Goal: Task Accomplishment & Management: Manage account settings

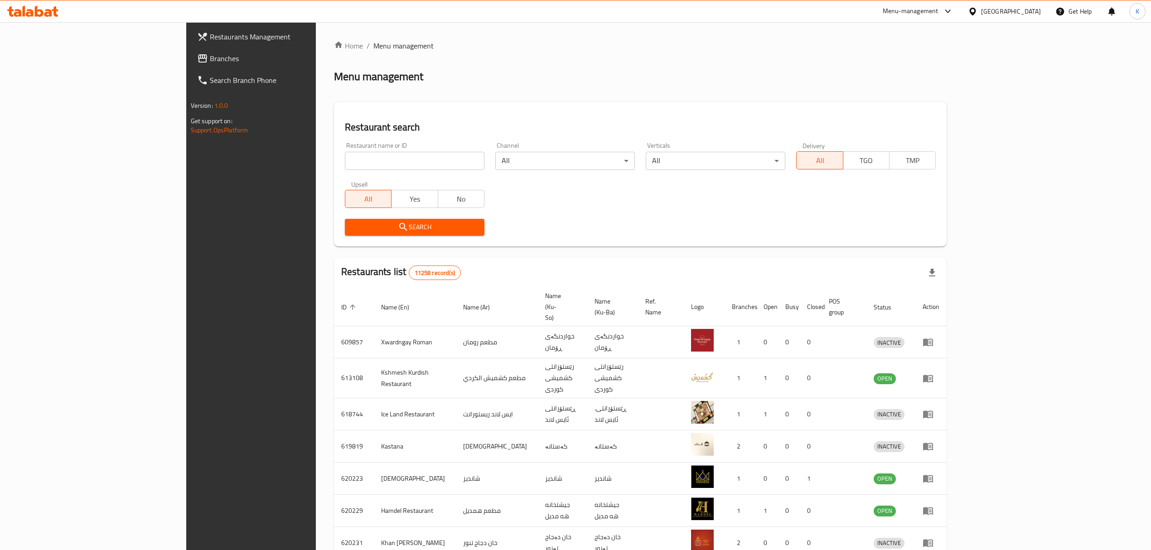
click at [345, 159] on input "search" at bounding box center [415, 161] width 140 height 18
type input "tarwik"
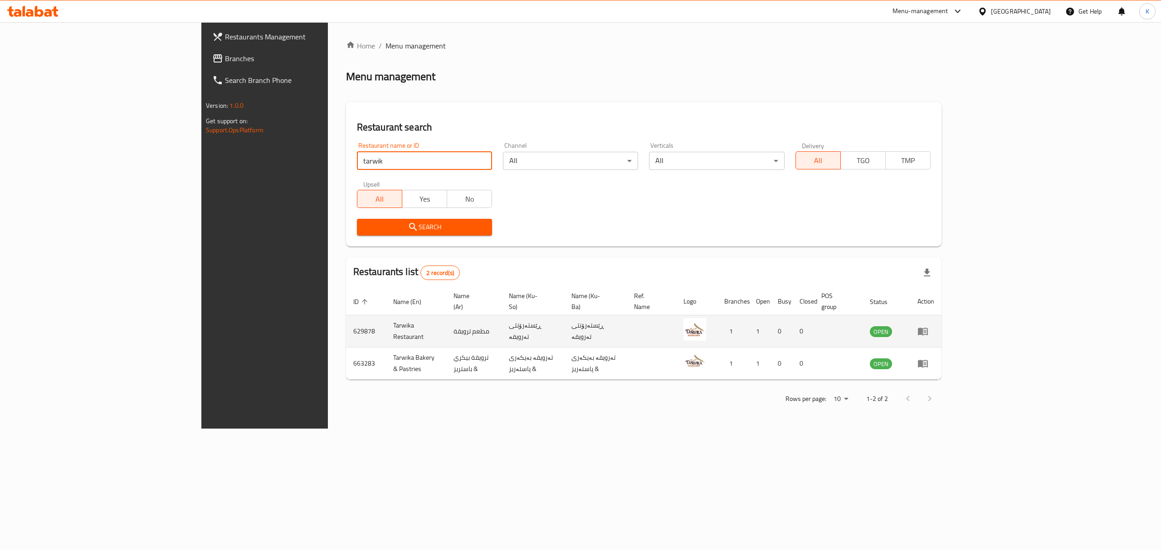
click at [928, 328] on icon "enhanced table" at bounding box center [923, 332] width 10 height 8
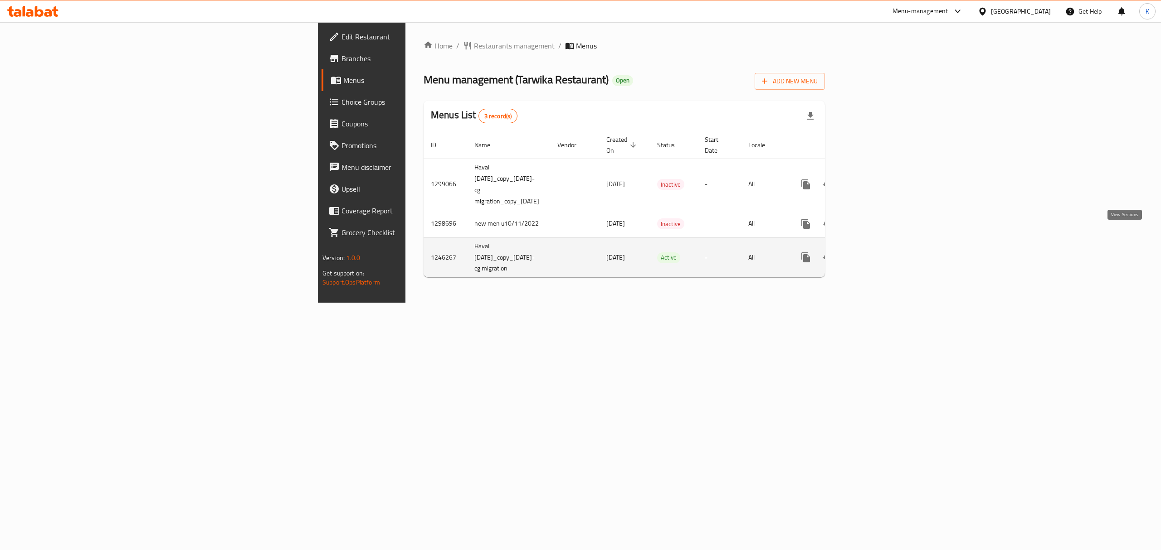
click at [876, 252] on icon "enhanced table" at bounding box center [870, 257] width 11 height 11
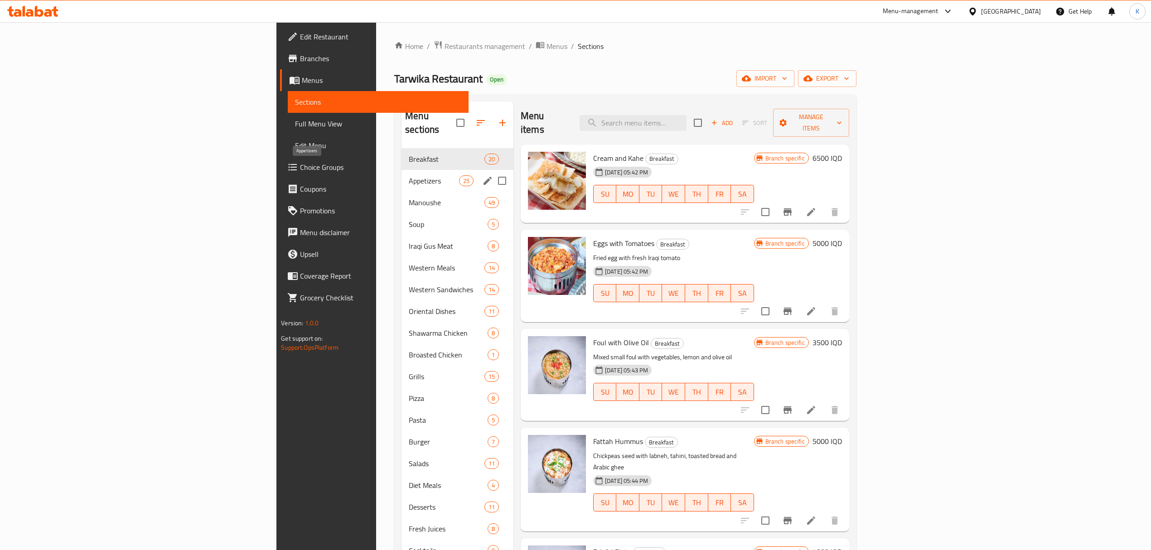
click at [402, 170] on div "Appetizers 25" at bounding box center [458, 181] width 112 height 22
click at [409, 219] on span "Soup" at bounding box center [448, 224] width 79 height 11
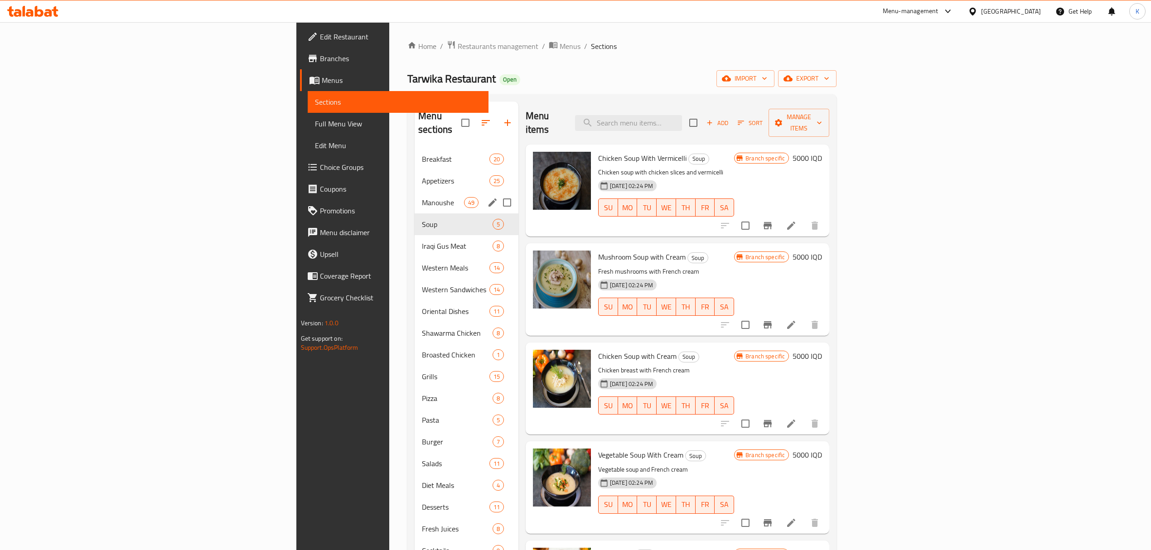
click at [415, 192] on div "Manoushe 49" at bounding box center [467, 203] width 104 height 22
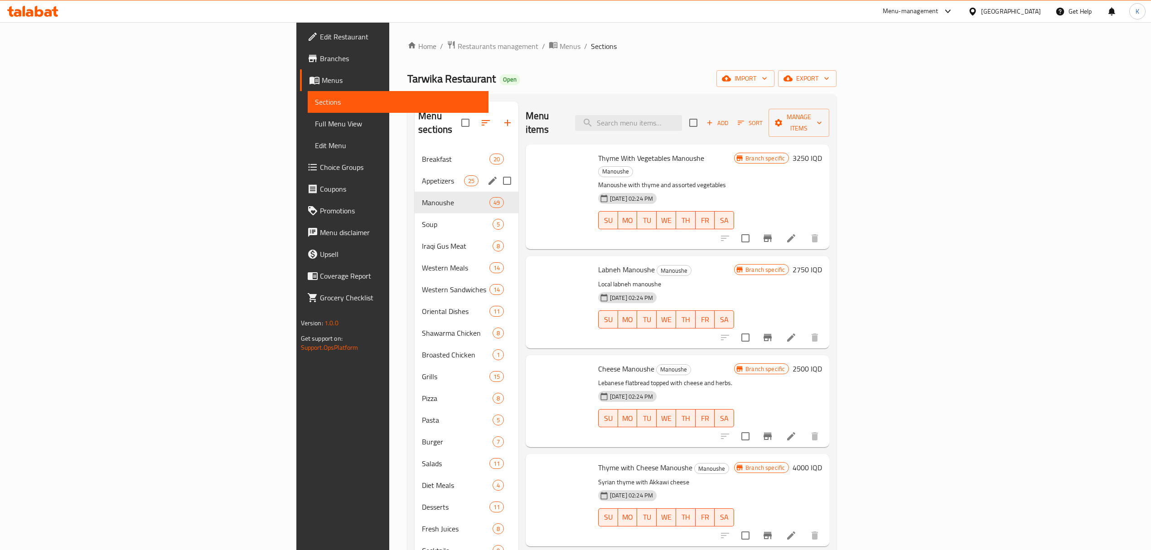
click at [415, 152] on div "Breakfast 20" at bounding box center [467, 159] width 104 height 22
click at [422, 154] on span "Breakfast" at bounding box center [456, 159] width 68 height 11
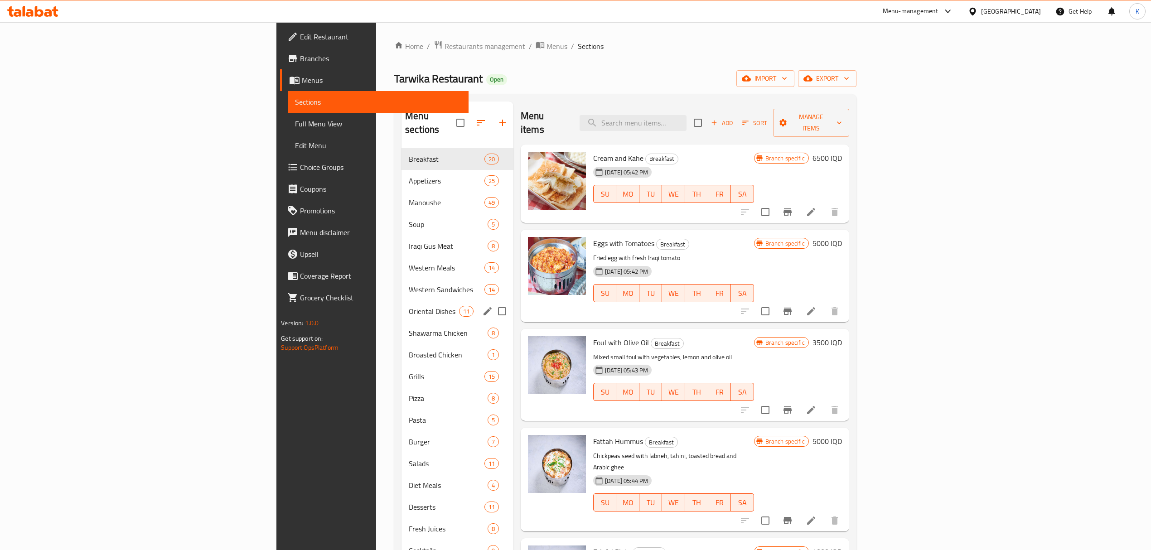
click at [409, 306] on span "Oriental Dishes" at bounding box center [434, 311] width 50 height 11
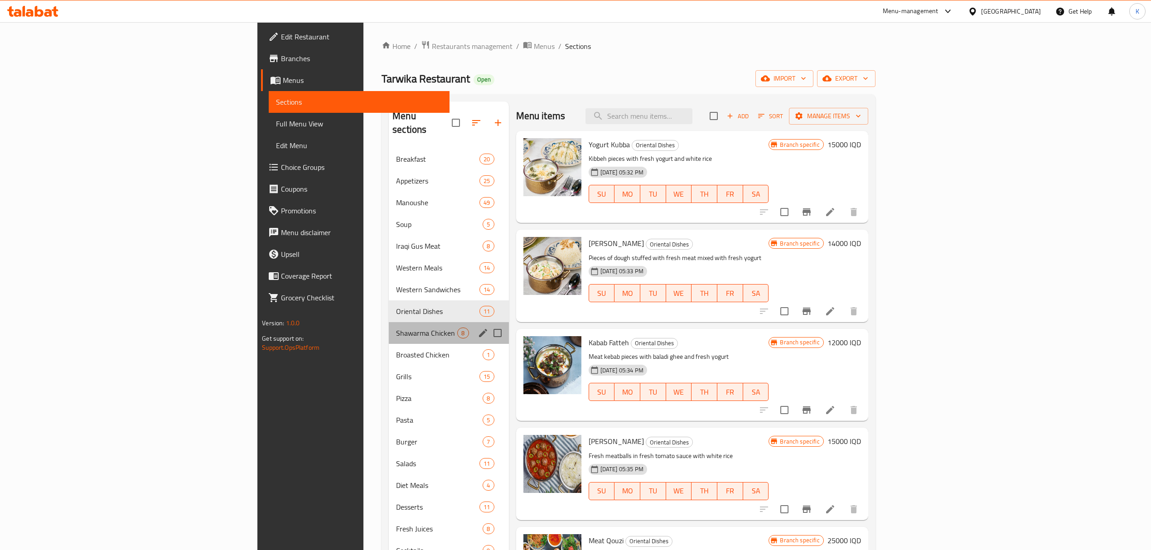
click at [389, 325] on div "Shawarma Chicken 8" at bounding box center [449, 333] width 120 height 22
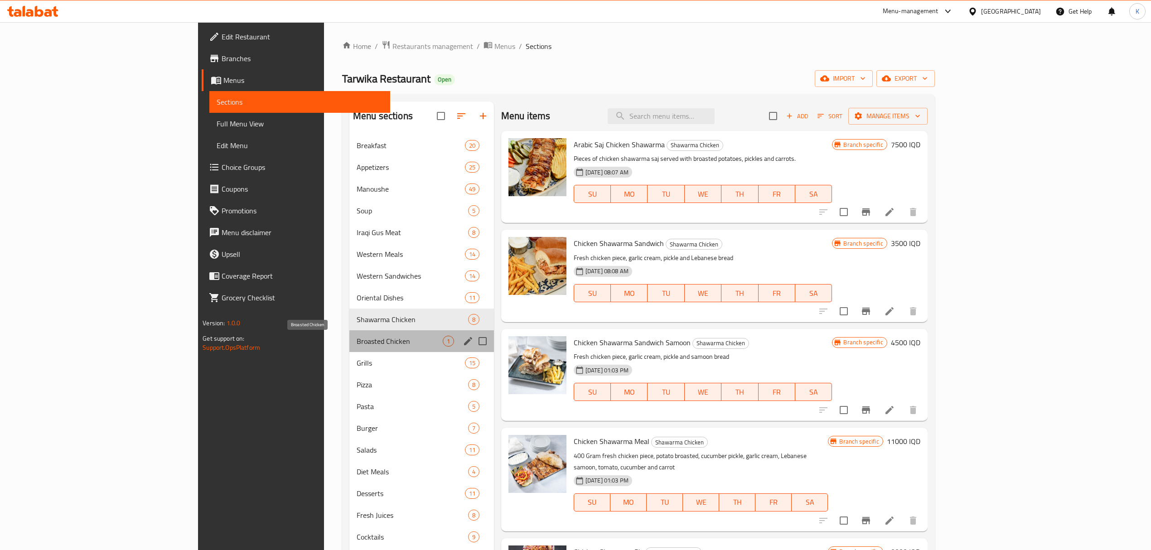
click at [357, 340] on span "Broasted Chicken" at bounding box center [400, 341] width 86 height 11
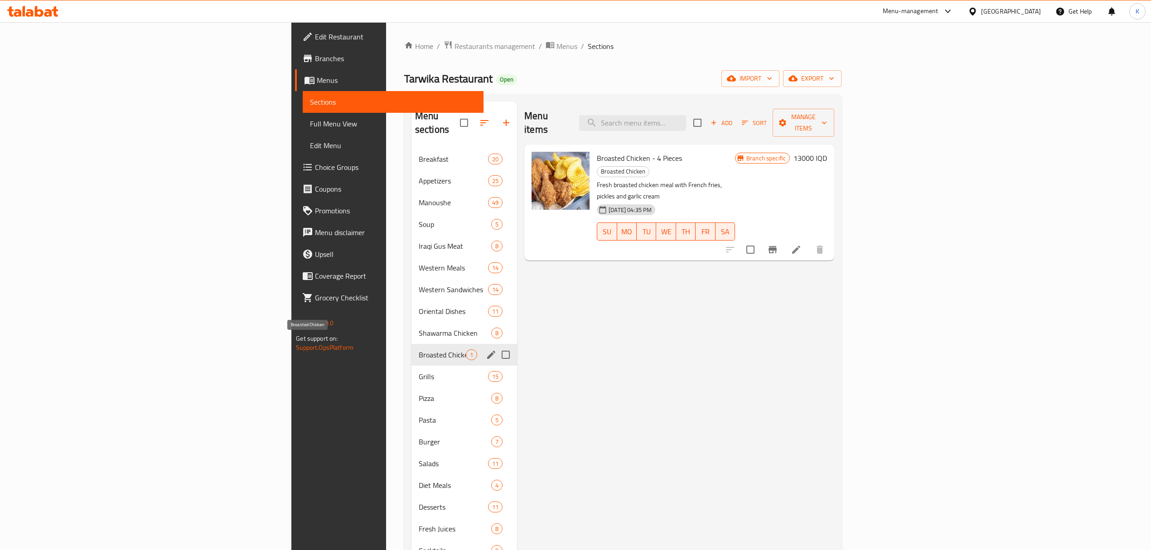
click at [412, 374] on div "Grills 15" at bounding box center [465, 377] width 106 height 22
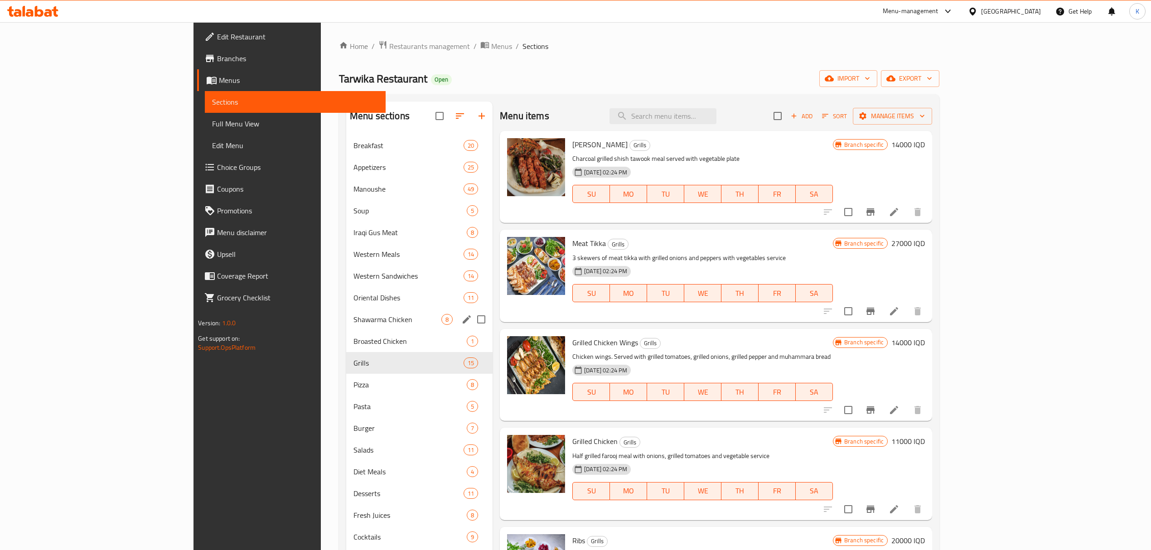
click at [354, 324] on span "Shawarma Chicken" at bounding box center [398, 319] width 88 height 11
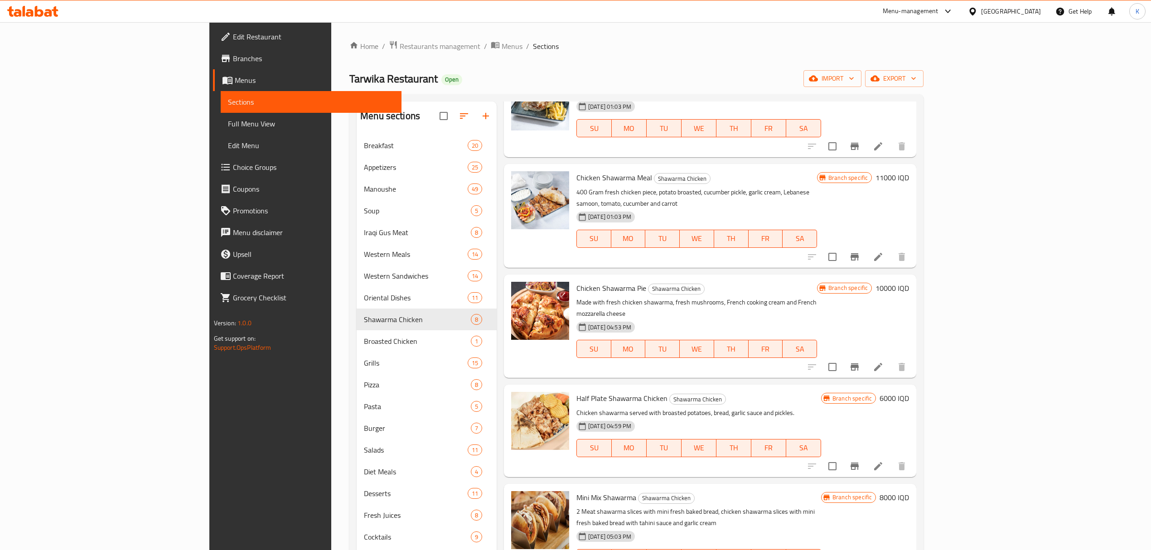
scroll to position [127, 0]
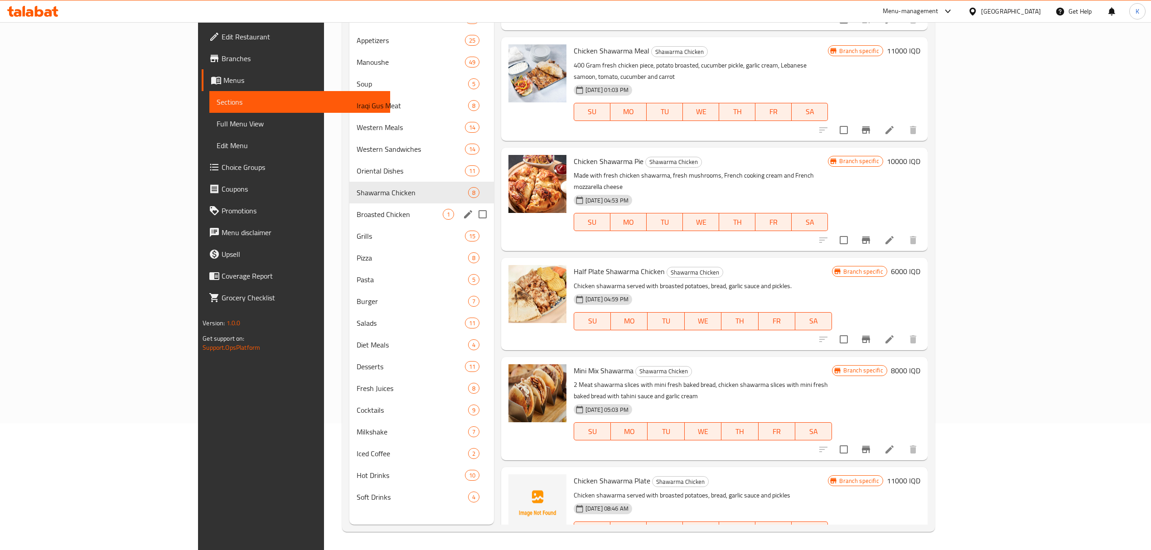
click at [357, 213] on span "Broasted Chicken" at bounding box center [400, 214] width 86 height 11
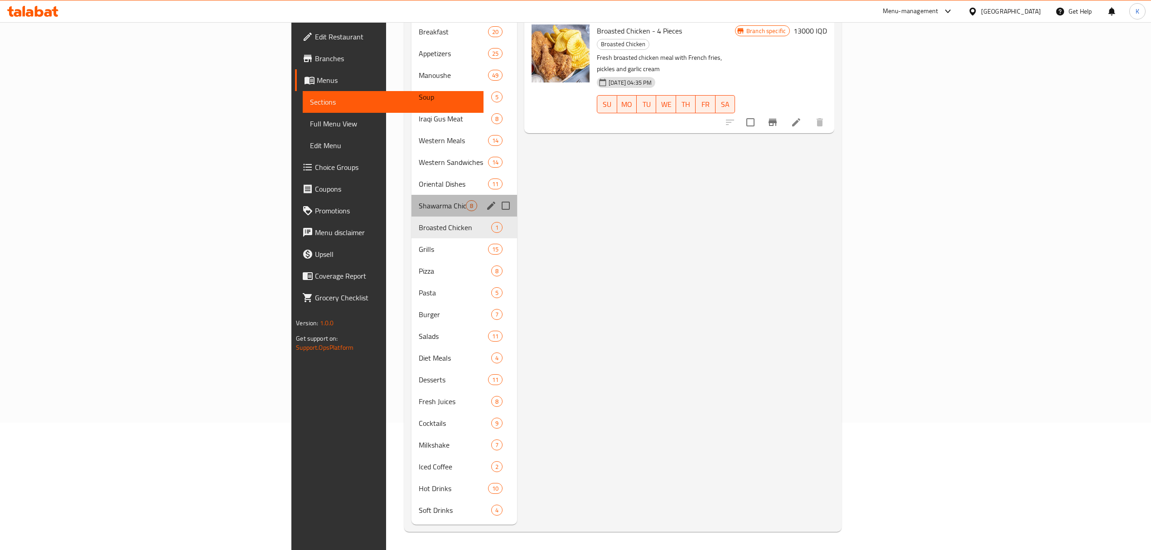
click at [412, 199] on div "Shawarma Chicken 8" at bounding box center [465, 206] width 106 height 22
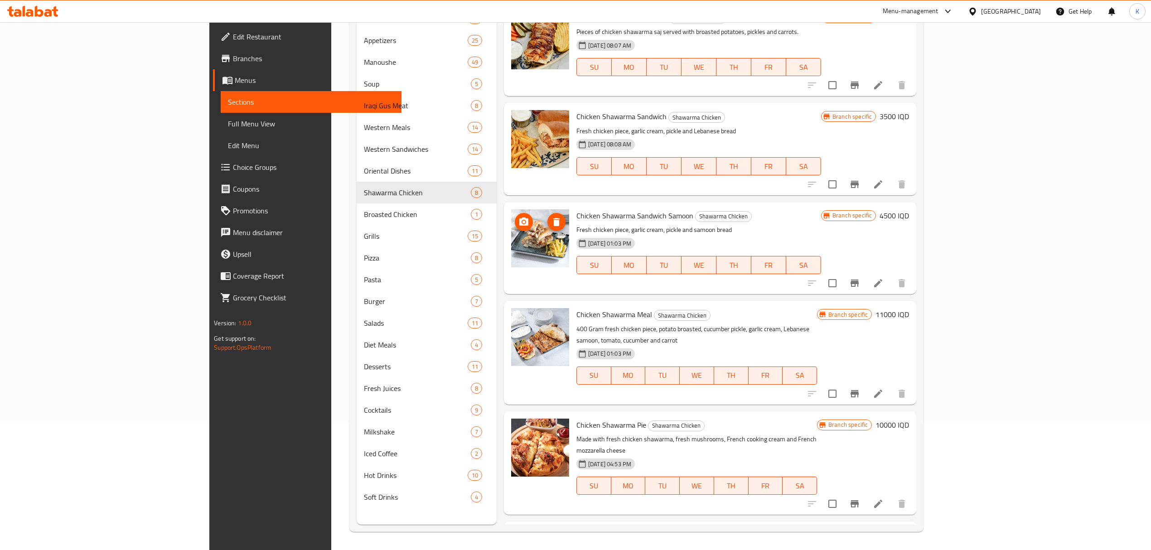
scroll to position [264, 0]
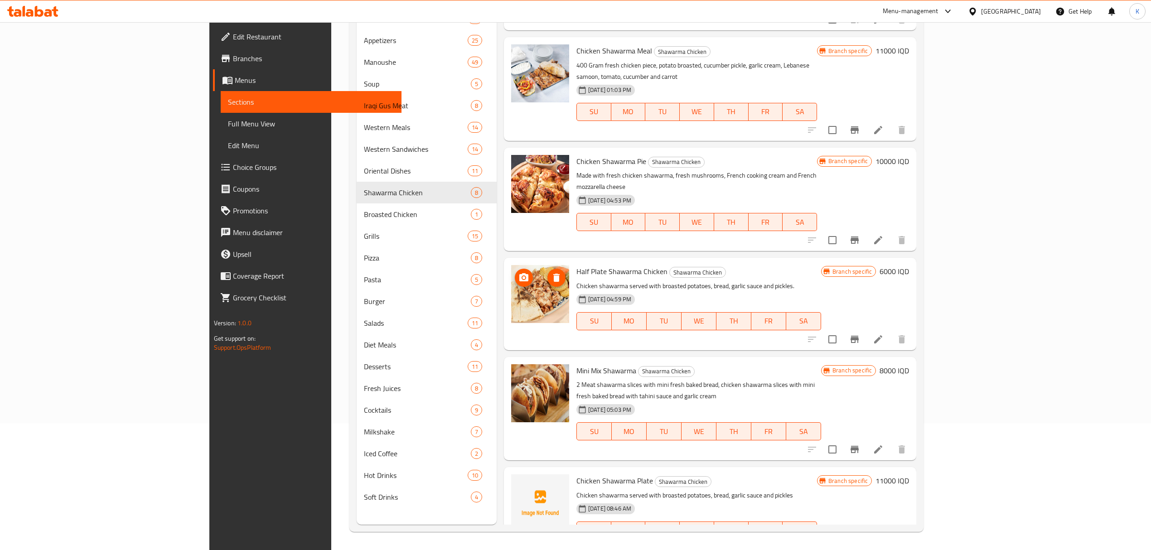
drag, startPoint x: 494, startPoint y: 243, endPoint x: 482, endPoint y: 286, distance: 44.1
click at [515, 478] on button "upload picture" at bounding box center [524, 487] width 18 height 18
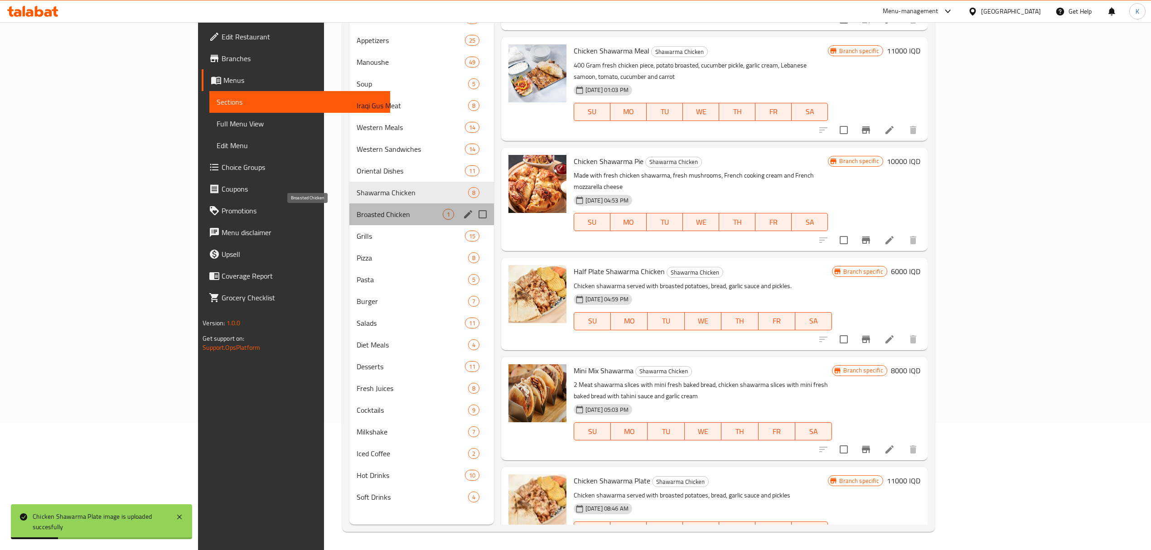
click at [357, 214] on span "Broasted Chicken" at bounding box center [400, 214] width 86 height 11
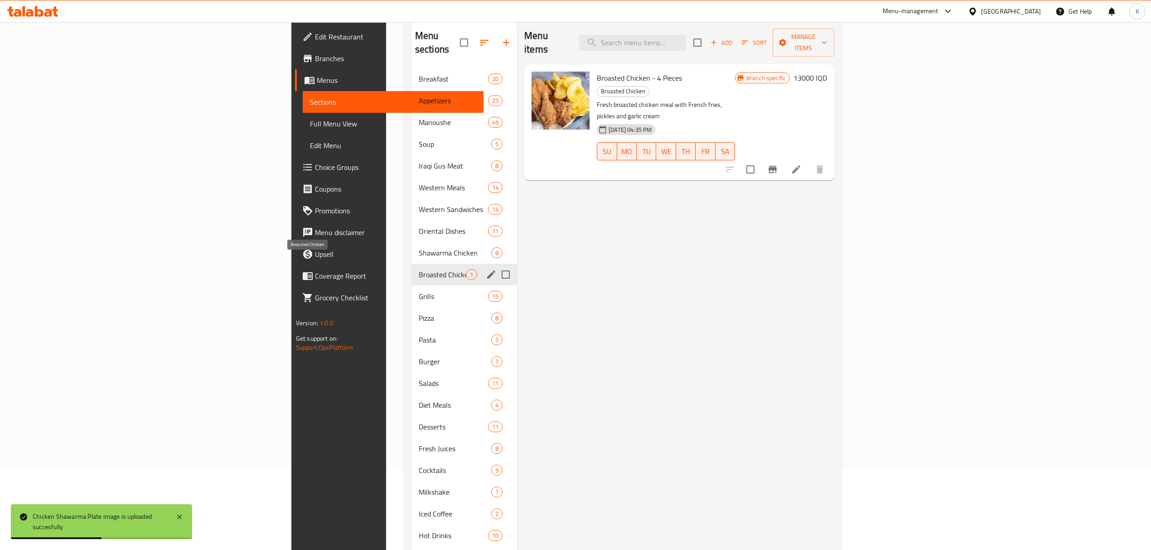
scroll to position [78, 0]
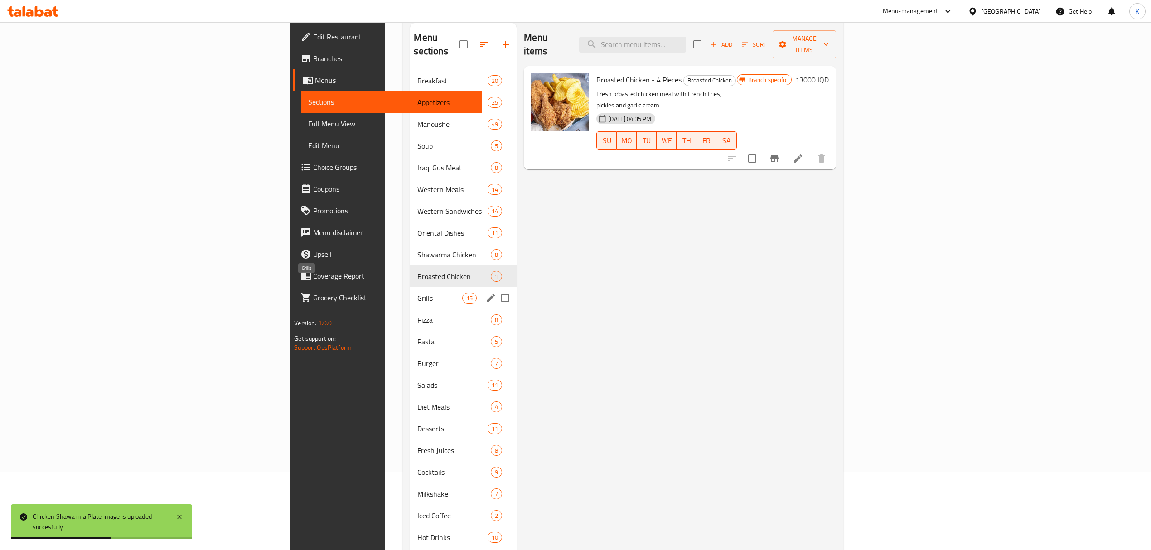
click at [418, 293] on span "Grills" at bounding box center [440, 298] width 45 height 11
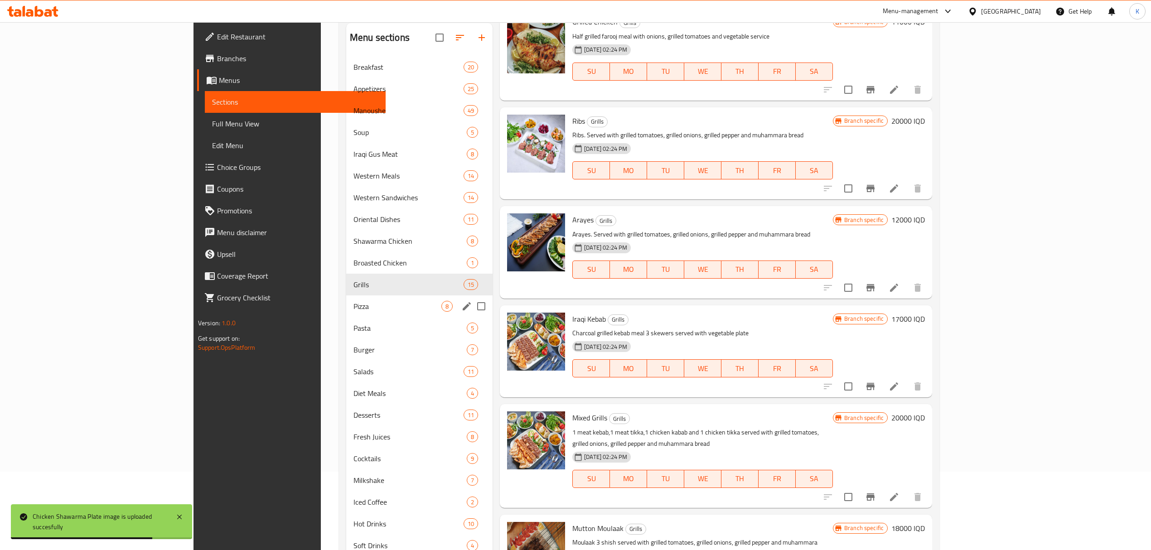
scroll to position [380, 0]
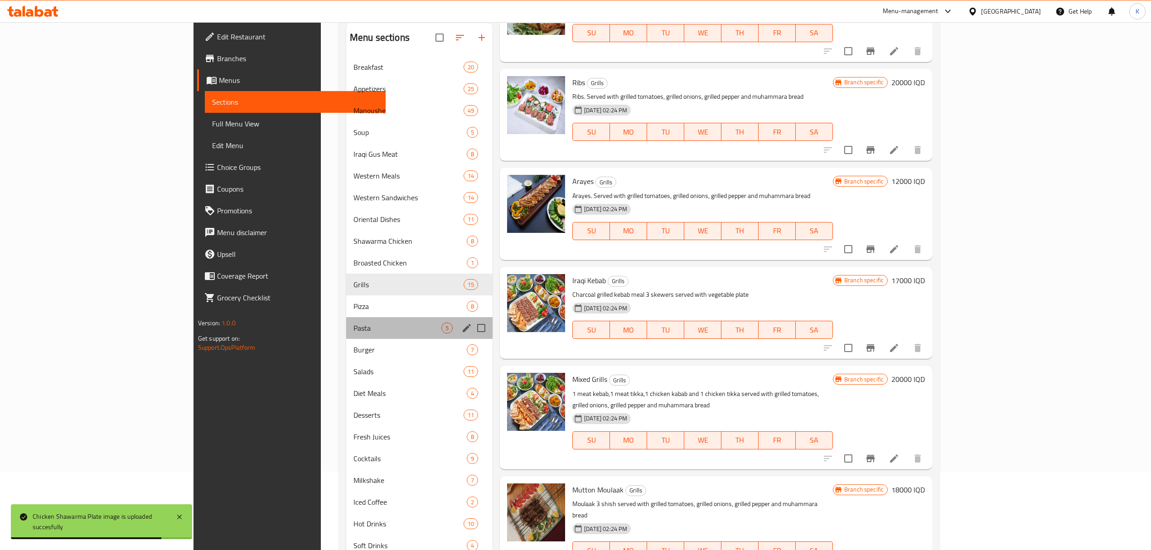
drag, startPoint x: 340, startPoint y: 321, endPoint x: 338, endPoint y: 316, distance: 4.7
click at [346, 320] on div "Pasta 5" at bounding box center [419, 328] width 146 height 22
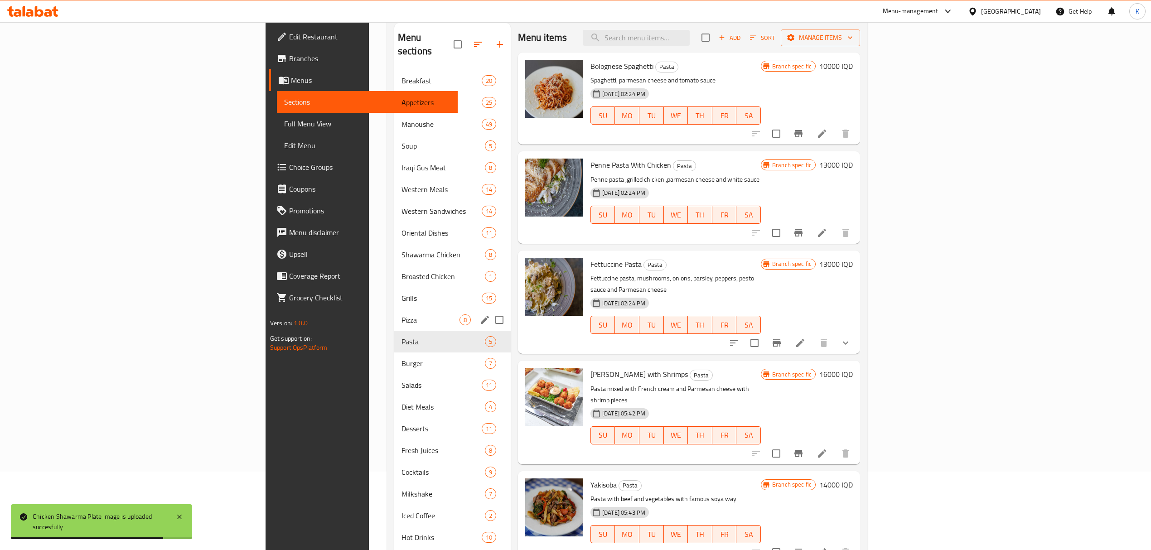
click at [402, 315] on span "Pizza" at bounding box center [431, 320] width 58 height 11
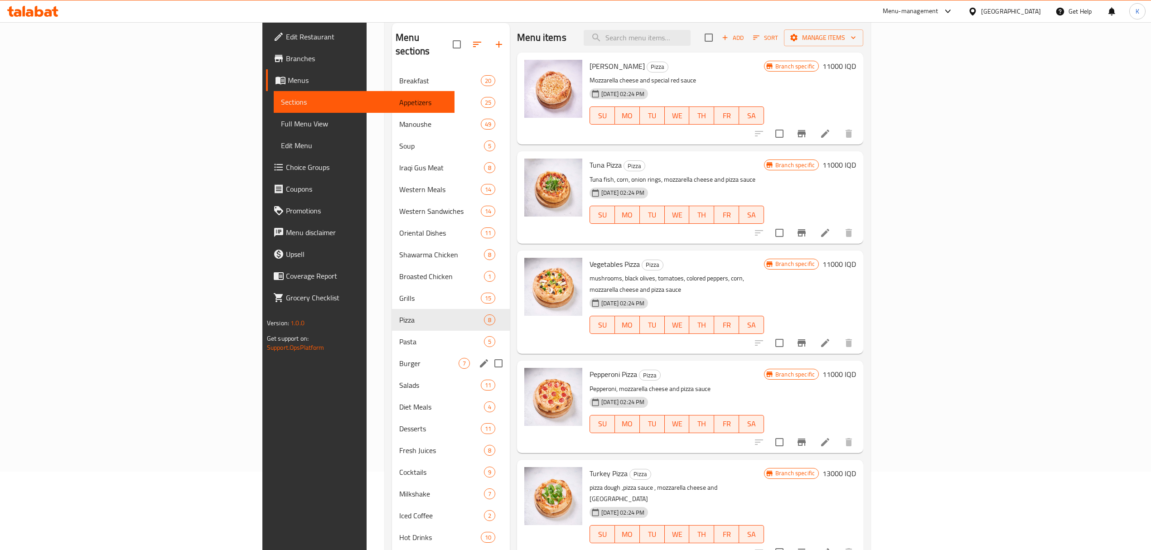
click at [392, 353] on div "Burger 7" at bounding box center [451, 364] width 118 height 22
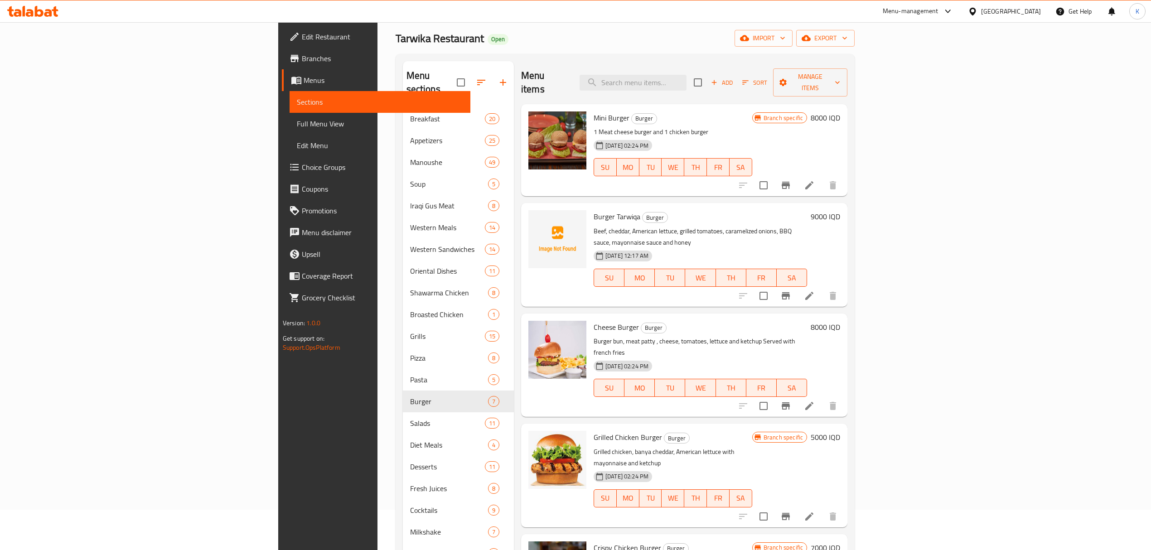
scroll to position [40, 0]
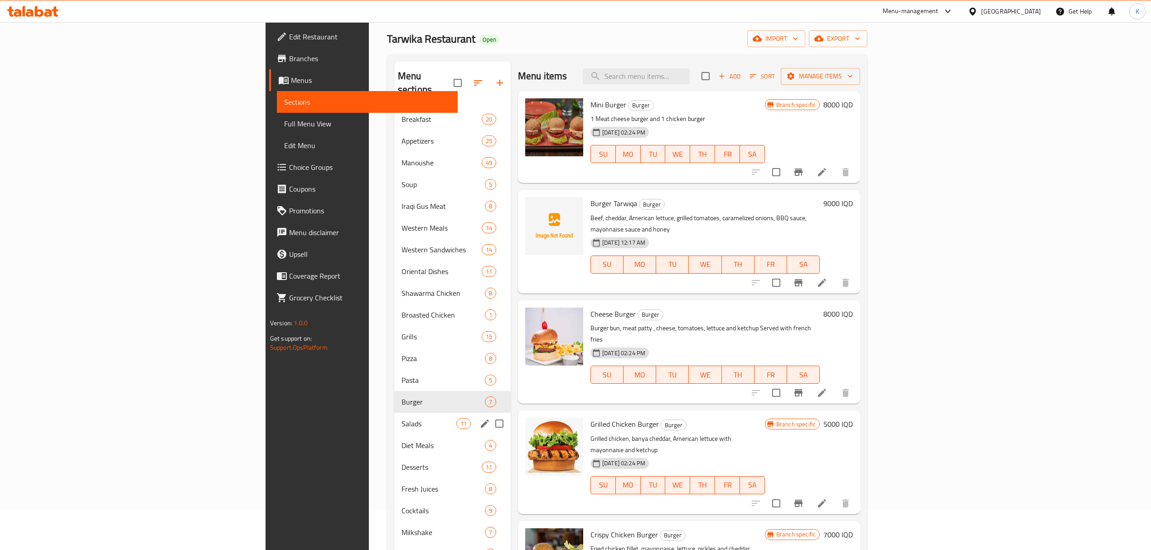
click at [394, 419] on div "Salads 11" at bounding box center [452, 424] width 117 height 22
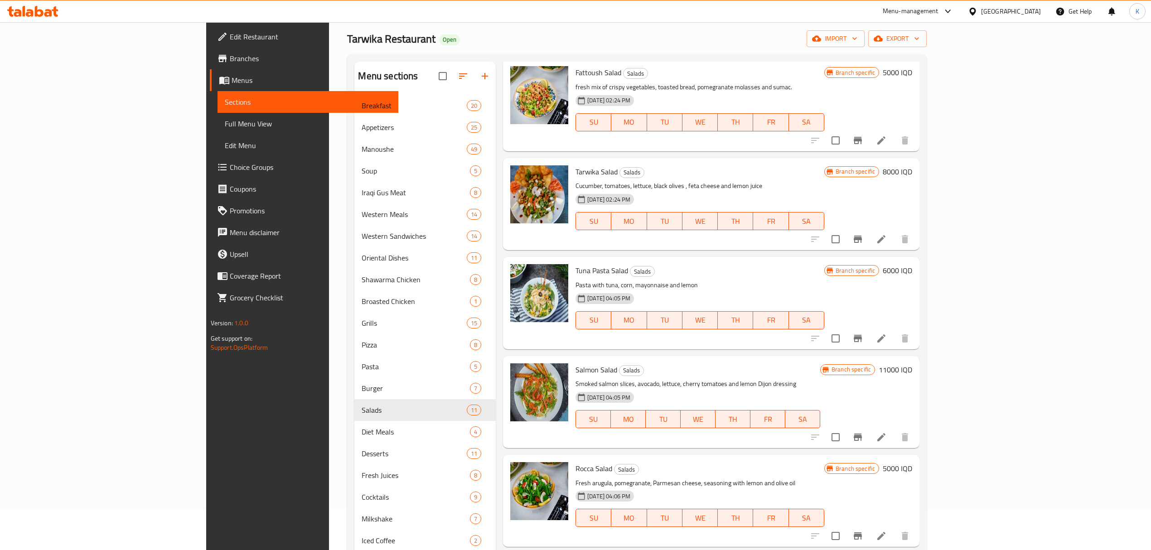
scroll to position [127, 0]
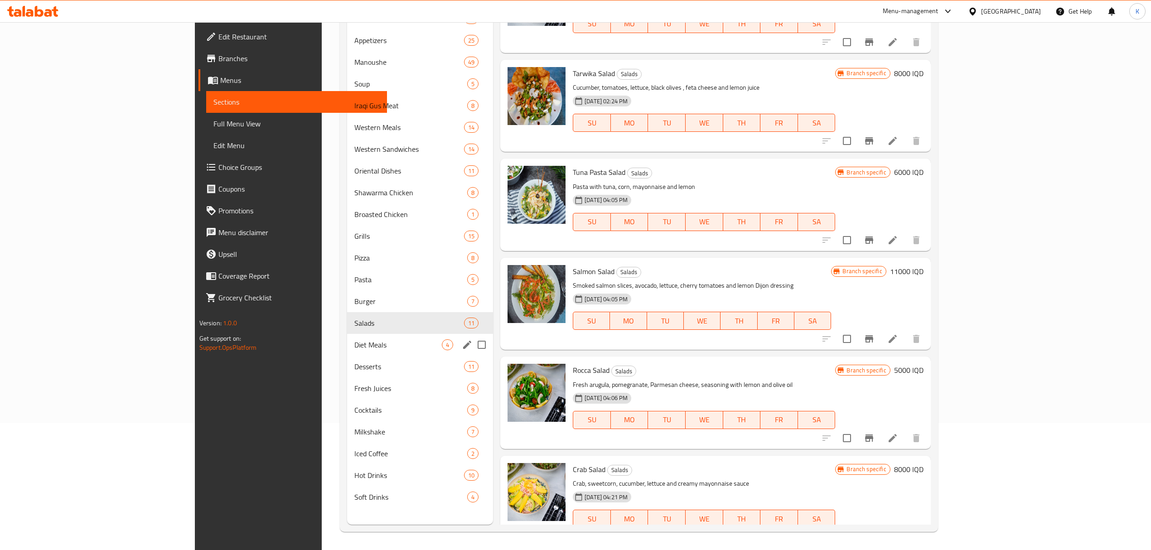
click at [355, 345] on span "Diet Meals" at bounding box center [398, 345] width 87 height 11
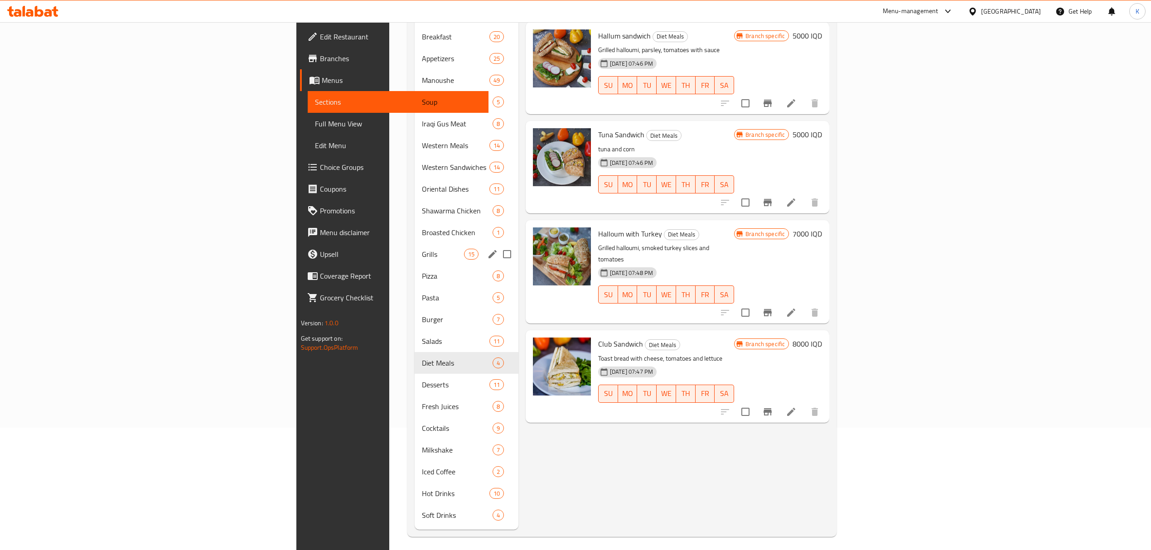
scroll to position [125, 0]
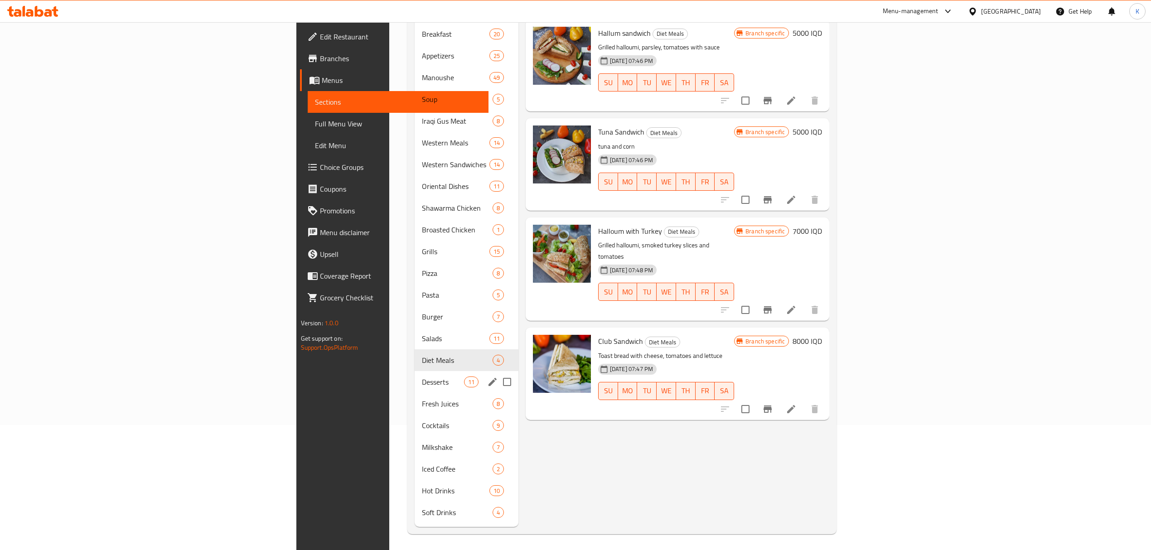
click at [415, 378] on div "Desserts 11" at bounding box center [467, 382] width 104 height 22
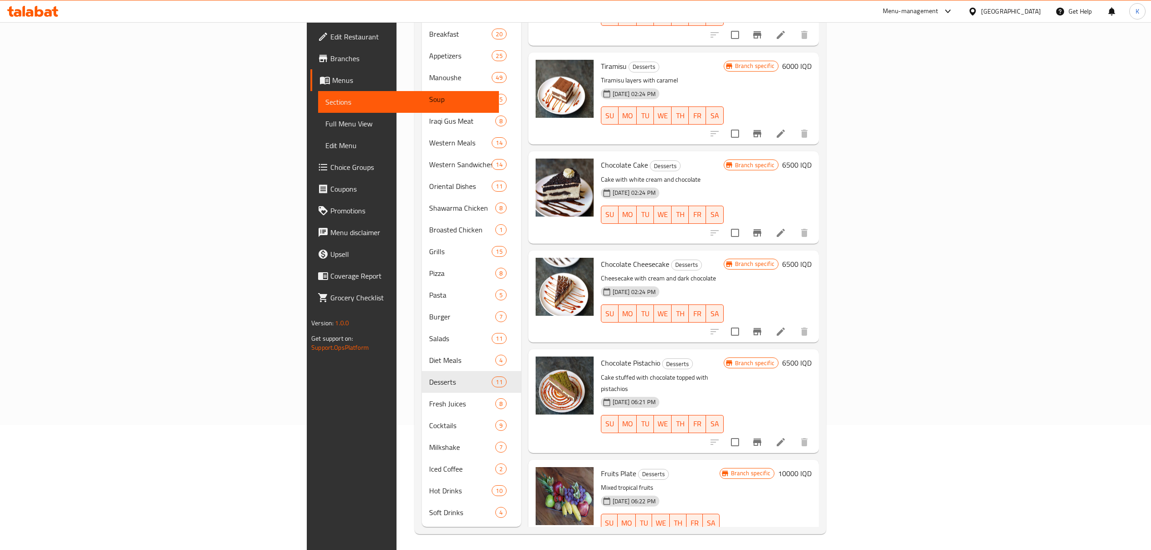
scroll to position [127, 0]
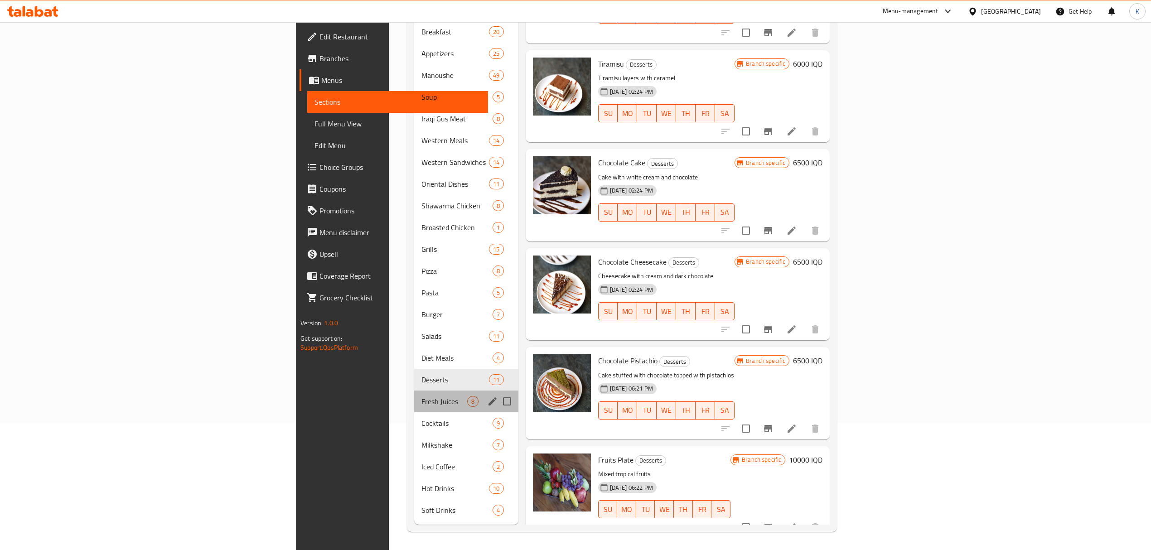
click at [414, 391] on div "Fresh Juices 8" at bounding box center [466, 402] width 104 height 22
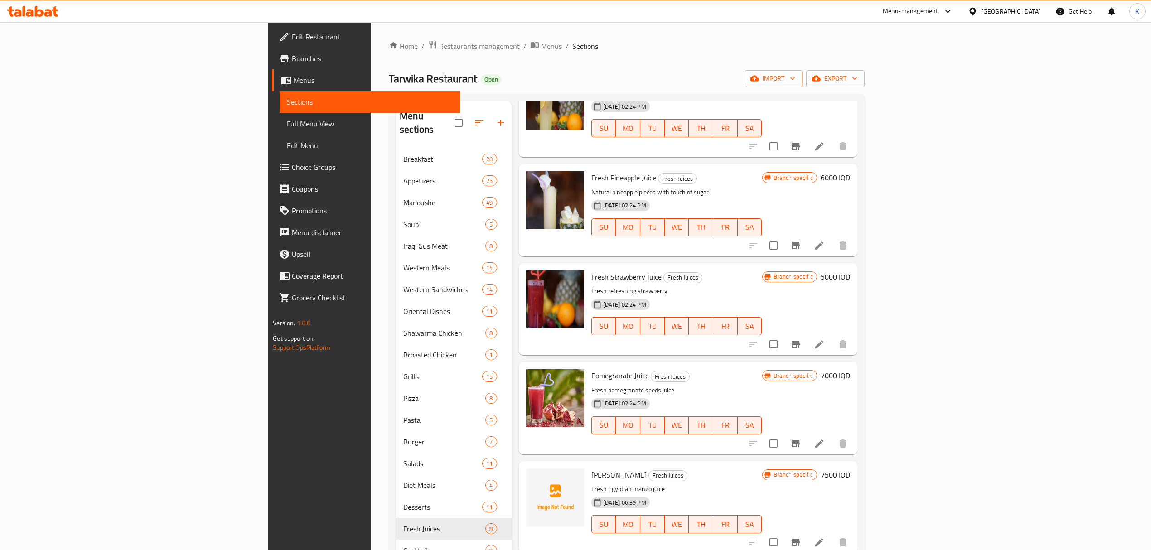
scroll to position [127, 0]
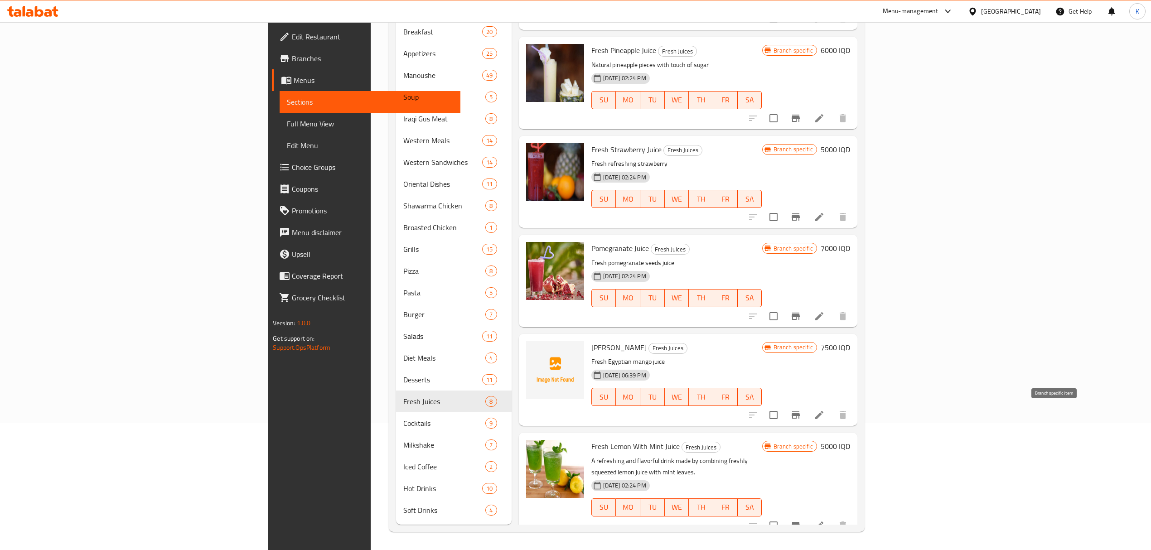
click at [802, 410] on icon "Branch-specific-item" at bounding box center [796, 415] width 11 height 11
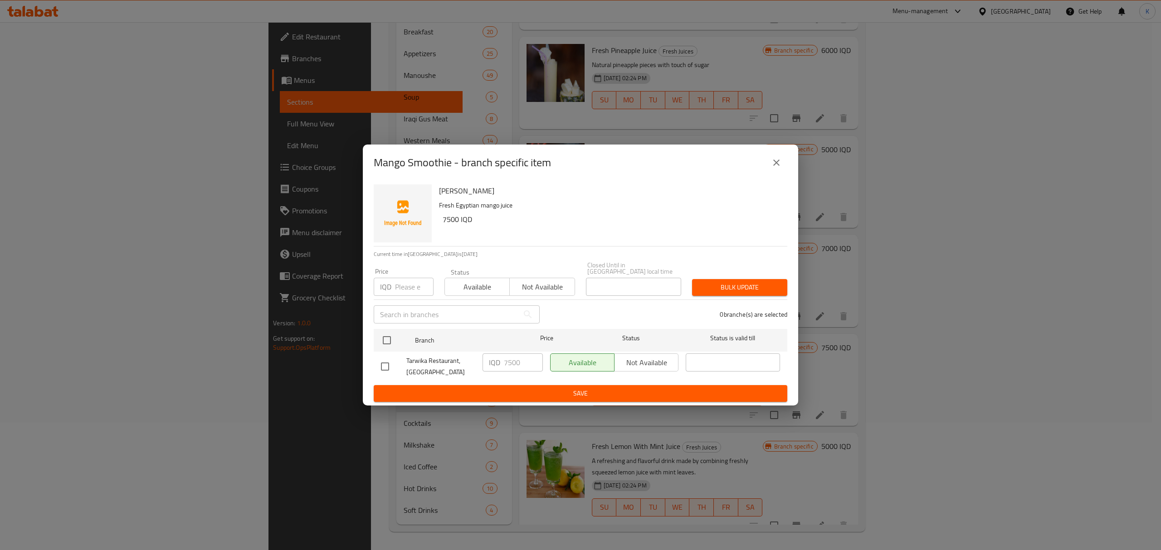
click at [778, 155] on div "Mango Smoothie - branch specific item" at bounding box center [580, 163] width 435 height 36
click at [778, 162] on icon "close" at bounding box center [776, 162] width 11 height 11
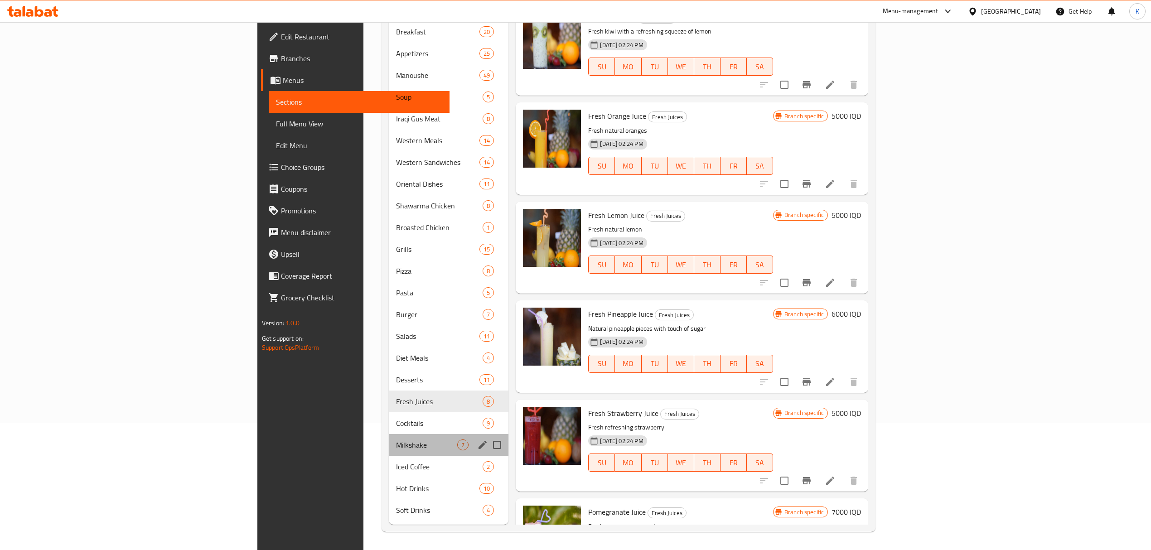
click at [389, 434] on div "Milkshake 7" at bounding box center [449, 445] width 120 height 22
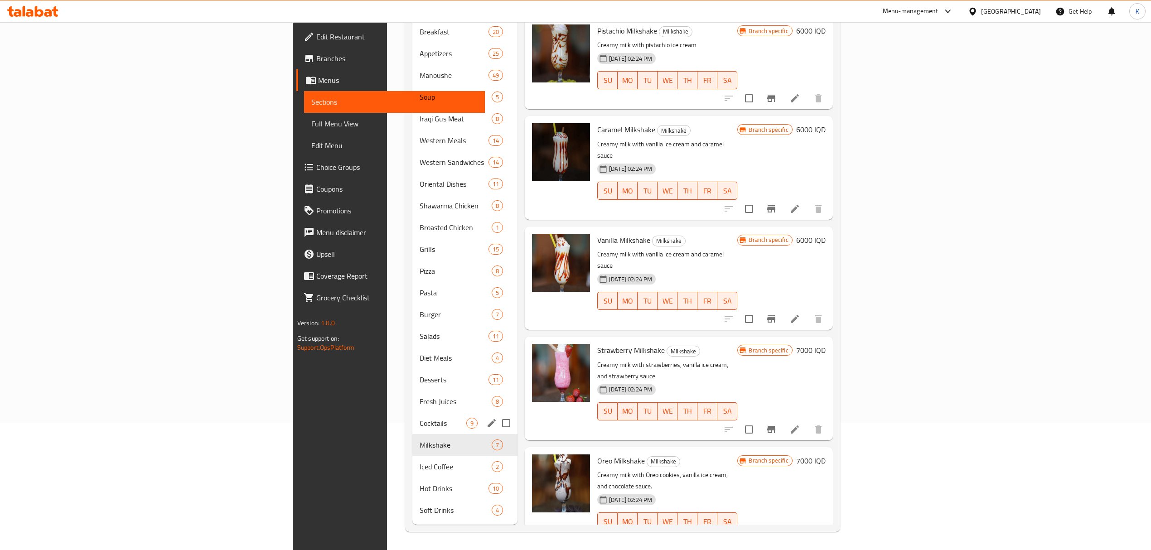
click at [420, 418] on span "Cocktails" at bounding box center [443, 423] width 47 height 11
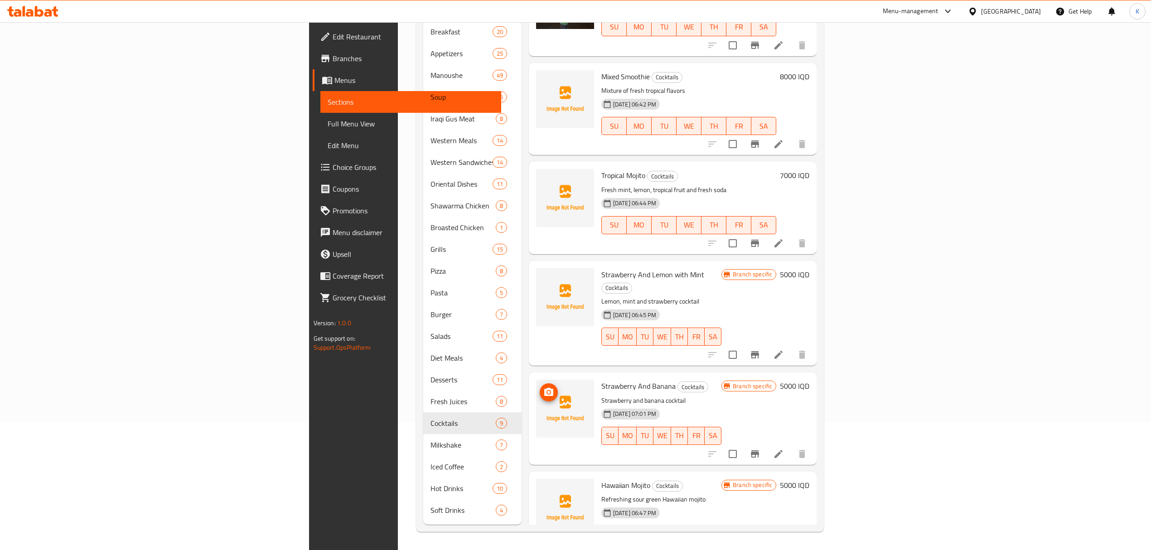
scroll to position [363, 0]
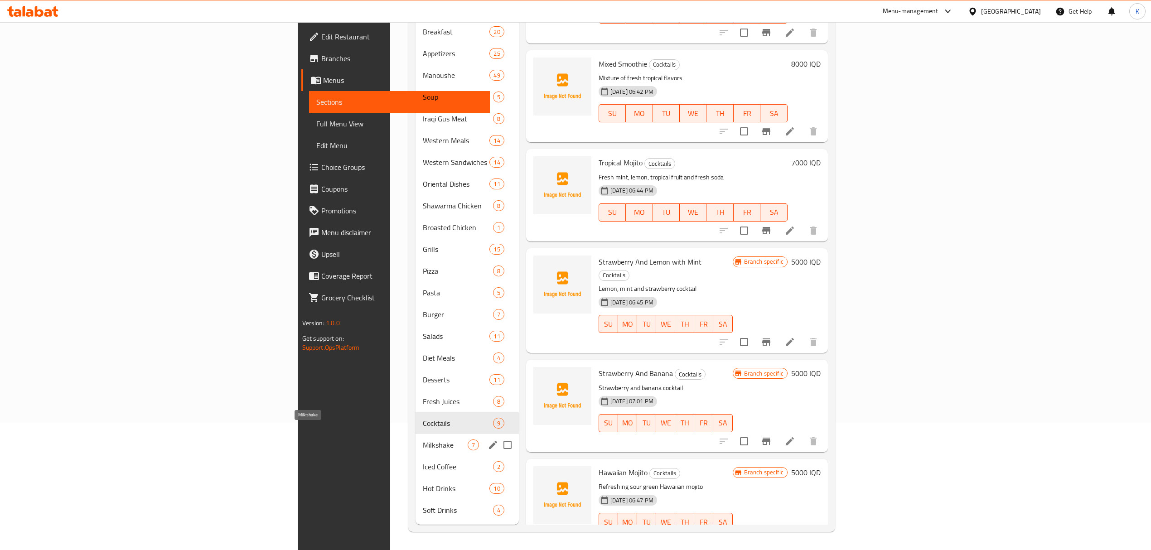
click at [423, 440] on span "Milkshake" at bounding box center [445, 445] width 44 height 11
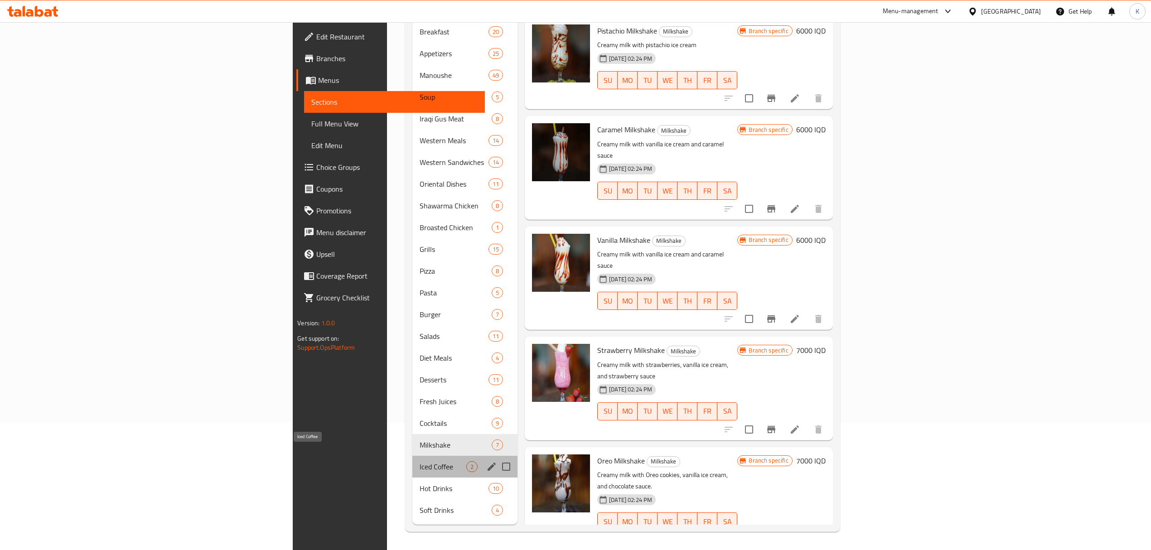
click at [420, 462] on span "Iced Coffee" at bounding box center [443, 467] width 47 height 11
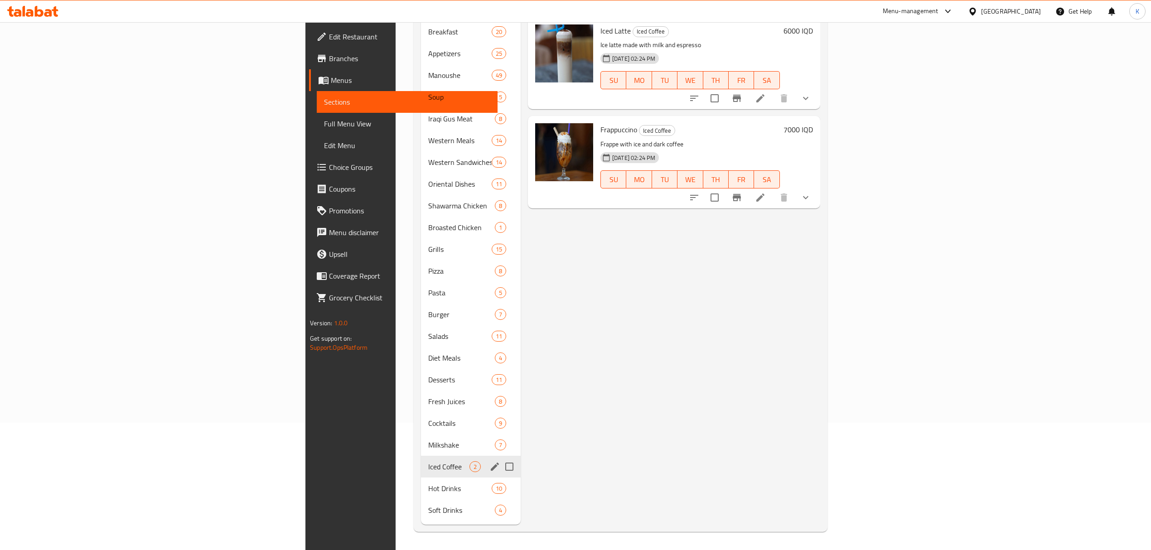
click at [428, 483] on span "Hot Drinks" at bounding box center [459, 488] width 63 height 11
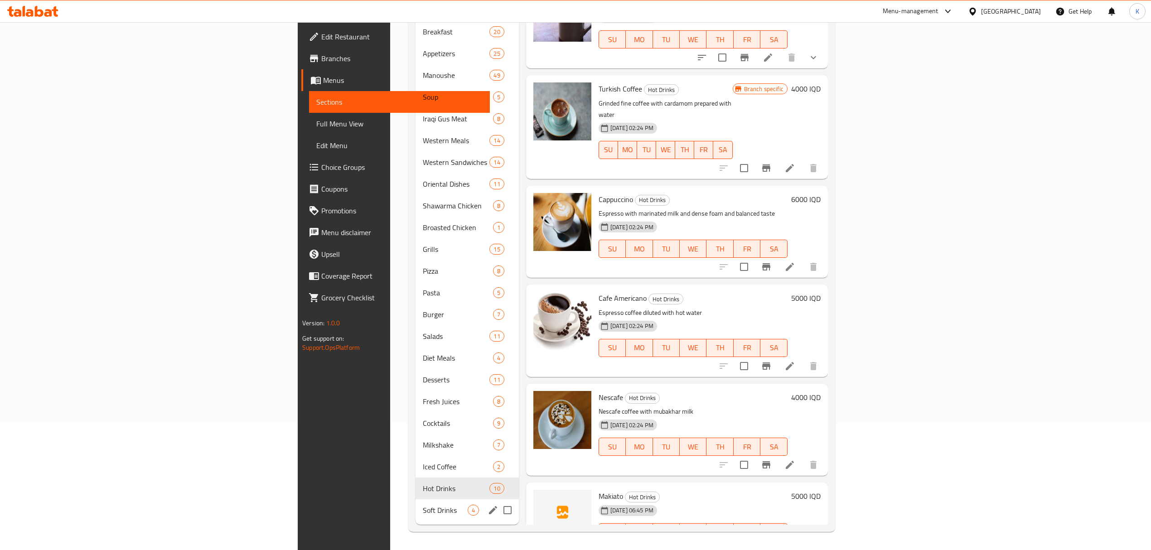
click at [416, 508] on div "Soft Drinks 4" at bounding box center [467, 511] width 103 height 22
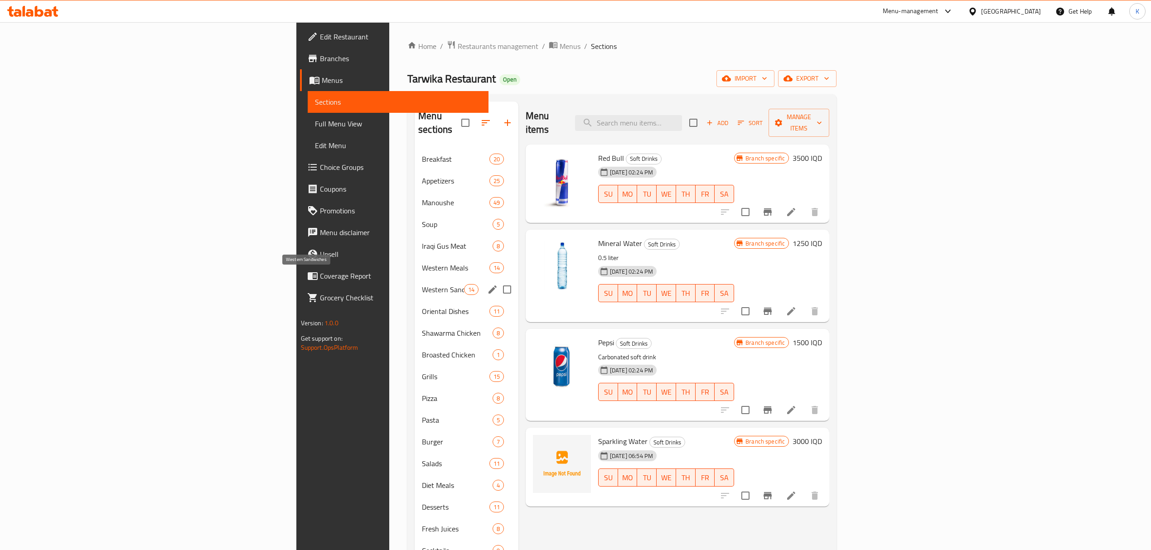
click at [422, 284] on span "Western Sandwiches" at bounding box center [443, 289] width 42 height 11
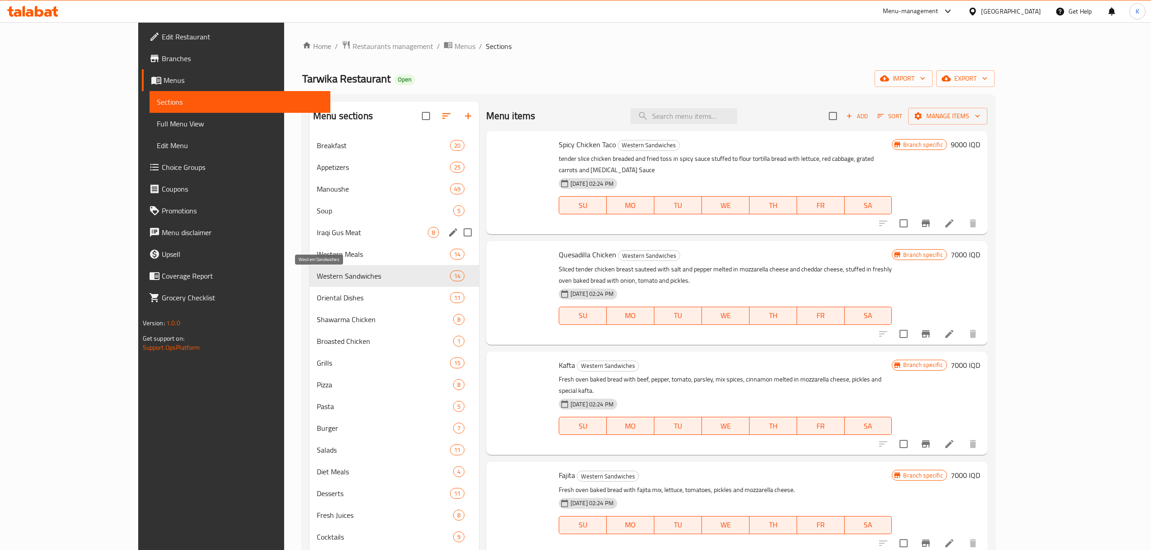
click at [317, 229] on span "Iraqi Gus Meat" at bounding box center [372, 232] width 111 height 11
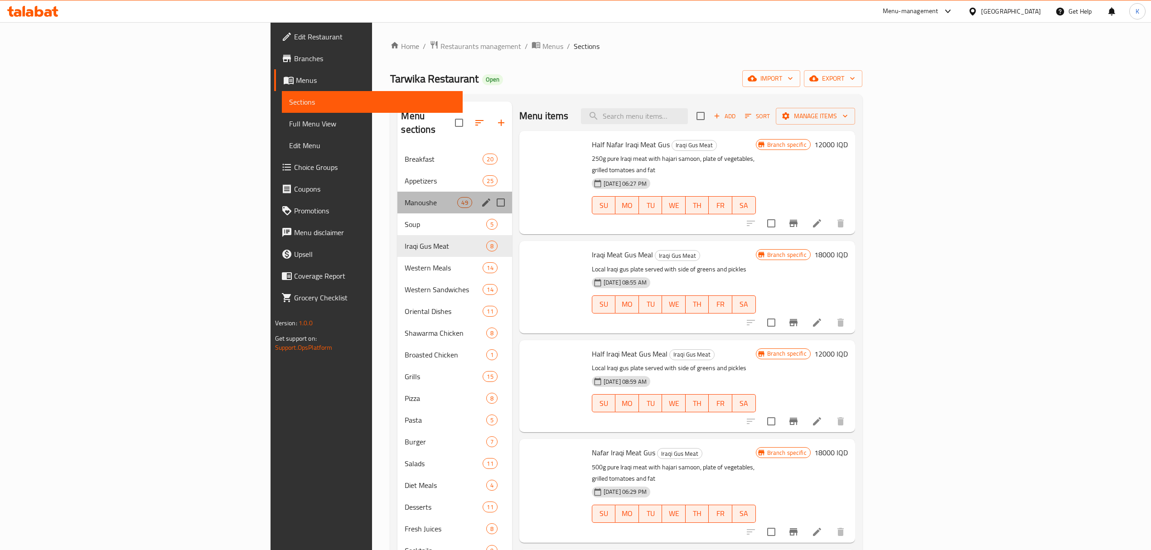
click at [405, 197] on span "Manoushe" at bounding box center [431, 202] width 53 height 11
click at [398, 121] on div "Menu sections" at bounding box center [455, 123] width 114 height 43
click at [398, 153] on div "Breakfast 20" at bounding box center [455, 159] width 114 height 22
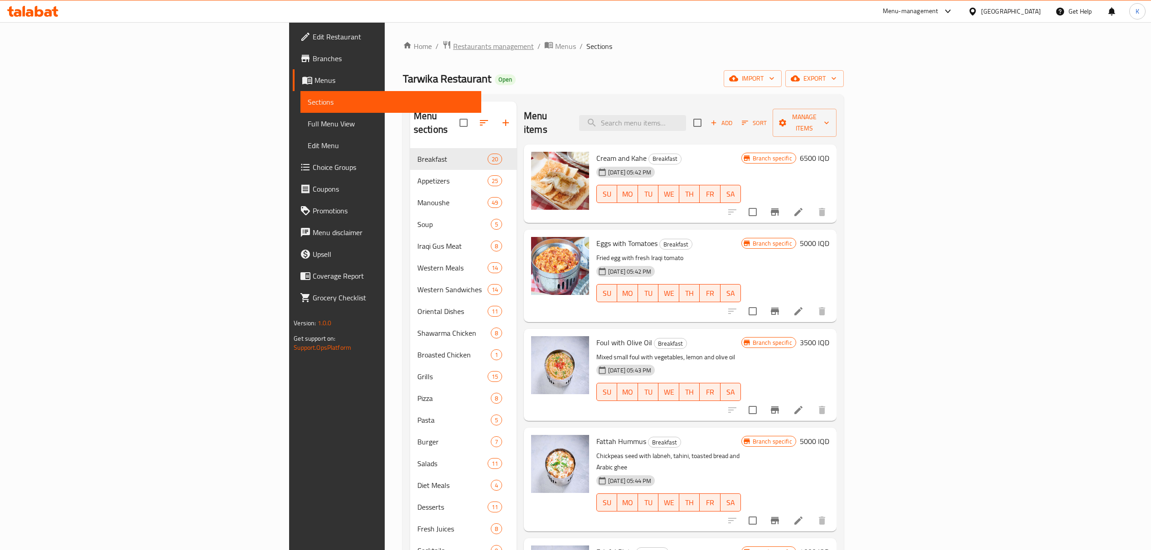
click at [453, 49] on span "Restaurants management" at bounding box center [493, 46] width 81 height 11
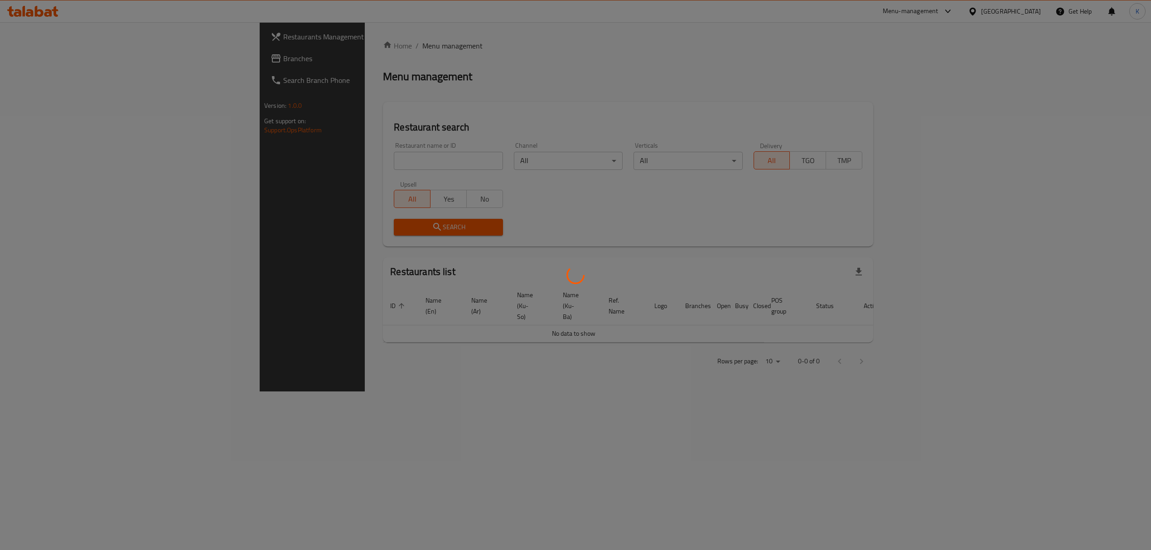
click at [283, 153] on div at bounding box center [575, 275] width 1151 height 550
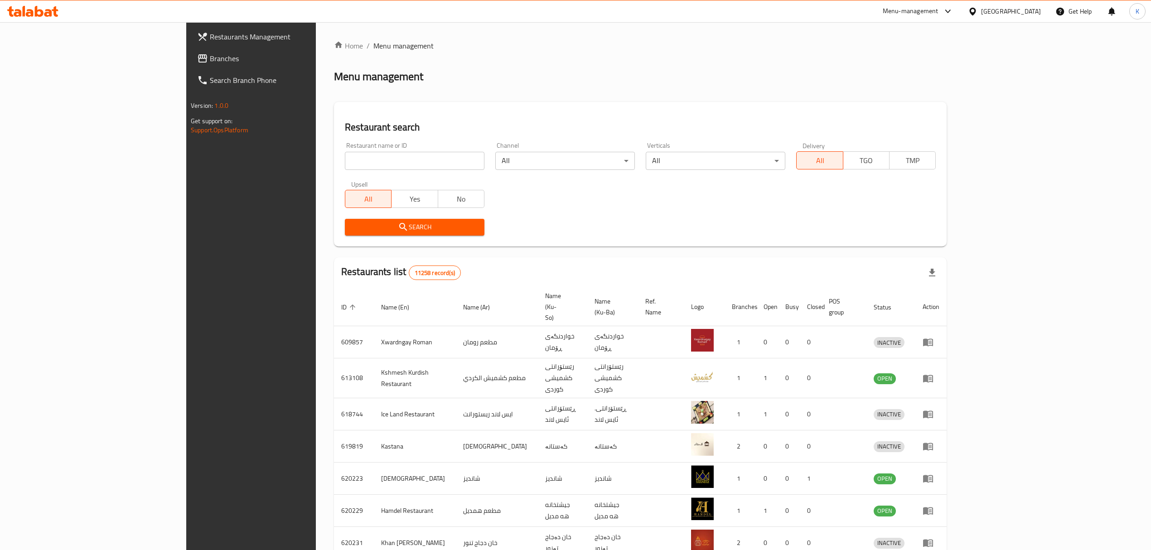
click at [345, 162] on input "search" at bounding box center [415, 161] width 140 height 18
type input "pizza land"
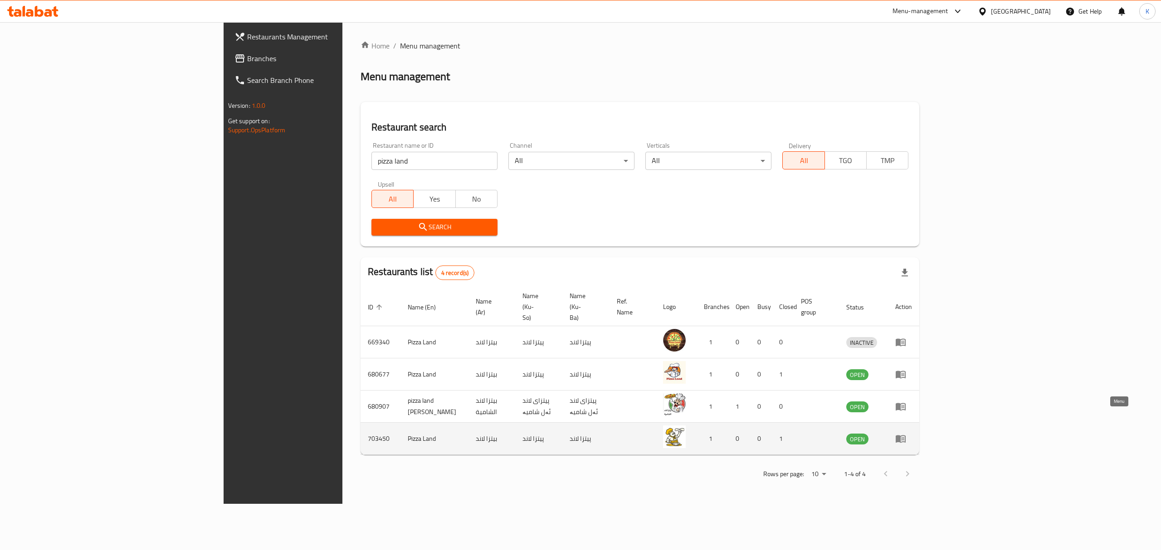
click at [904, 437] on icon "enhanced table" at bounding box center [902, 439] width 3 height 4
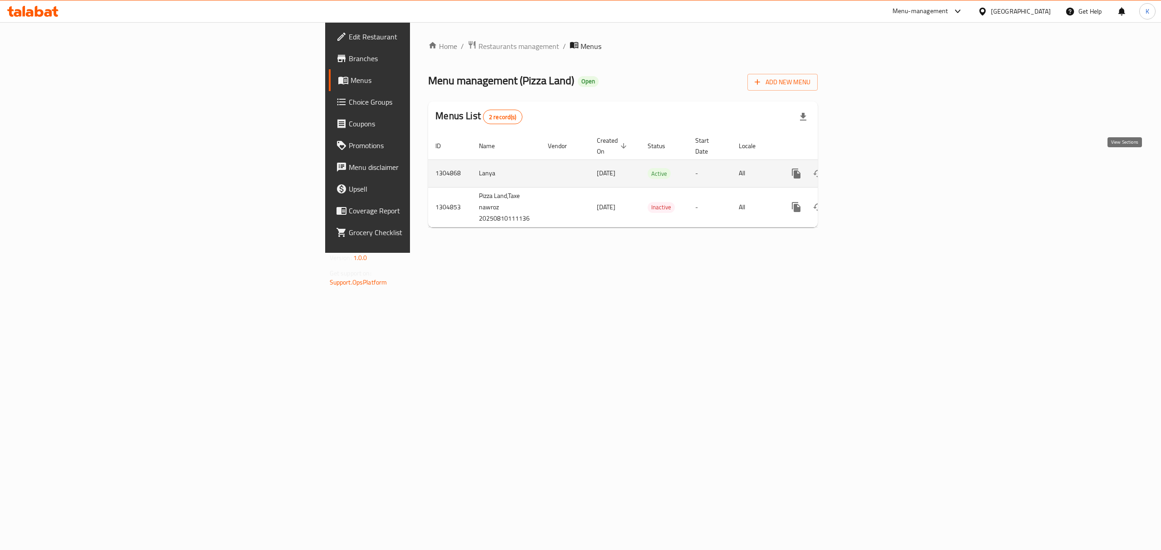
click at [872, 164] on link "enhanced table" at bounding box center [861, 174] width 22 height 22
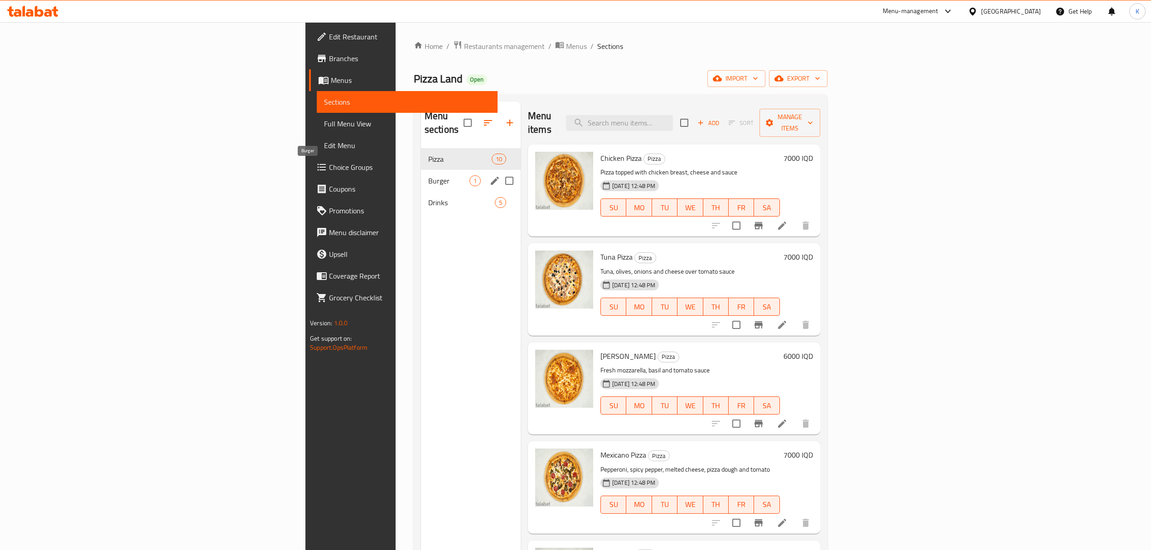
click at [428, 175] on span "Burger" at bounding box center [448, 180] width 41 height 11
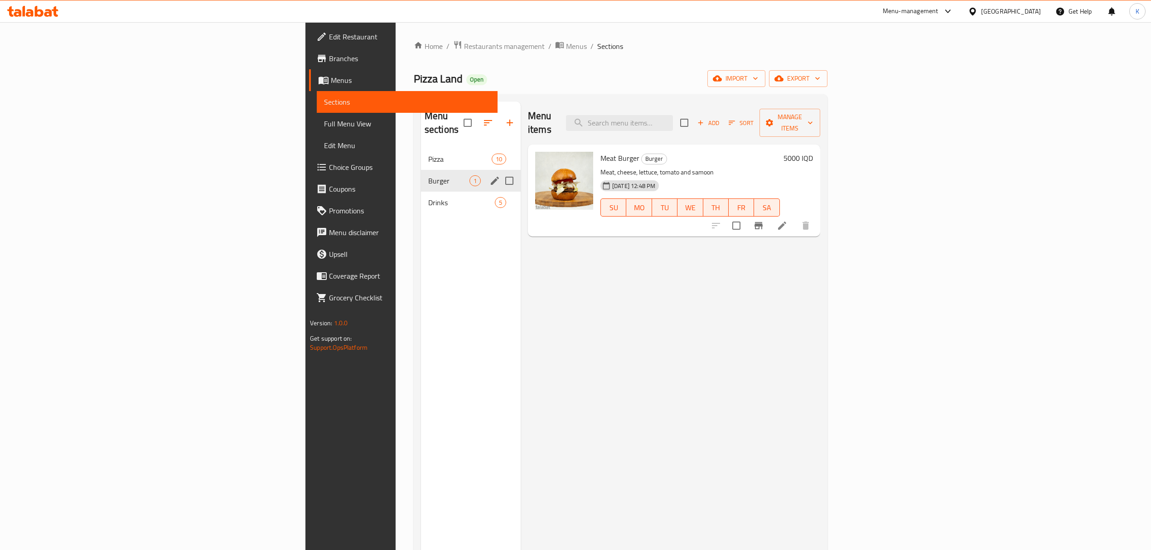
click at [421, 175] on div "Burger 1" at bounding box center [471, 181] width 100 height 22
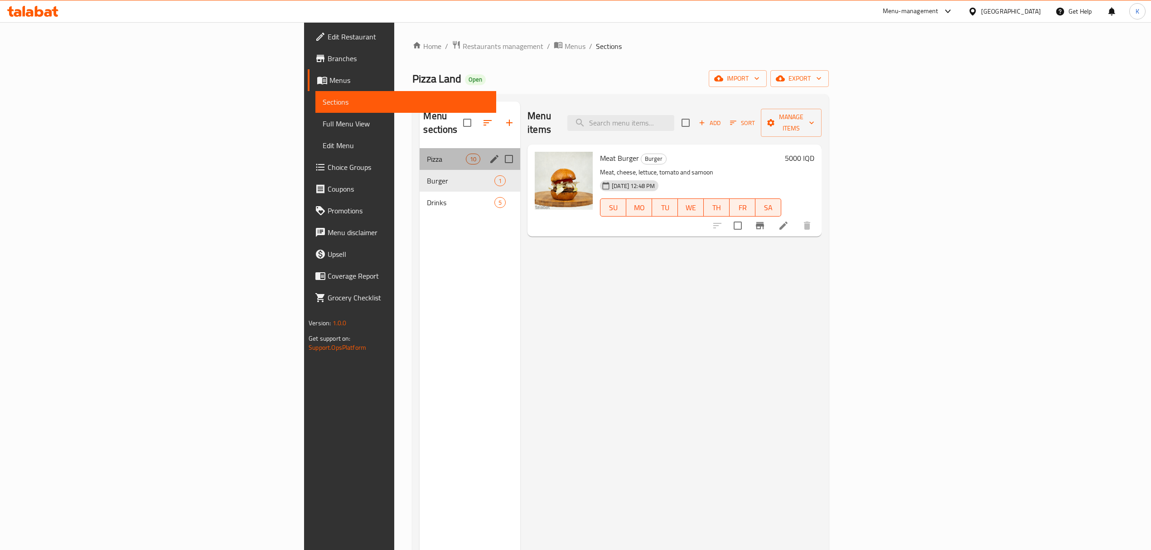
click at [420, 153] on div "Pizza 10" at bounding box center [470, 159] width 101 height 22
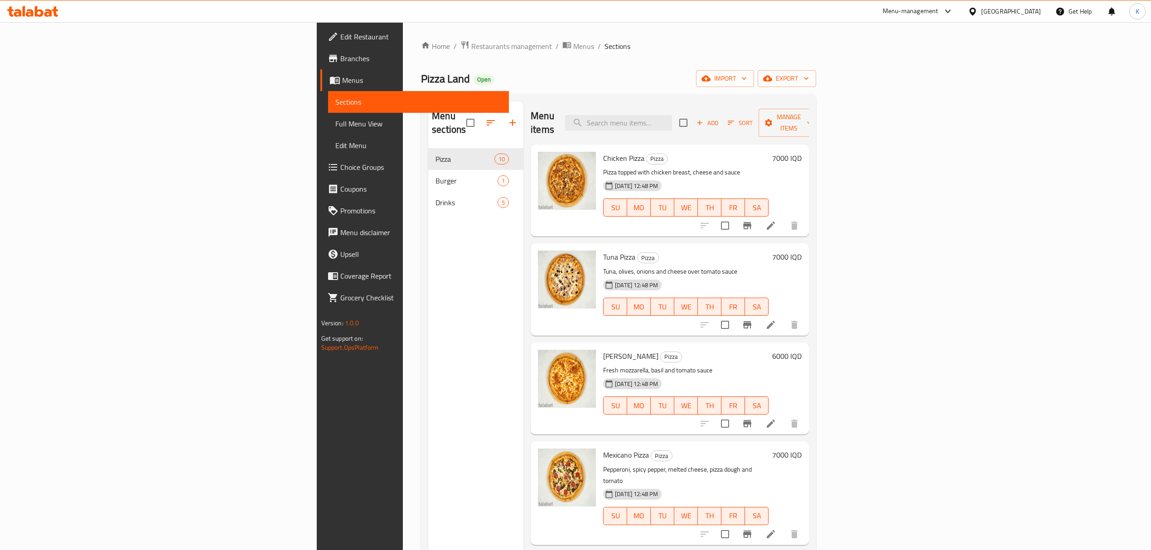
click at [403, 37] on div "Home / Restaurants management / Menus / Sections Pizza Land Open import export …" at bounding box center [619, 349] width 432 height 655
click at [471, 41] on span "Restaurants management" at bounding box center [511, 46] width 81 height 11
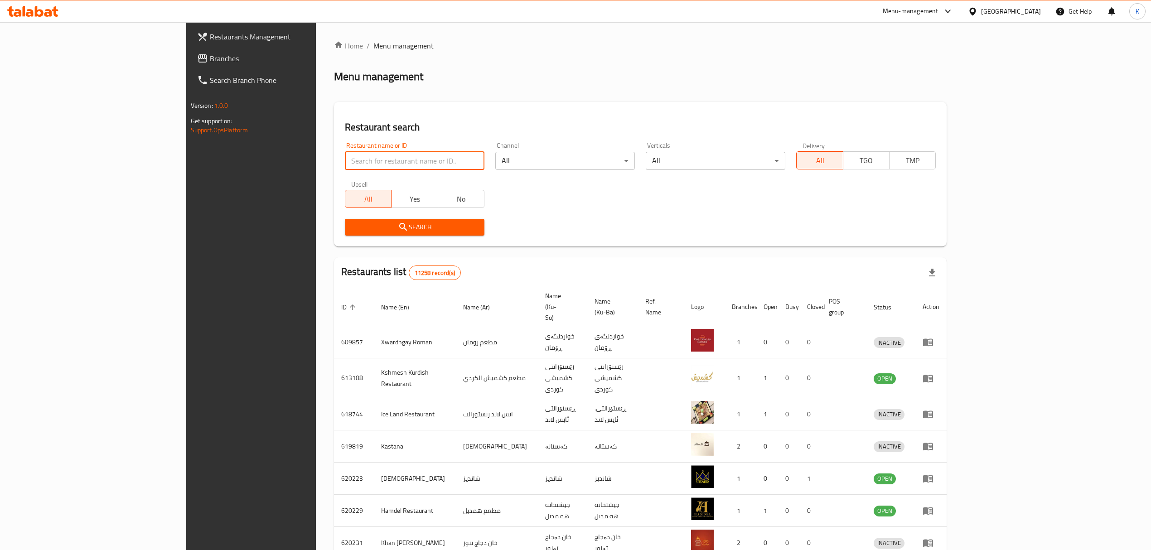
click at [345, 170] on input "search" at bounding box center [415, 161] width 140 height 18
type input "p"
click button "Search" at bounding box center [415, 227] width 140 height 17
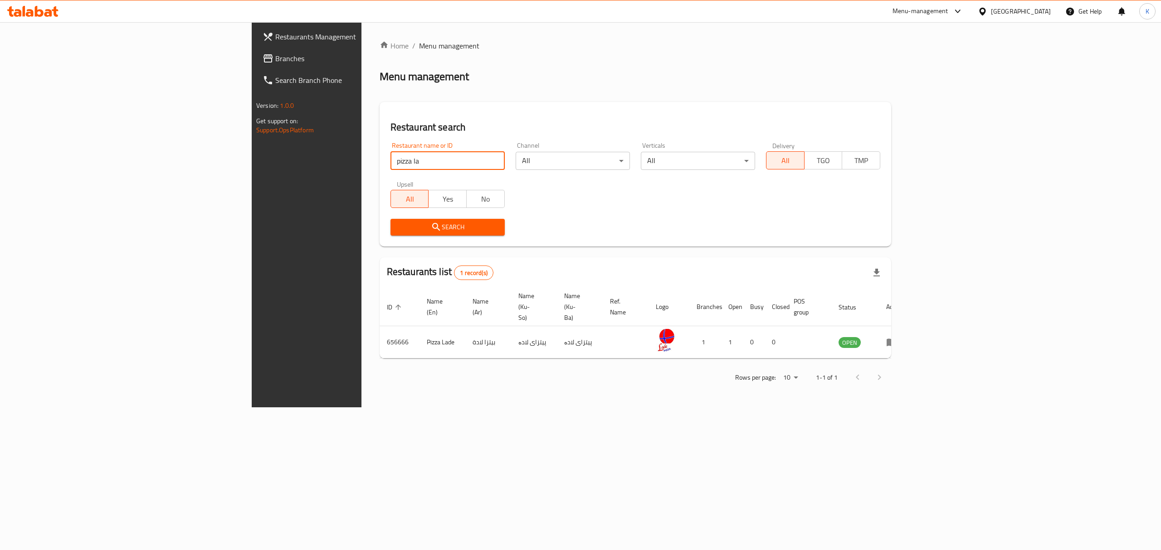
click button "Search" at bounding box center [447, 227] width 114 height 17
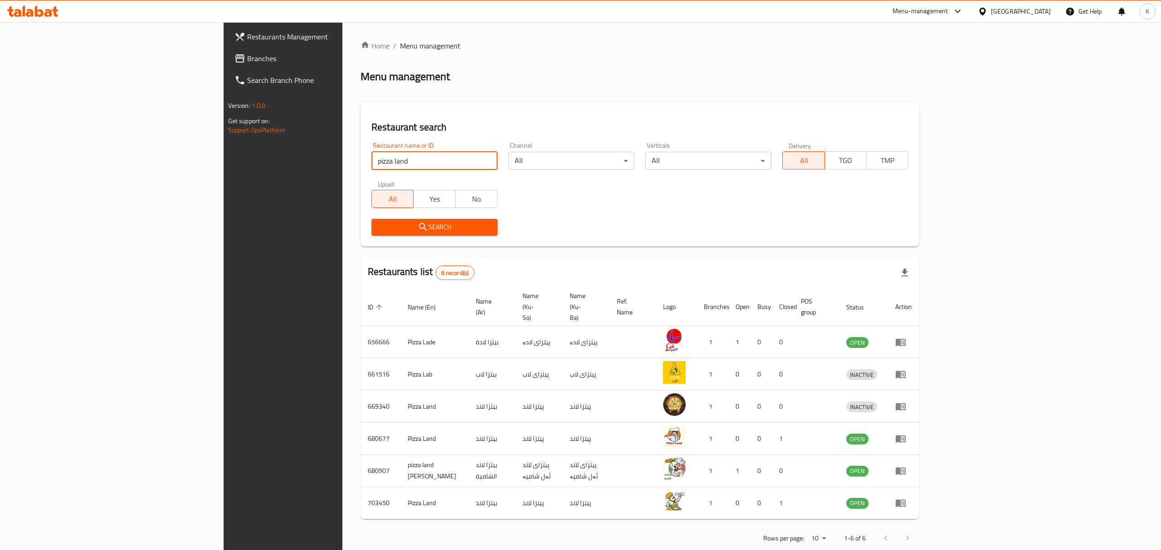
type input "pizza land"
click button "Search" at bounding box center [434, 227] width 126 height 17
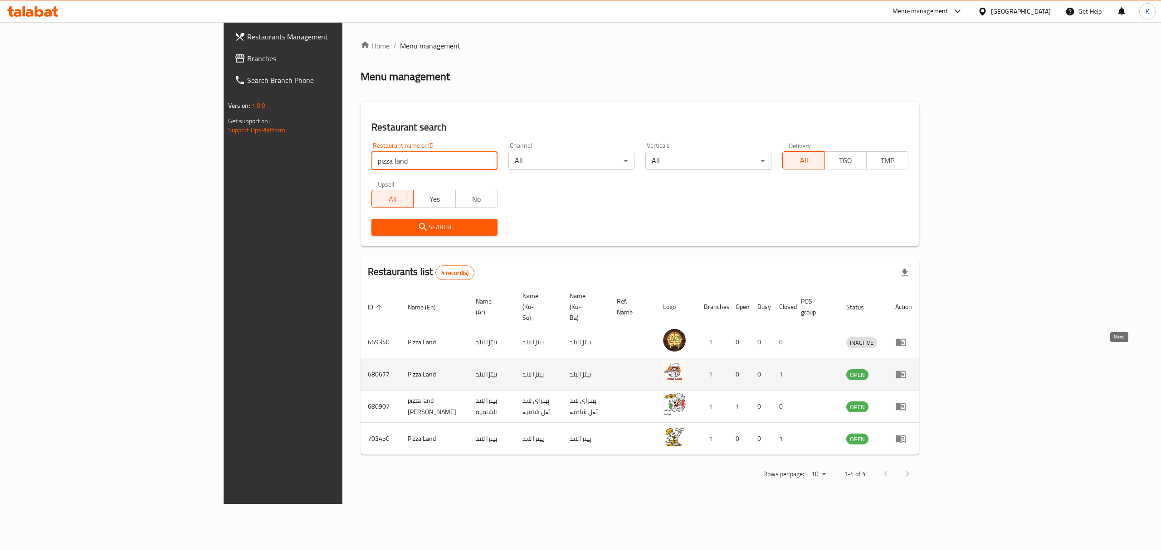
click at [906, 369] on icon "enhanced table" at bounding box center [900, 374] width 11 height 11
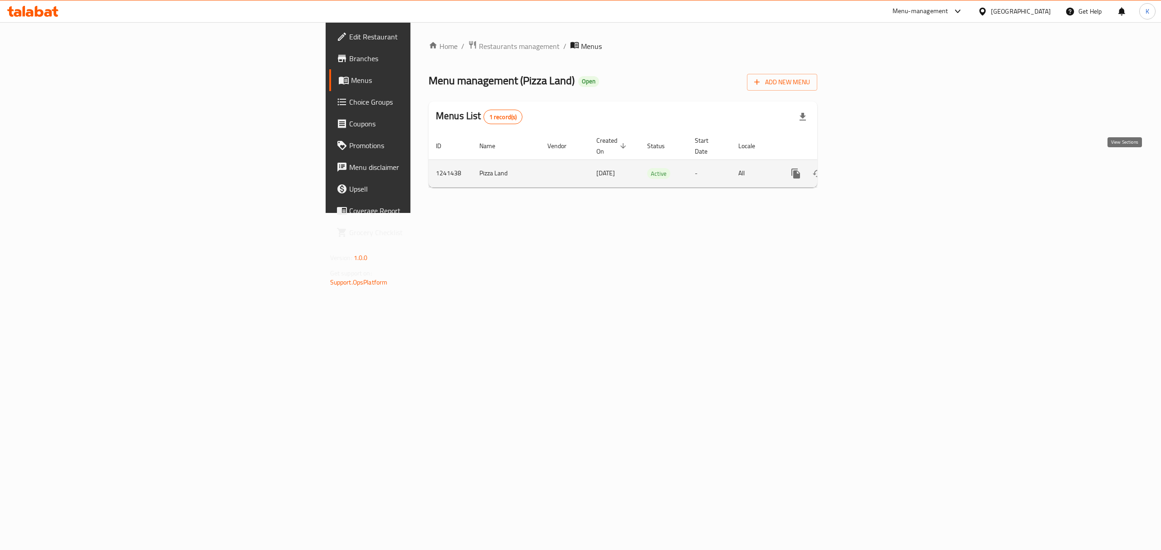
click at [872, 163] on link "enhanced table" at bounding box center [861, 174] width 22 height 22
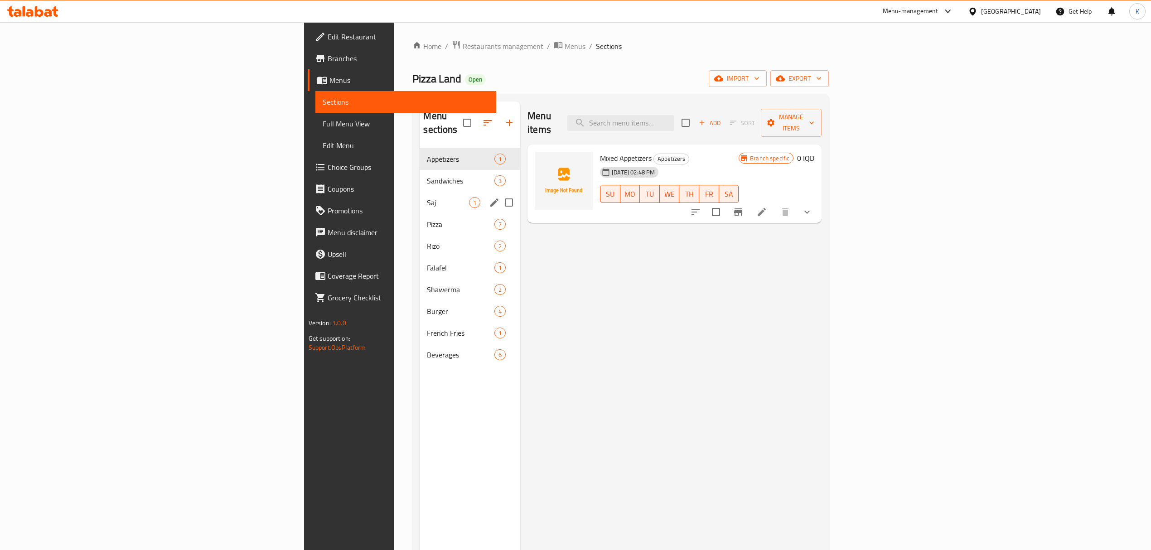
click at [420, 192] on div "Saj 1" at bounding box center [470, 203] width 101 height 22
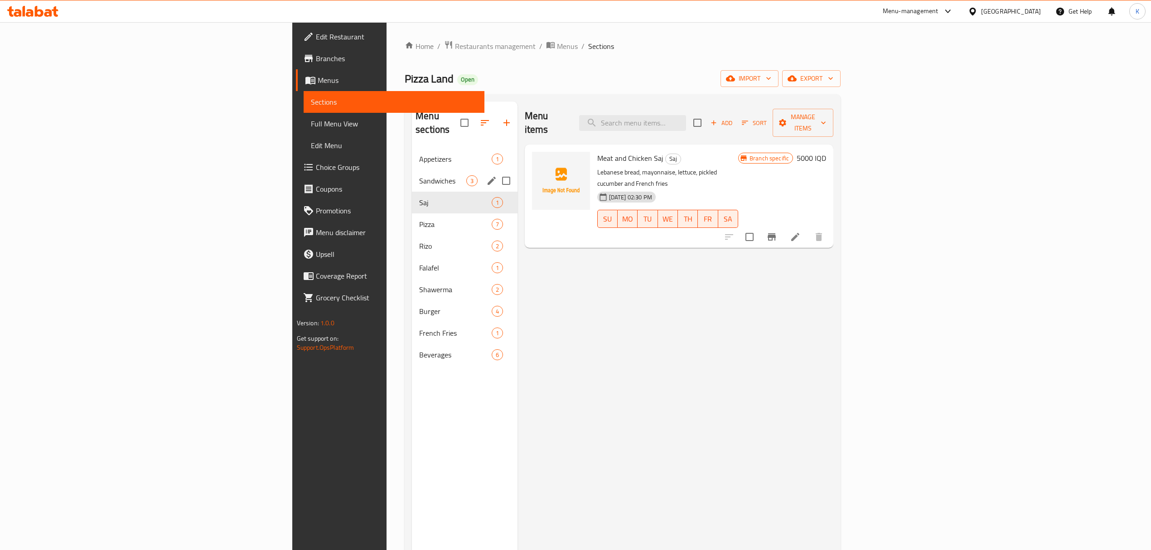
click at [412, 176] on div "Appetizers 1 Sandwiches 3 Saj 1 Pizza 7 Rizo 2 Falafel 1 Shawerma 2 Burger 4 Fr…" at bounding box center [465, 257] width 106 height 218
click at [419, 175] on span "Sandwiches" at bounding box center [442, 180] width 47 height 11
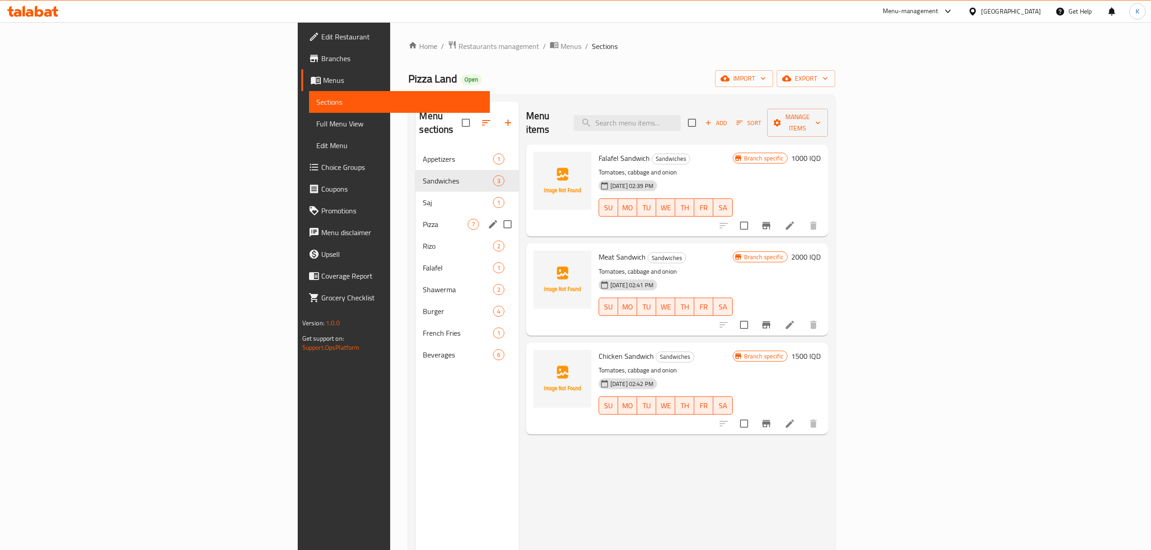
click at [416, 214] on div "Pizza 7" at bounding box center [467, 225] width 103 height 22
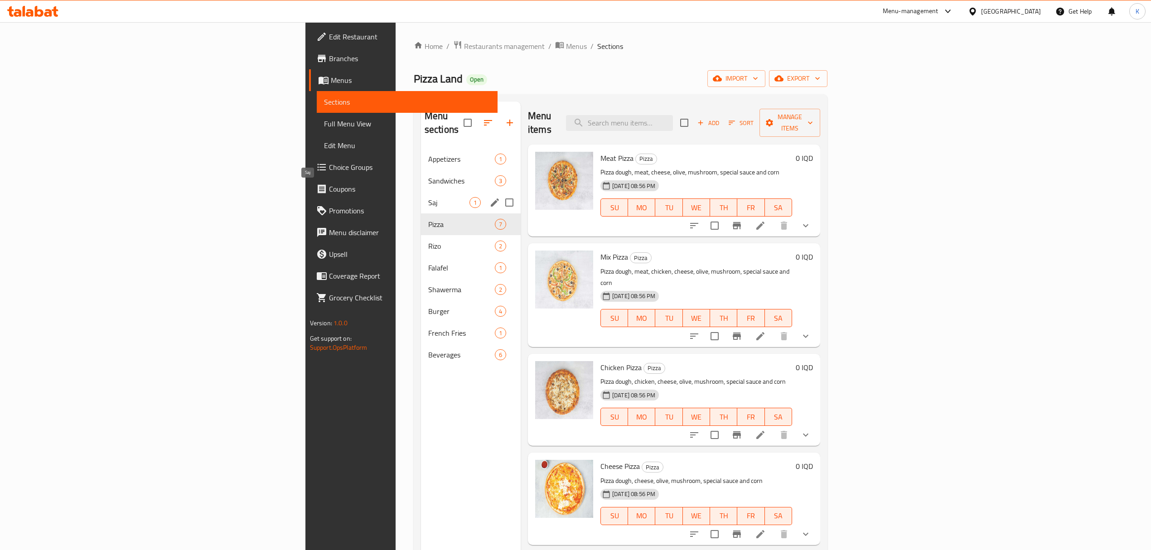
click at [428, 197] on span "Saj" at bounding box center [448, 202] width 41 height 11
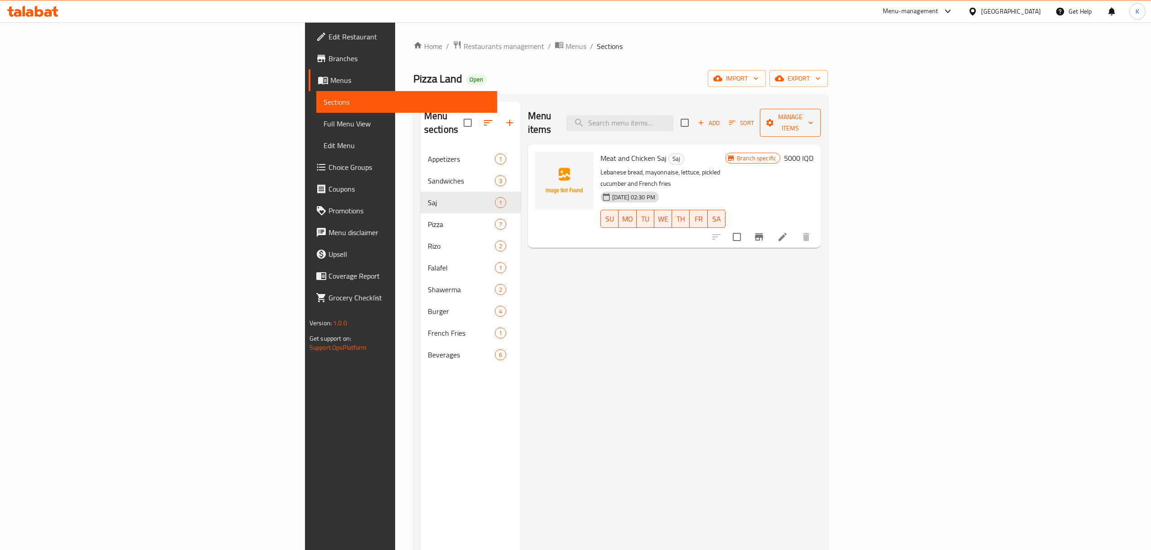
click at [814, 119] on span "Manage items" at bounding box center [791, 123] width 46 height 23
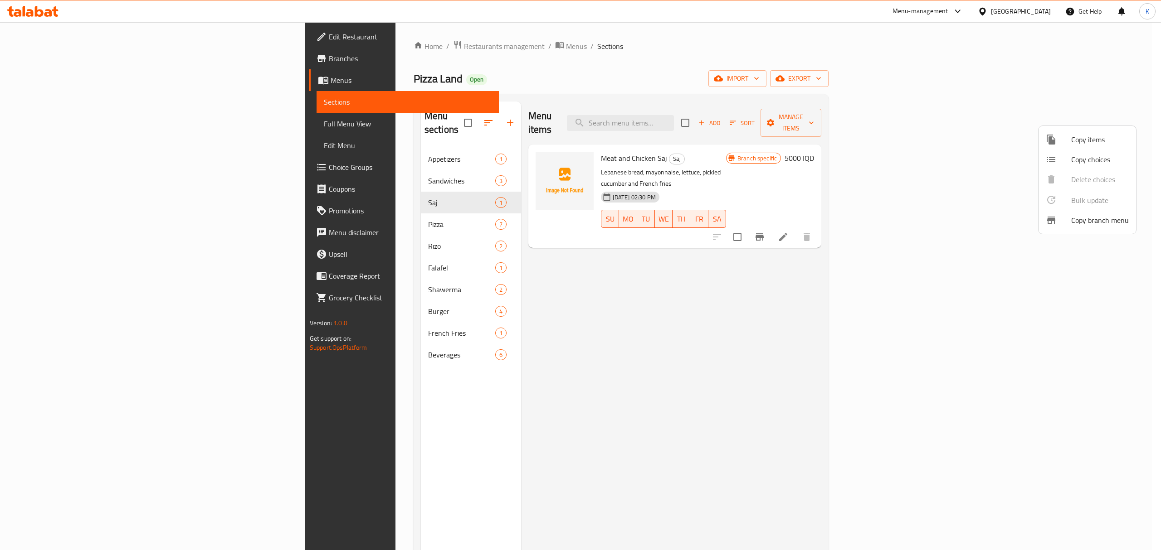
click at [1083, 144] on span "Copy items" at bounding box center [1100, 139] width 58 height 11
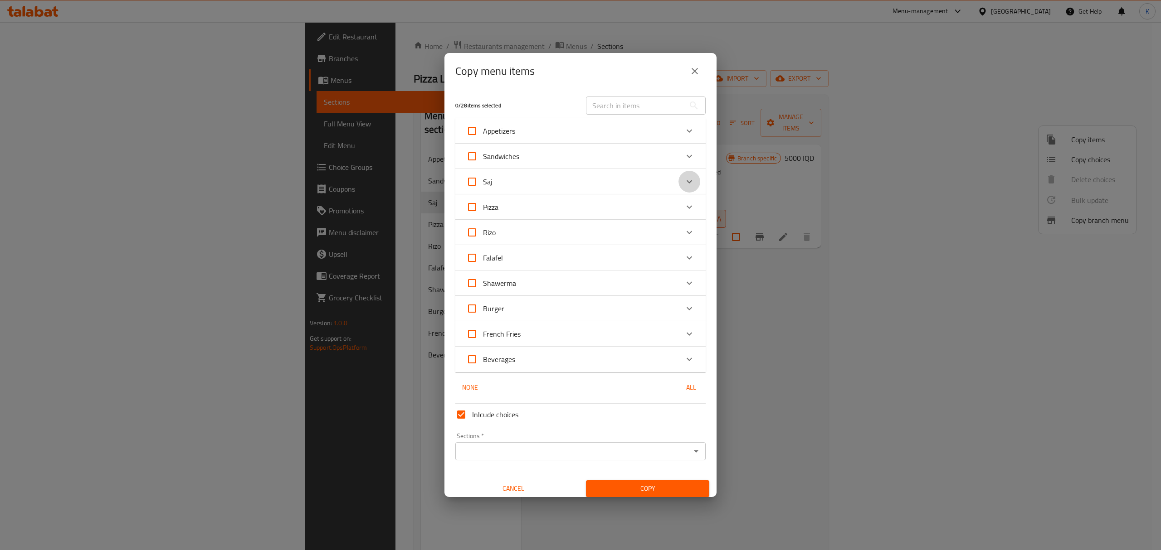
click at [684, 182] on icon "Expand" at bounding box center [689, 181] width 11 height 11
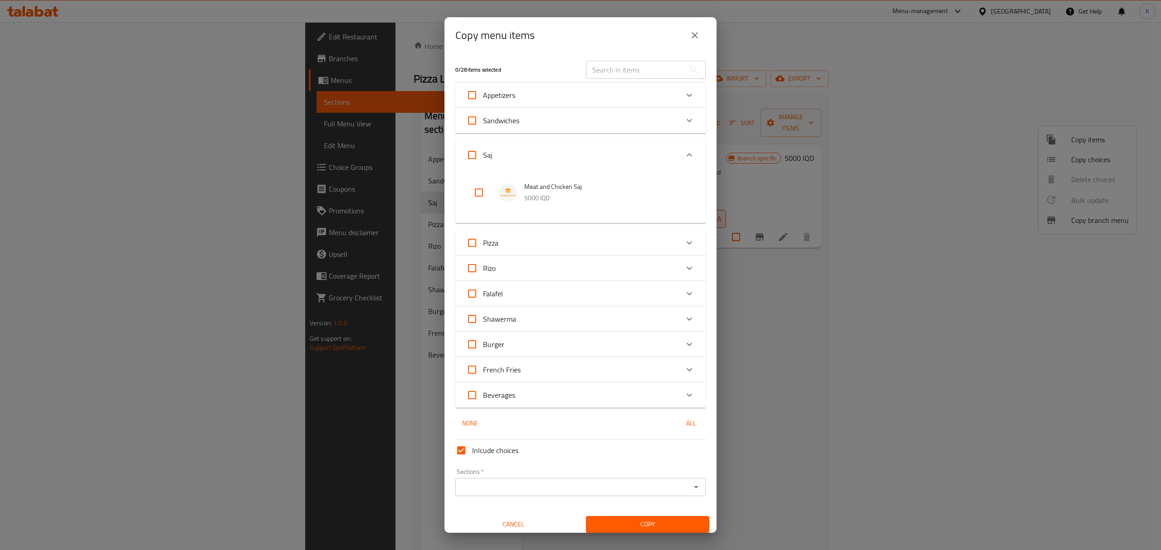
click at [471, 156] on input "Saj" at bounding box center [472, 155] width 22 height 22
checkbox input "true"
click at [476, 154] on input "Saj" at bounding box center [472, 155] width 22 height 22
checkbox input "false"
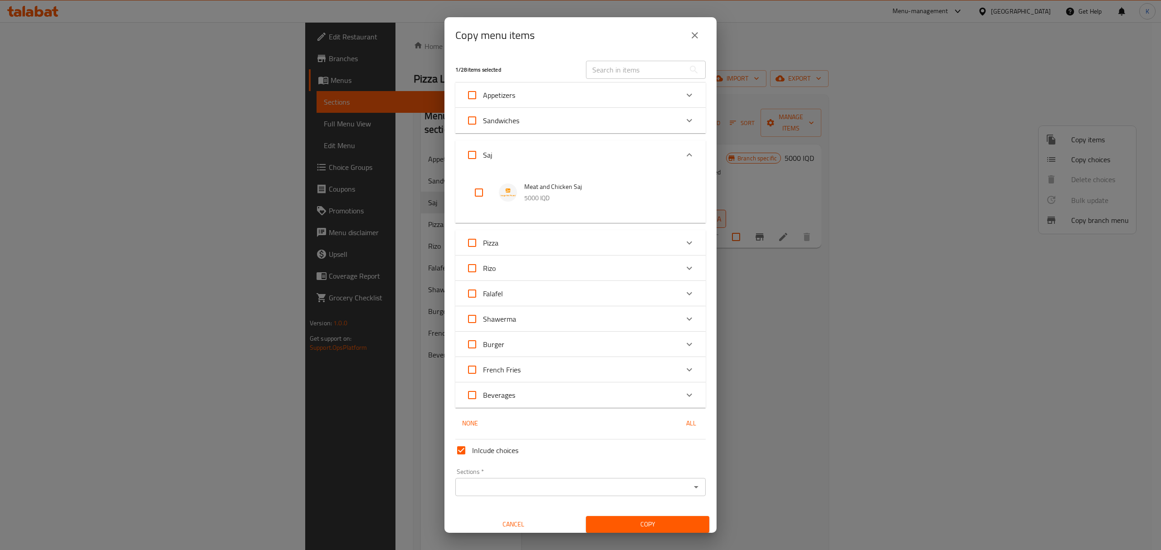
click at [477, 195] on input "checkbox" at bounding box center [479, 193] width 22 height 22
checkbox input "true"
click at [694, 486] on icon "Open" at bounding box center [696, 487] width 5 height 2
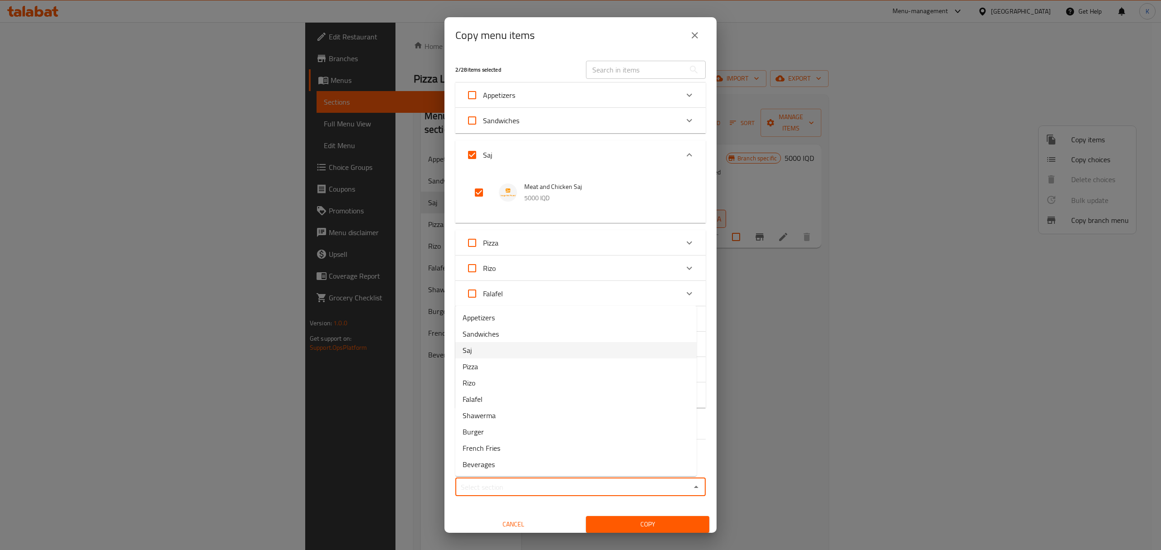
click at [554, 353] on li "Saj" at bounding box center [575, 350] width 241 height 16
type input "Saj"
click at [644, 526] on span "Copy" at bounding box center [647, 524] width 109 height 11
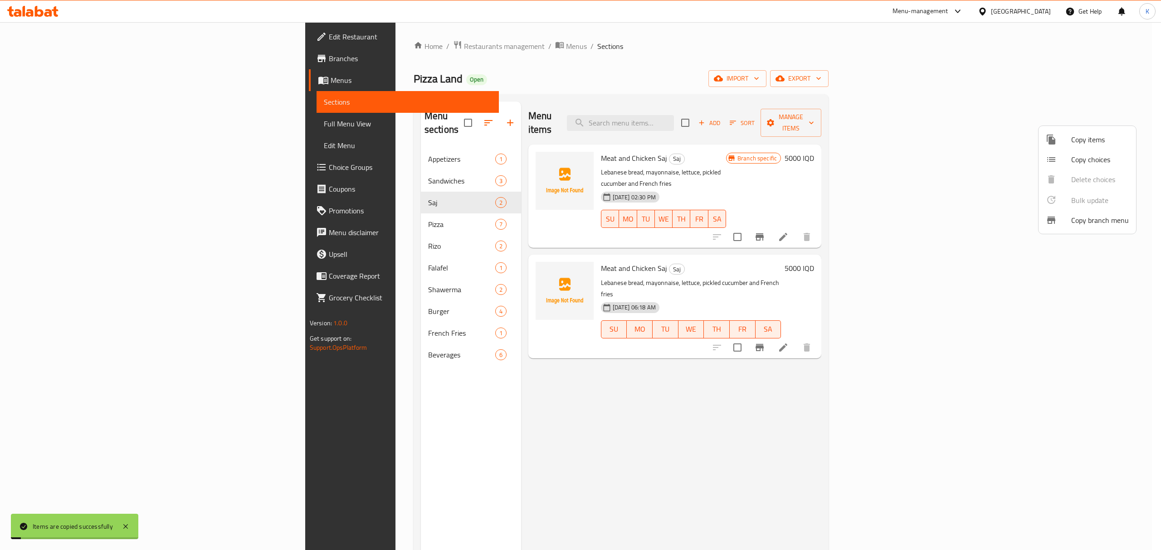
click at [699, 343] on div at bounding box center [580, 275] width 1161 height 550
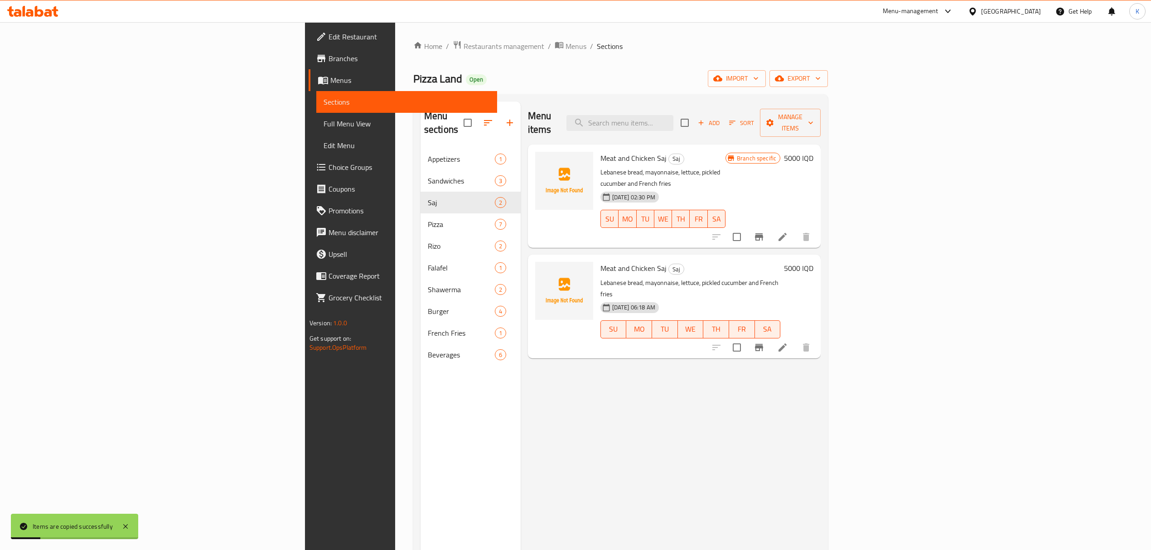
click at [788, 232] on icon at bounding box center [782, 237] width 11 height 11
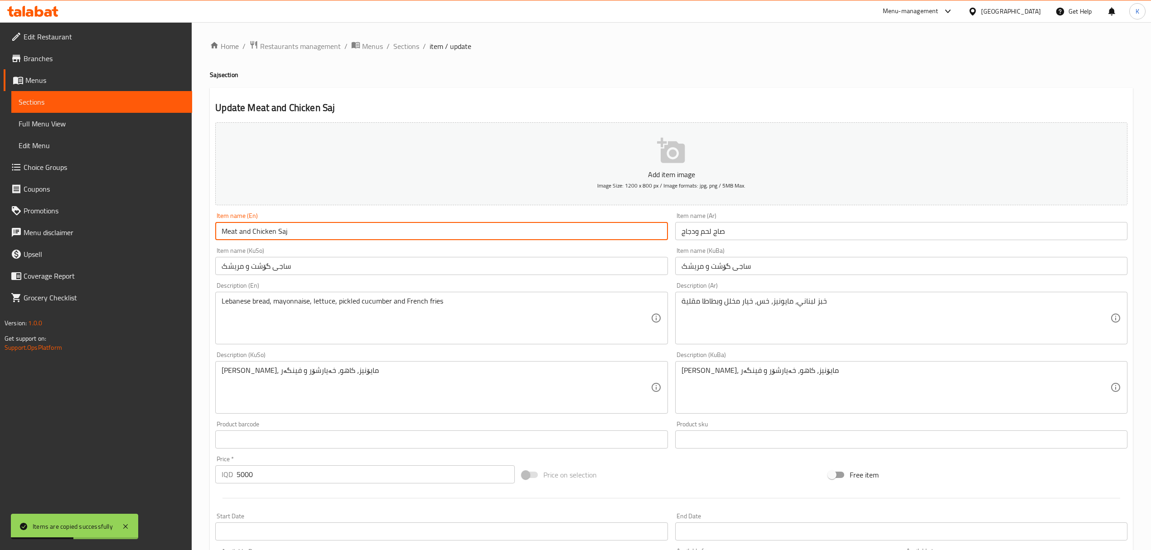
drag, startPoint x: 252, startPoint y: 233, endPoint x: 202, endPoint y: 230, distance: 49.9
click at [202, 230] on div "Home / Restaurants management / Menus / Sections / item / update Saj section Up…" at bounding box center [672, 383] width 960 height 723
type input "Chicken Saj"
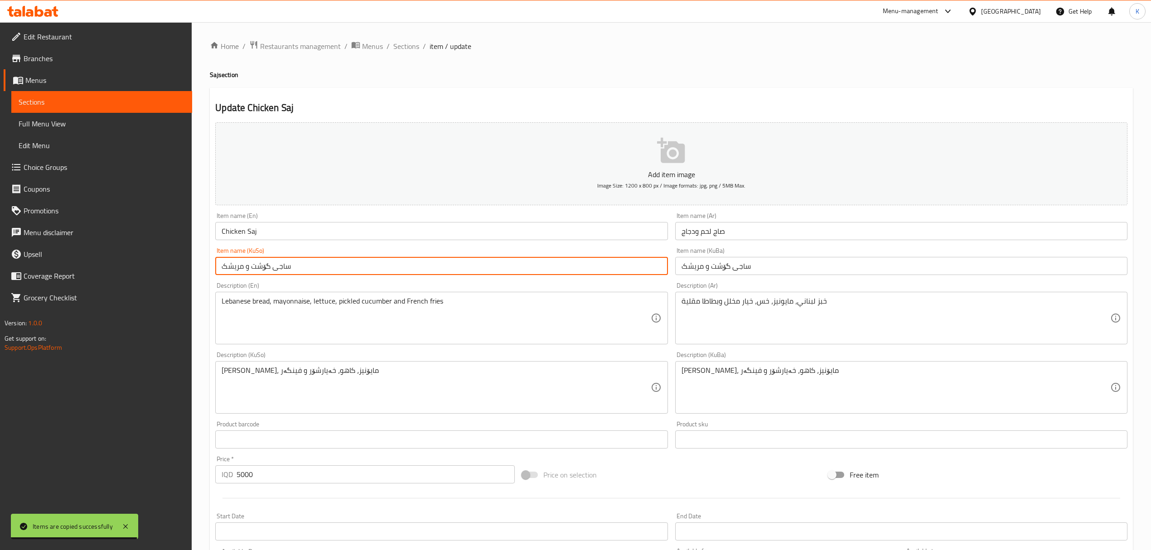
drag, startPoint x: 243, startPoint y: 269, endPoint x: 271, endPoint y: 269, distance: 27.2
click at [271, 269] on input "ساجی گۆشت و مریشک" at bounding box center [441, 266] width 452 height 18
click at [274, 269] on input "ساجی مریشک" at bounding box center [441, 266] width 452 height 18
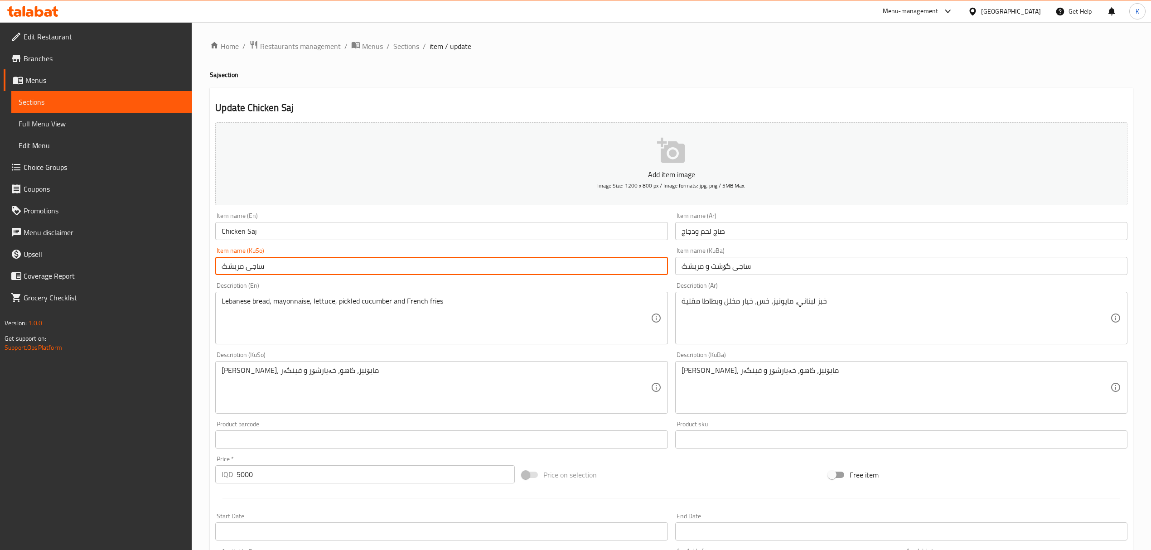
click at [274, 269] on input "ساجی مریشک" at bounding box center [441, 266] width 452 height 18
type input "ساجی مریشک"
click at [712, 272] on input "ساجی گۆشت و مریشک" at bounding box center [901, 266] width 452 height 18
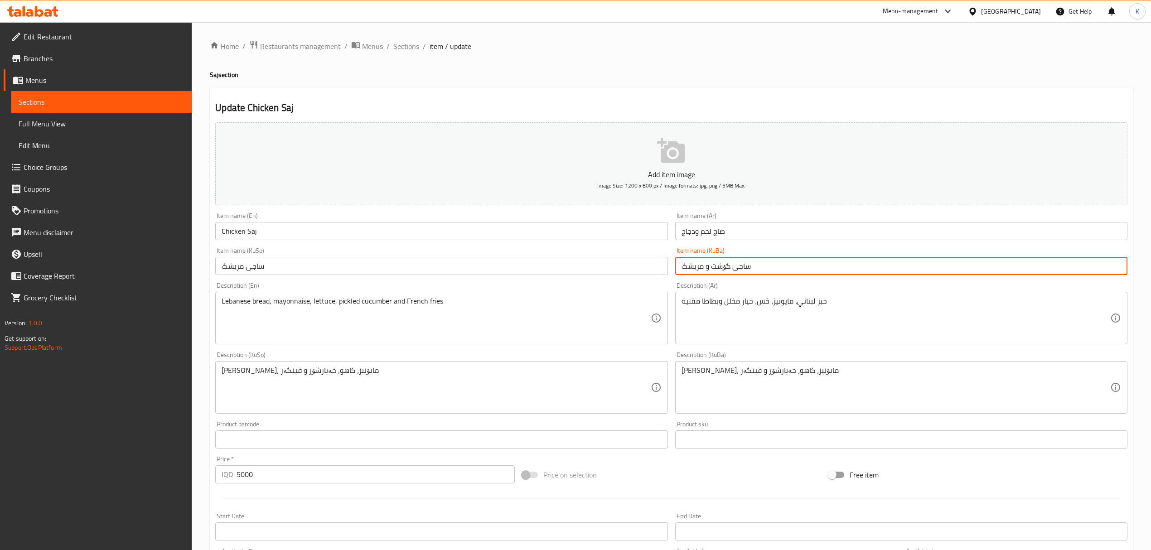
paste input "text"
type input "ساجی مریشک"
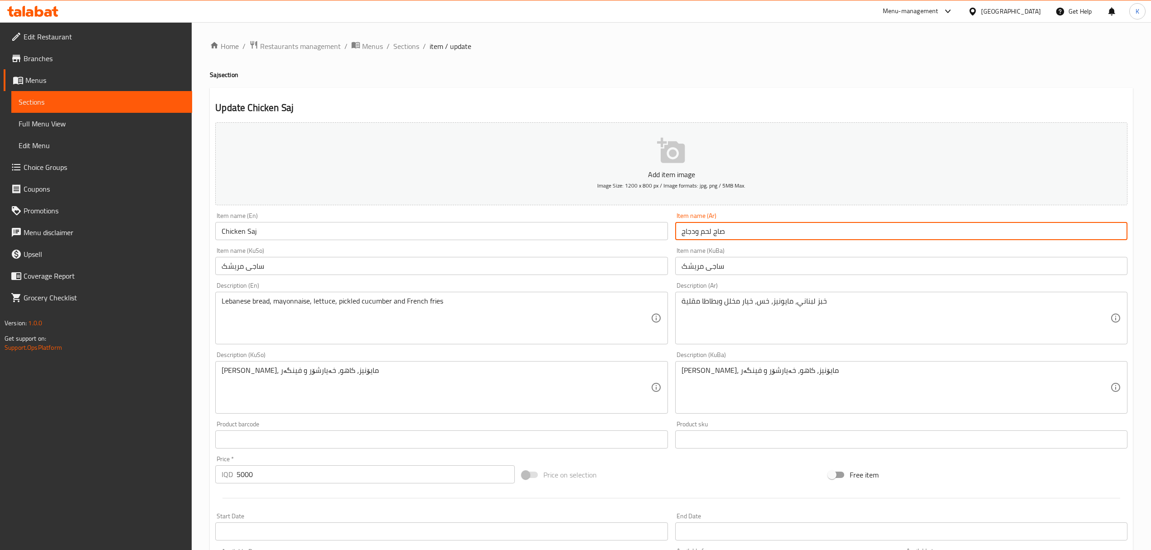
drag, startPoint x: 695, startPoint y: 233, endPoint x: 710, endPoint y: 234, distance: 14.6
click at [710, 234] on input "صاج لحم ودجاج" at bounding box center [901, 231] width 452 height 18
type input "صاج دجاج"
click at [669, 358] on div "Description (KuSo) نانی لوبانانی، مایۆنیز، کاهو، خەیارشۆر و فینگەر Description …" at bounding box center [442, 382] width 460 height 69
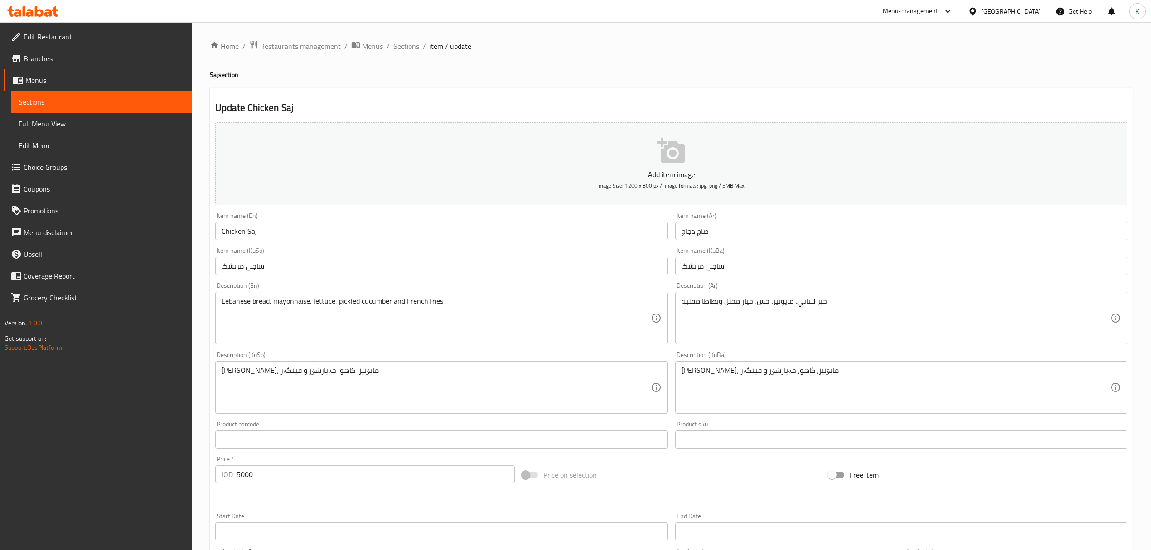
scroll to position [194, 0]
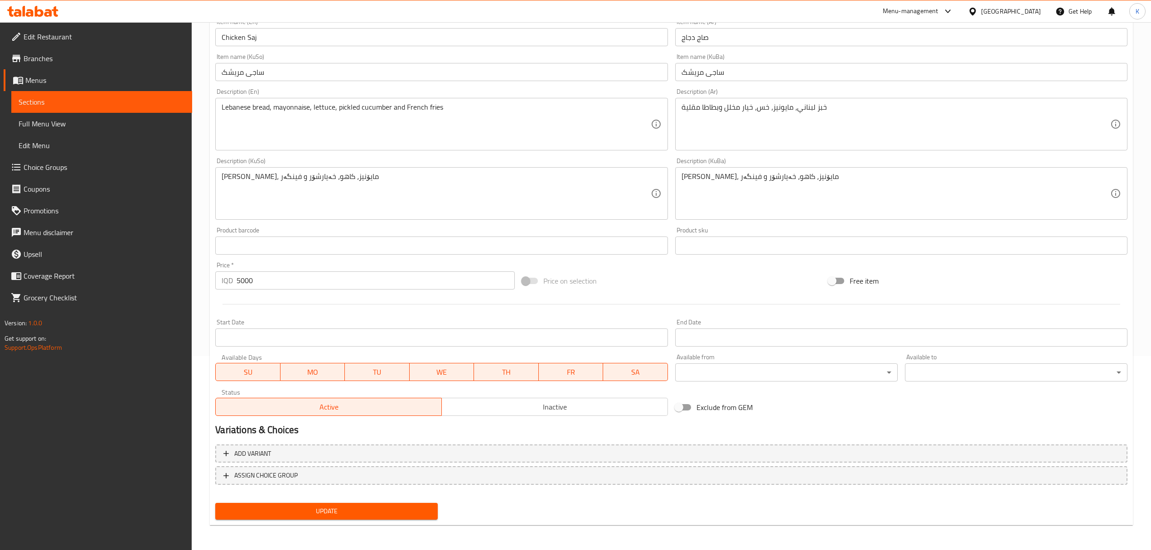
click at [377, 513] on span "Update" at bounding box center [327, 511] width 208 height 11
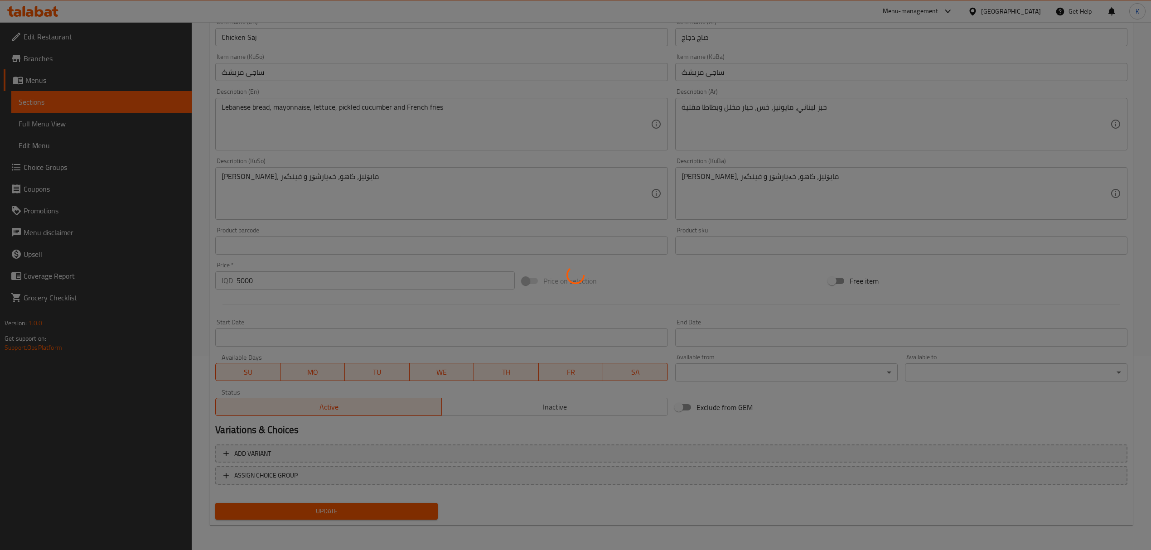
scroll to position [0, 0]
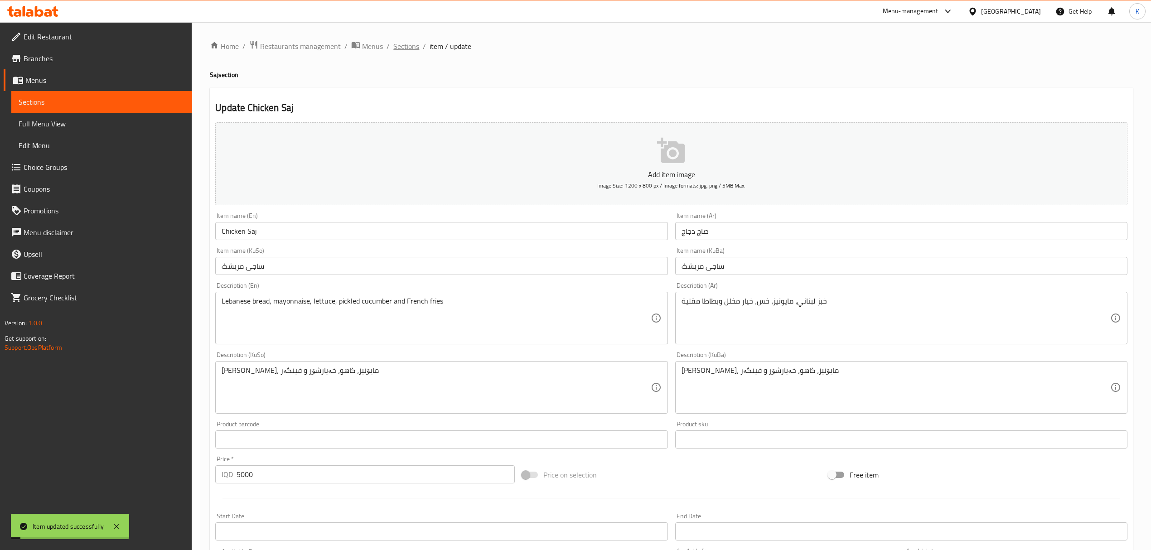
click at [408, 45] on span "Sections" at bounding box center [406, 46] width 26 height 11
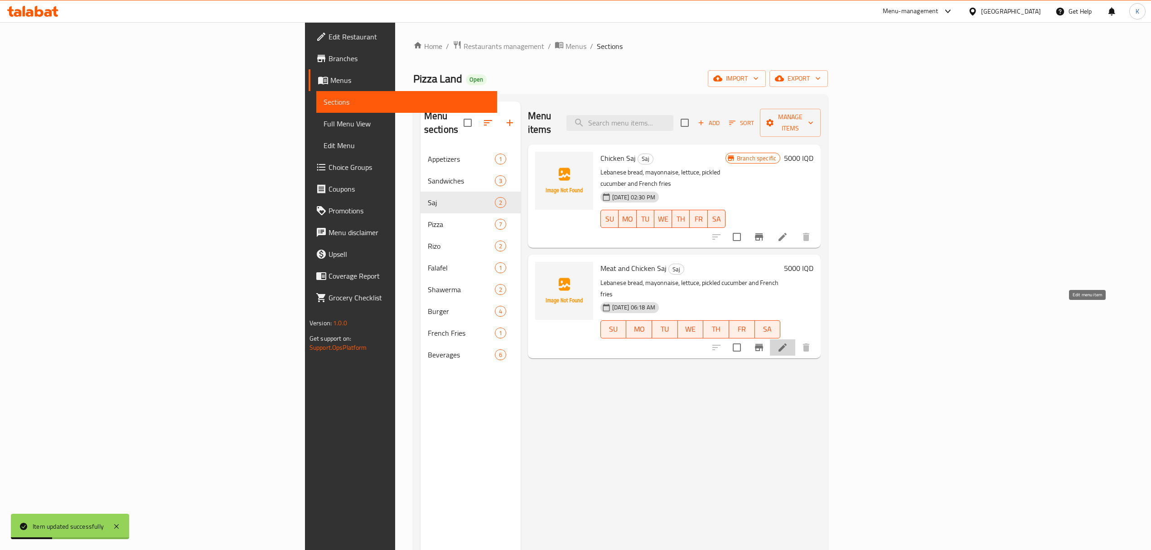
click at [788, 342] on icon at bounding box center [782, 347] width 11 height 11
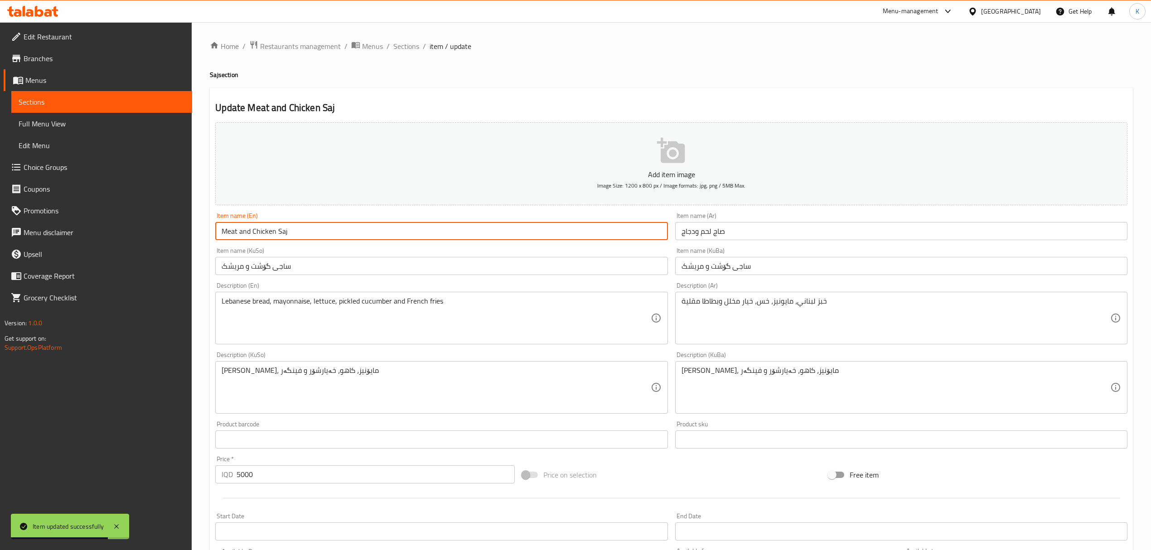
drag, startPoint x: 277, startPoint y: 233, endPoint x: 239, endPoint y: 233, distance: 38.1
click at [239, 233] on input "Meat and Chicken Saj" at bounding box center [441, 231] width 452 height 18
type input "Meat Saj"
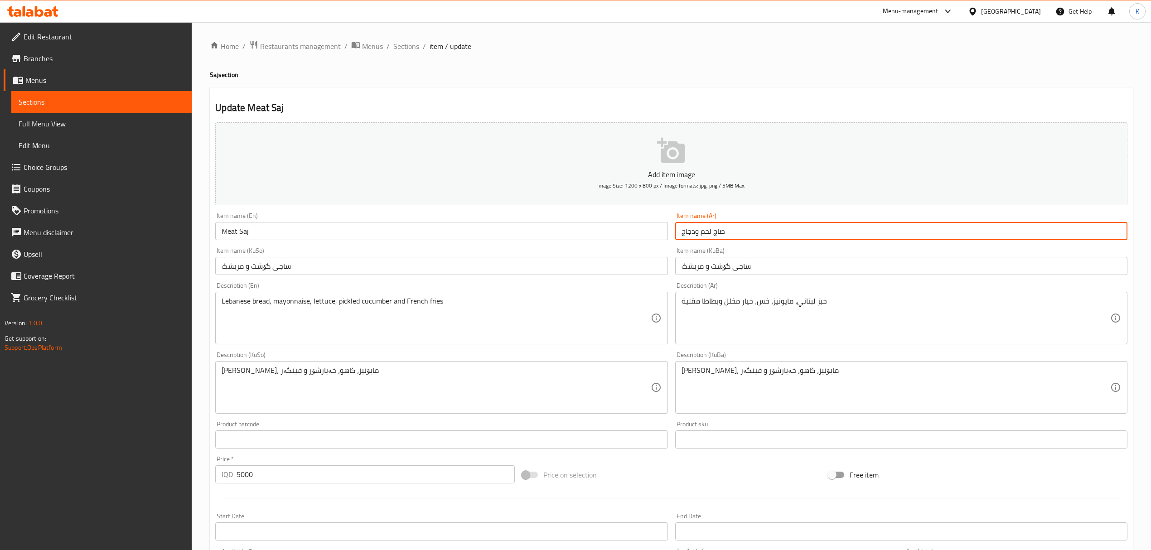
drag, startPoint x: 700, startPoint y: 234, endPoint x: 612, endPoint y: 260, distance: 91.8
click at [612, 260] on div "Add item image Image Size: 1200 x 800 px / Image formats: jpg, png / 5MB Max. I…" at bounding box center [672, 366] width 920 height 495
type input "صاج لحم"
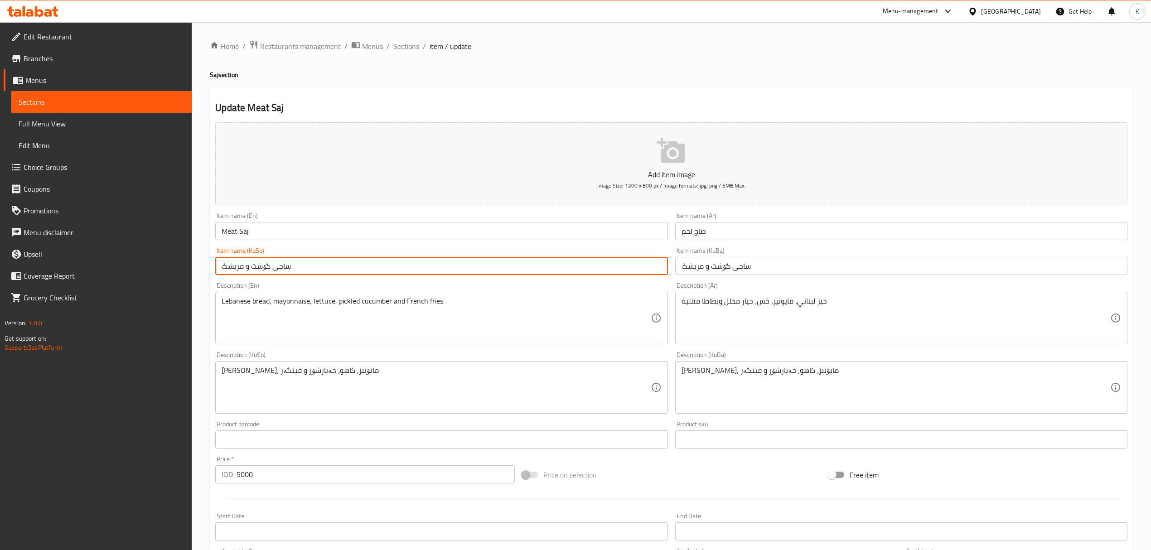
drag, startPoint x: 252, startPoint y: 271, endPoint x: 199, endPoint y: 268, distance: 53.6
click at [199, 268] on div "Home / Restaurants management / Menus / Sections / item / update Saj section Up…" at bounding box center [672, 383] width 960 height 723
type input "ساجی گۆشت"
click at [724, 272] on input "ساجی گۆشت و مریشک" at bounding box center [901, 266] width 452 height 18
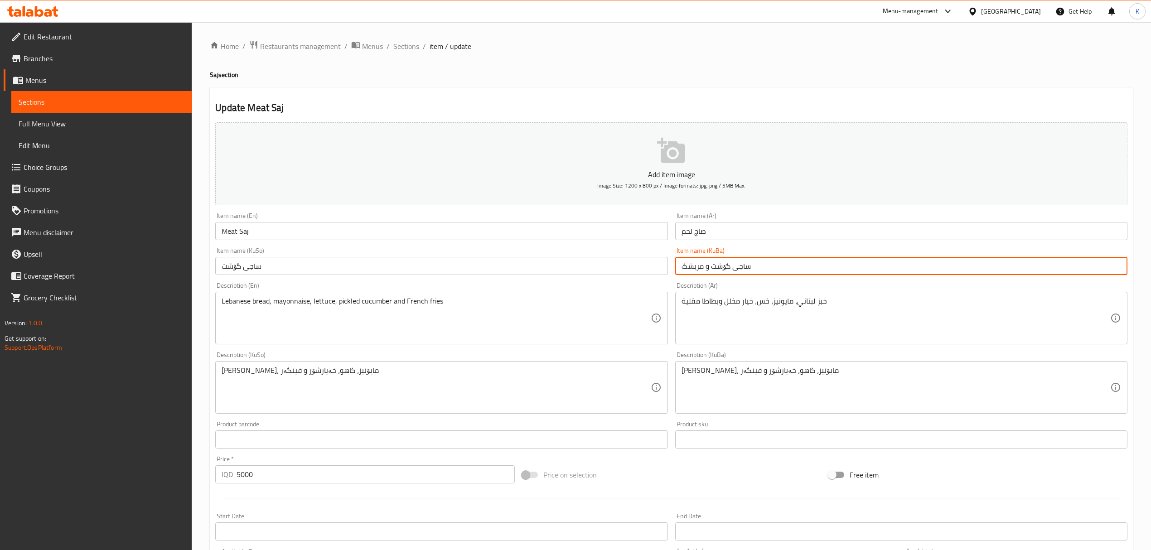
paste input "text"
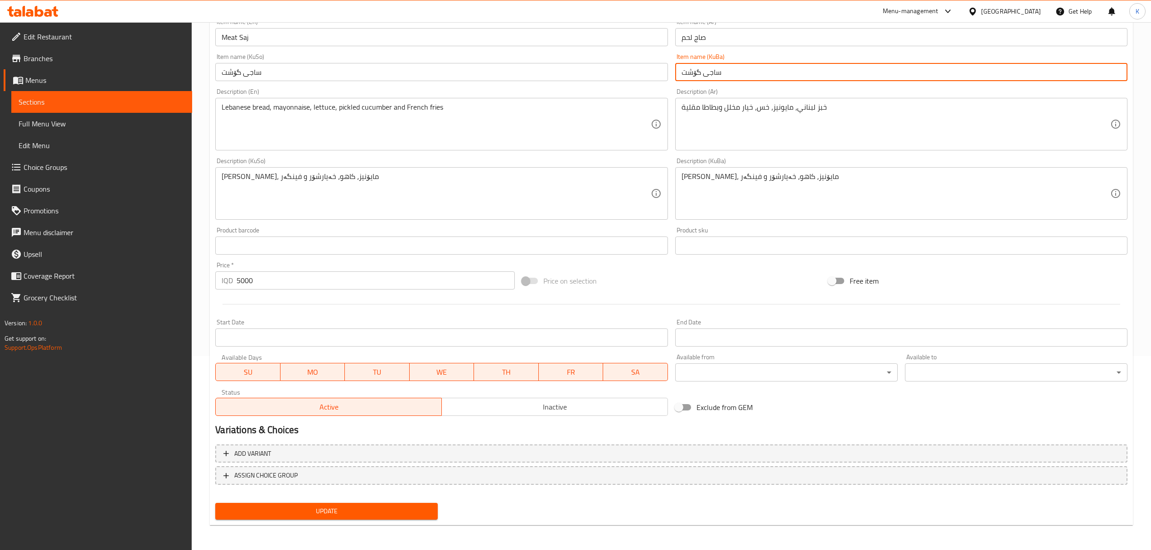
type input "ساجی گۆشت"
click at [374, 515] on span "Update" at bounding box center [327, 511] width 208 height 11
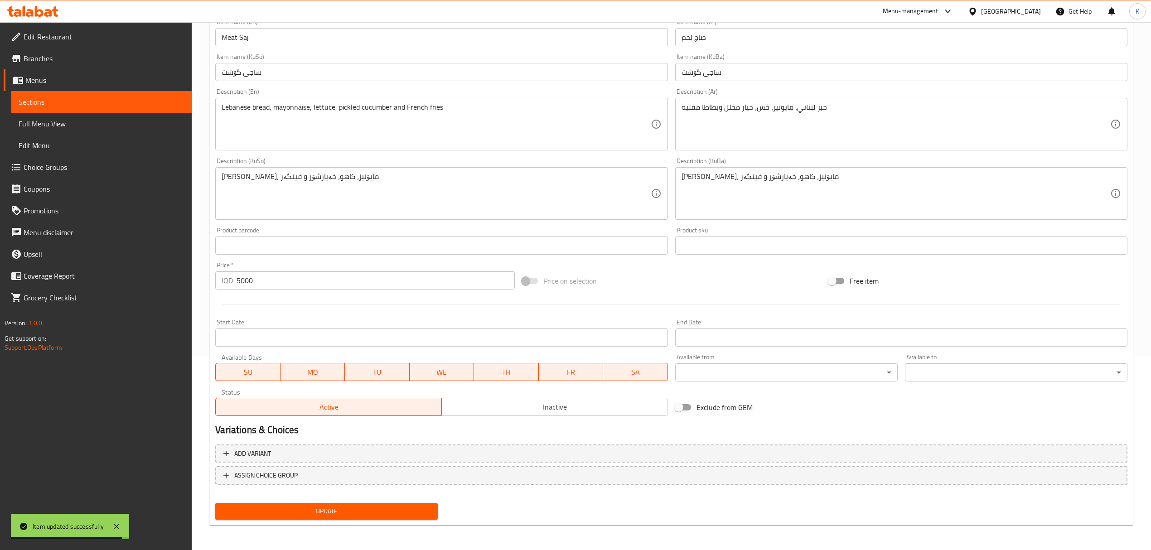
click at [314, 510] on span "Update" at bounding box center [327, 511] width 208 height 11
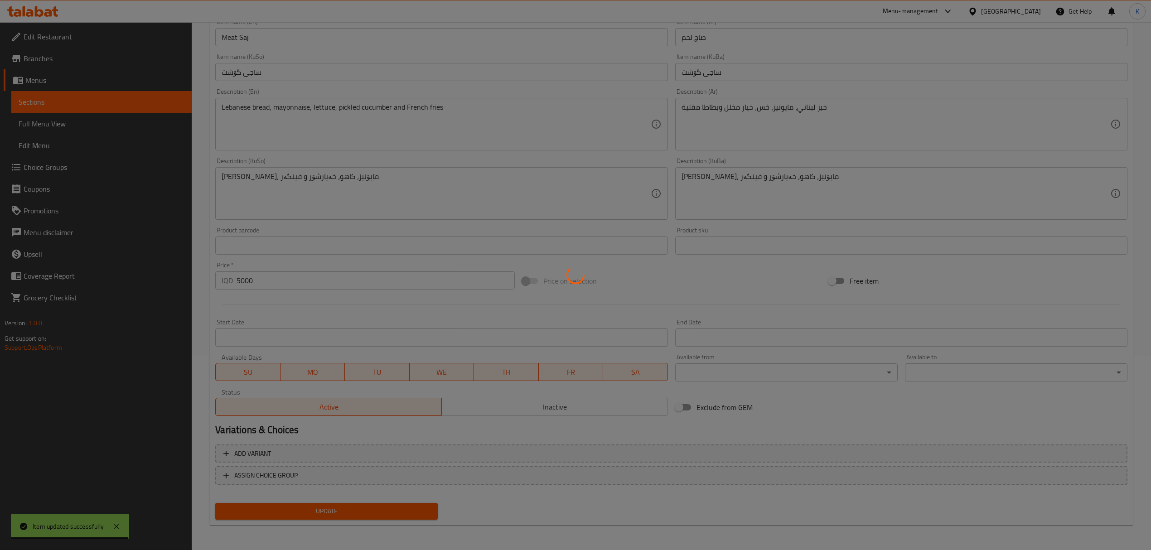
scroll to position [0, 0]
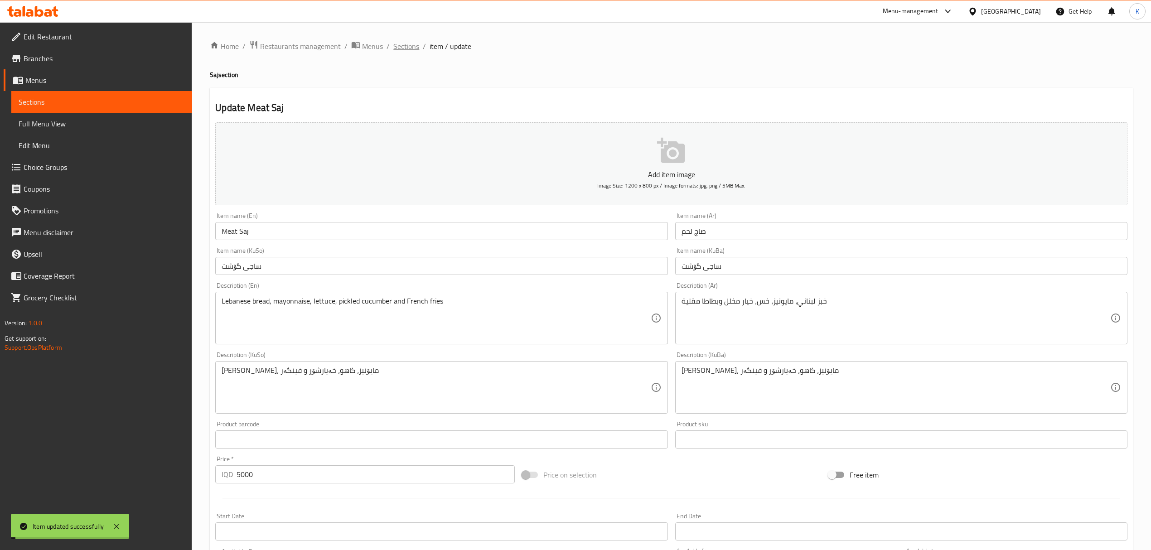
click at [407, 42] on span "Sections" at bounding box center [406, 46] width 26 height 11
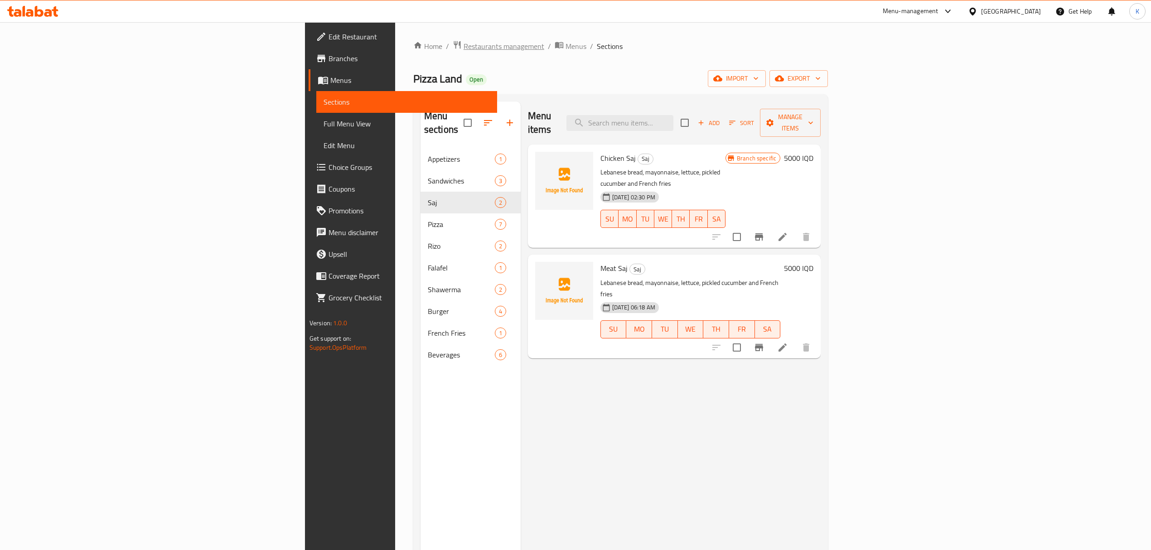
click at [464, 48] on span "Restaurants management" at bounding box center [504, 46] width 81 height 11
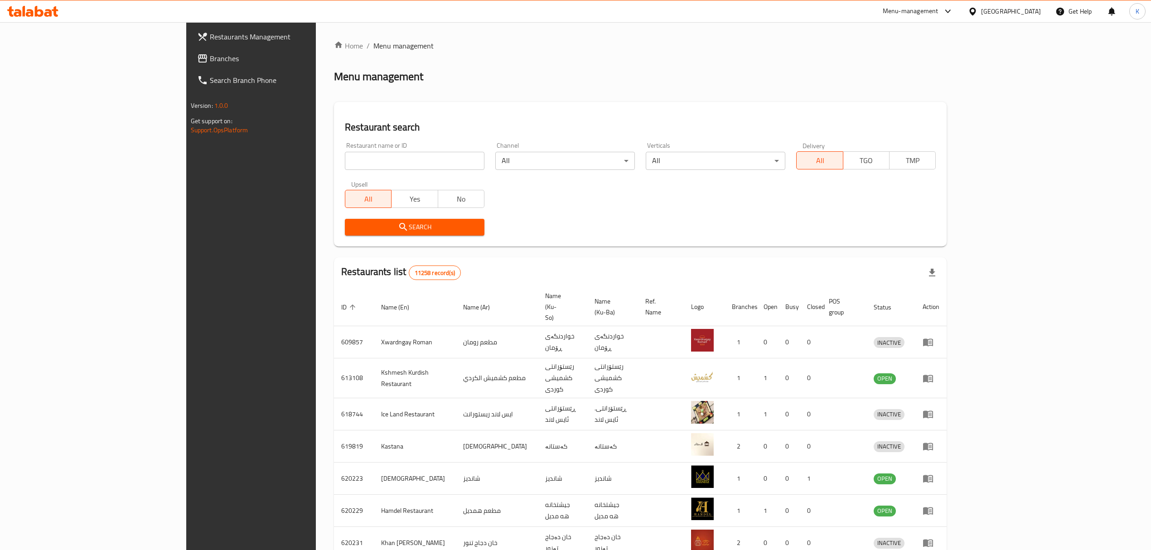
click at [334, 170] on div "Home / Menu management Menu management Restaurant search Restaurant name or ID …" at bounding box center [640, 363] width 613 height 646
click at [345, 158] on input "search" at bounding box center [415, 161] width 140 height 18
type input "mangia ita"
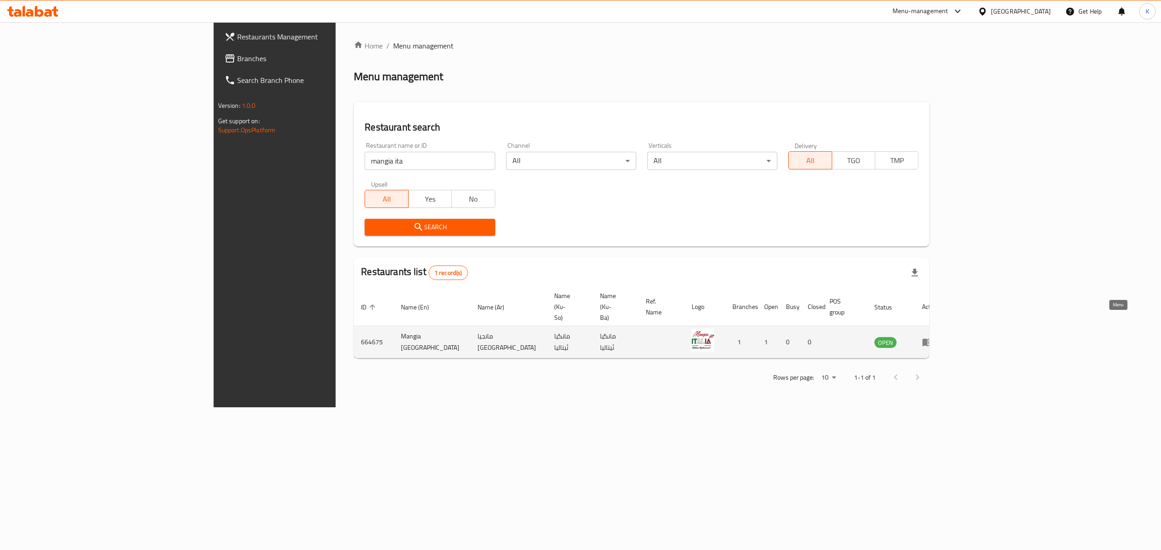
click at [933, 337] on icon "enhanced table" at bounding box center [927, 342] width 11 height 11
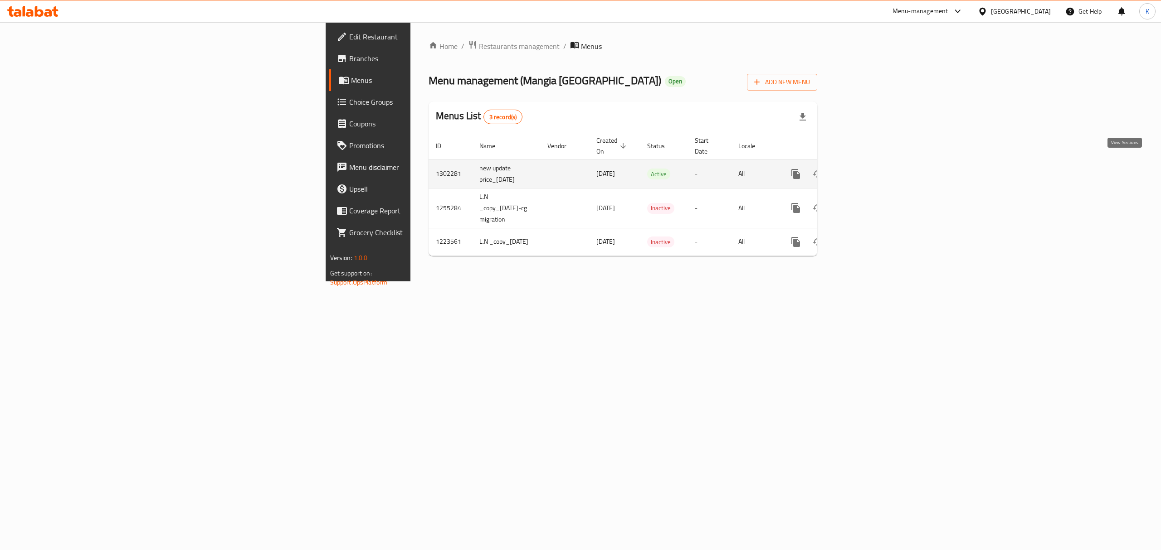
click at [866, 169] on icon "enhanced table" at bounding box center [860, 174] width 11 height 11
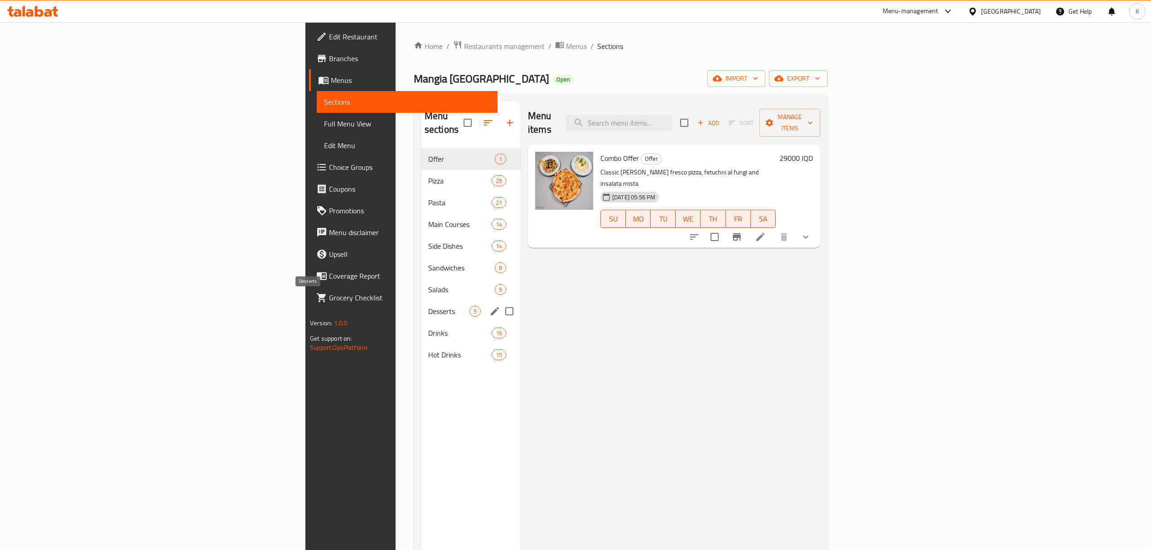
click at [428, 306] on span "Desserts" at bounding box center [448, 311] width 41 height 11
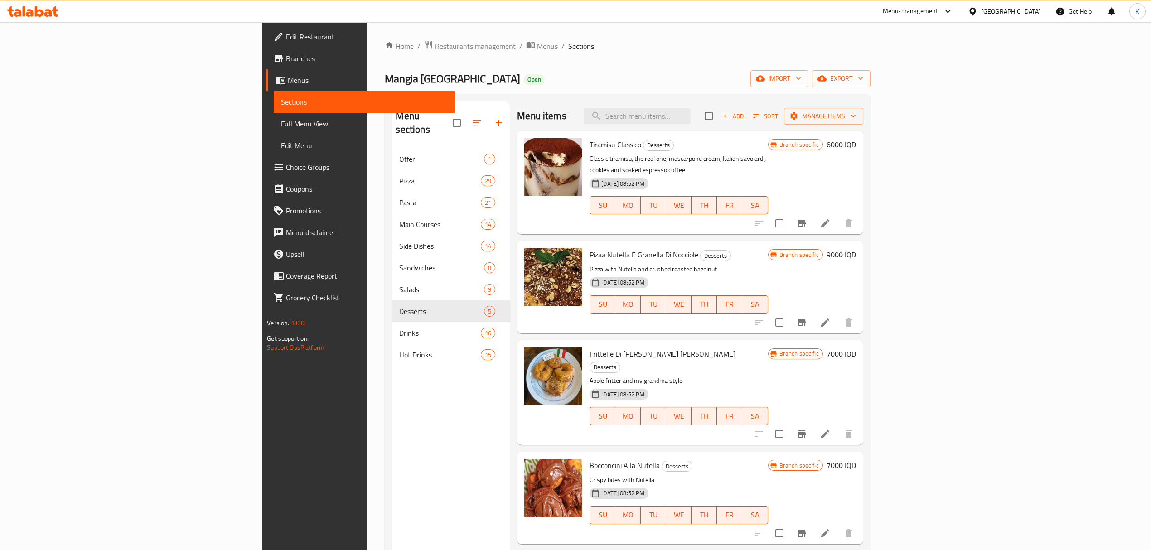
click at [856, 348] on h6 "7000 IQD" at bounding box center [841, 354] width 29 height 13
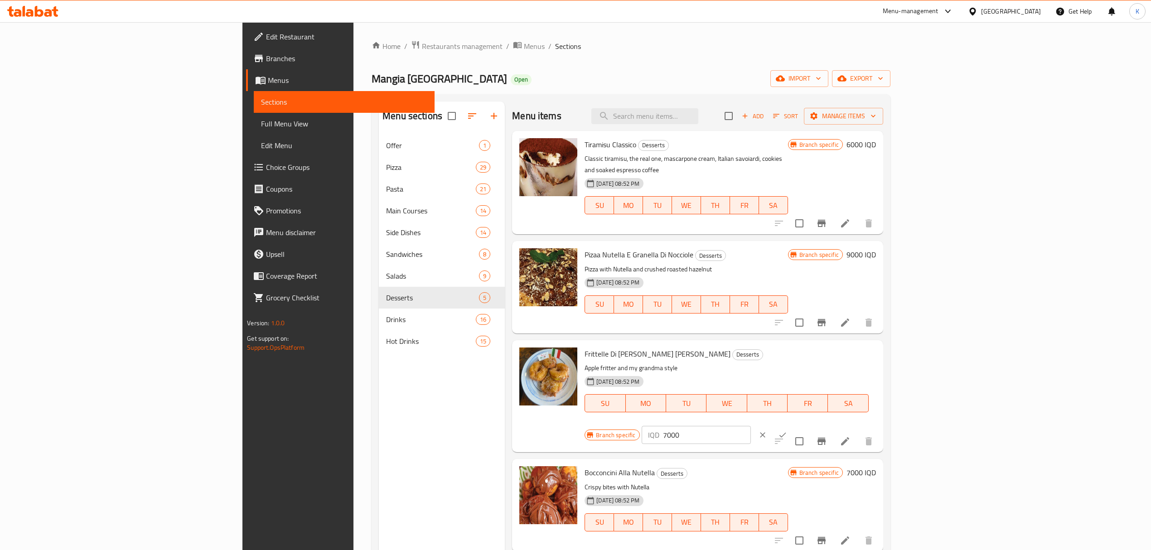
click at [751, 426] on input "7000" at bounding box center [707, 435] width 88 height 18
type input "11750"
click at [787, 431] on icon "ok" at bounding box center [782, 435] width 9 height 9
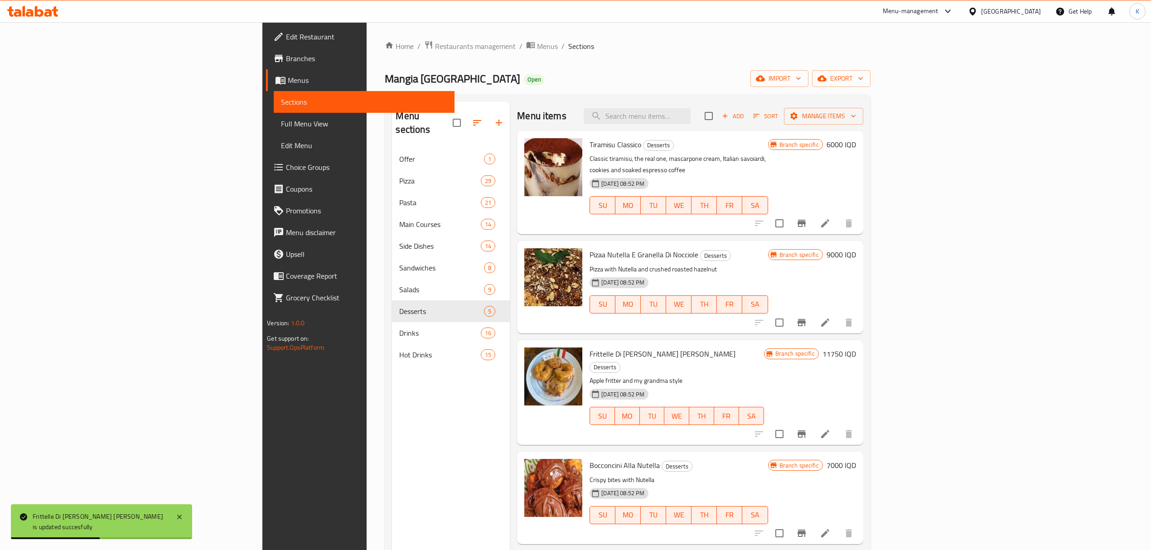
click at [856, 459] on h6 "7000 IQD" at bounding box center [841, 465] width 29 height 13
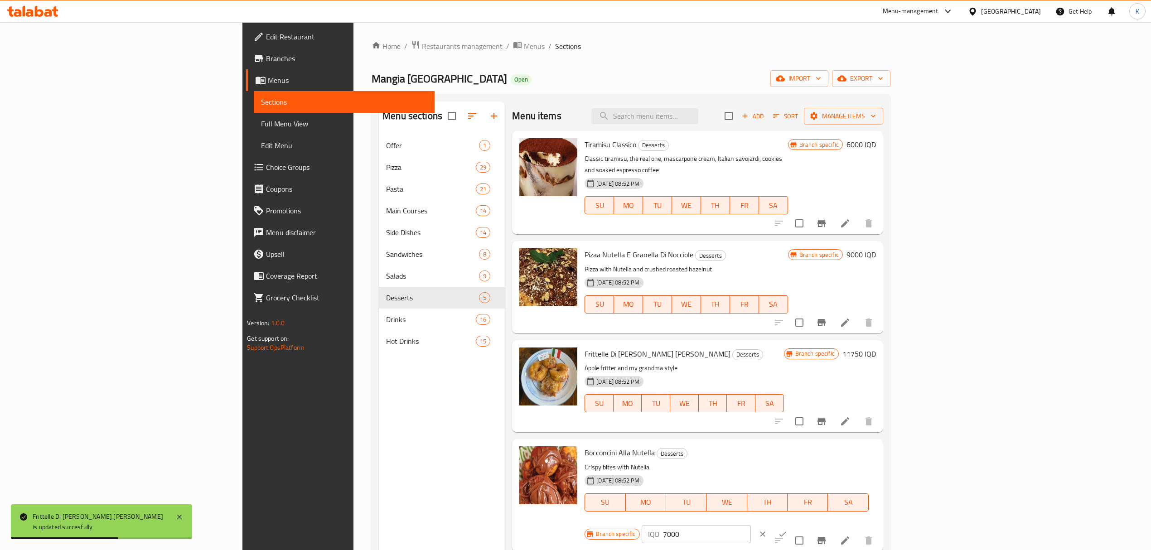
click at [751, 525] on div "IQD 7000 ​" at bounding box center [696, 534] width 109 height 18
click at [751, 525] on input "7000" at bounding box center [707, 534] width 88 height 18
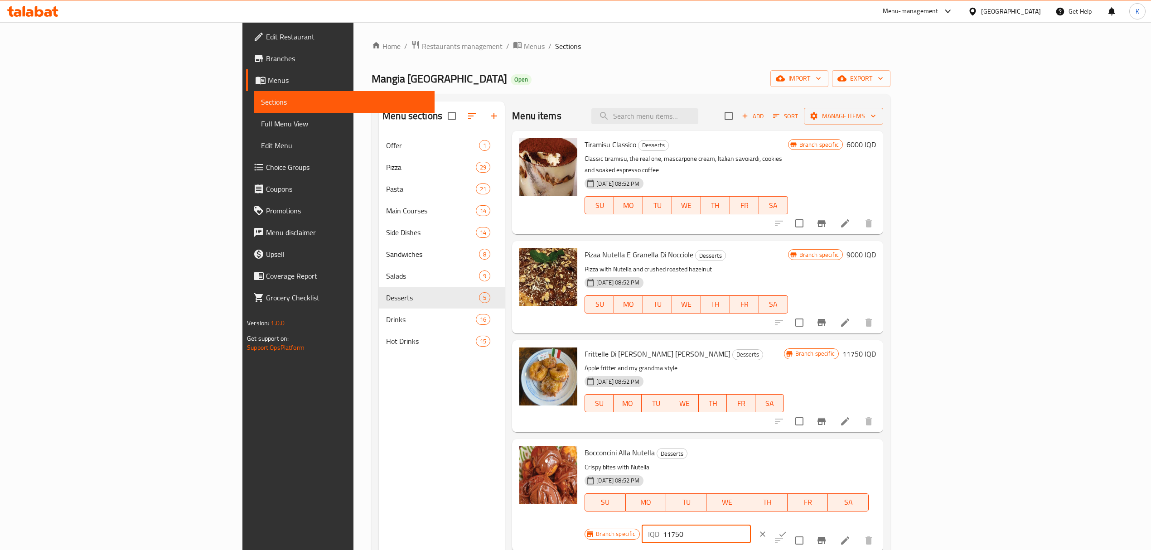
type input "11750"
click at [787, 530] on icon "ok" at bounding box center [782, 534] width 9 height 9
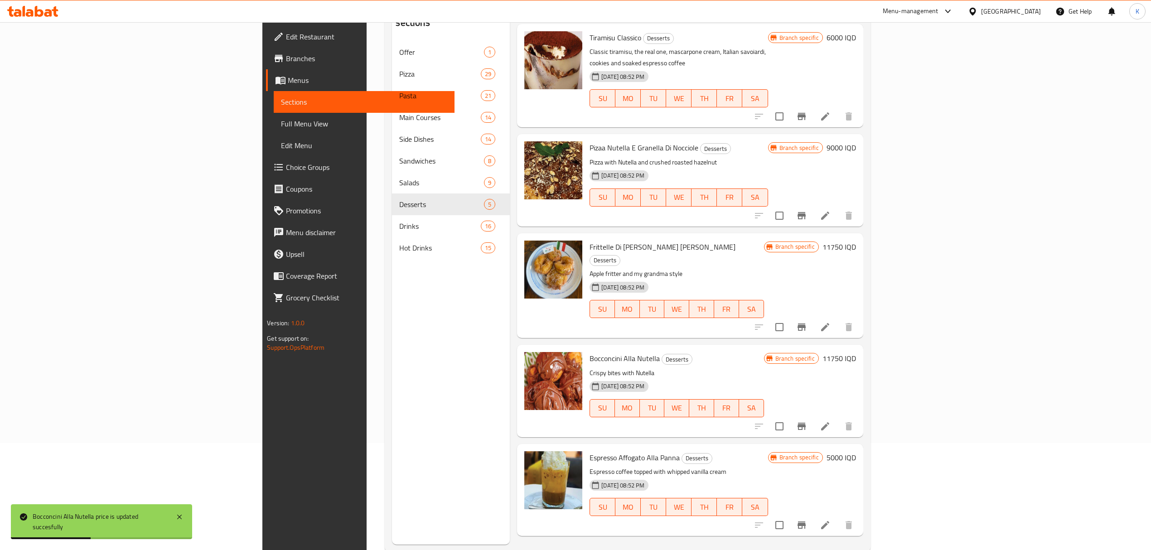
scroll to position [107, 0]
click at [856, 451] on div "Branch specific 5000 IQD" at bounding box center [812, 490] width 88 height 78
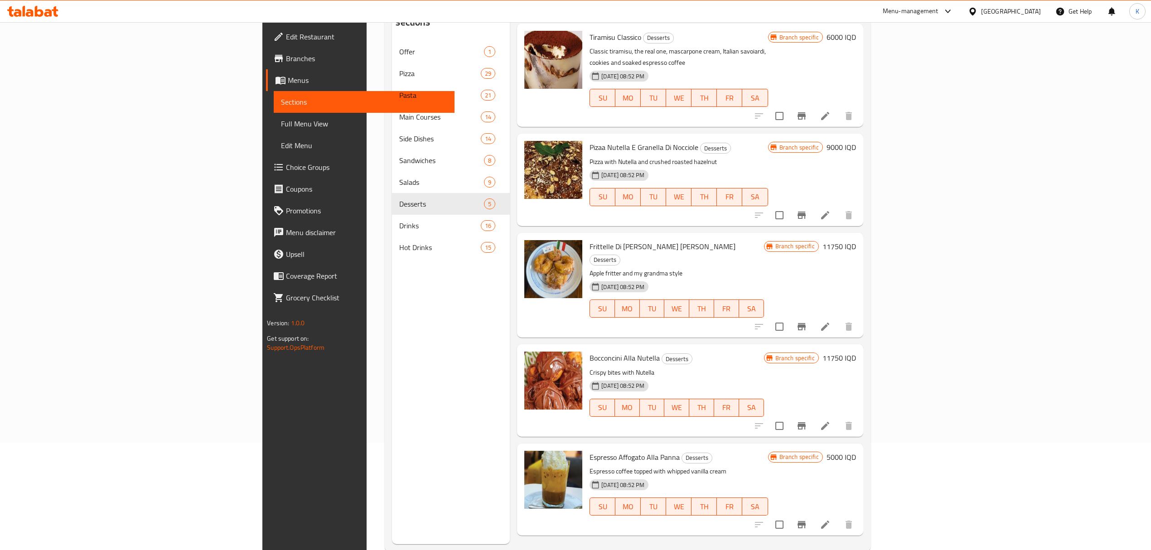
click at [856, 451] on h6 "5000 IQD" at bounding box center [841, 457] width 29 height 13
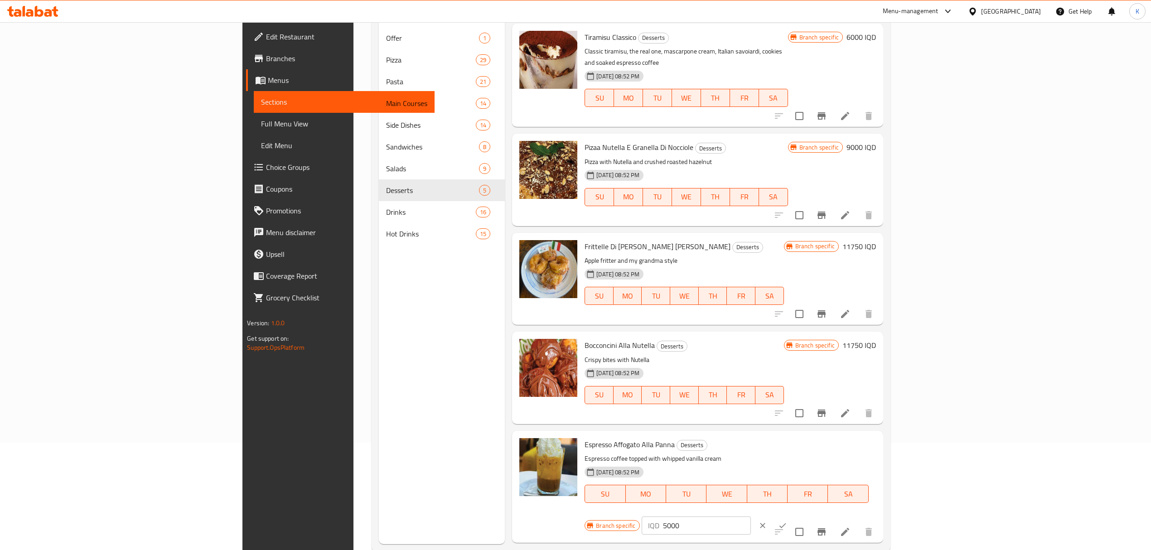
click at [751, 517] on input "5000" at bounding box center [707, 526] width 88 height 18
type input "6750"
click at [787, 524] on icon "ok" at bounding box center [783, 526] width 7 height 5
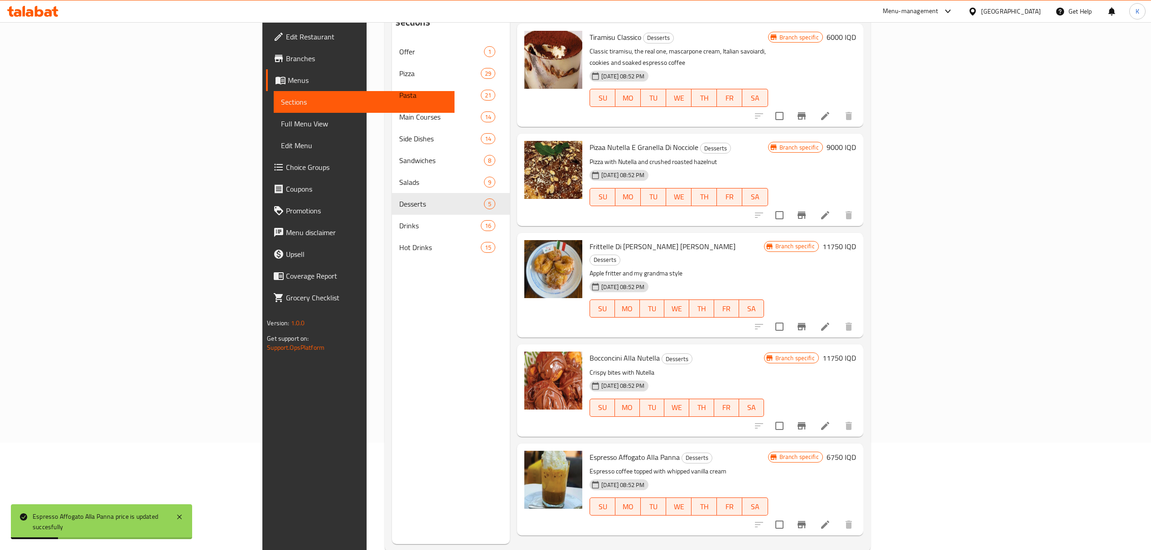
scroll to position [0, 0]
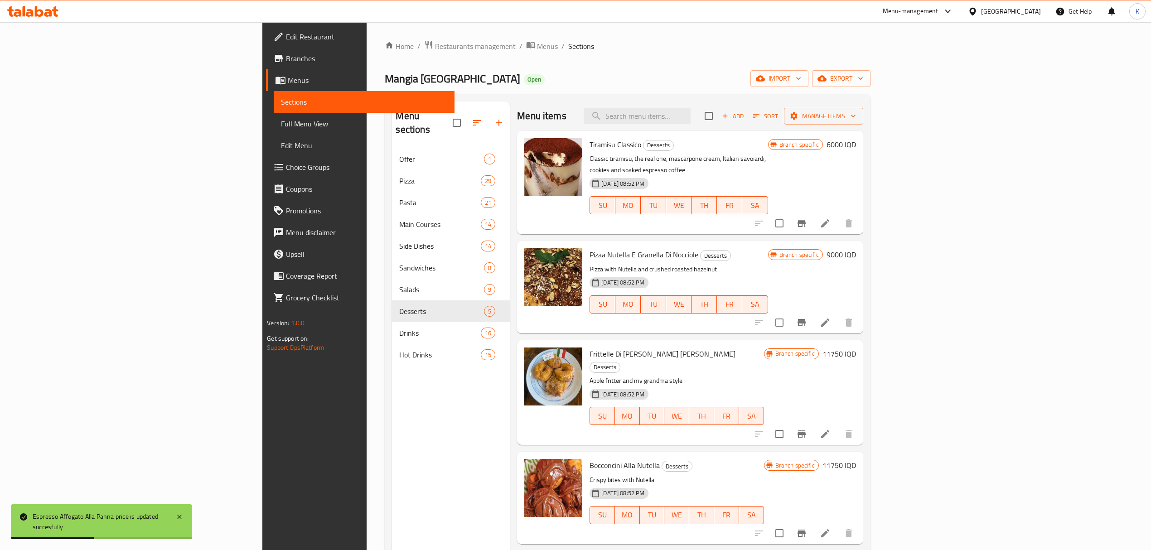
click at [863, 130] on div "Menu items Add Sort Manage items" at bounding box center [690, 116] width 346 height 29
click at [856, 141] on h6 "6000 IQD" at bounding box center [841, 144] width 29 height 13
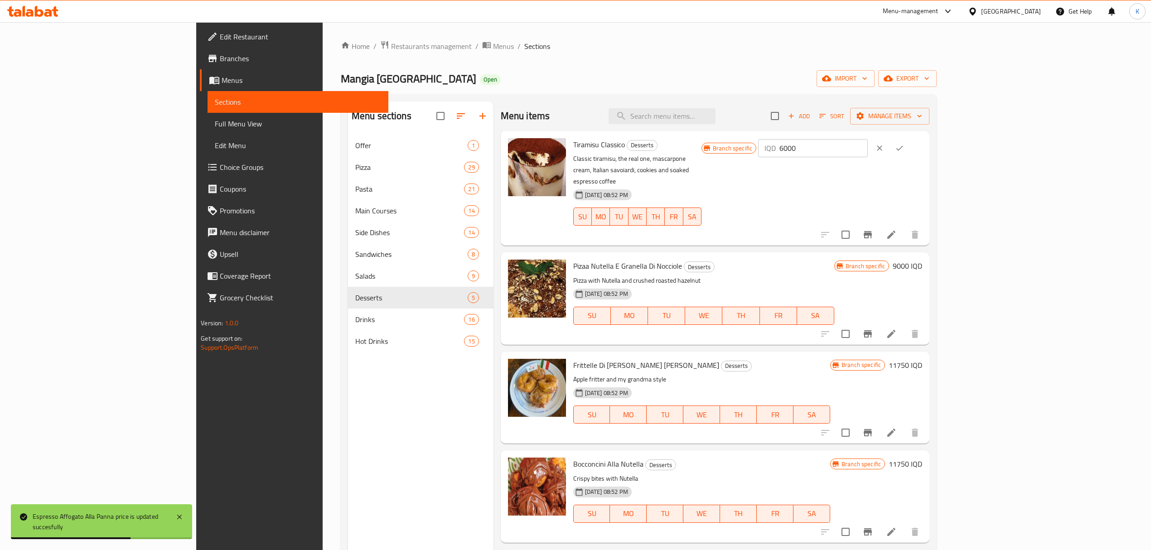
click at [868, 151] on input "6000" at bounding box center [824, 148] width 88 height 18
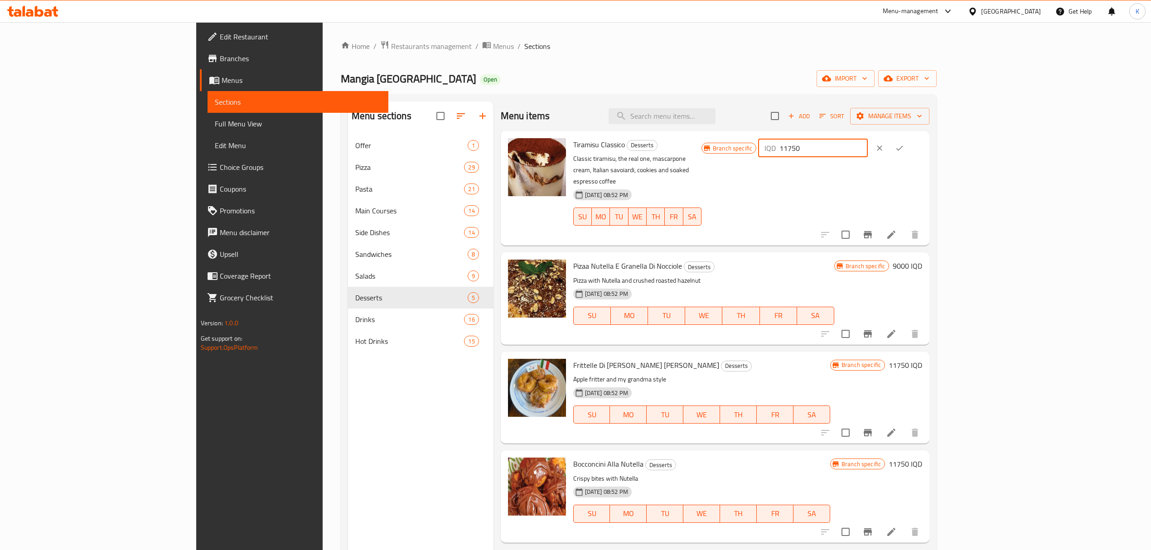
type input "11750"
click at [910, 155] on button "ok" at bounding box center [900, 148] width 20 height 20
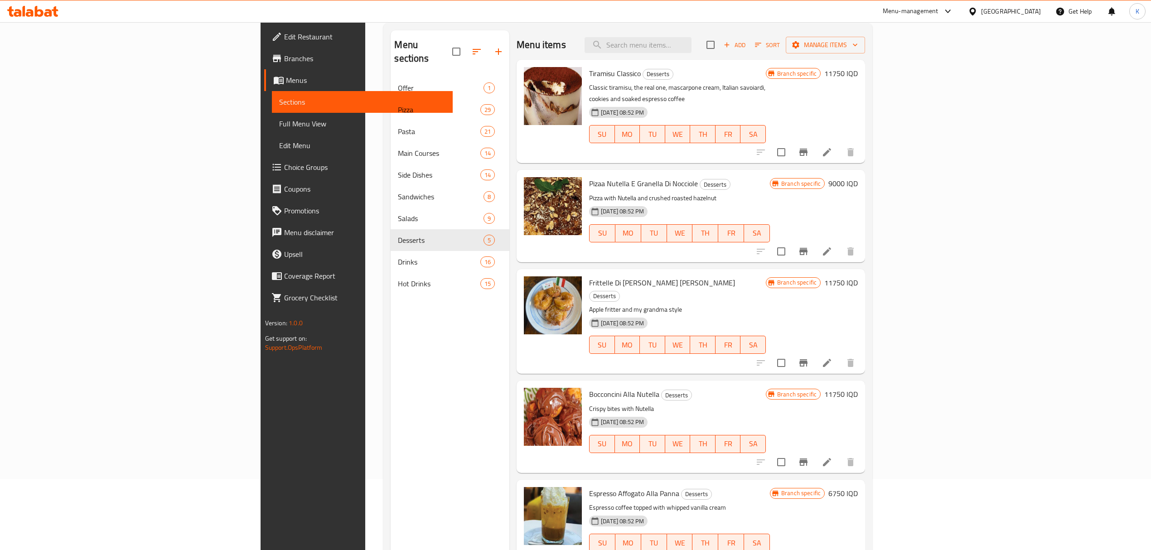
scroll to position [71, 0]
click at [858, 178] on h6 "9000 IQD" at bounding box center [843, 184] width 29 height 13
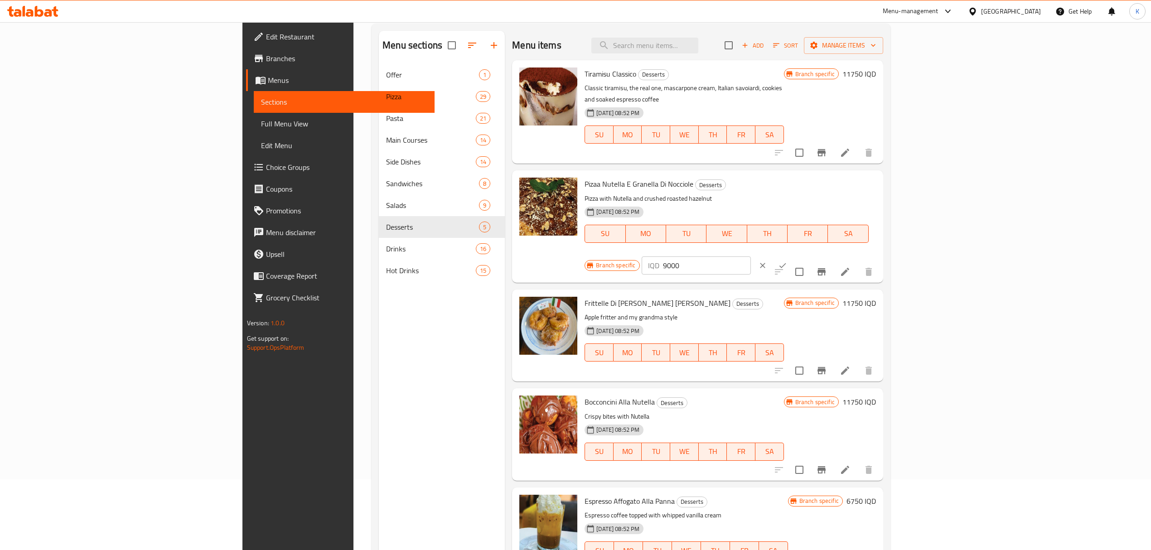
click at [751, 257] on input "9000" at bounding box center [707, 266] width 88 height 18
type input "11750"
click at [787, 261] on icon "ok" at bounding box center [782, 265] width 9 height 9
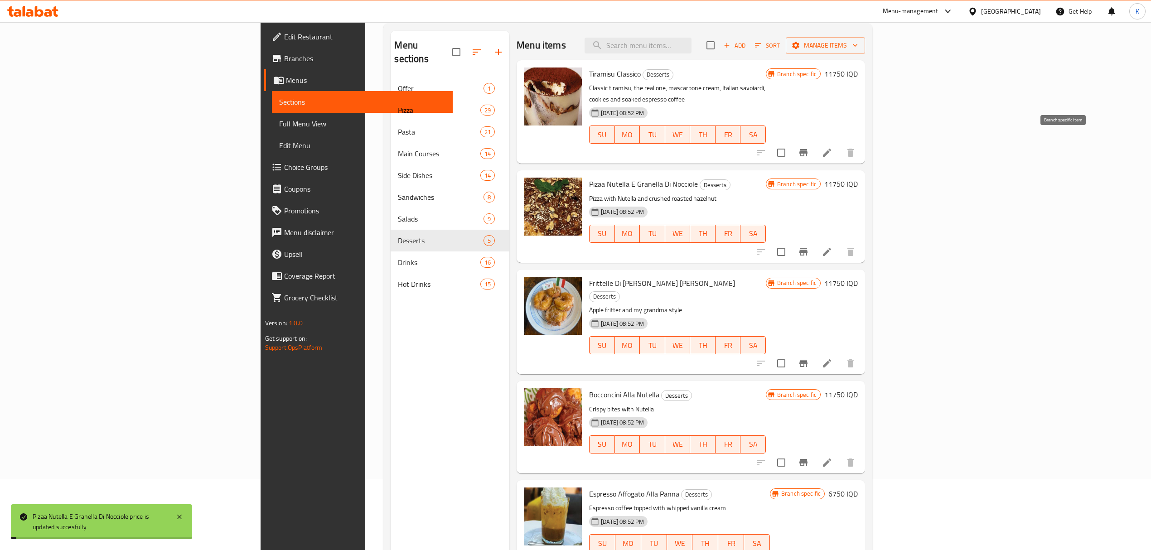
click at [808, 149] on icon "Branch-specific-item" at bounding box center [804, 152] width 8 height 7
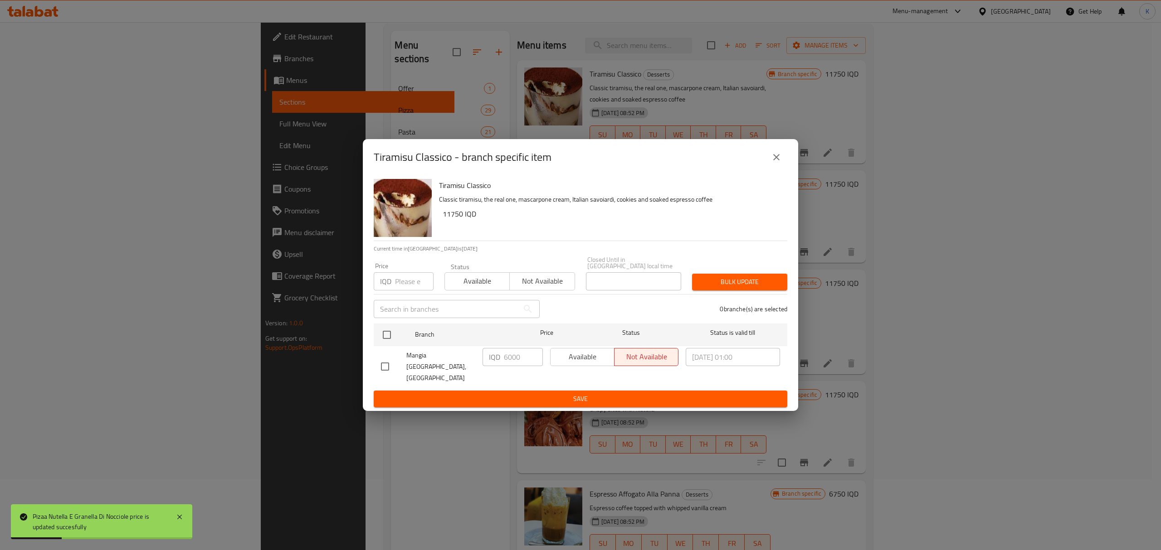
click at [387, 350] on div "Mangia Italia, Sarbasti" at bounding box center [428, 367] width 102 height 45
click at [387, 343] on input "checkbox" at bounding box center [386, 334] width 19 height 19
checkbox input "true"
click at [453, 288] on span "Available" at bounding box center [477, 281] width 58 height 13
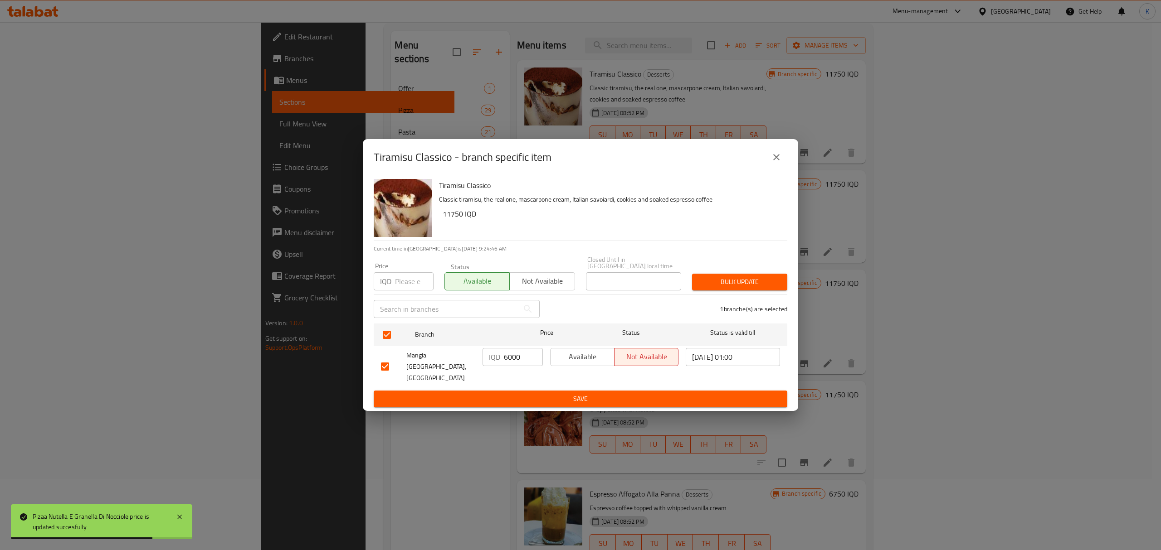
click at [776, 163] on icon "close" at bounding box center [776, 157] width 11 height 11
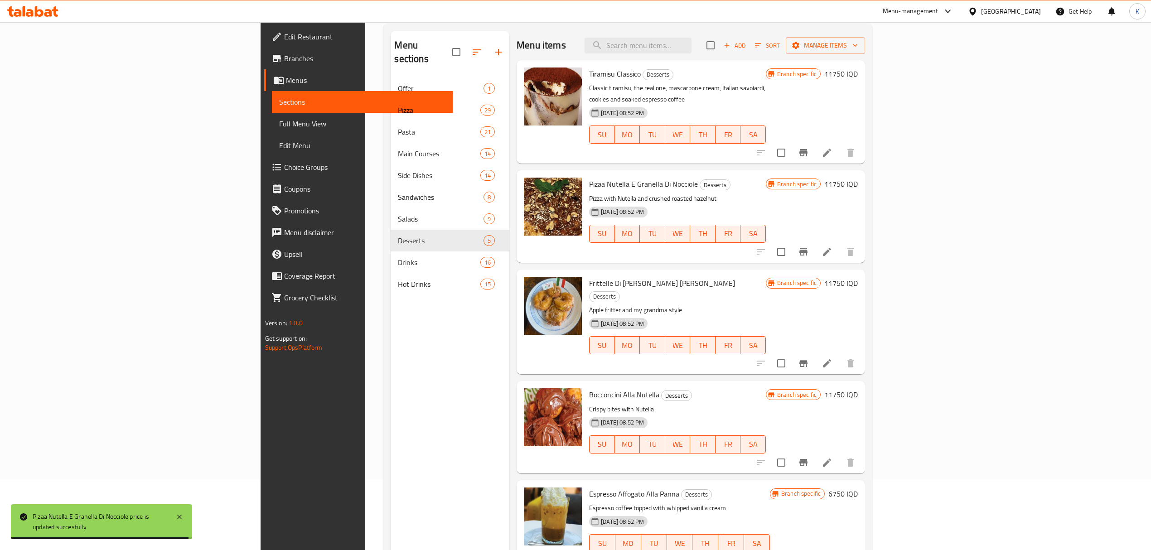
scroll to position [127, 0]
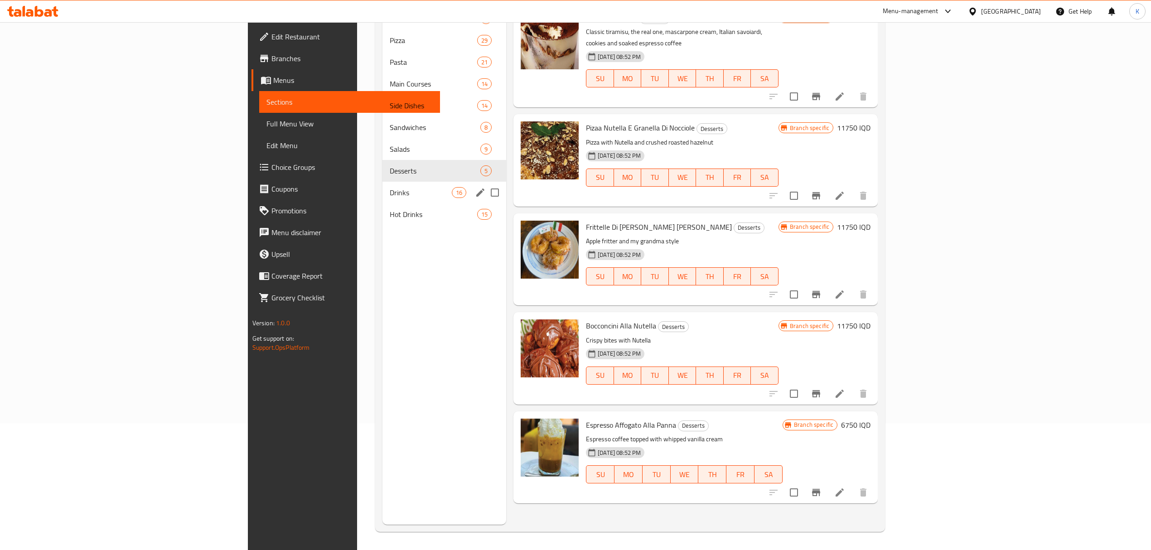
click at [390, 192] on span "Drinks" at bounding box center [421, 192] width 62 height 11
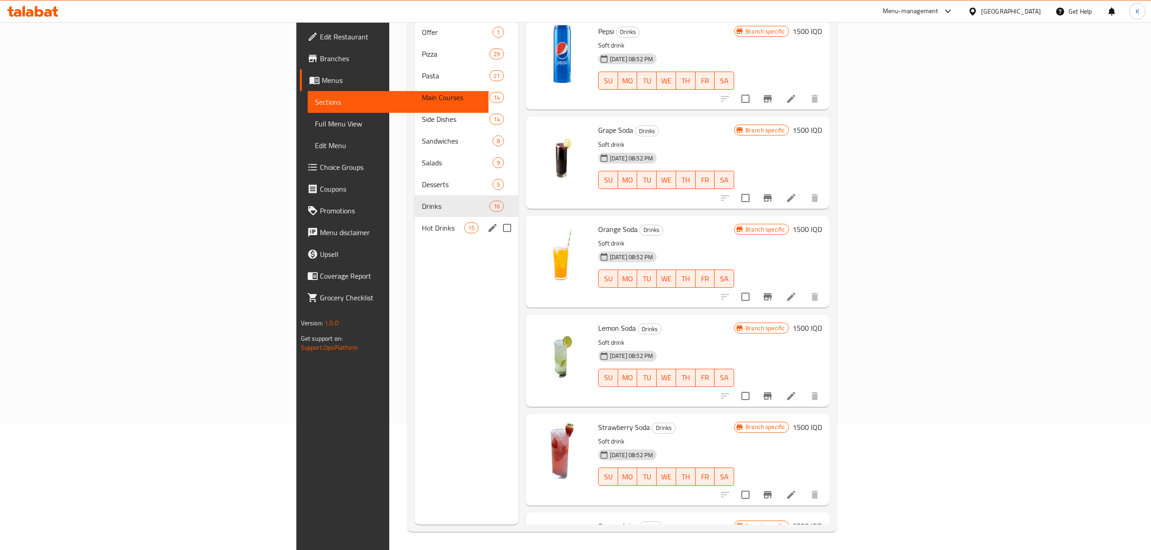
click at [415, 217] on div "Hot Drinks 15" at bounding box center [467, 228] width 104 height 22
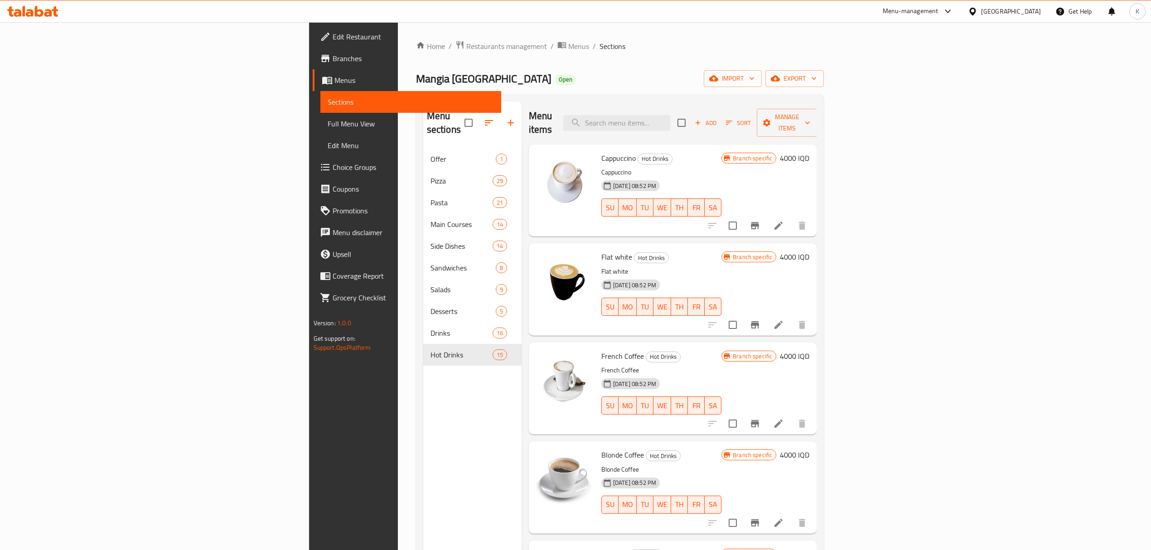
click at [810, 152] on h6 "4000 IQD" at bounding box center [794, 158] width 29 height 13
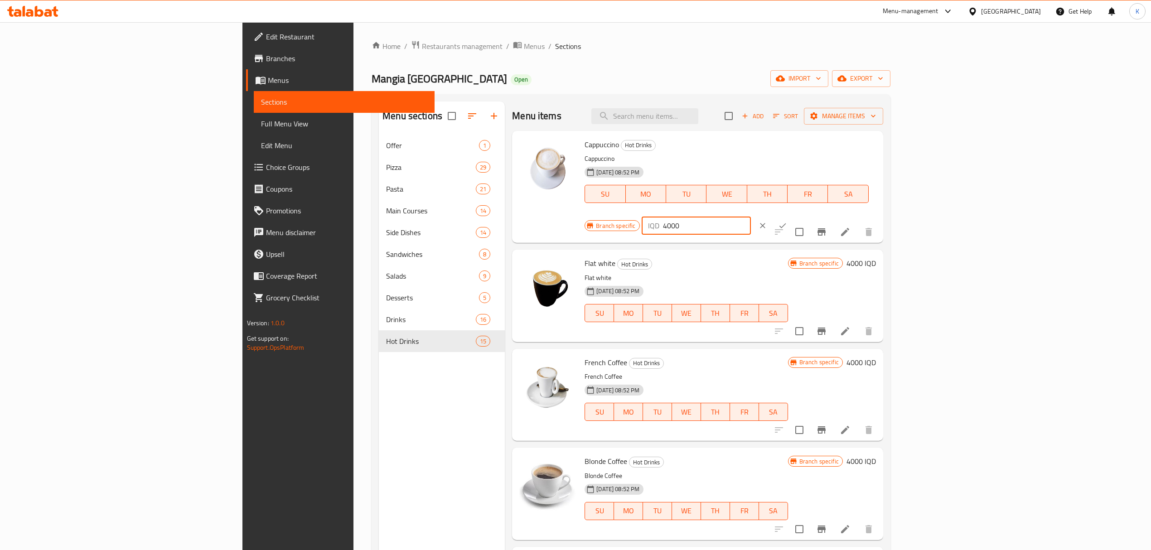
click at [751, 217] on input "4000" at bounding box center [707, 226] width 88 height 18
type input "6750"
click at [787, 221] on icon "ok" at bounding box center [782, 225] width 9 height 9
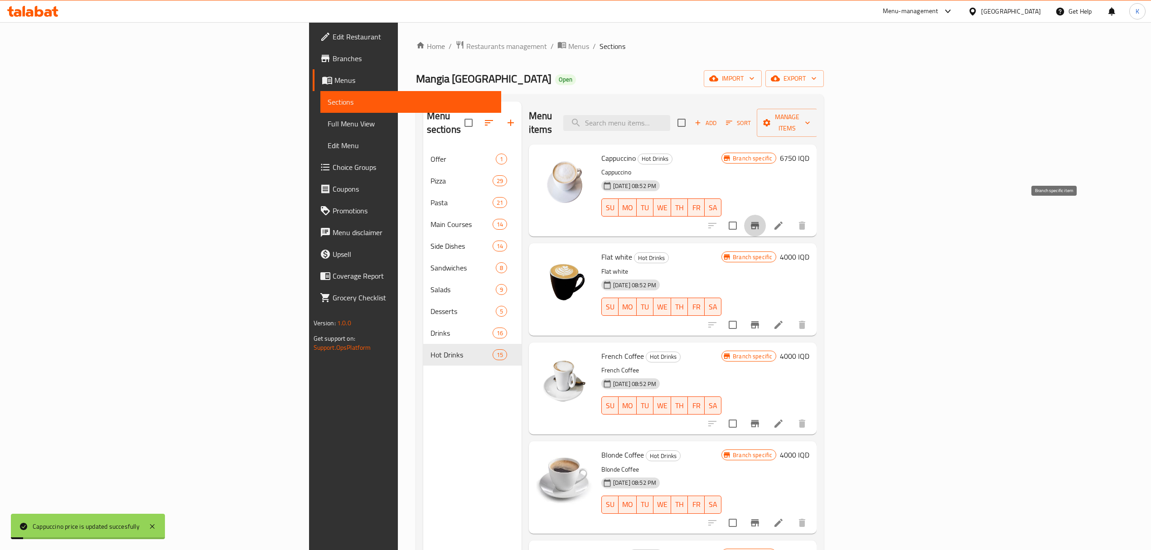
click at [759, 222] on icon "Branch-specific-item" at bounding box center [755, 225] width 8 height 7
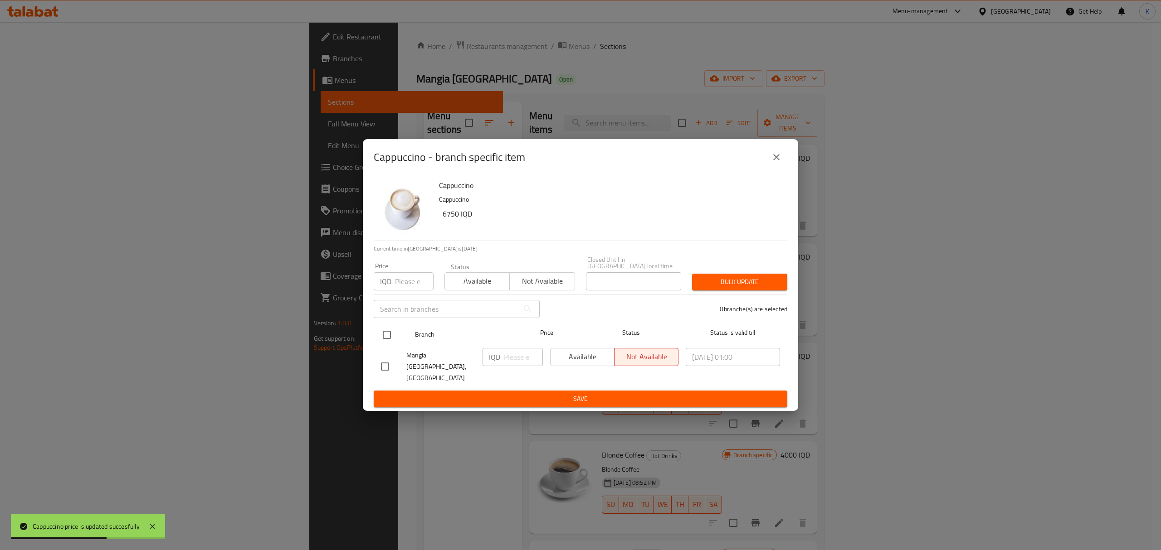
click at [387, 343] on input "checkbox" at bounding box center [386, 334] width 19 height 19
checkbox input "true"
click at [459, 288] on span "Available" at bounding box center [477, 281] width 58 height 13
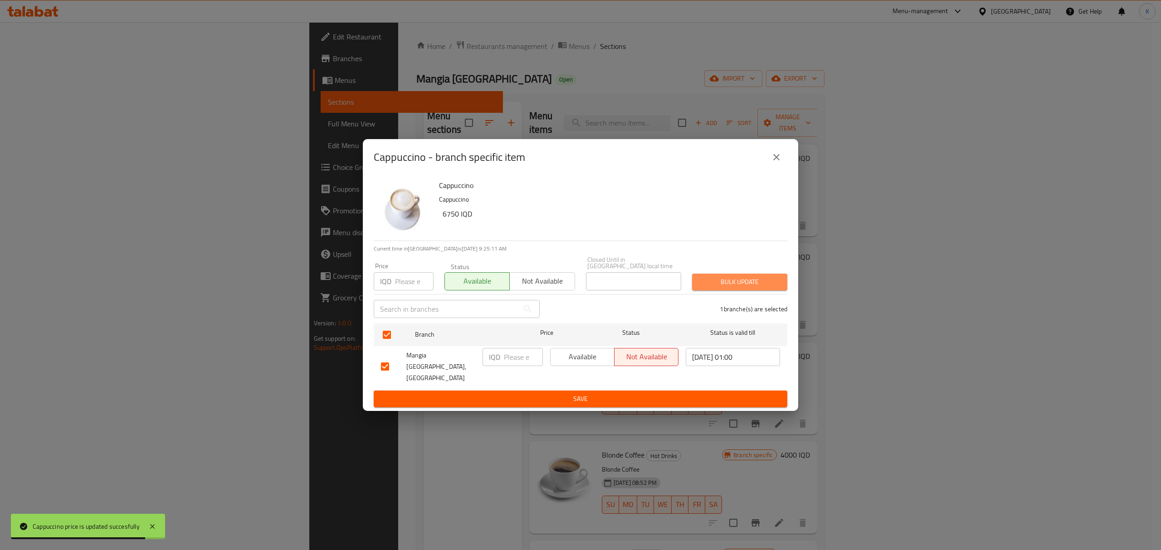
click at [722, 287] on span "Bulk update" at bounding box center [739, 282] width 81 height 11
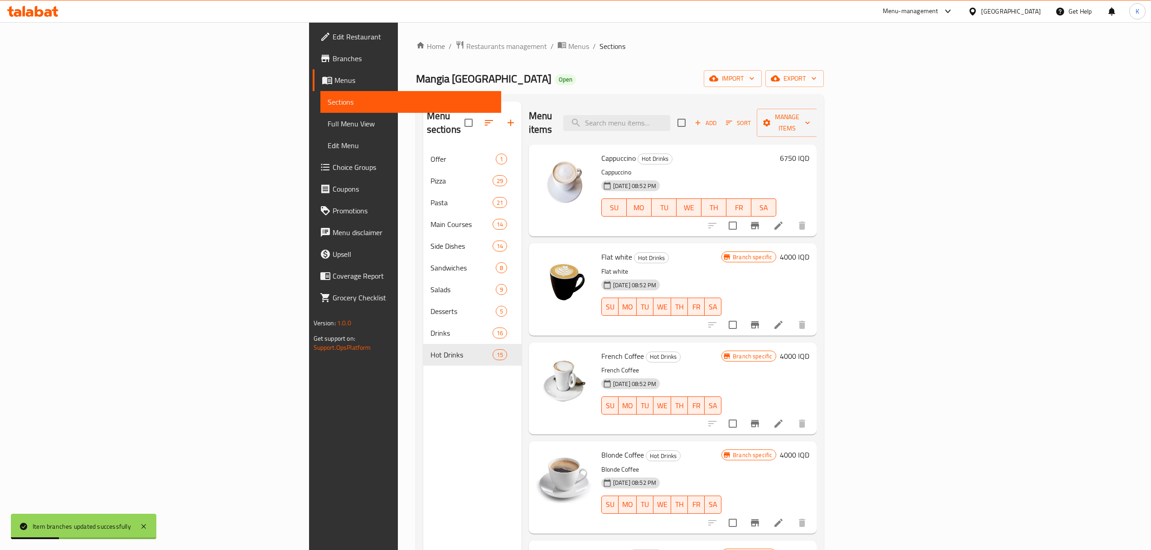
click at [810, 251] on h6 "4000 IQD" at bounding box center [794, 257] width 29 height 13
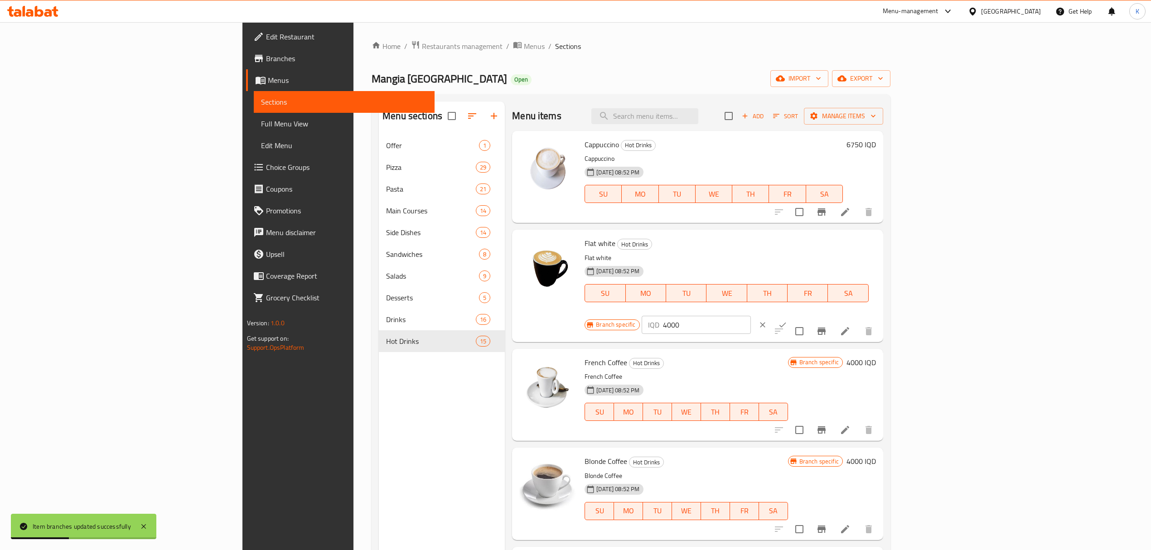
click at [751, 316] on input "4000" at bounding box center [707, 325] width 88 height 18
type input "6750"
click at [793, 315] on button "ok" at bounding box center [783, 325] width 20 height 20
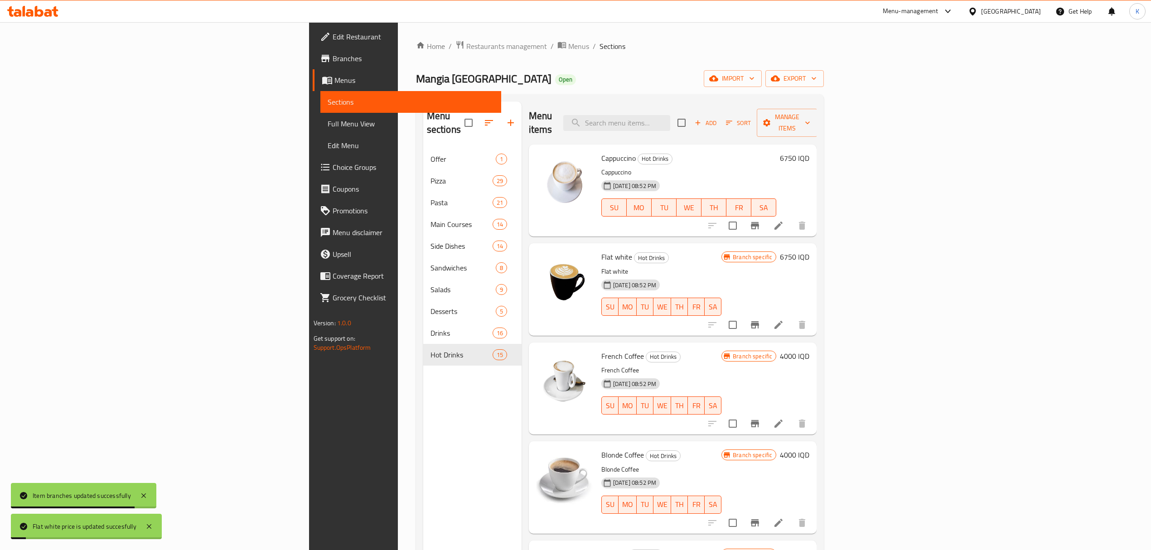
click at [810, 350] on h6 "4000 IQD" at bounding box center [794, 356] width 29 height 13
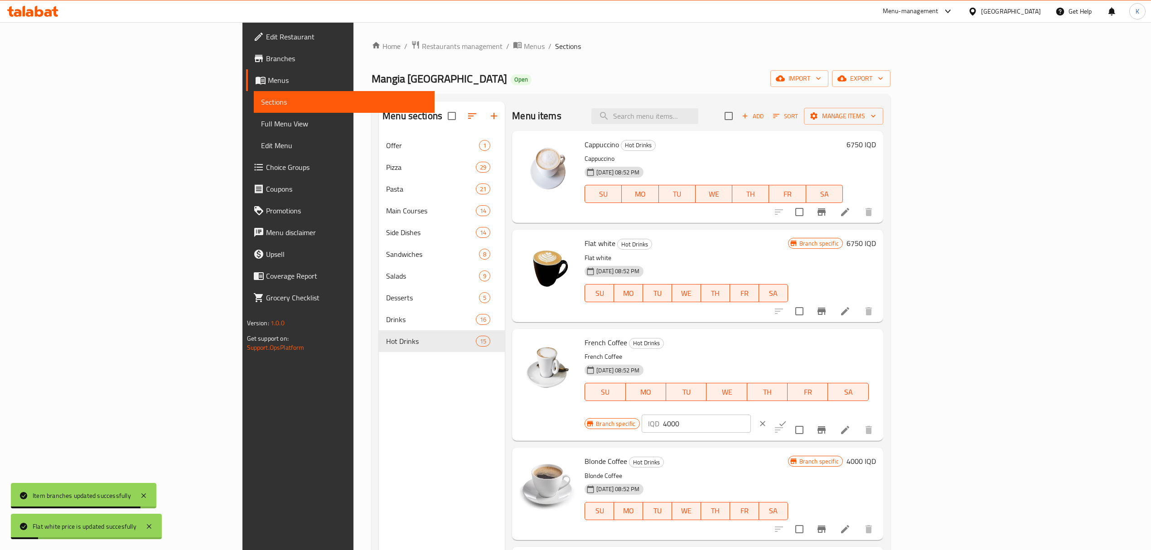
click at [751, 415] on input "4000" at bounding box center [707, 424] width 88 height 18
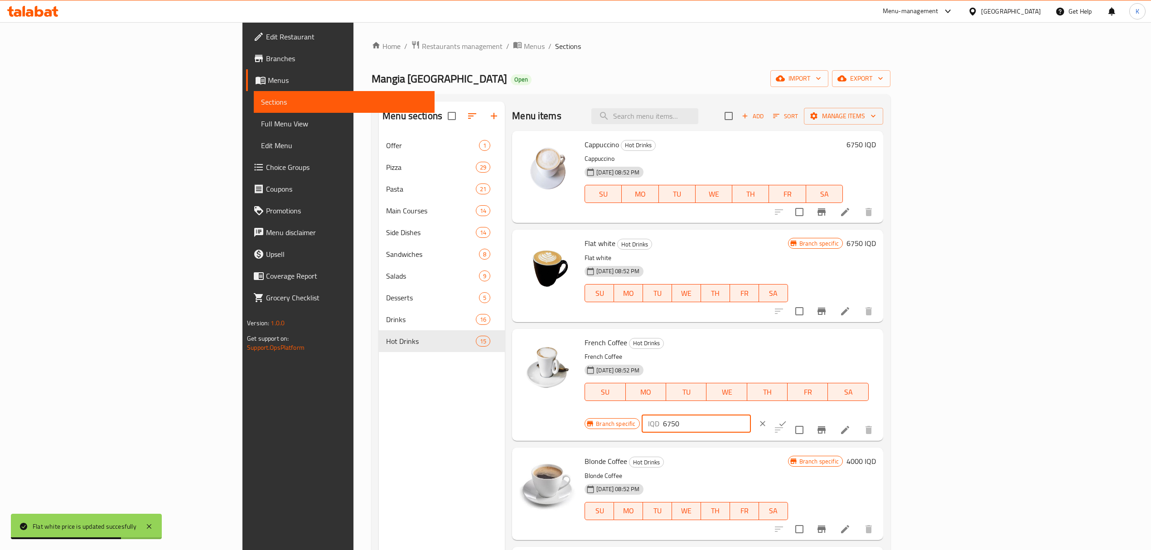
type input "6750"
click at [787, 419] on icon "ok" at bounding box center [782, 423] width 9 height 9
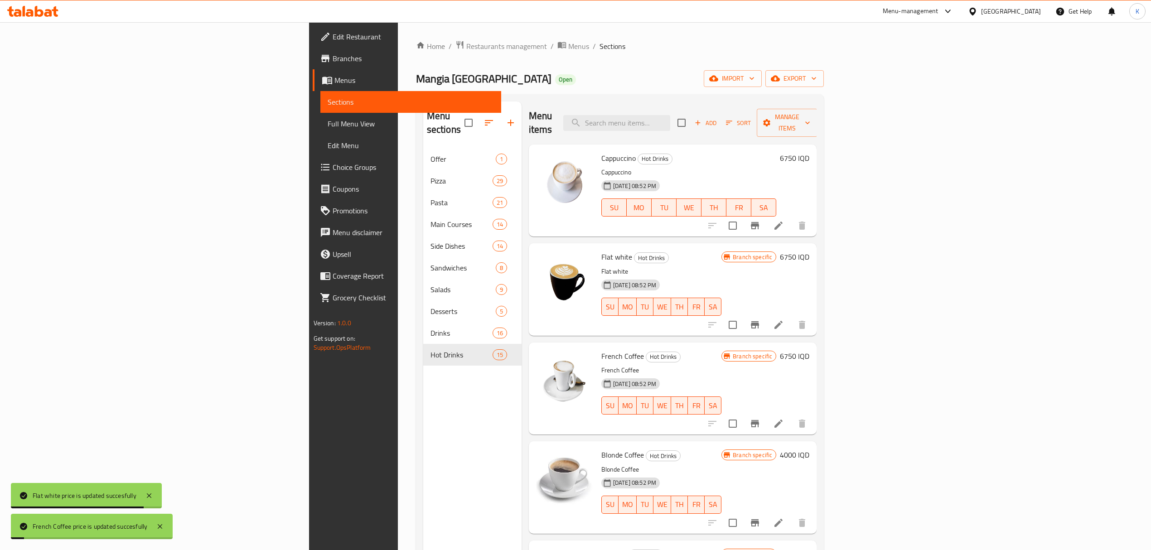
click at [810, 449] on h6 "4000 IQD" at bounding box center [794, 455] width 29 height 13
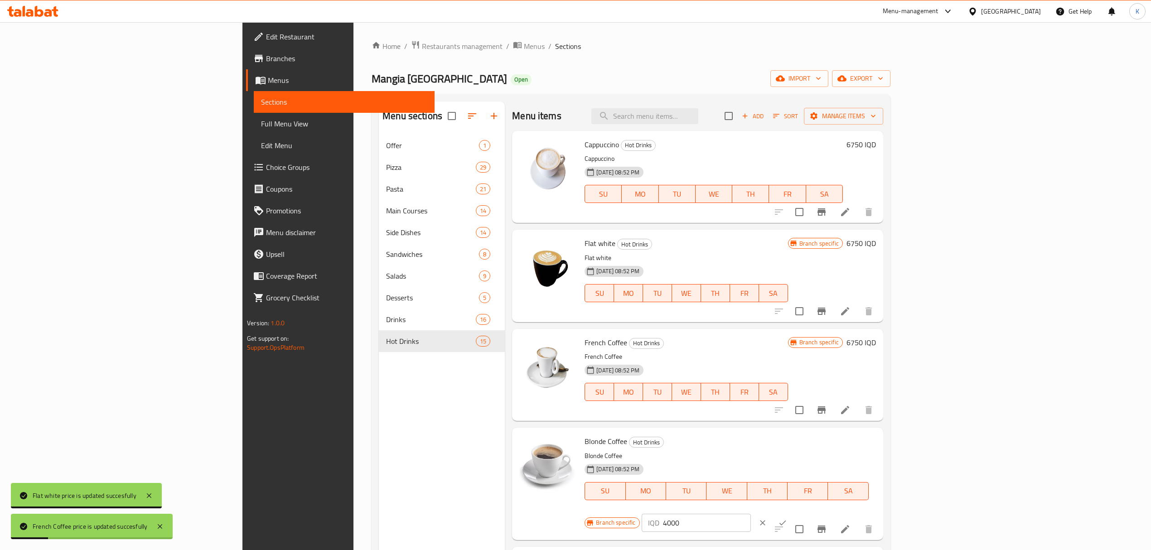
click at [751, 514] on input "4000" at bounding box center [707, 523] width 88 height 18
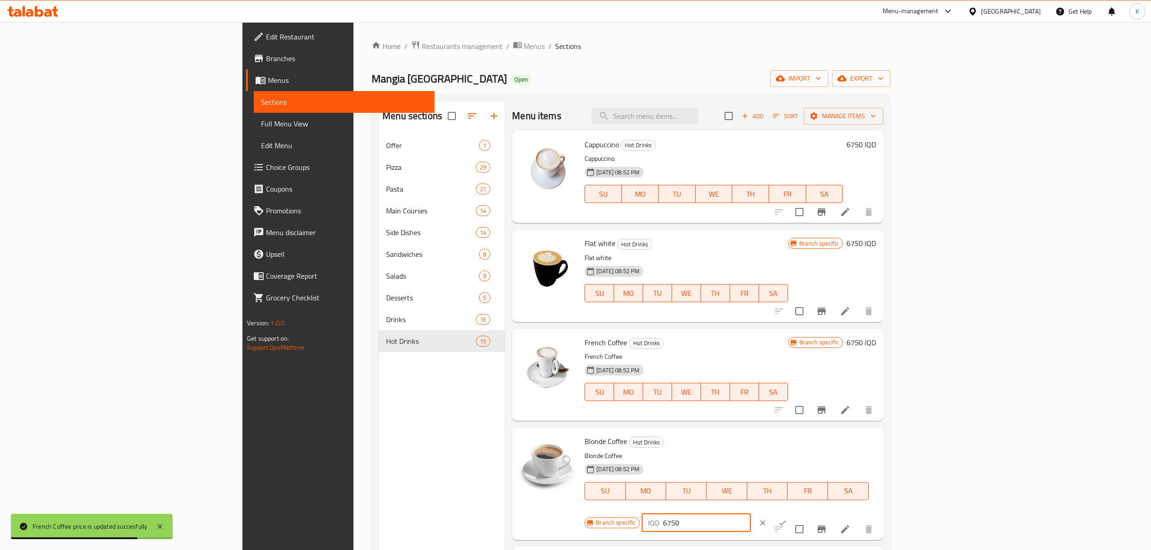
type input "6750"
click at [787, 519] on icon "ok" at bounding box center [782, 523] width 9 height 9
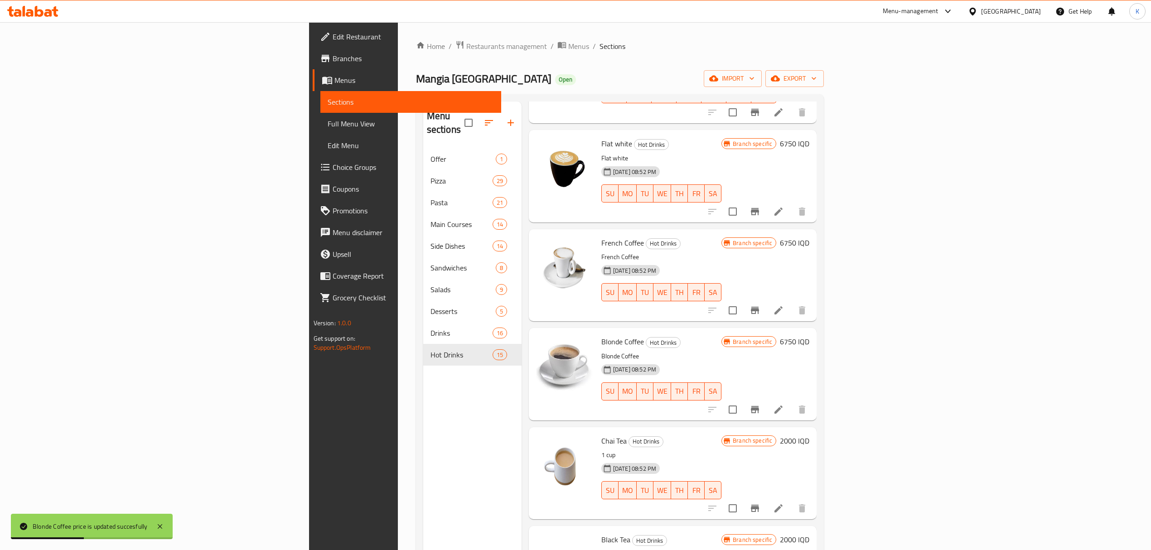
scroll to position [124, 0]
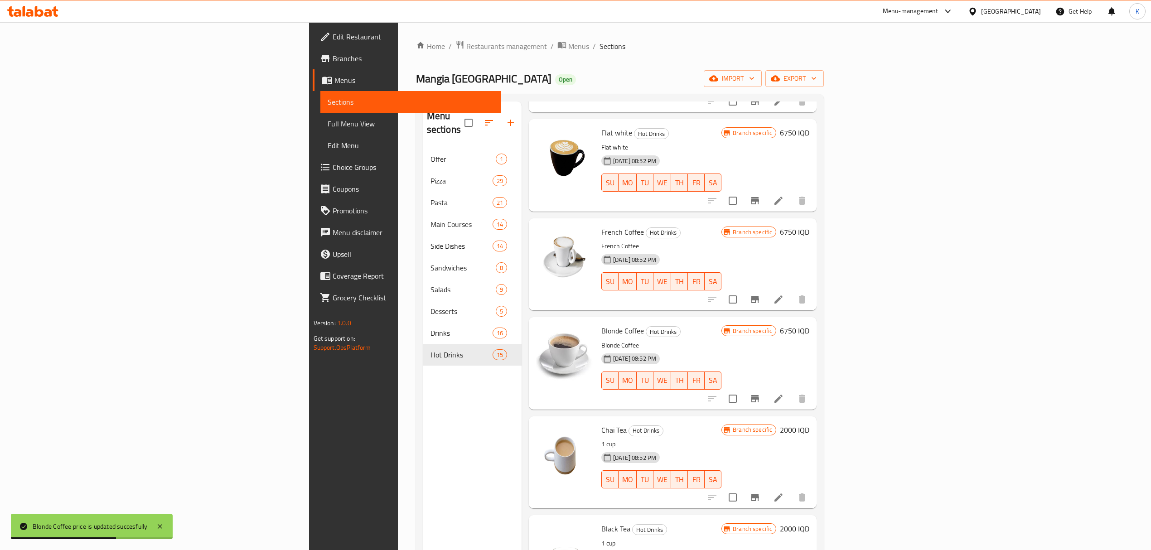
click at [810, 424] on h6 "2000 IQD" at bounding box center [794, 430] width 29 height 13
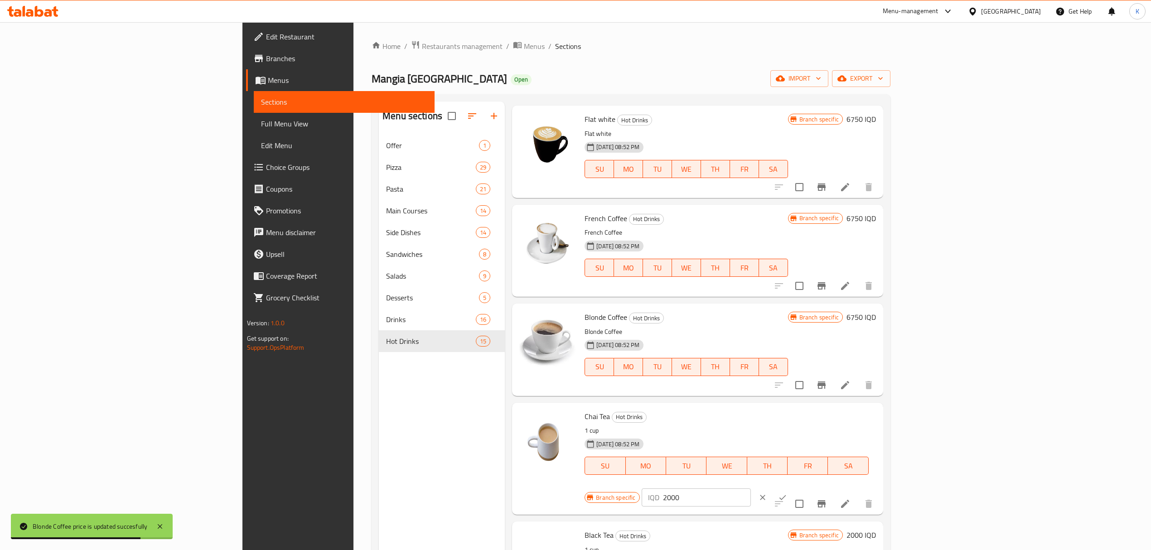
click at [751, 489] on input "2000" at bounding box center [707, 498] width 88 height 18
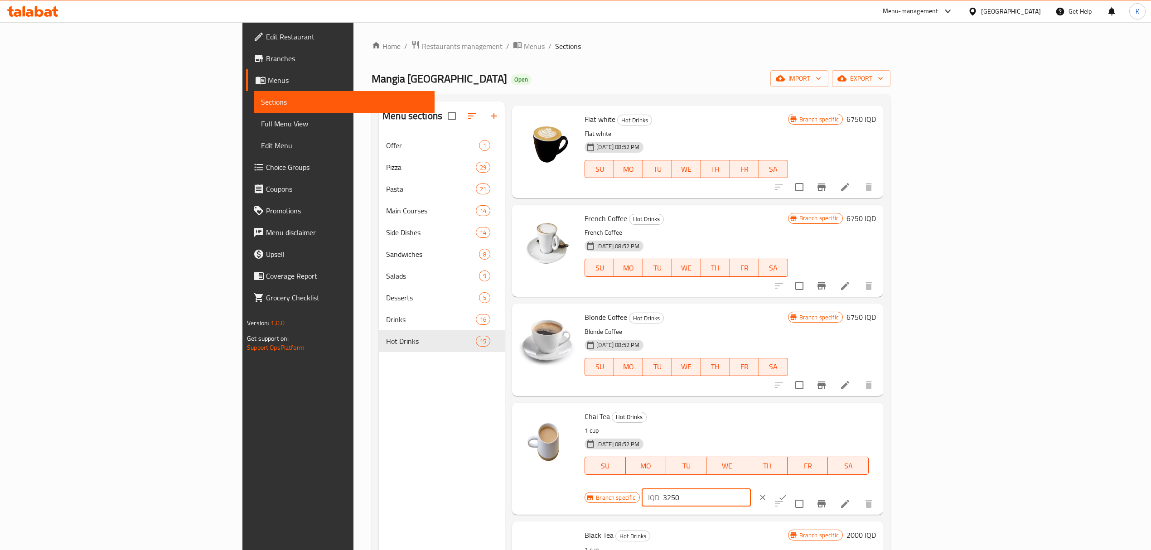
type input "3250"
click at [787, 496] on icon "ok" at bounding box center [783, 498] width 7 height 5
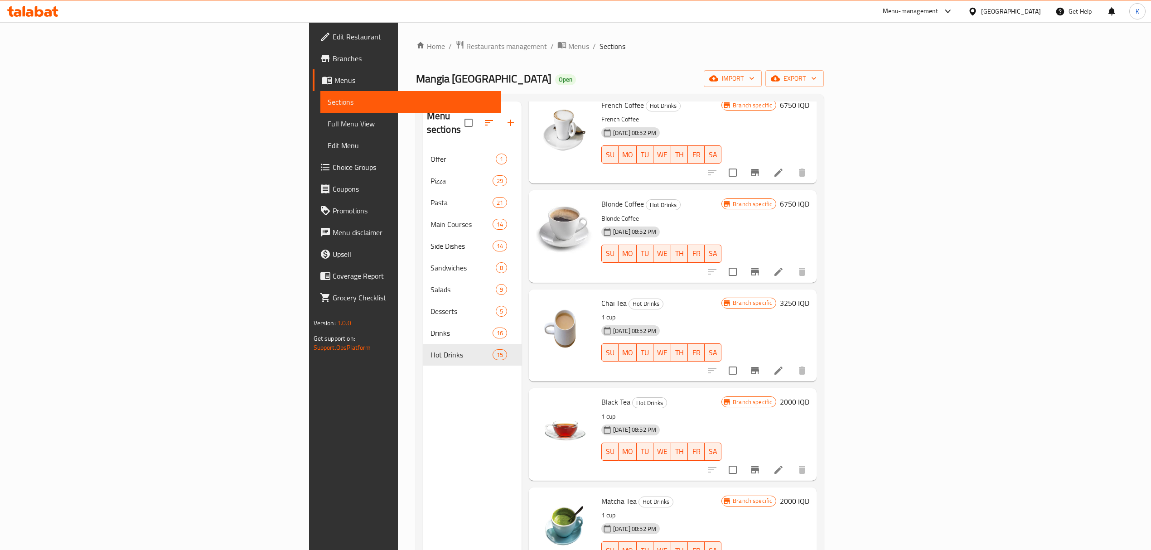
scroll to position [254, 0]
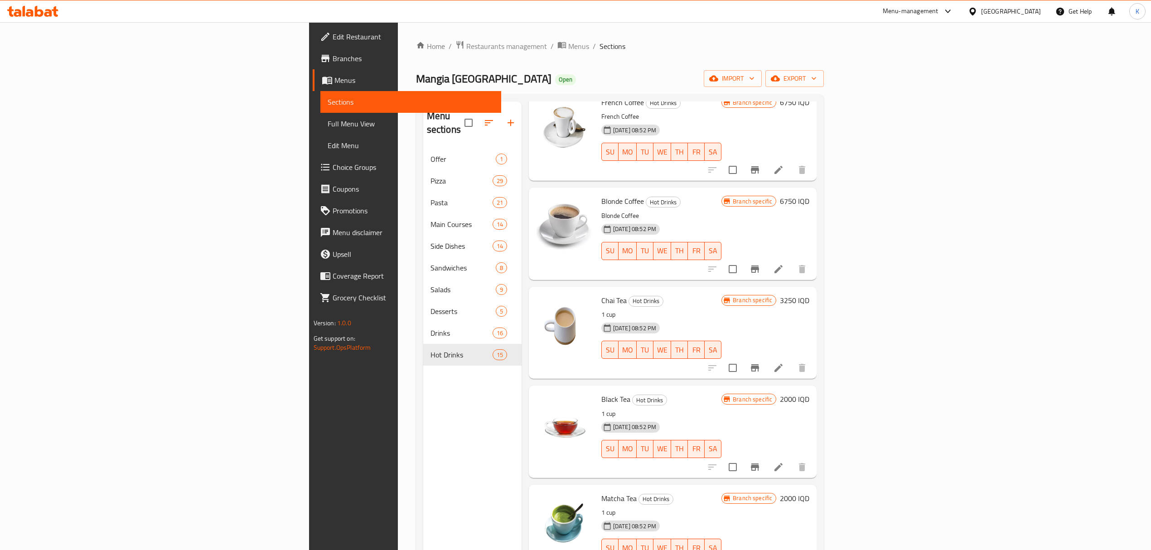
click at [810, 393] on h6 "2000 IQD" at bounding box center [794, 399] width 29 height 13
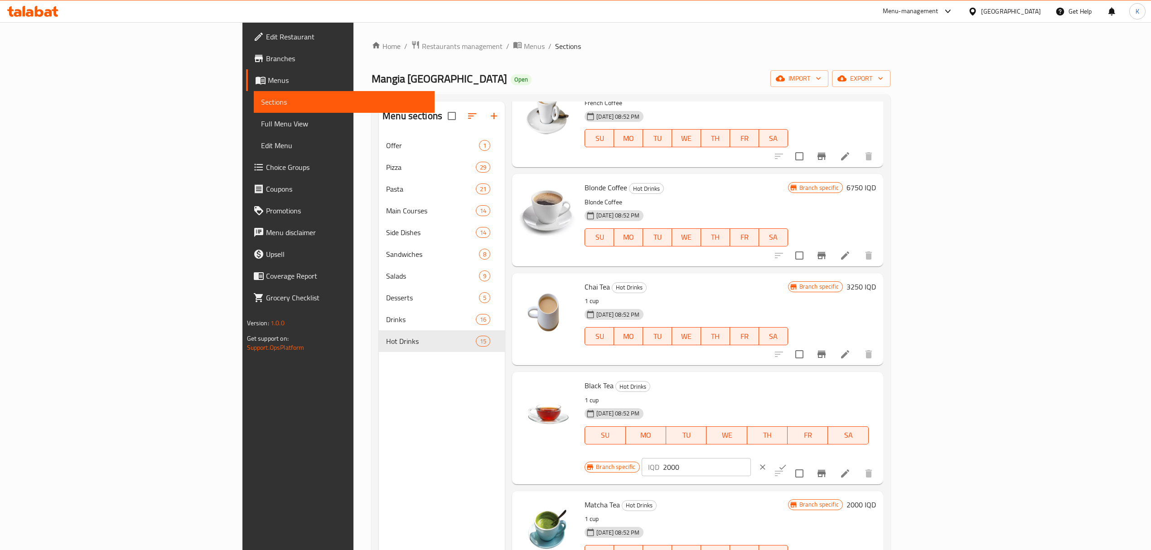
click at [751, 458] on div "IQD 2000 ​" at bounding box center [696, 467] width 109 height 18
click at [751, 458] on input "2000" at bounding box center [707, 467] width 88 height 18
type input "3250"
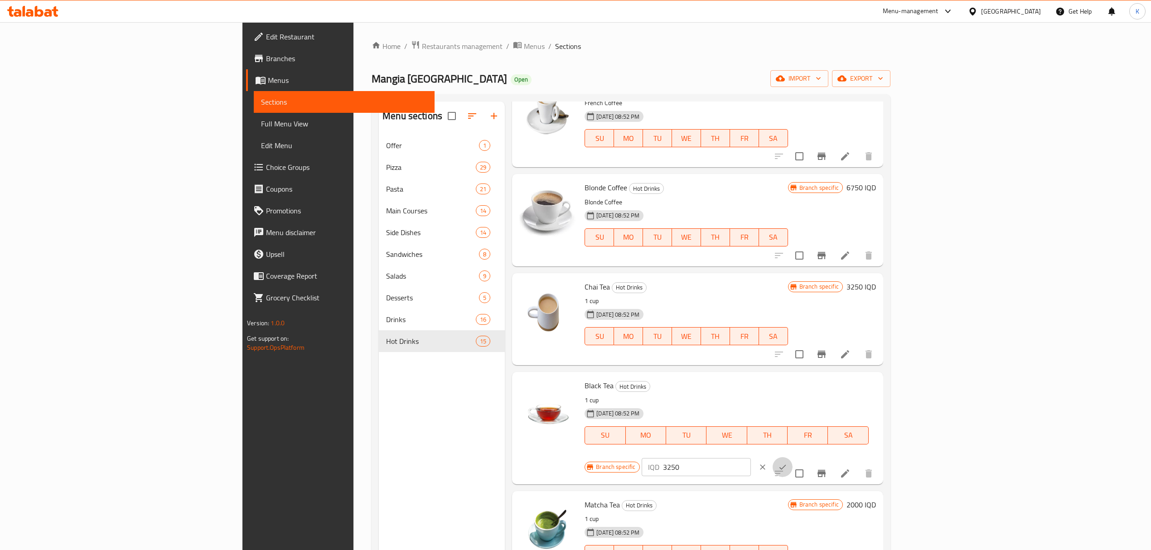
click at [787, 465] on icon "ok" at bounding box center [783, 467] width 7 height 5
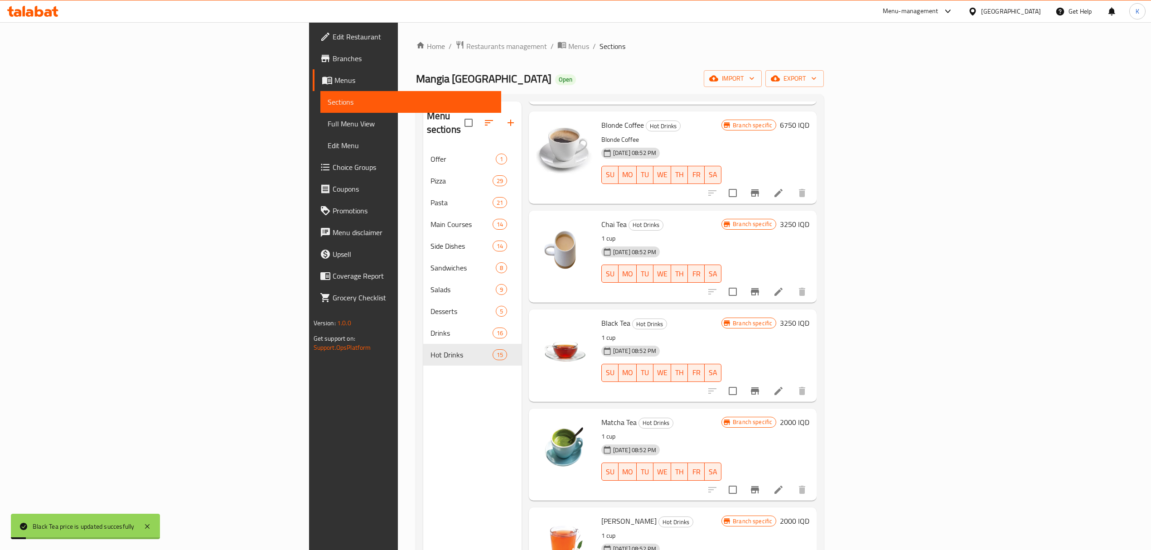
scroll to position [331, 0]
click at [810, 415] on h6 "2000 IQD" at bounding box center [794, 421] width 29 height 13
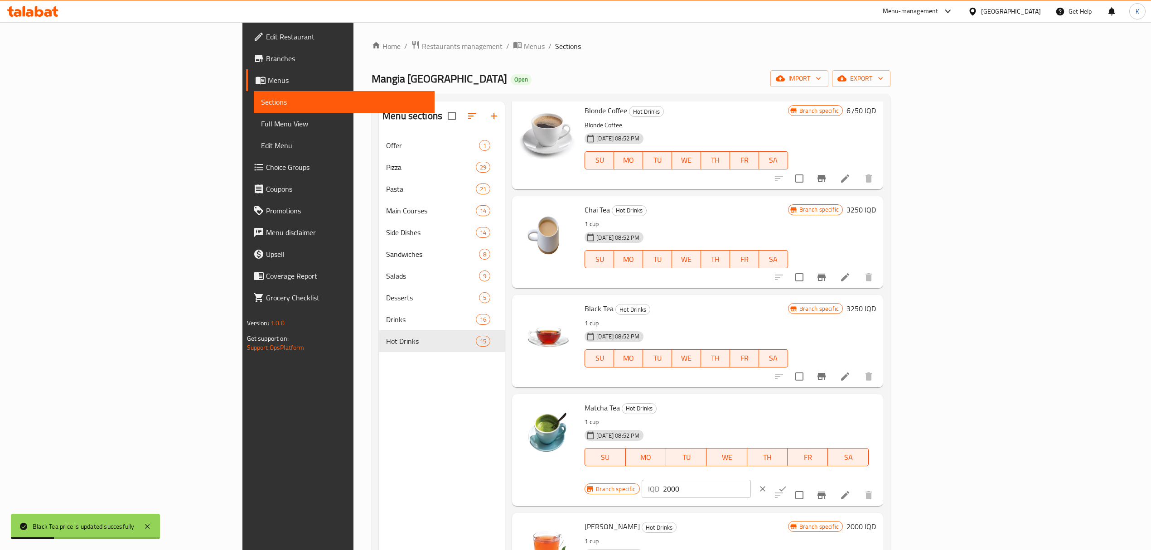
click at [751, 480] on input "2000" at bounding box center [707, 489] width 88 height 18
type input "4"
type input "3250"
click at [787, 485] on icon "ok" at bounding box center [782, 489] width 9 height 9
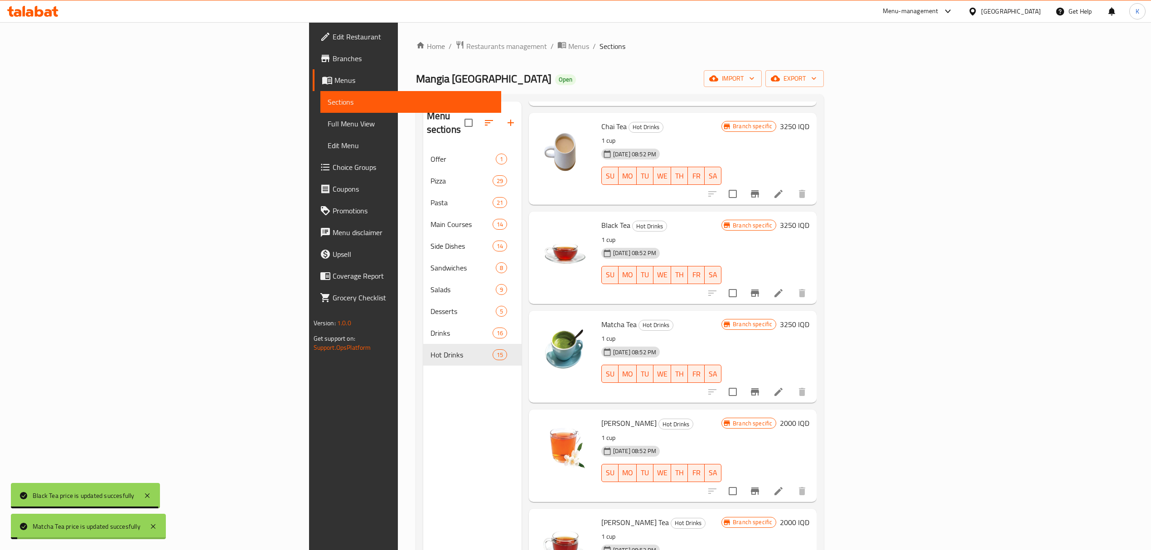
scroll to position [428, 0]
click at [810, 417] on h6 "2000 IQD" at bounding box center [794, 423] width 29 height 13
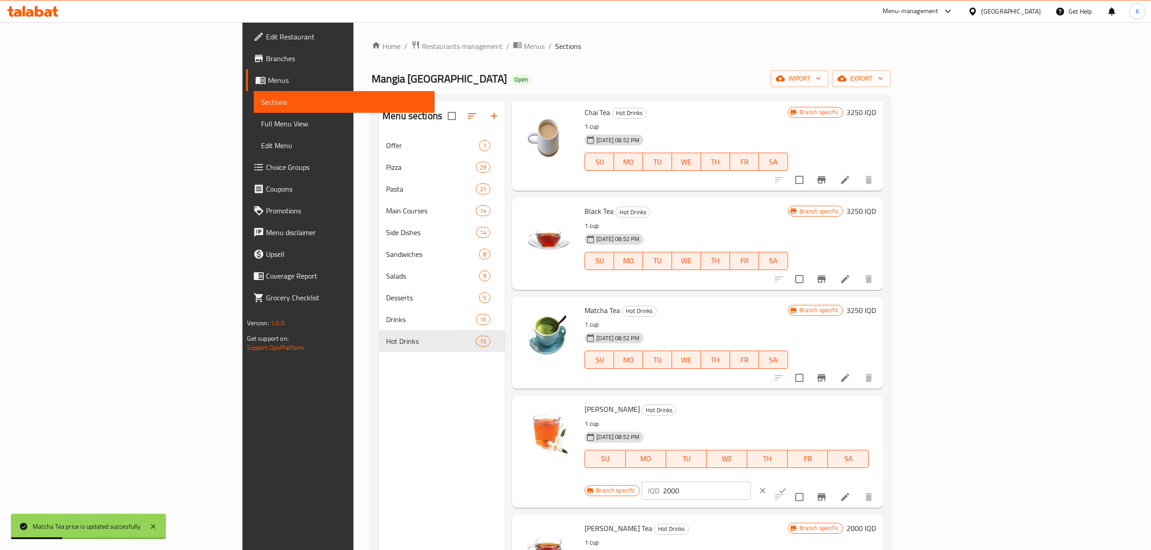
click at [751, 482] on div "IQD 2000 ​" at bounding box center [696, 491] width 109 height 18
click at [751, 482] on input "2000" at bounding box center [707, 491] width 88 height 18
type input "3250"
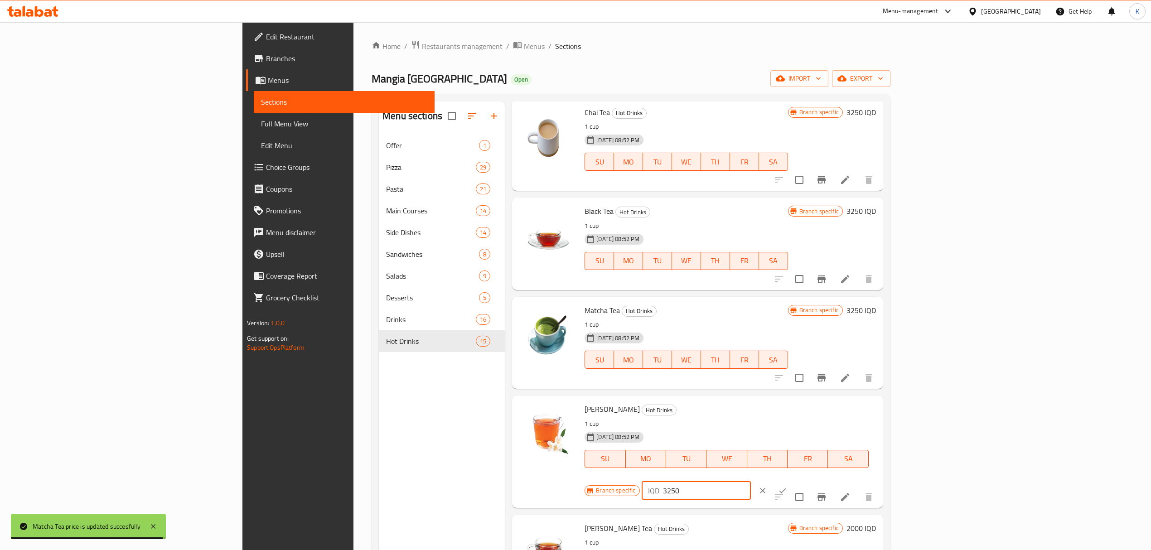
click at [787, 486] on icon "ok" at bounding box center [782, 490] width 9 height 9
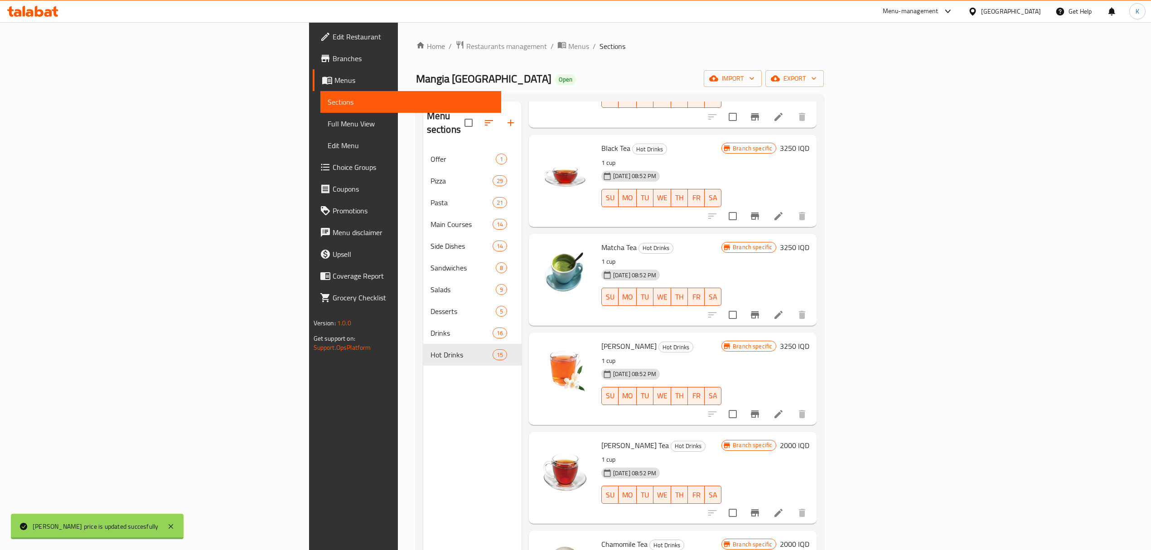
scroll to position [509, 0]
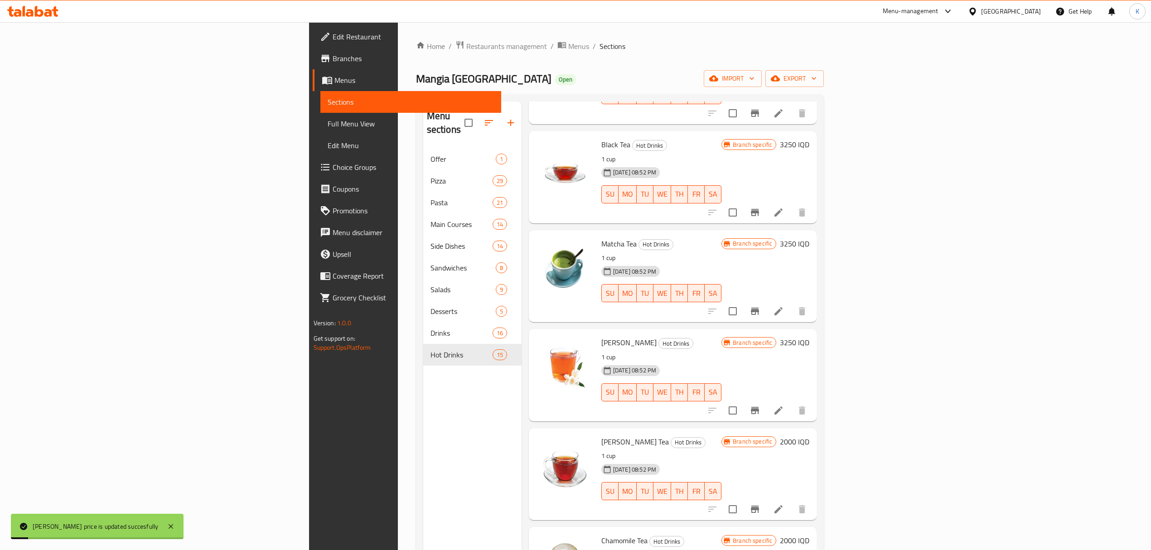
click at [810, 436] on div "Branch specific 2000 IQD" at bounding box center [766, 475] width 88 height 78
click at [810, 436] on h6 "2000 IQD" at bounding box center [794, 442] width 29 height 13
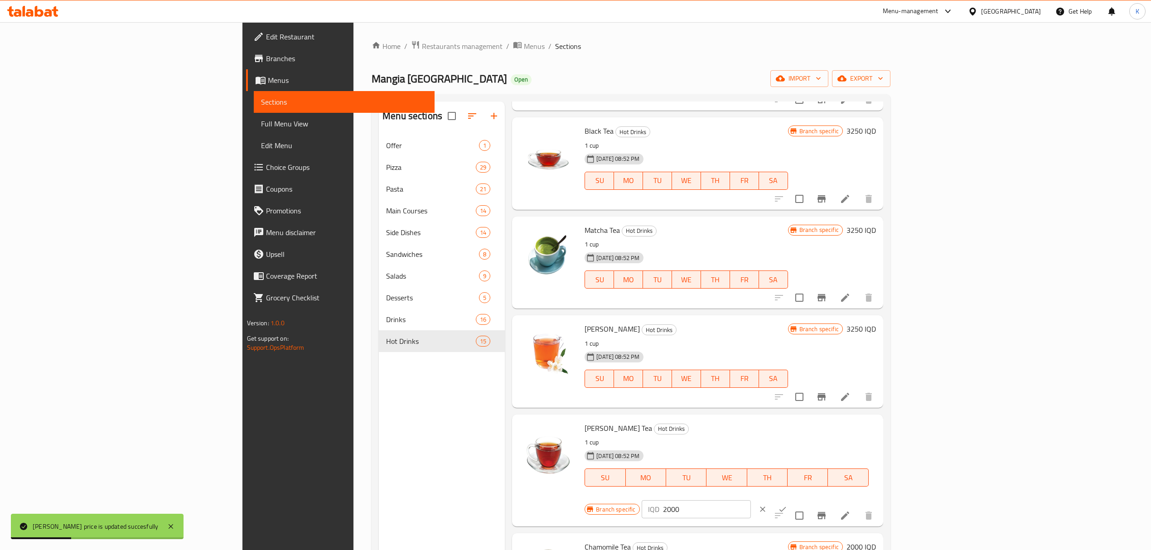
click at [751, 500] on input "2000" at bounding box center [707, 509] width 88 height 18
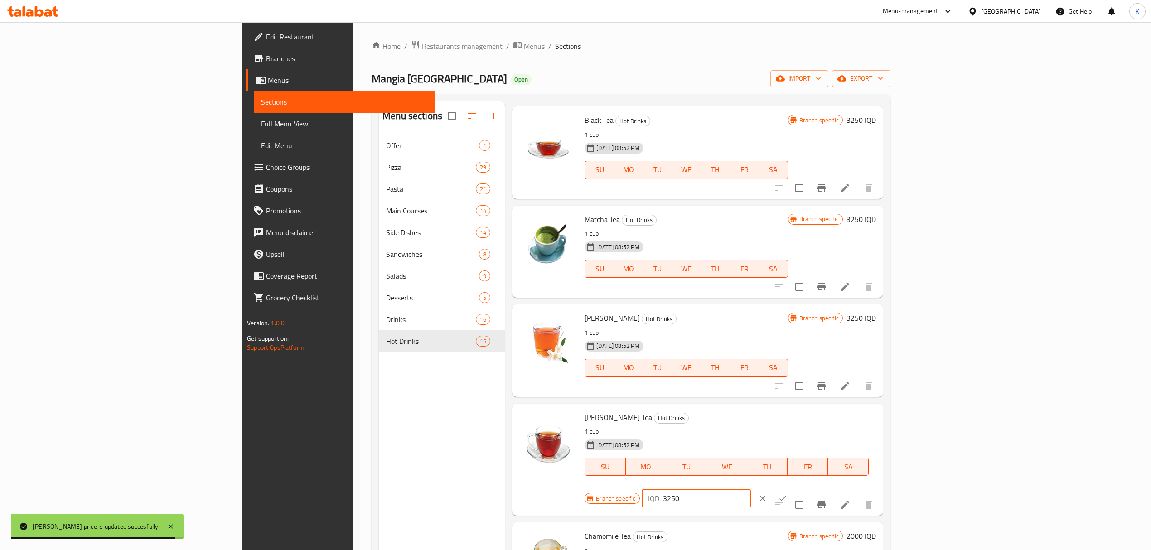
type input "3250"
click at [787, 494] on icon "ok" at bounding box center [782, 498] width 9 height 9
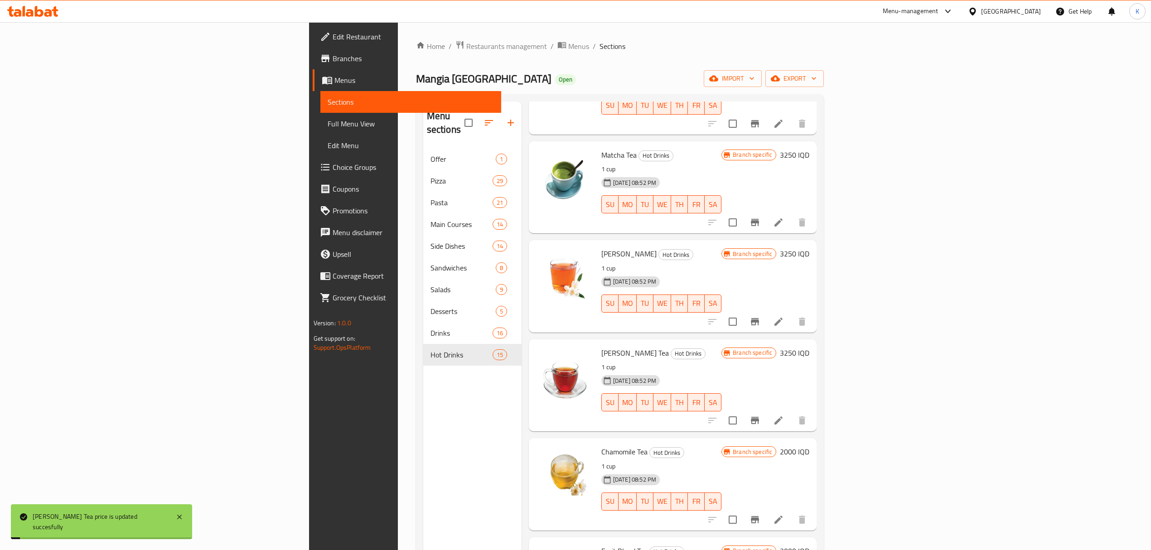
scroll to position [616, 0]
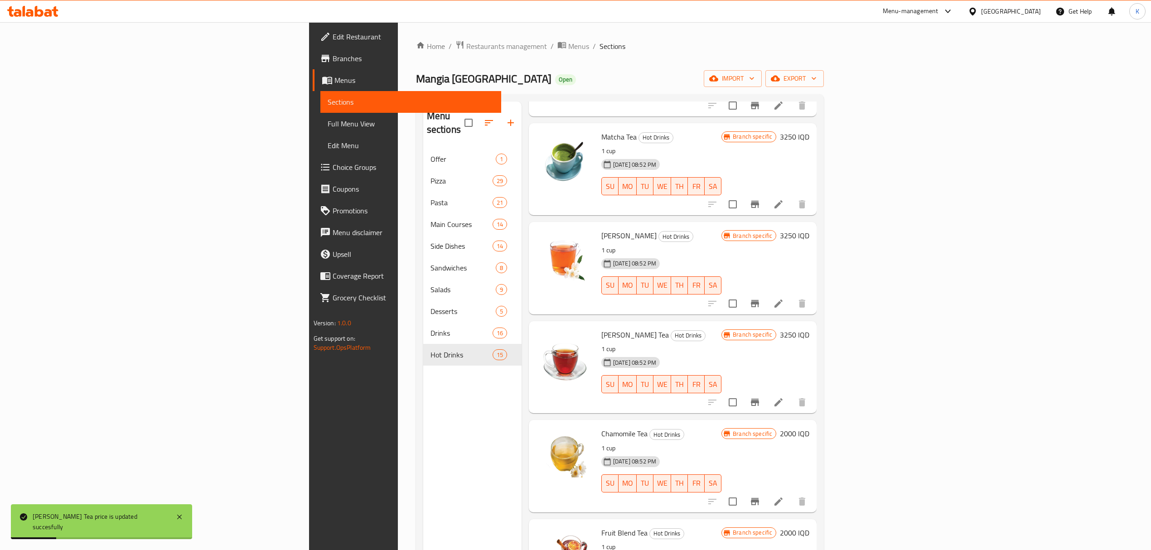
click at [810, 427] on h6 "2000 IQD" at bounding box center [794, 433] width 29 height 13
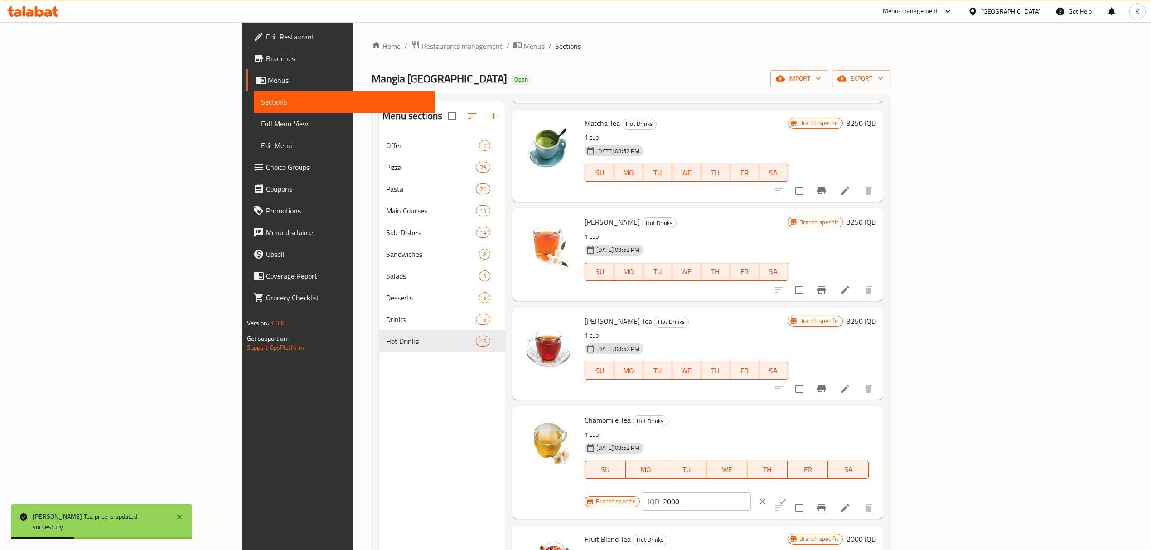
click at [751, 493] on input "2000" at bounding box center [707, 502] width 88 height 18
type input "3250"
click at [787, 497] on icon "ok" at bounding box center [782, 501] width 9 height 9
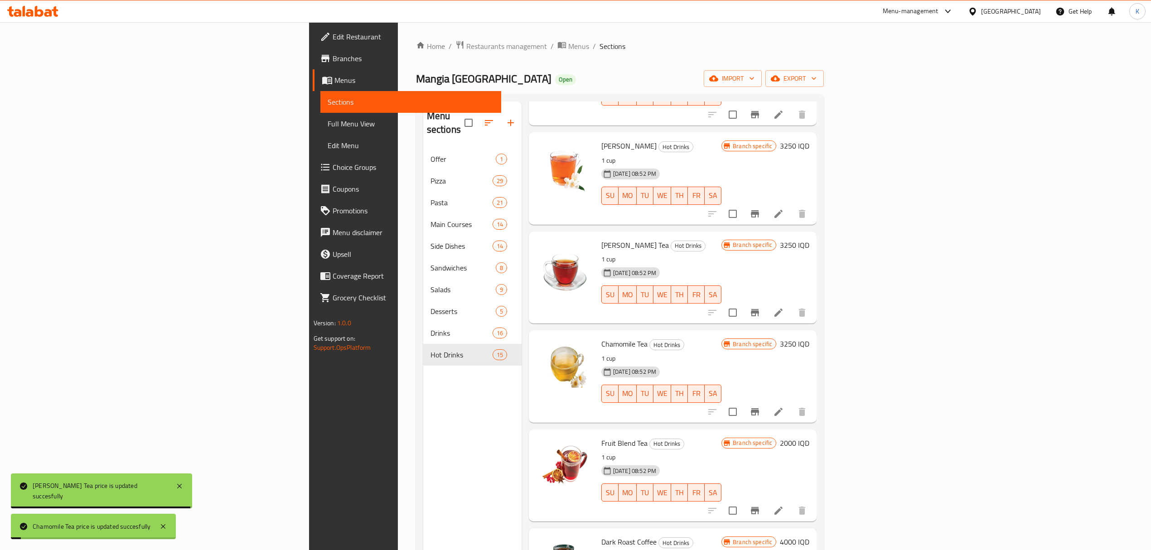
scroll to position [707, 0]
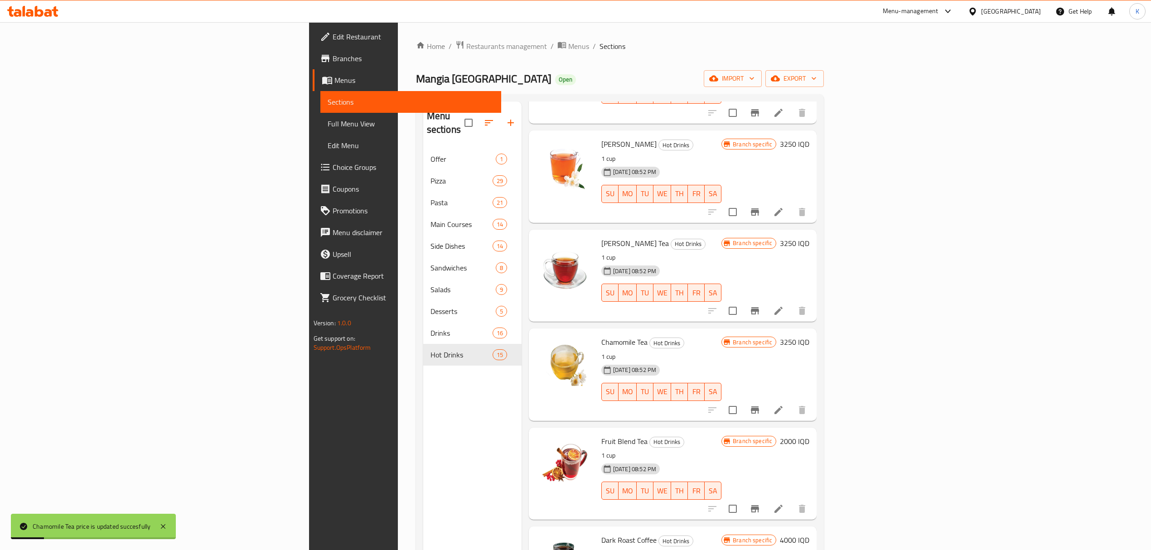
click at [810, 435] on h6 "2000 IQD" at bounding box center [794, 441] width 29 height 13
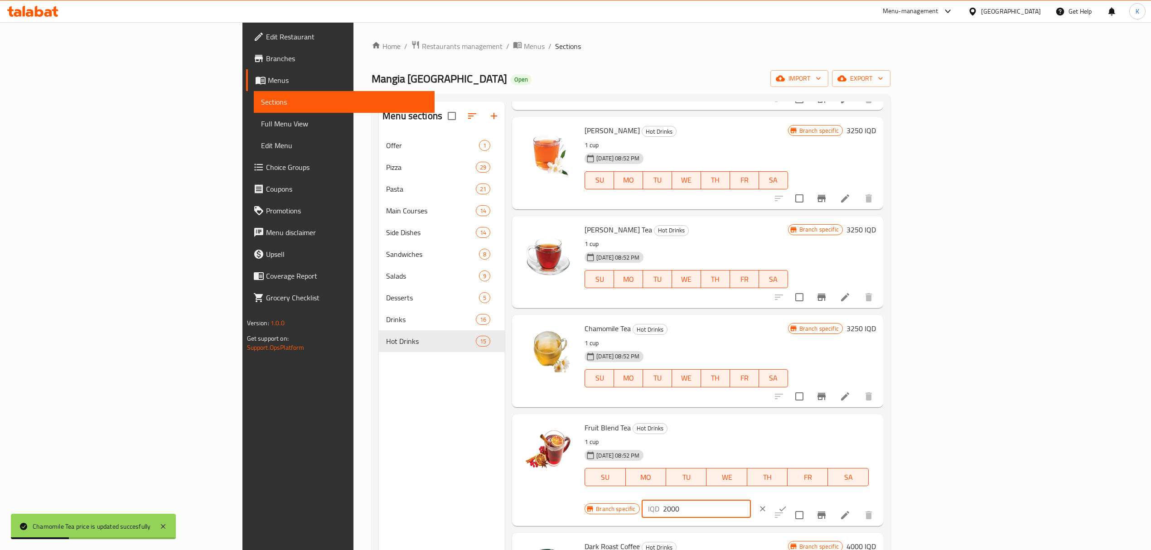
click at [751, 500] on input "2000" at bounding box center [707, 509] width 88 height 18
type input "3250"
click at [787, 505] on icon "ok" at bounding box center [782, 509] width 9 height 9
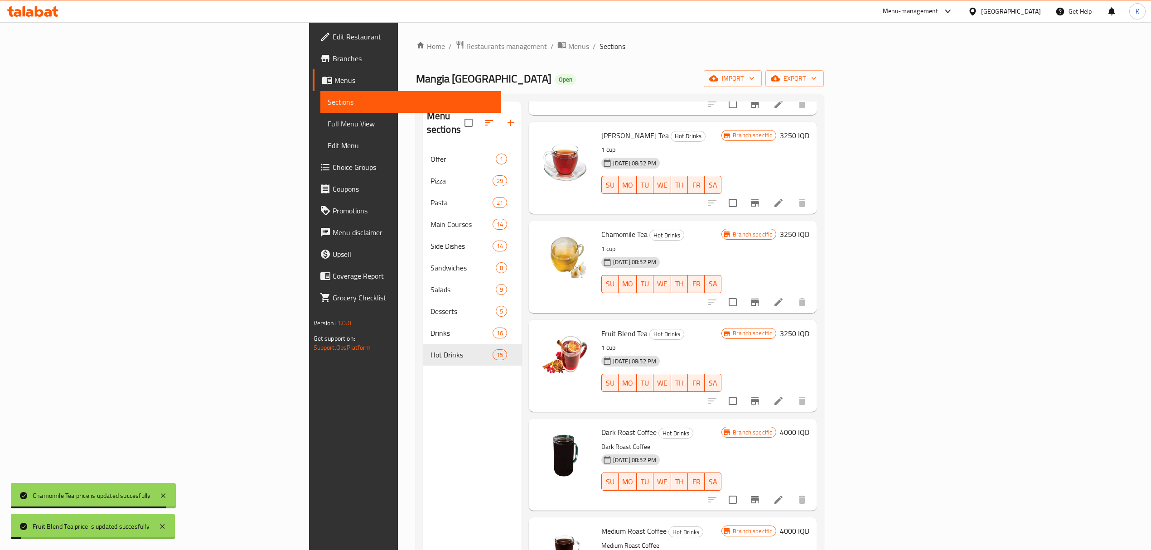
scroll to position [816, 0]
click at [810, 425] on h6 "4000 IQD" at bounding box center [794, 431] width 29 height 13
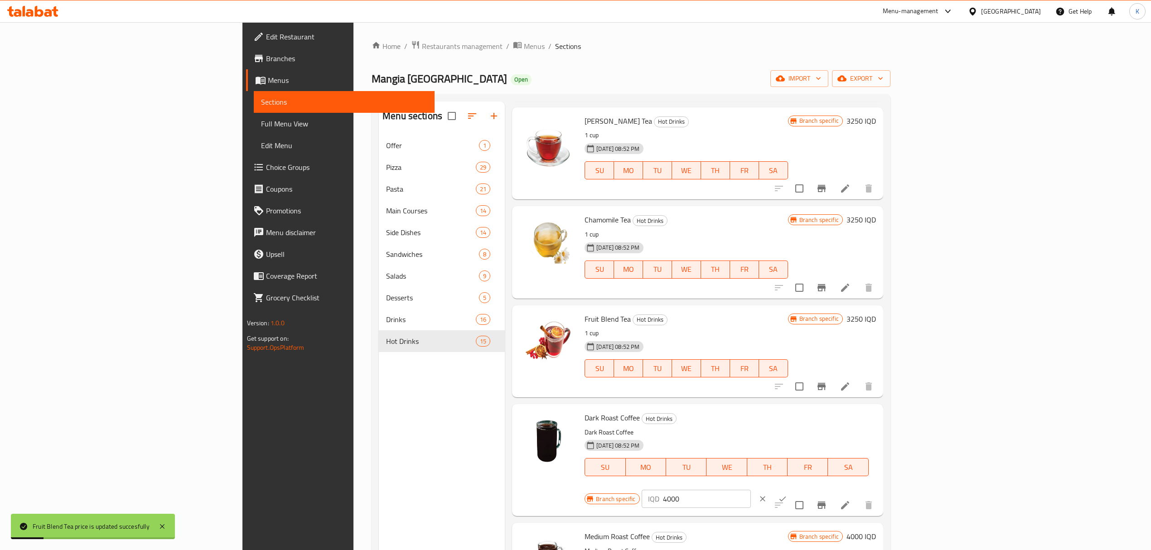
click at [787, 495] on icon "ok" at bounding box center [782, 499] width 9 height 9
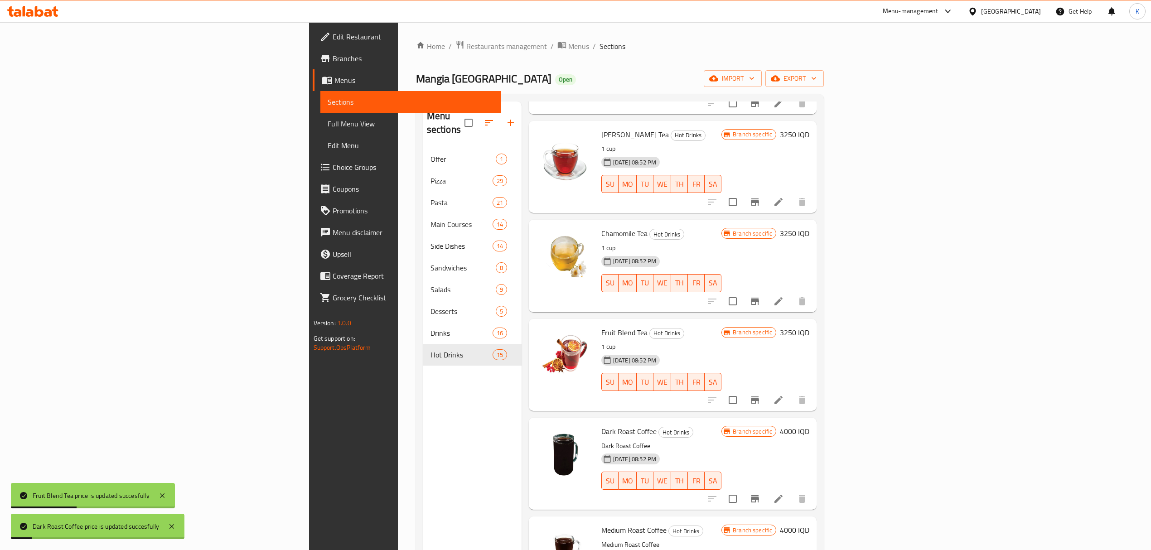
click at [810, 425] on h6 "4000 IQD" at bounding box center [794, 431] width 29 height 13
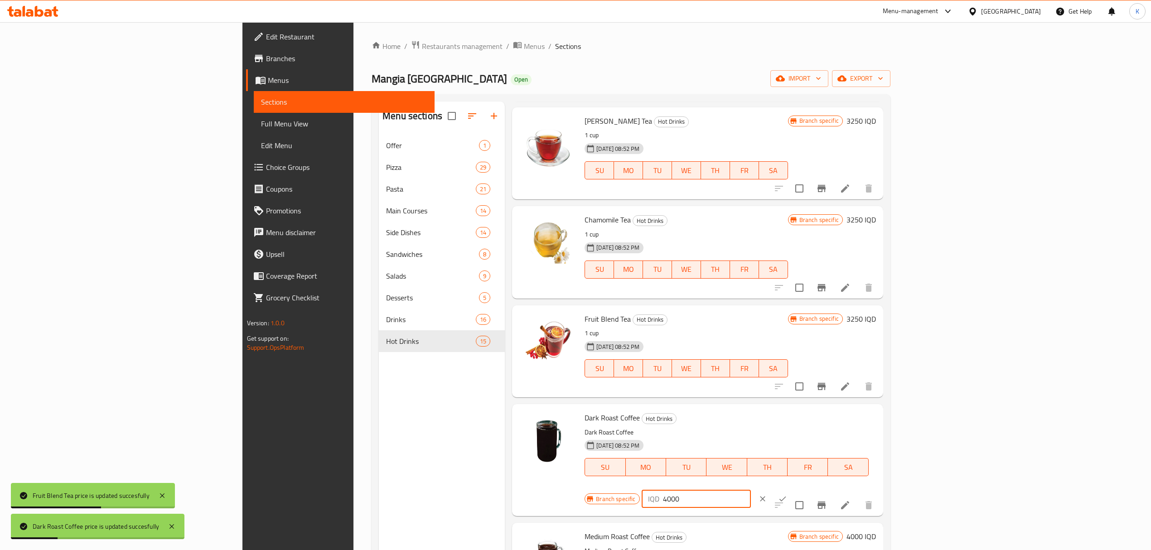
click at [751, 490] on input "4000" at bounding box center [707, 499] width 88 height 18
type input "6750"
click at [787, 495] on icon "ok" at bounding box center [782, 499] width 9 height 9
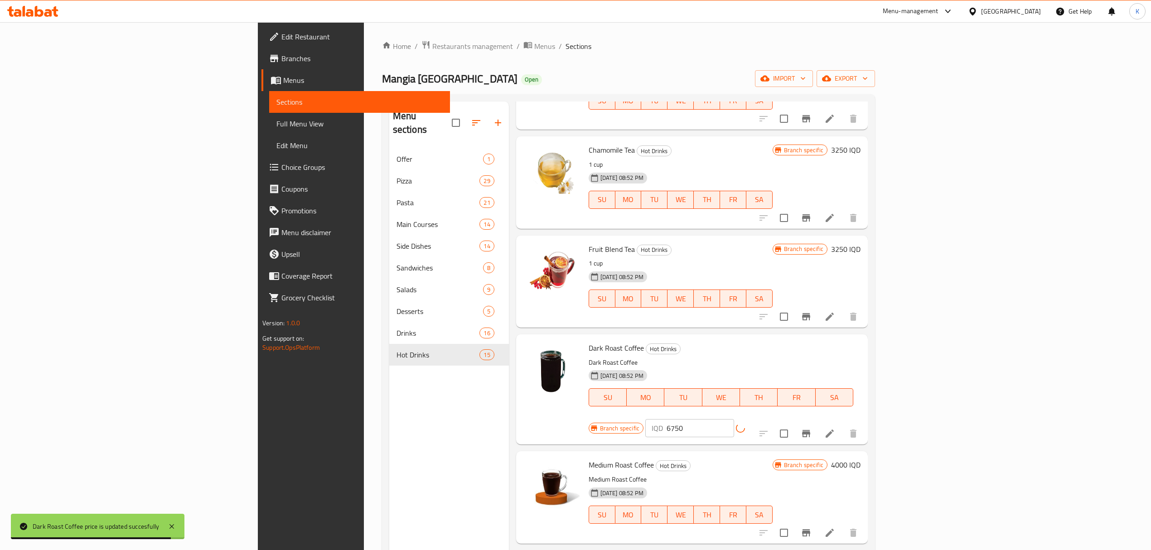
scroll to position [887, 0]
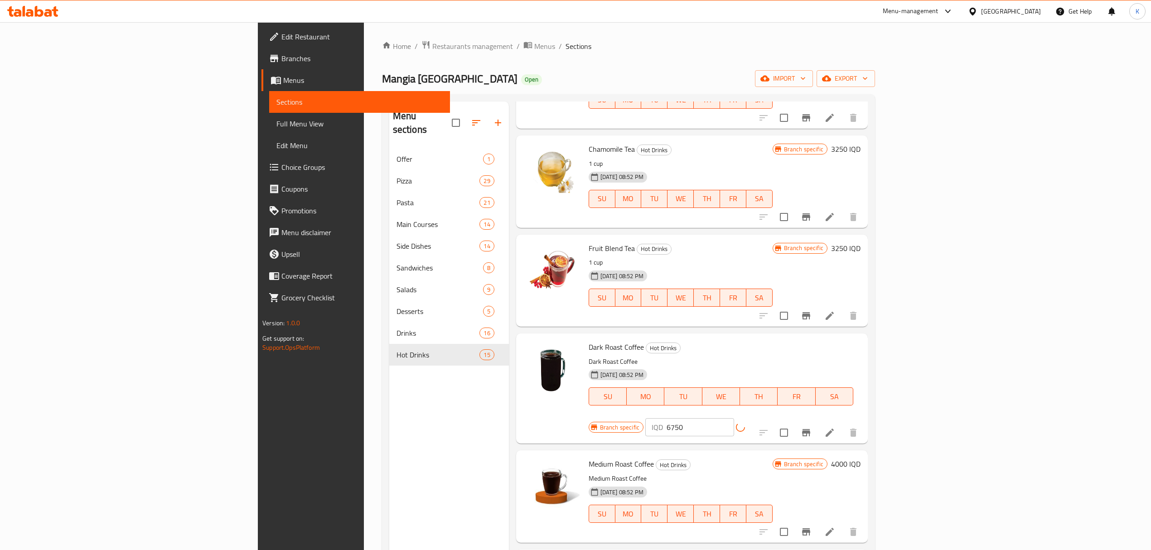
click at [861, 458] on h6 "4000 IQD" at bounding box center [845, 464] width 29 height 13
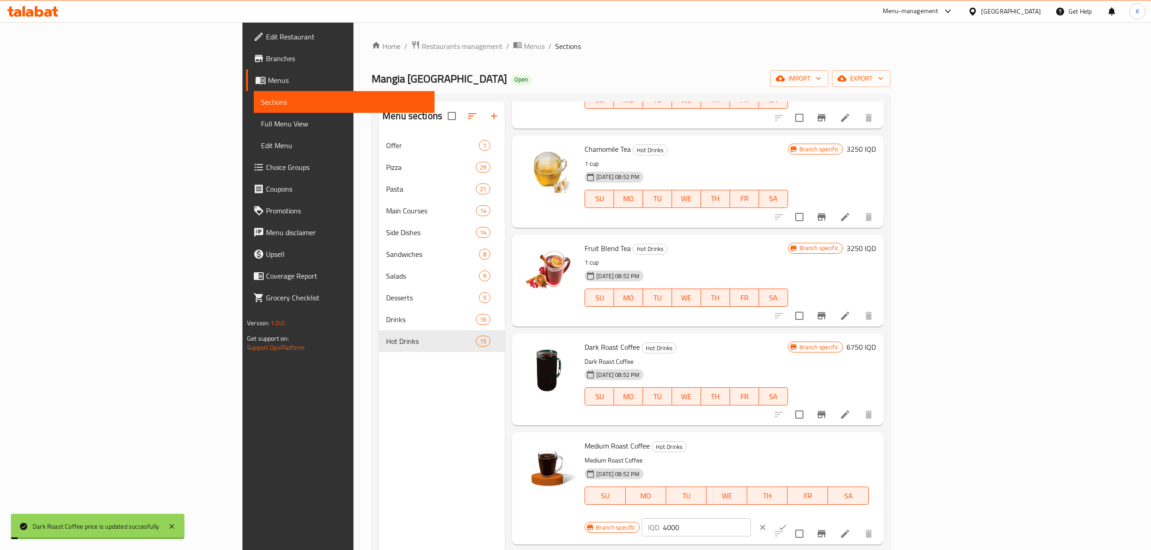
click at [751, 519] on input "4000" at bounding box center [707, 528] width 88 height 18
type input "6750"
click at [787, 523] on icon "ok" at bounding box center [782, 527] width 9 height 9
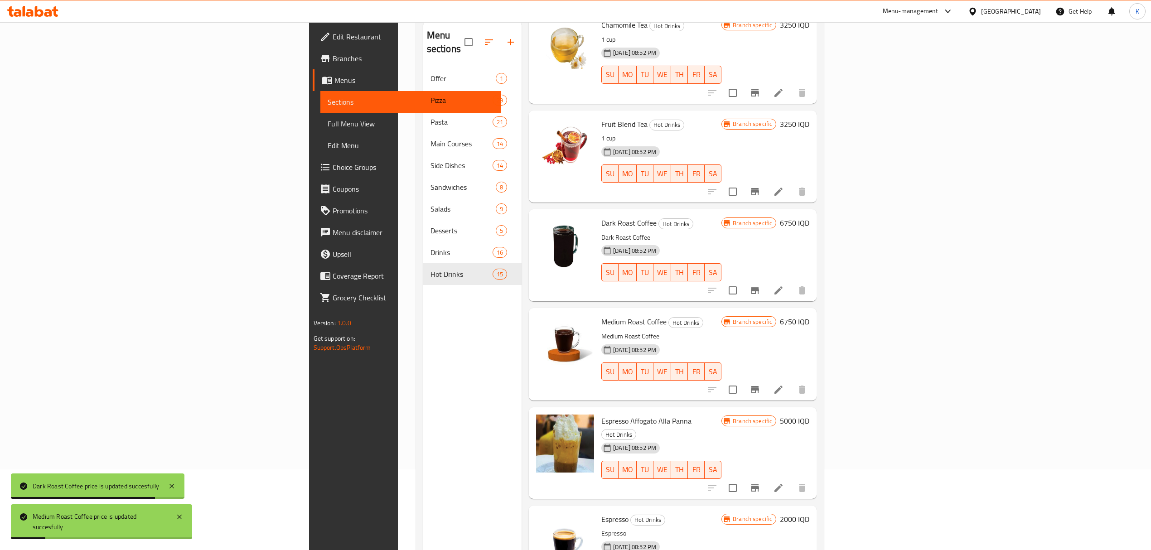
scroll to position [83, 0]
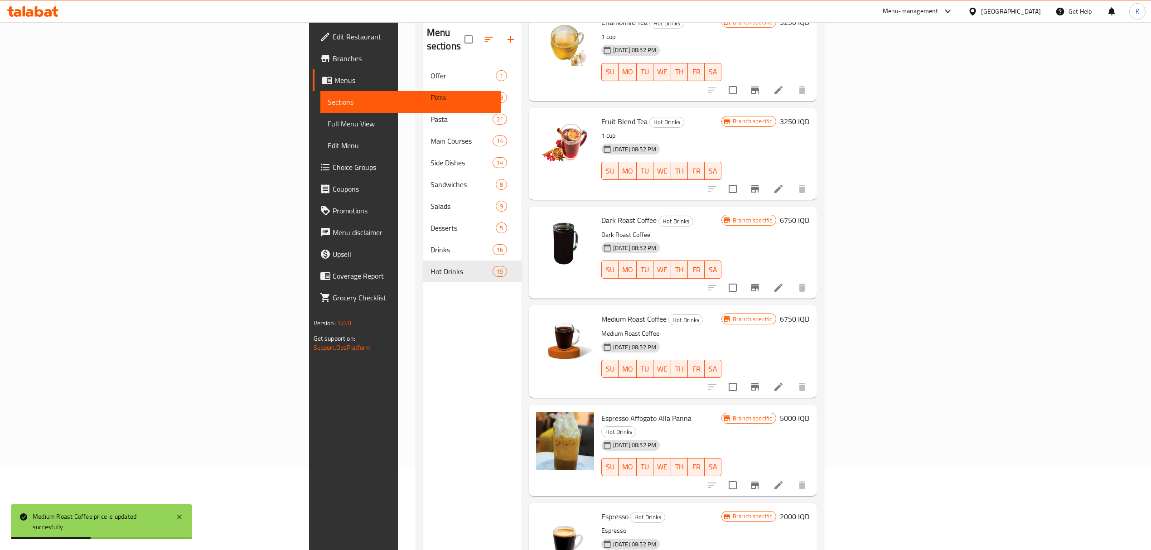
click at [810, 412] on h6 "5000 IQD" at bounding box center [794, 418] width 29 height 13
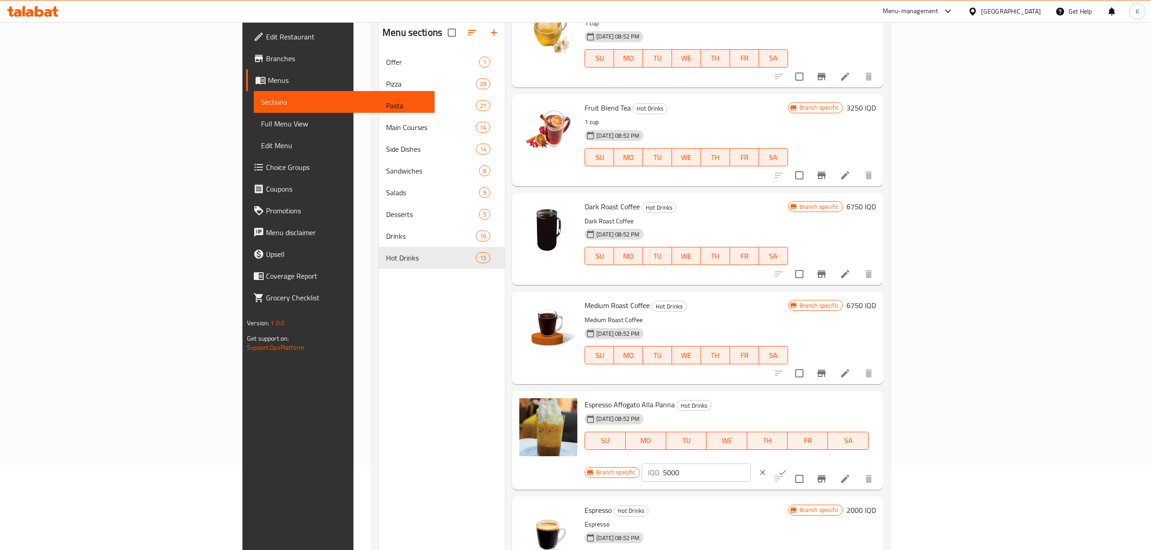
click at [751, 464] on input "5000" at bounding box center [707, 473] width 88 height 18
type input "6750"
click at [787, 468] on icon "ok" at bounding box center [782, 472] width 9 height 9
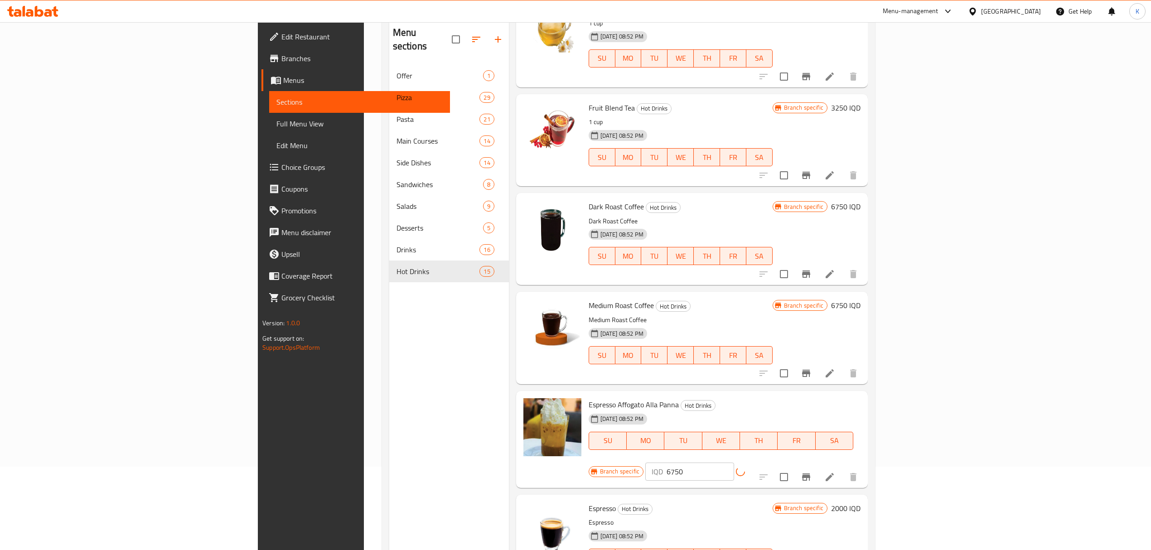
scroll to position [127, 0]
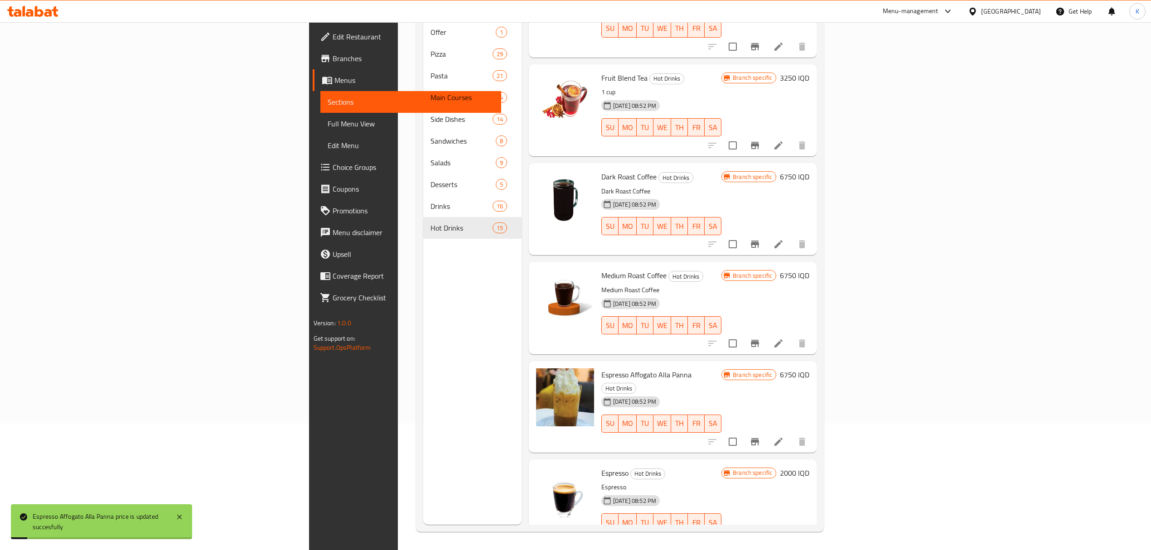
click at [810, 467] on h6 "2000 IQD" at bounding box center [794, 473] width 29 height 13
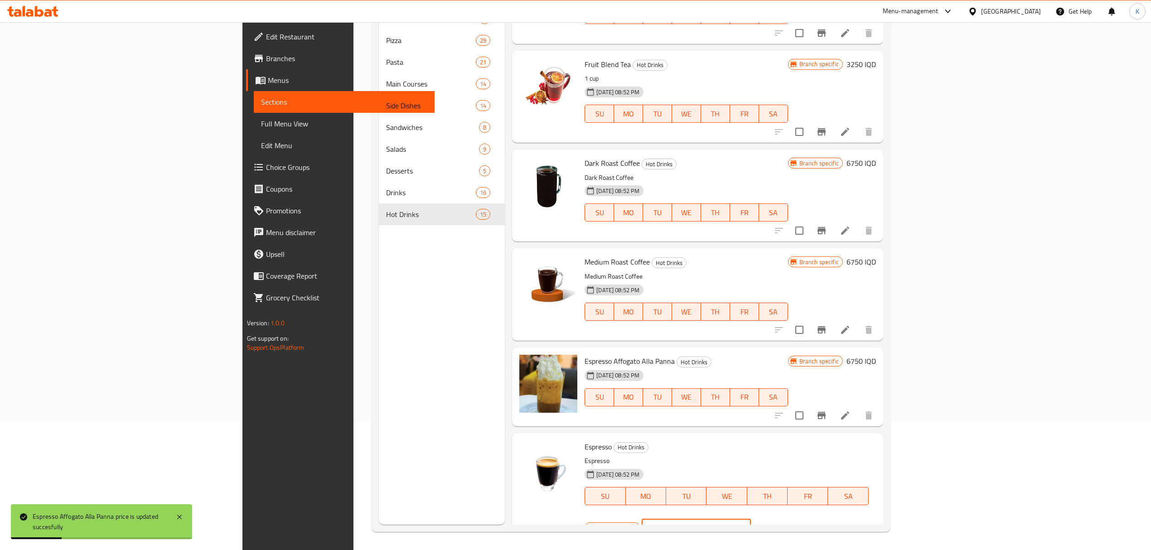
click at [751, 519] on input "2000" at bounding box center [707, 528] width 88 height 18
type input "3250"
click at [787, 524] on icon "ok" at bounding box center [782, 528] width 9 height 9
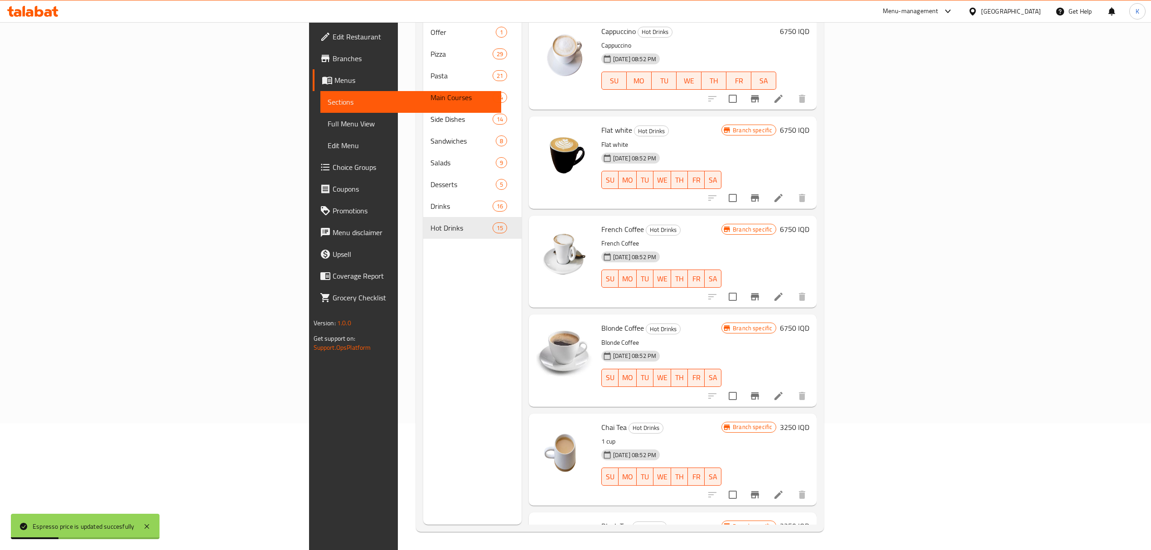
scroll to position [0, 0]
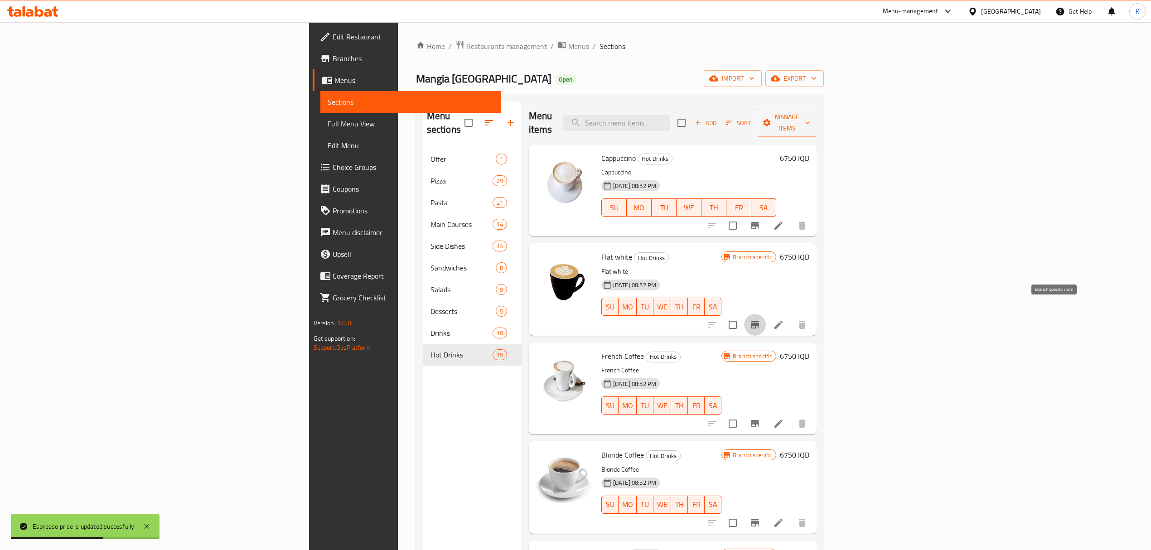
click at [759, 321] on icon "Branch-specific-item" at bounding box center [755, 324] width 8 height 7
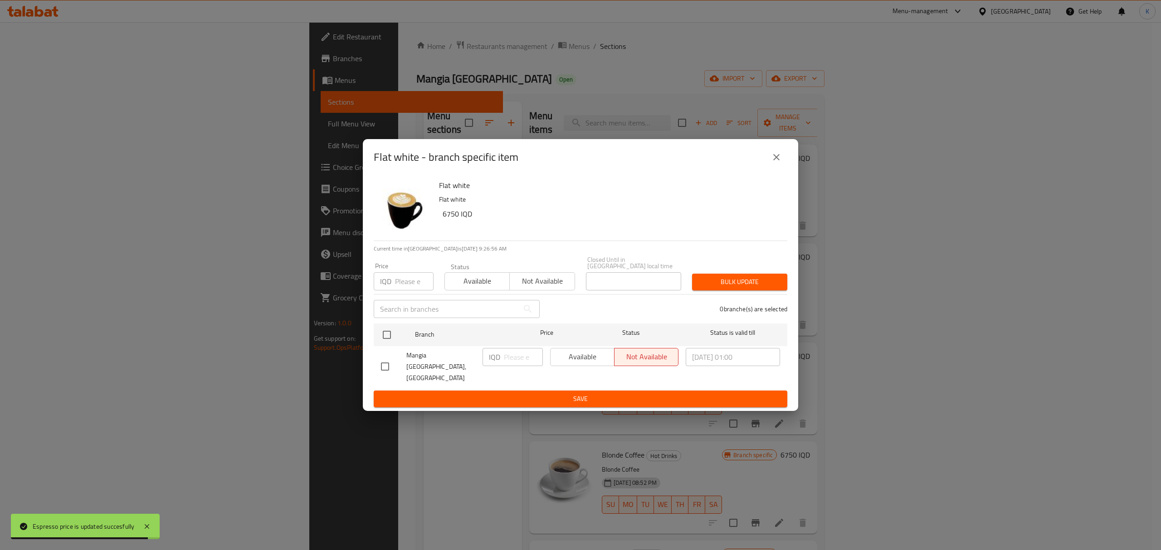
click at [481, 288] on span "Available" at bounding box center [477, 281] width 58 height 13
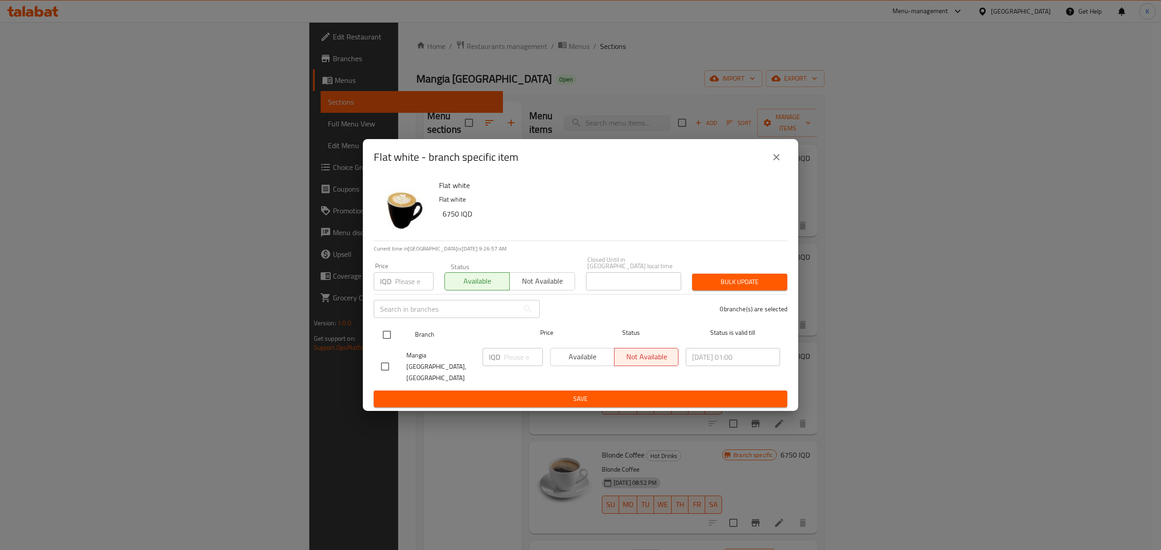
click at [388, 336] on input "checkbox" at bounding box center [386, 334] width 19 height 19
checkbox input "true"
click at [734, 279] on div "Bulk update" at bounding box center [739, 282] width 106 height 28
click at [737, 288] on span "Bulk update" at bounding box center [739, 282] width 81 height 11
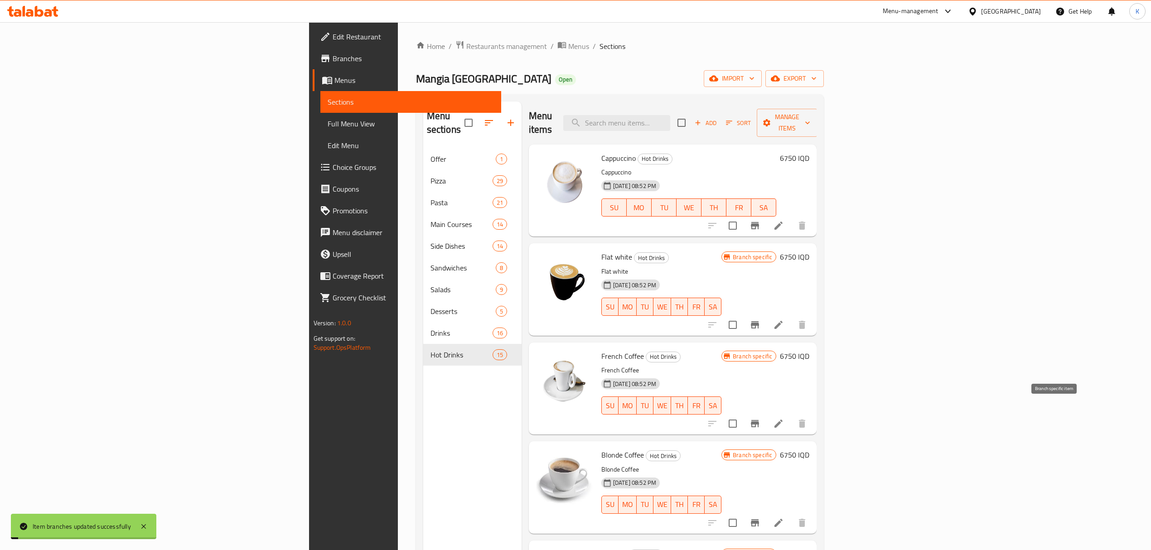
click at [759, 420] on icon "Branch-specific-item" at bounding box center [755, 423] width 8 height 7
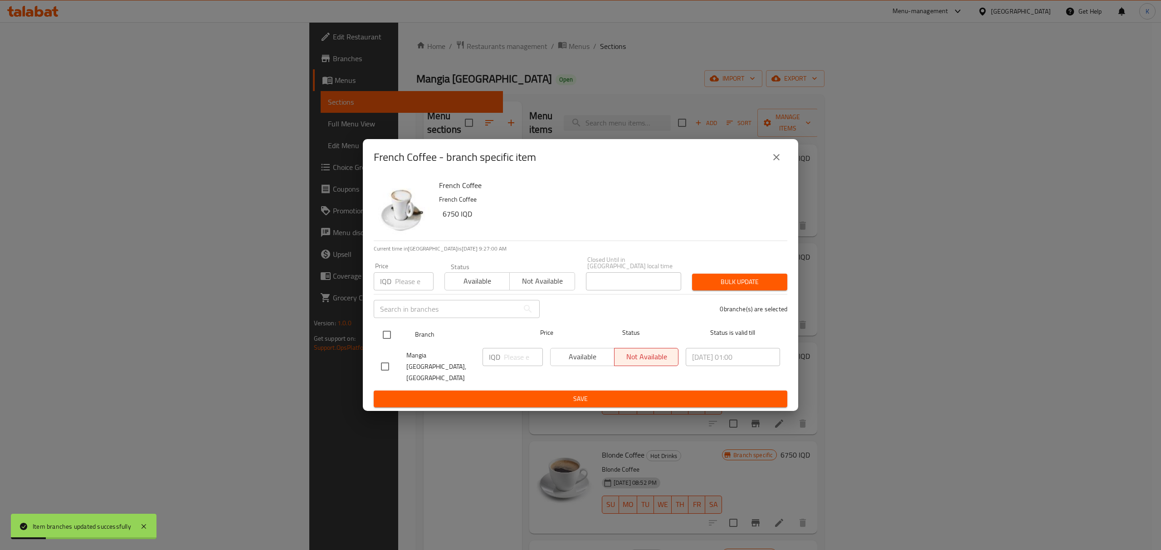
click at [385, 343] on input "checkbox" at bounding box center [386, 334] width 19 height 19
checkbox input "true"
click at [468, 288] on span "Available" at bounding box center [477, 281] width 58 height 13
click at [734, 279] on div "Bulk update" at bounding box center [739, 282] width 106 height 28
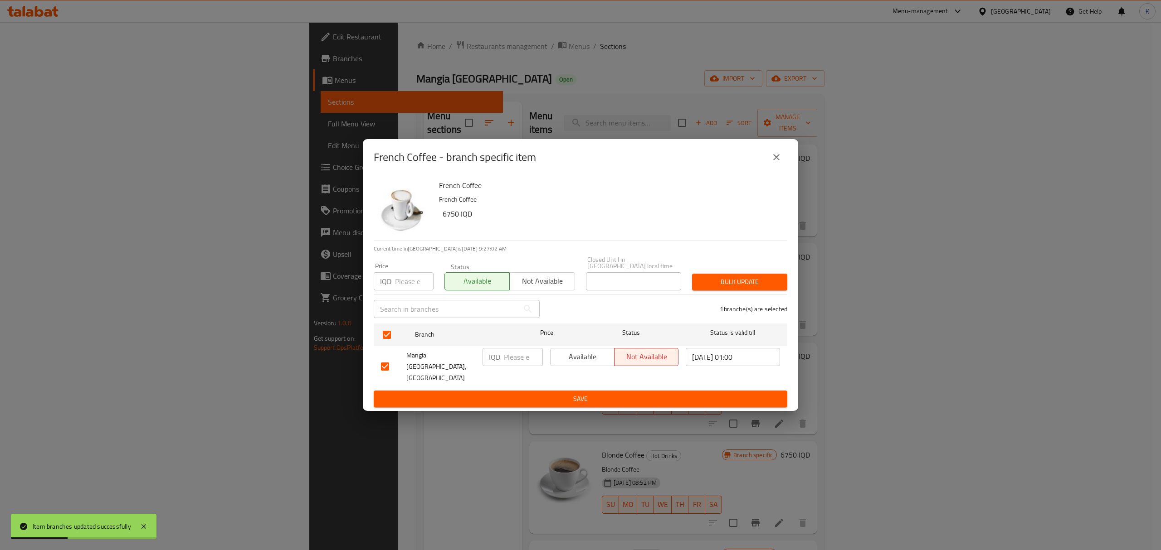
click at [734, 283] on span "Bulk update" at bounding box center [739, 282] width 81 height 11
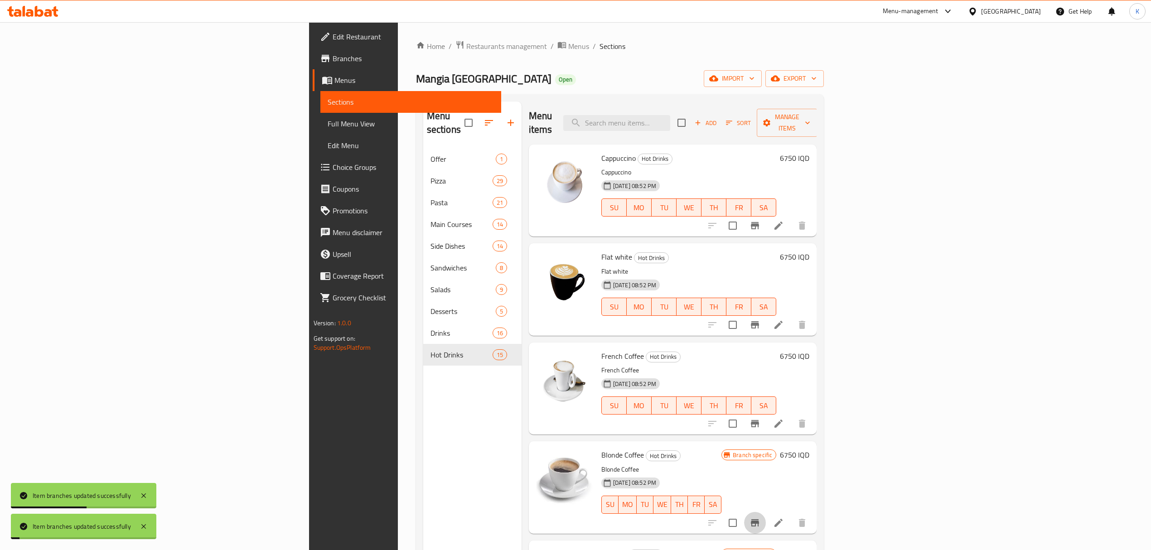
click at [759, 520] on icon "Branch-specific-item" at bounding box center [755, 523] width 8 height 7
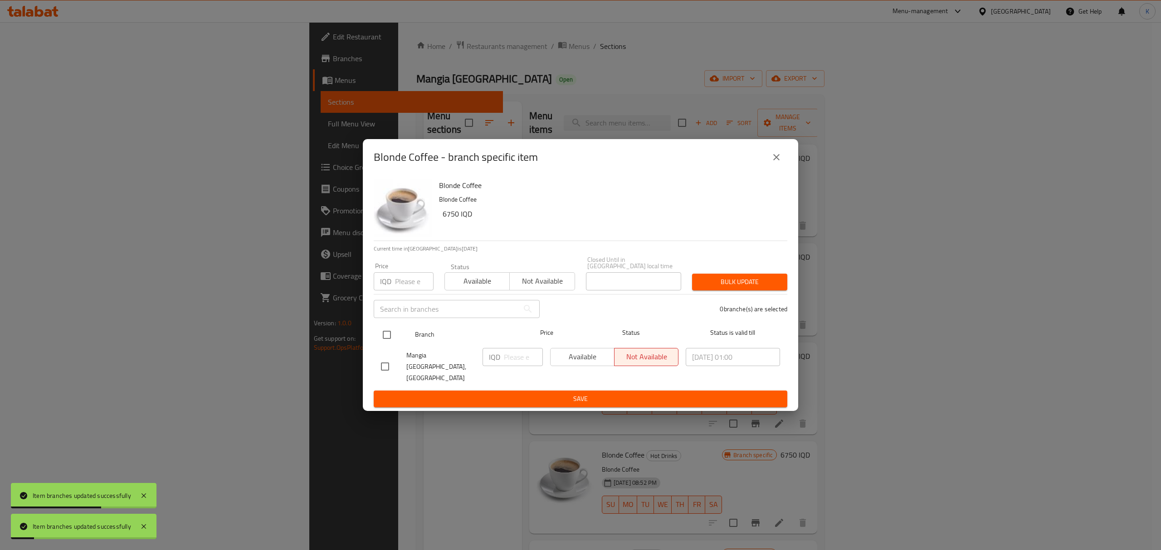
click at [387, 341] on input "checkbox" at bounding box center [386, 334] width 19 height 19
checkbox input "true"
click at [463, 288] on span "Available" at bounding box center [477, 281] width 58 height 13
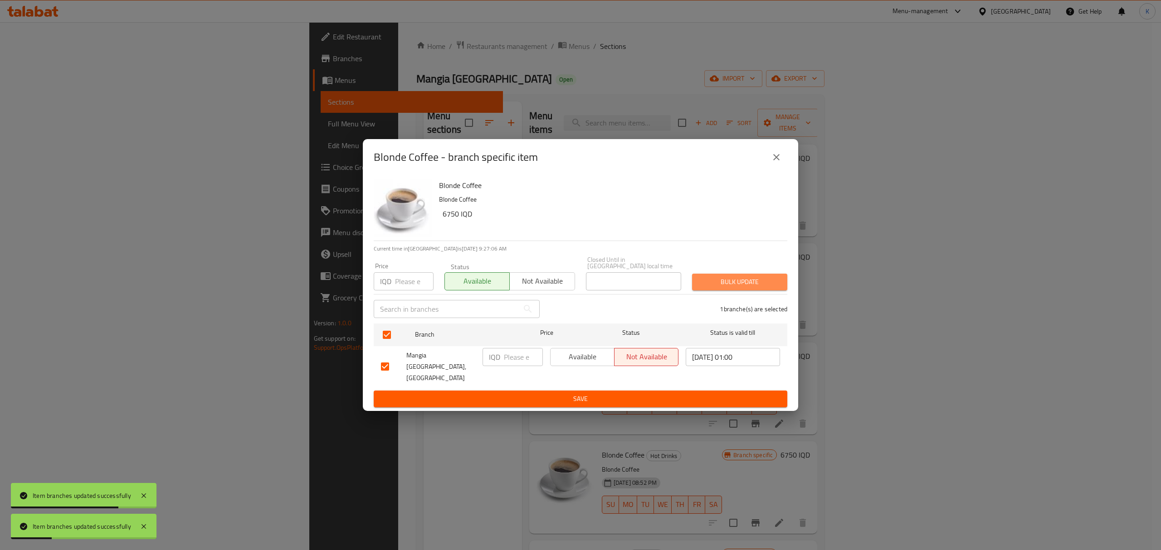
click at [720, 288] on span "Bulk update" at bounding box center [739, 282] width 81 height 11
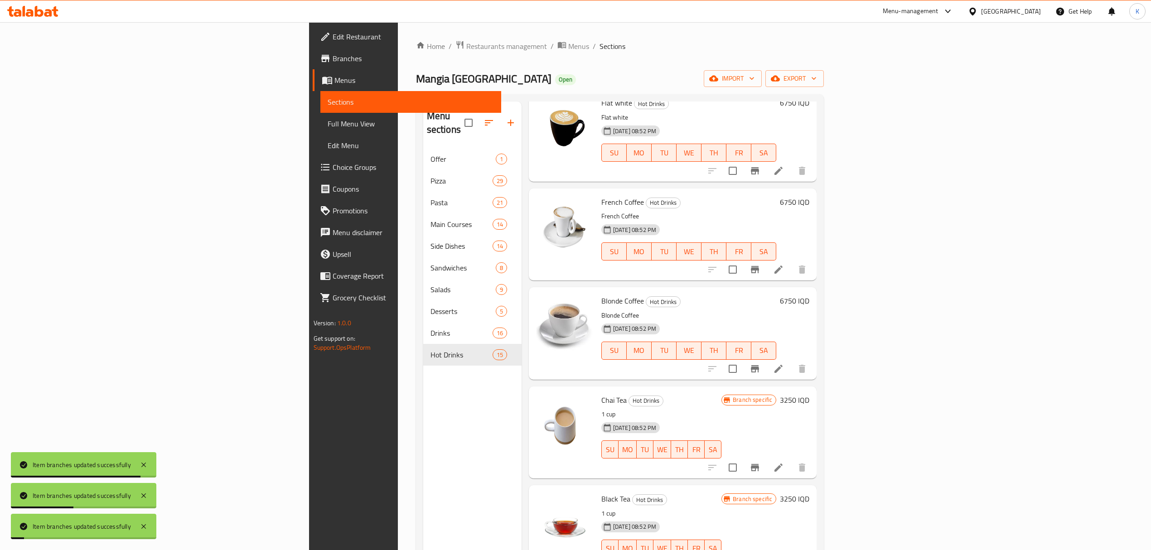
scroll to position [155, 0]
click at [766, 462] on button "Branch-specific-item" at bounding box center [755, 468] width 22 height 22
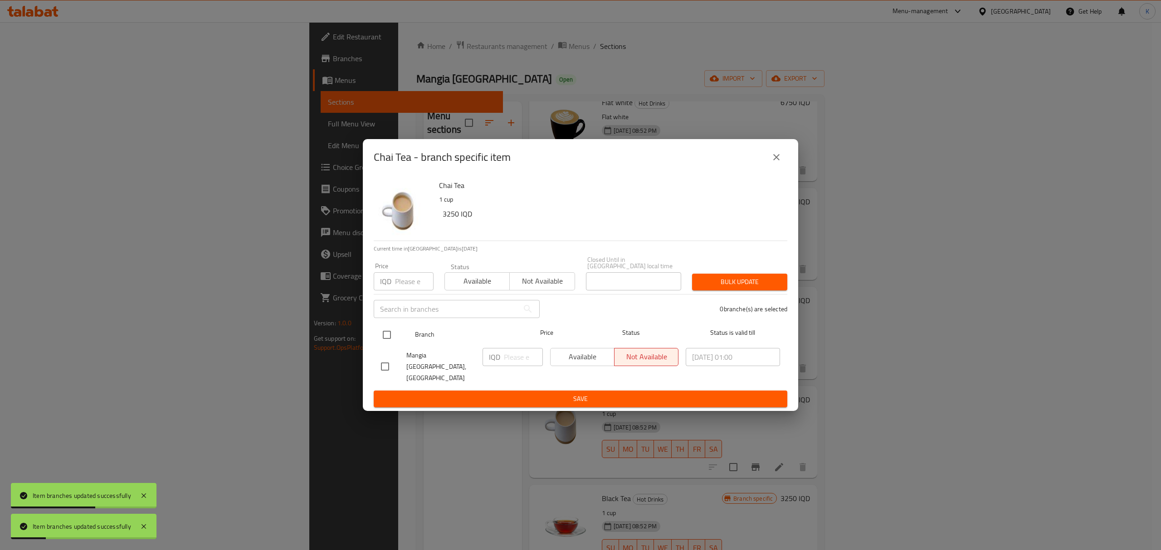
click at [391, 341] on input "checkbox" at bounding box center [386, 334] width 19 height 19
checkbox input "true"
click at [470, 288] on span "Available" at bounding box center [477, 281] width 58 height 13
click at [735, 284] on span "Bulk update" at bounding box center [739, 282] width 81 height 11
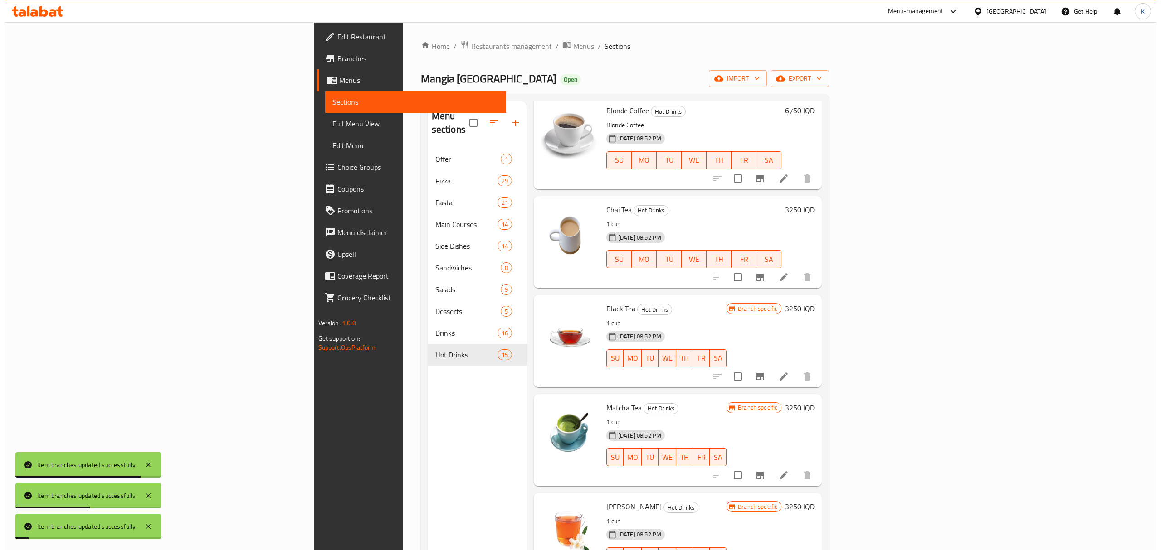
scroll to position [345, 0]
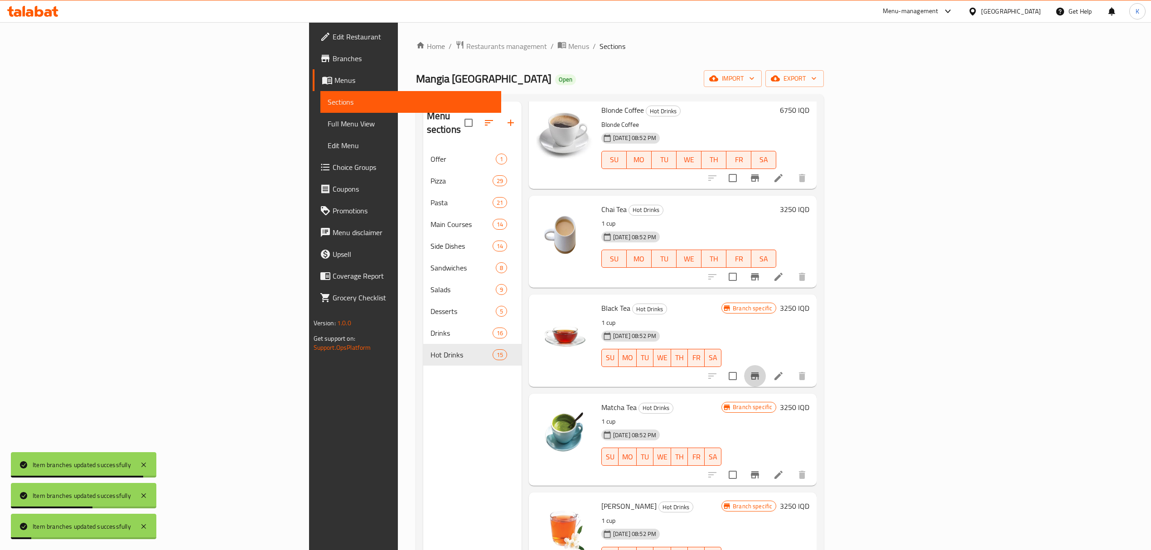
click at [761, 371] on icon "Branch-specific-item" at bounding box center [755, 376] width 11 height 11
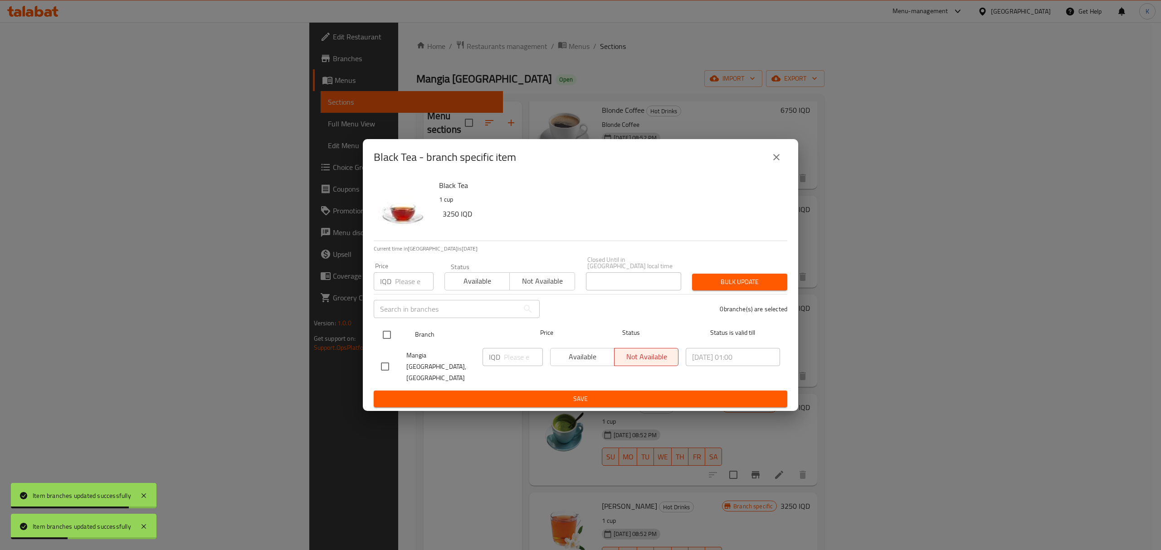
click at [384, 338] on input "checkbox" at bounding box center [386, 334] width 19 height 19
checkbox input "true"
click at [476, 280] on button "Available" at bounding box center [476, 281] width 65 height 18
click at [730, 291] on button "Bulk update" at bounding box center [739, 282] width 95 height 17
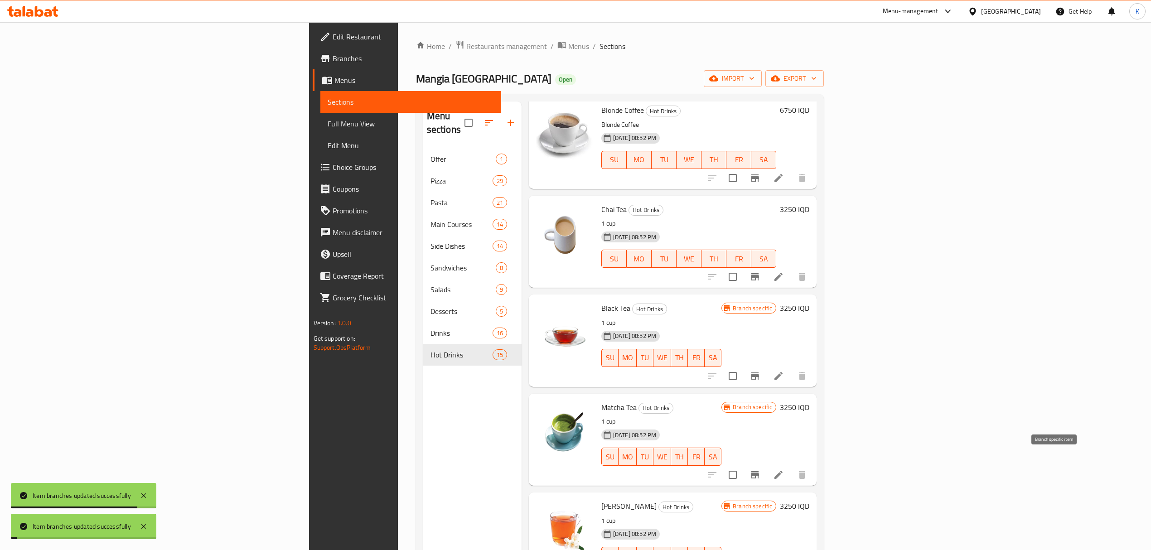
click at [761, 470] on icon "Branch-specific-item" at bounding box center [755, 475] width 11 height 11
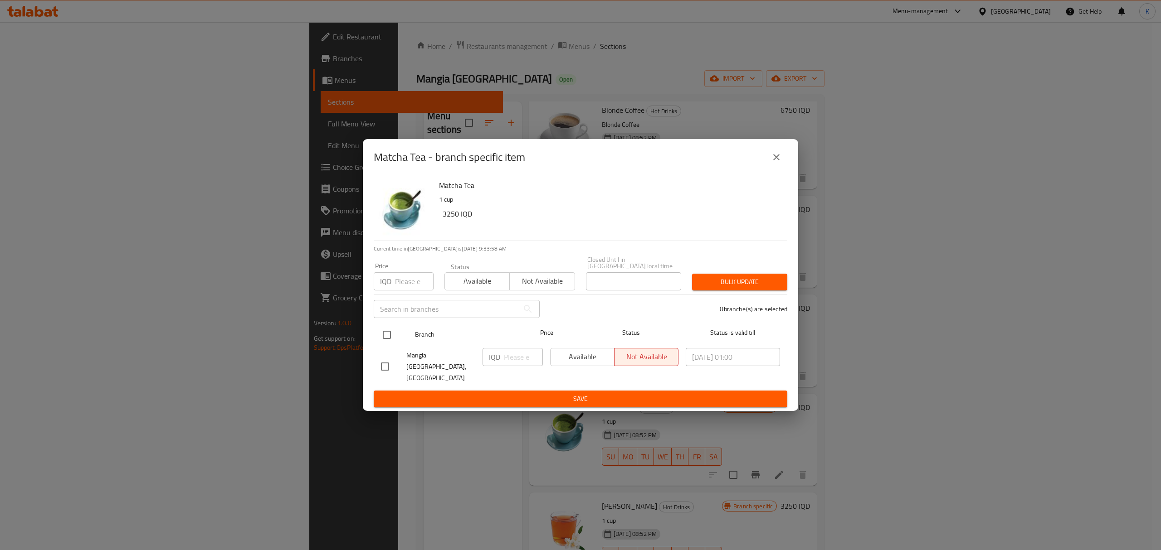
click at [383, 337] on input "checkbox" at bounding box center [386, 334] width 19 height 19
checkbox input "true"
click at [479, 288] on span "Available" at bounding box center [477, 281] width 58 height 13
click at [729, 285] on span "Bulk update" at bounding box center [739, 282] width 81 height 11
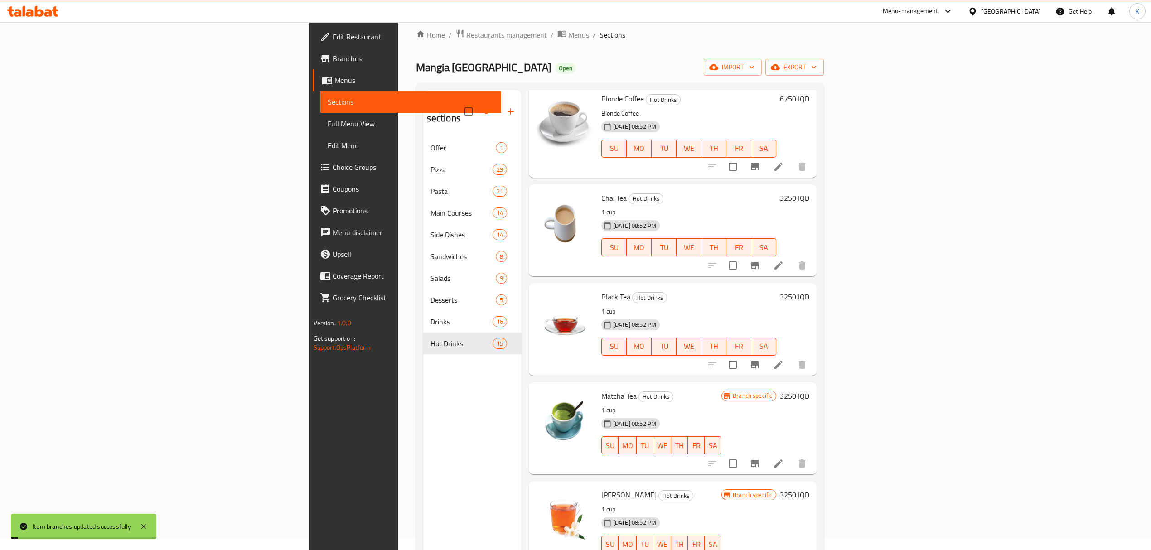
scroll to position [439, 0]
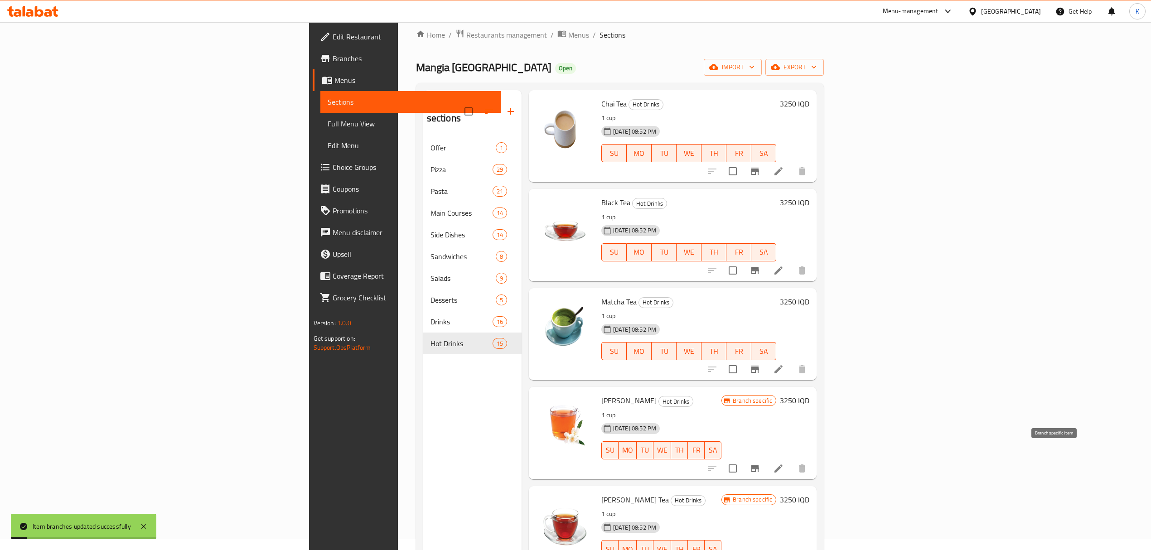
click at [766, 458] on button "Branch-specific-item" at bounding box center [755, 469] width 22 height 22
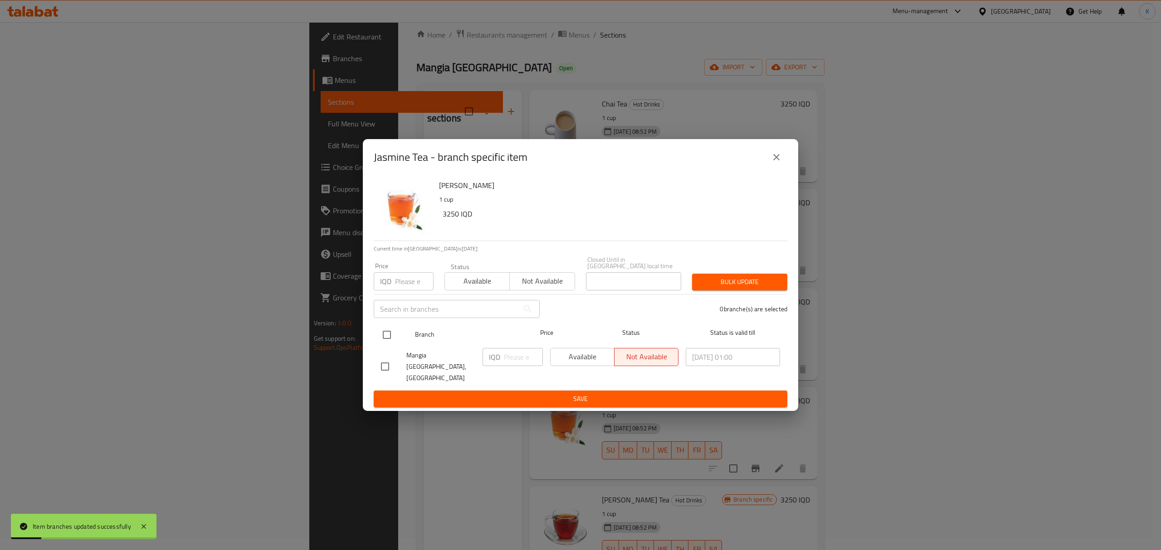
click at [379, 345] on input "checkbox" at bounding box center [386, 334] width 19 height 19
checkbox input "true"
click at [466, 291] on button "Available" at bounding box center [476, 281] width 65 height 18
click at [757, 286] on span "Bulk update" at bounding box center [739, 282] width 81 height 11
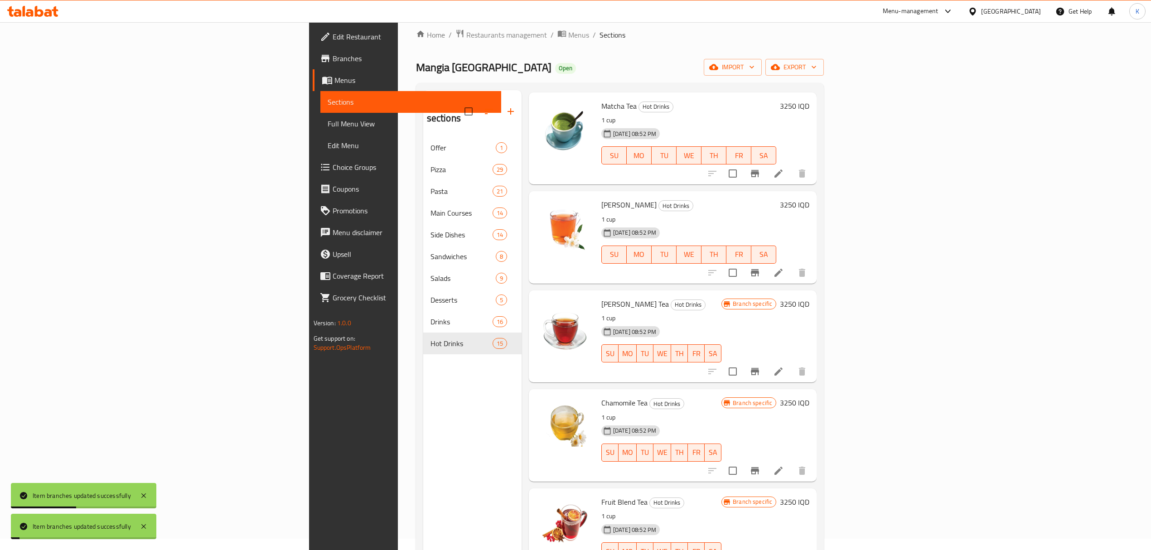
scroll to position [636, 0]
click at [766, 364] on button "Branch-specific-item" at bounding box center [755, 371] width 22 height 22
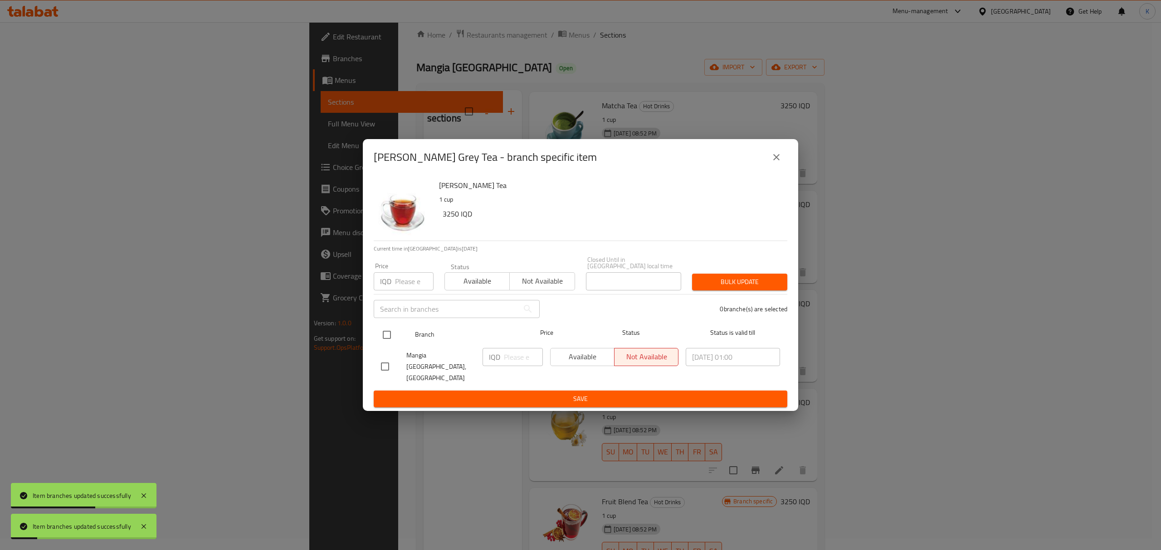
click at [388, 340] on input "checkbox" at bounding box center [386, 334] width 19 height 19
checkbox input "true"
click at [454, 296] on div "Status Available Not available" at bounding box center [509, 277] width 141 height 38
click at [461, 291] on button "Available" at bounding box center [476, 281] width 65 height 18
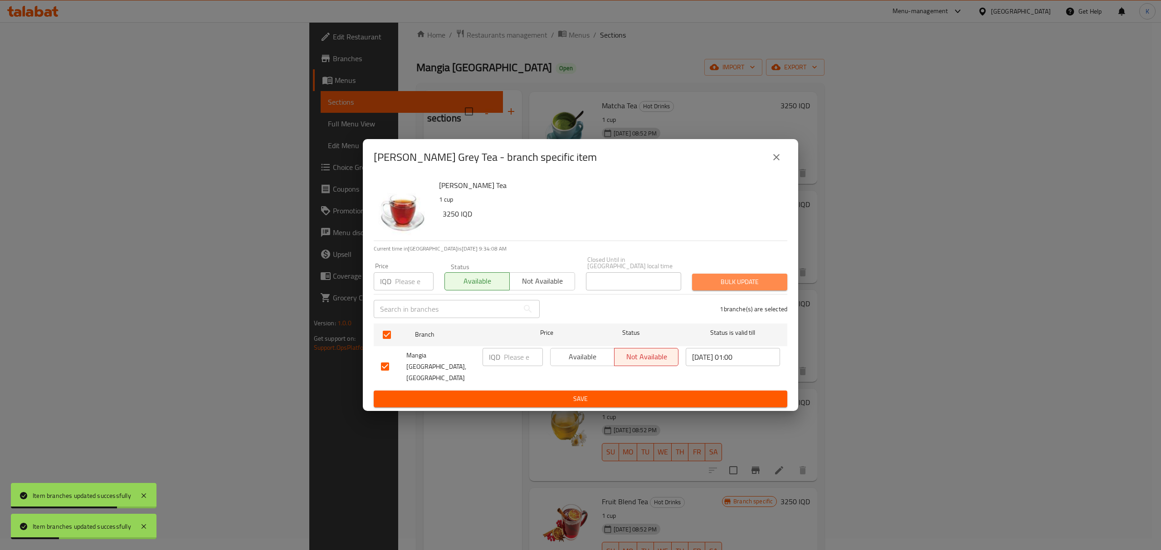
click at [736, 285] on span "Bulk update" at bounding box center [739, 282] width 81 height 11
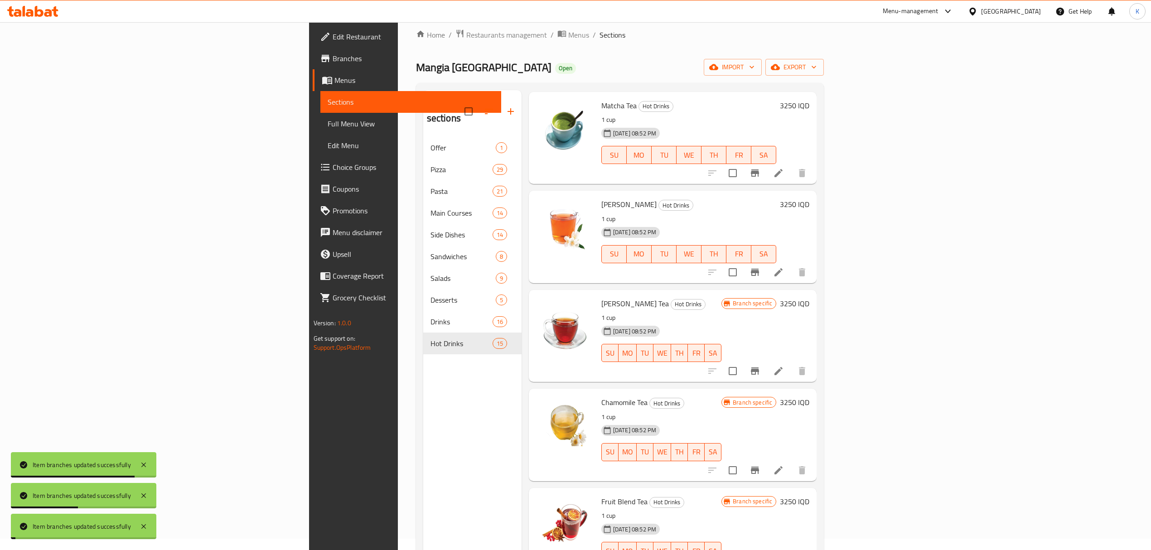
click at [759, 467] on icon "Branch-specific-item" at bounding box center [755, 470] width 8 height 7
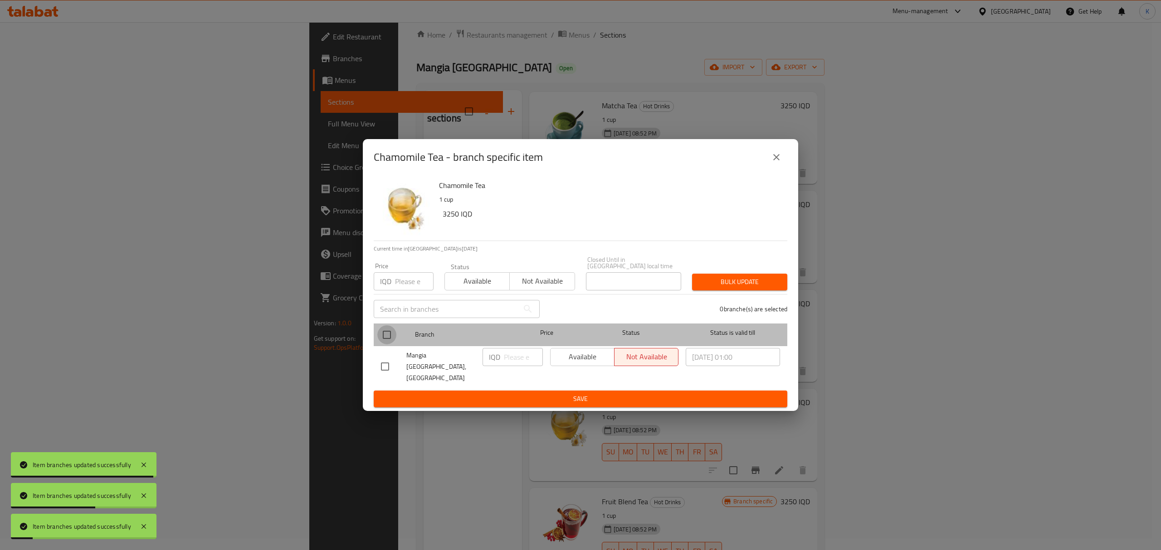
click at [387, 341] on input "checkbox" at bounding box center [386, 334] width 19 height 19
checkbox input "true"
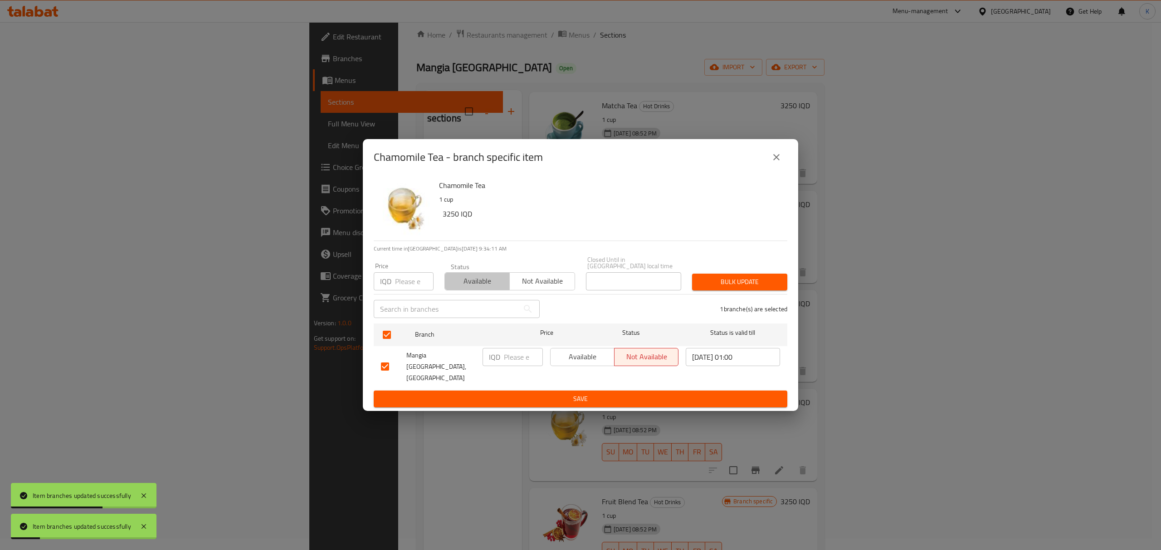
drag, startPoint x: 481, startPoint y: 291, endPoint x: 560, endPoint y: 296, distance: 80.0
click at [481, 288] on span "Available" at bounding box center [477, 281] width 58 height 13
click at [727, 288] on span "Bulk update" at bounding box center [739, 282] width 81 height 11
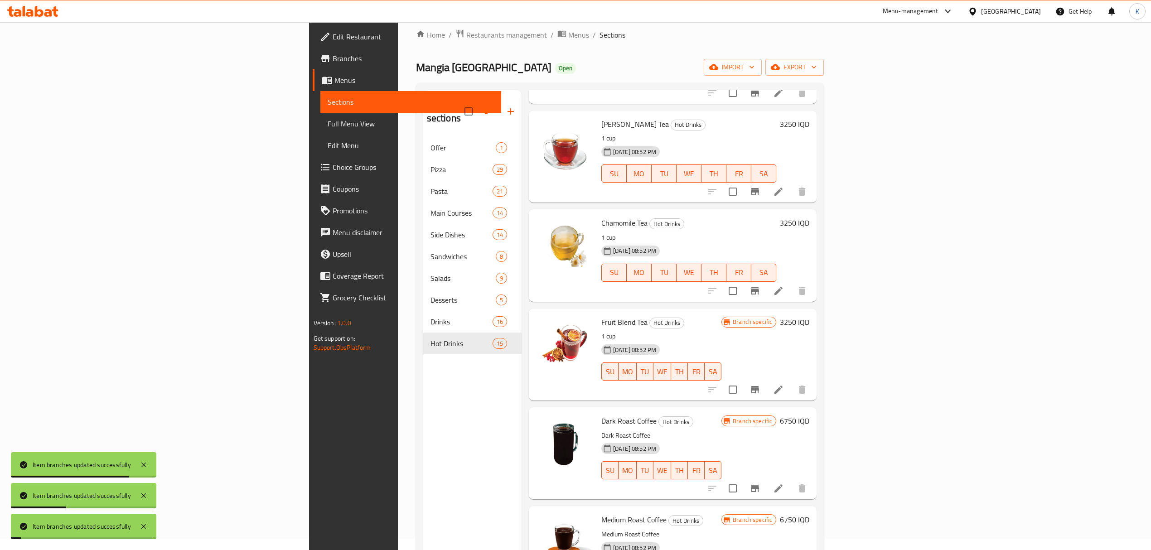
scroll to position [821, 0]
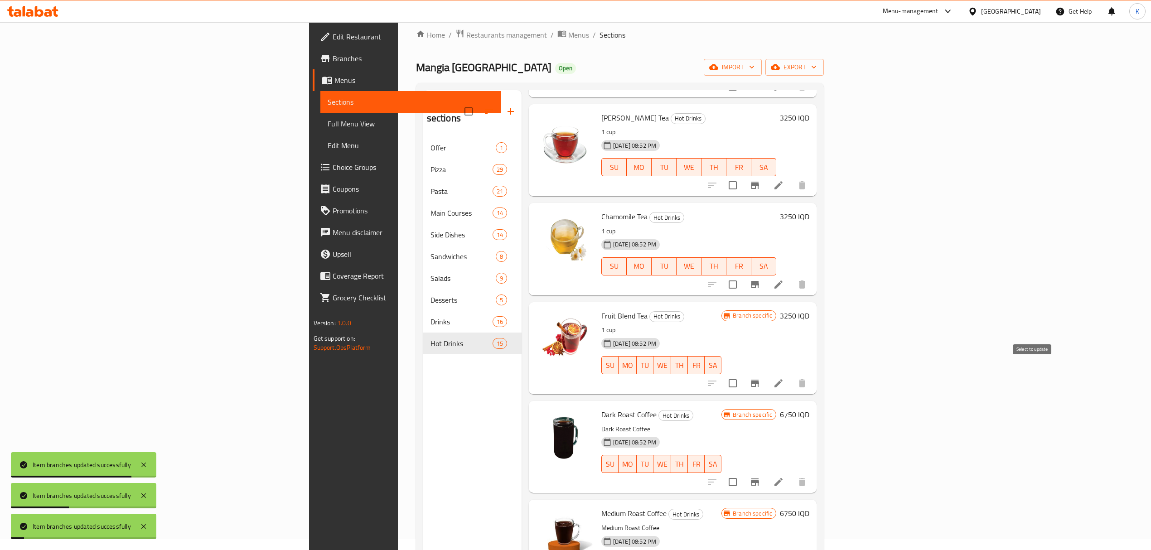
click at [761, 378] on icon "Branch-specific-item" at bounding box center [755, 383] width 11 height 11
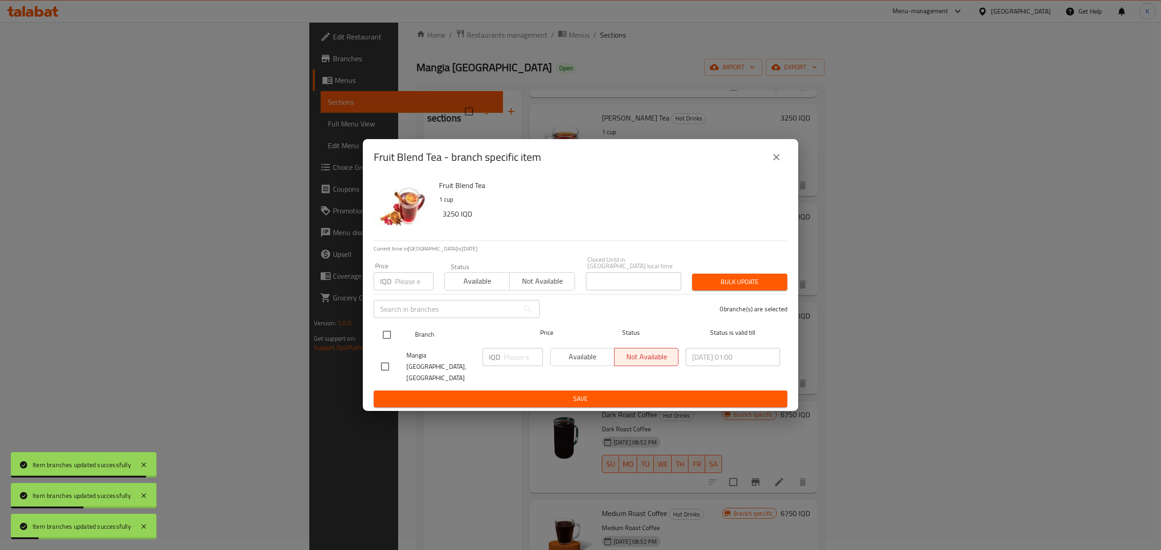
click at [385, 341] on input "checkbox" at bounding box center [386, 334] width 19 height 19
checkbox input "true"
click at [466, 287] on span "Available" at bounding box center [477, 281] width 58 height 13
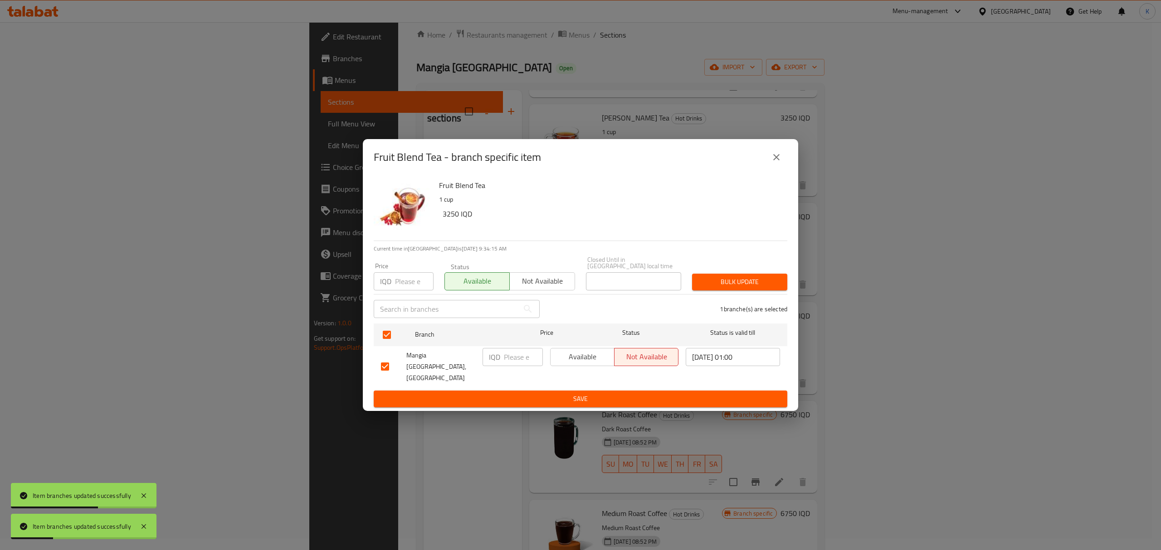
click at [726, 288] on span "Bulk update" at bounding box center [739, 282] width 81 height 11
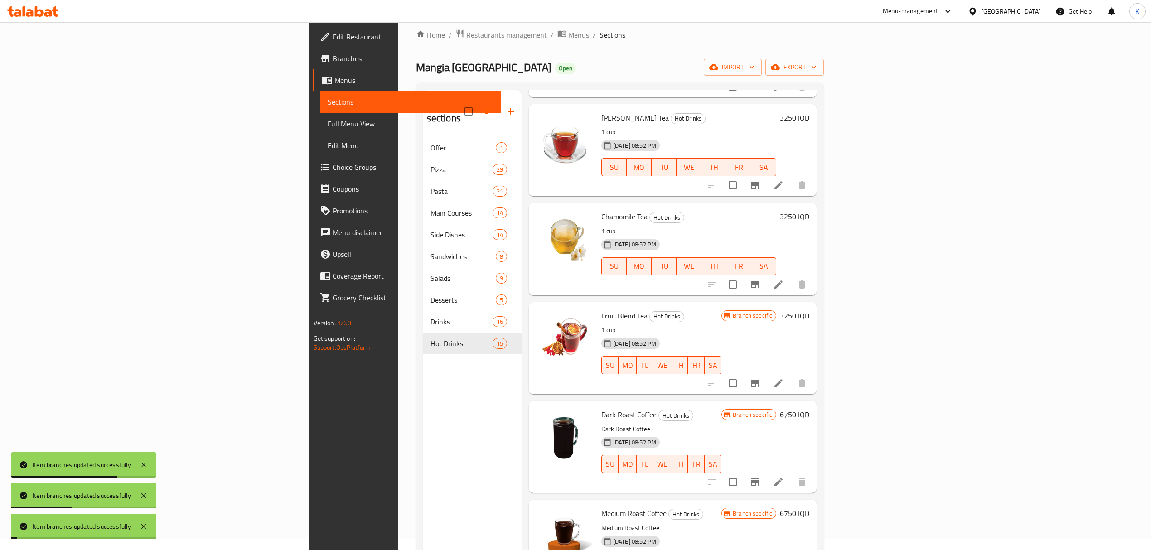
click at [761, 477] on icon "Branch-specific-item" at bounding box center [755, 482] width 11 height 11
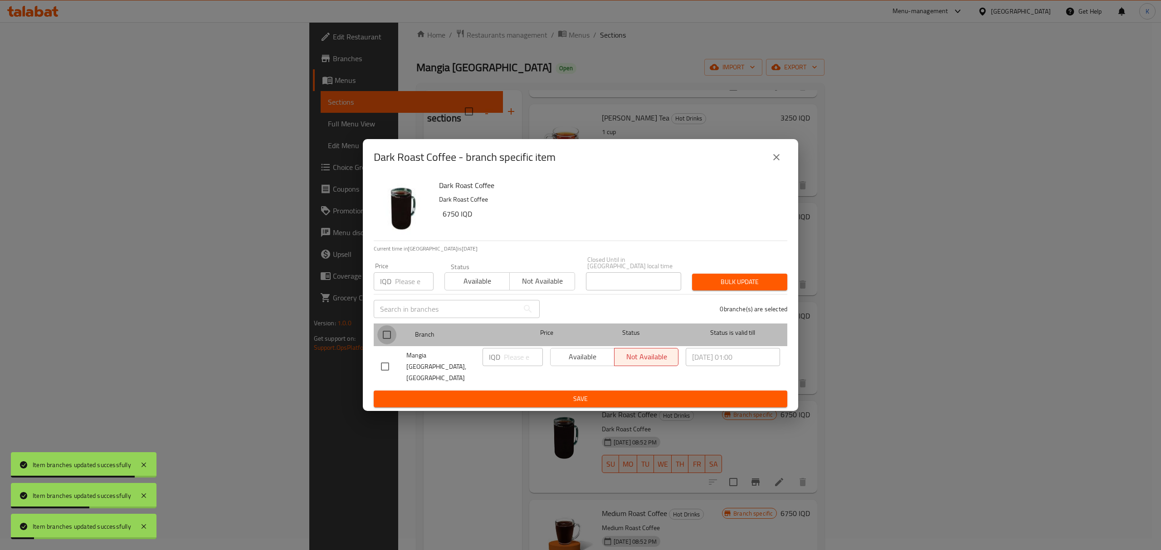
click at [386, 342] on input "checkbox" at bounding box center [386, 334] width 19 height 19
checkbox input "true"
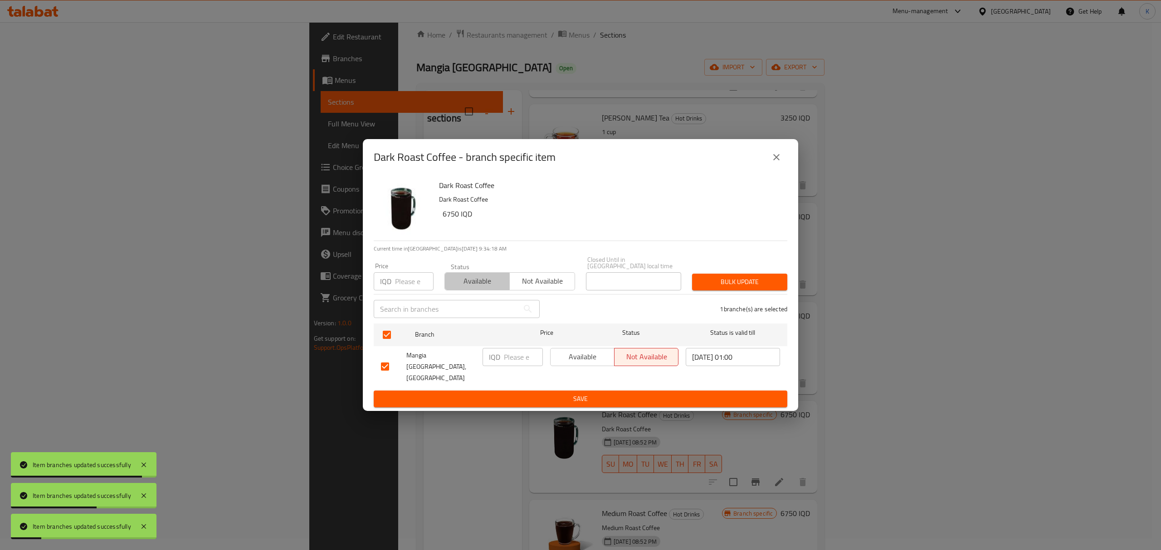
click at [483, 288] on span "Available" at bounding box center [477, 281] width 58 height 13
click at [740, 287] on span "Bulk update" at bounding box center [739, 282] width 81 height 11
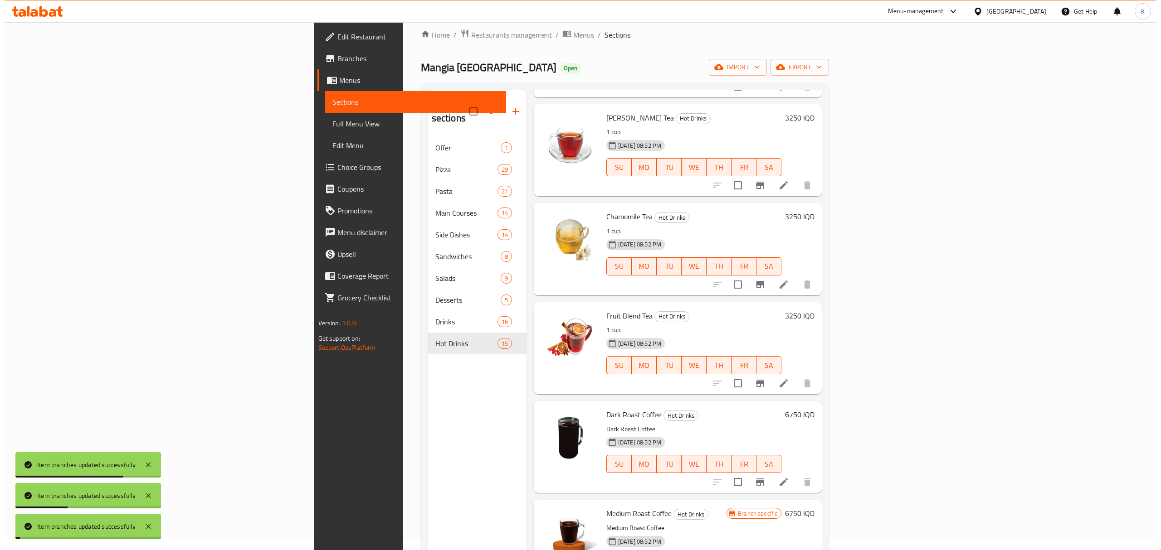
scroll to position [944, 0]
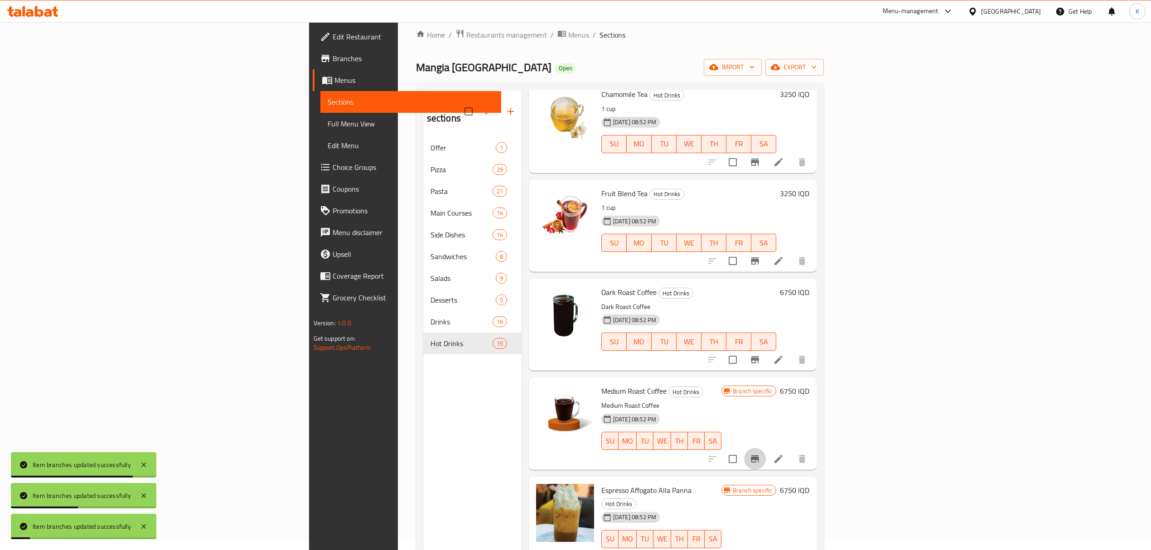
click at [759, 456] on icon "Branch-specific-item" at bounding box center [755, 459] width 8 height 7
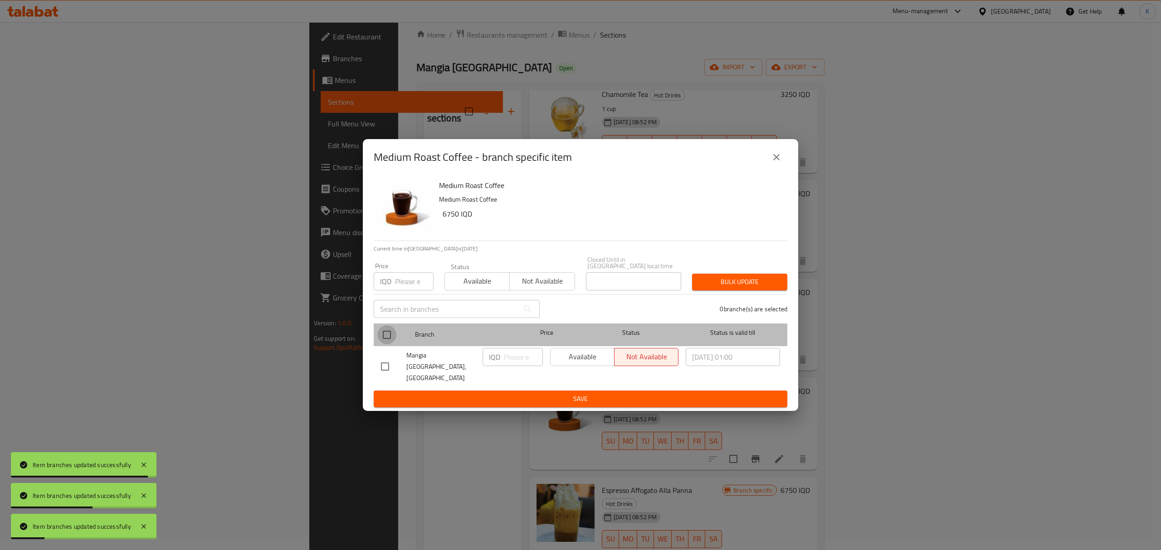
drag, startPoint x: 389, startPoint y: 340, endPoint x: 394, endPoint y: 336, distance: 6.3
click at [390, 339] on input "checkbox" at bounding box center [386, 334] width 19 height 19
checkbox input "true"
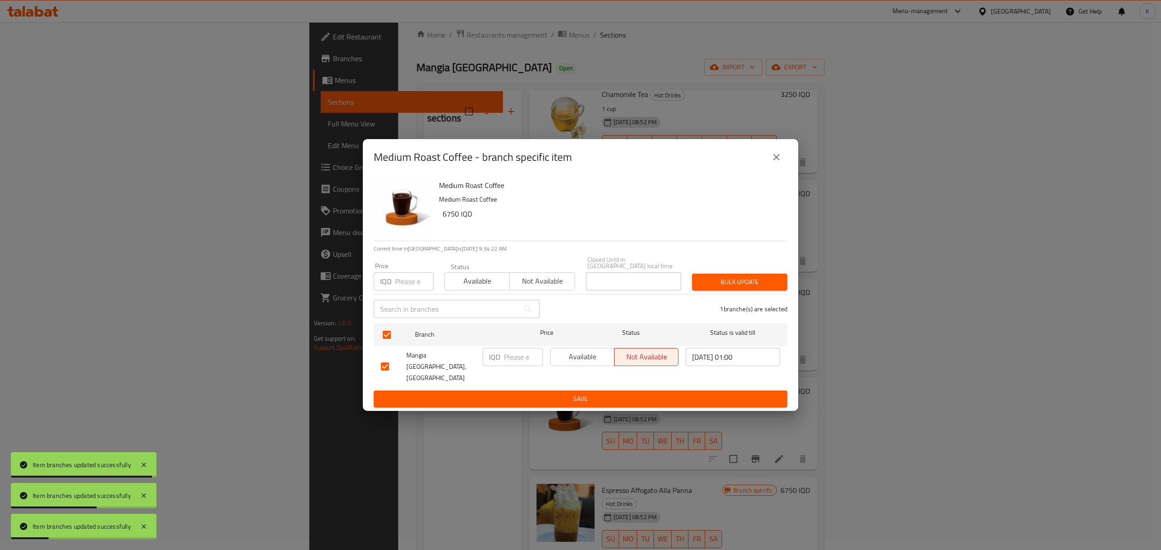
click at [477, 285] on span "Available" at bounding box center [477, 281] width 58 height 13
click at [784, 287] on button "Bulk update" at bounding box center [739, 282] width 95 height 17
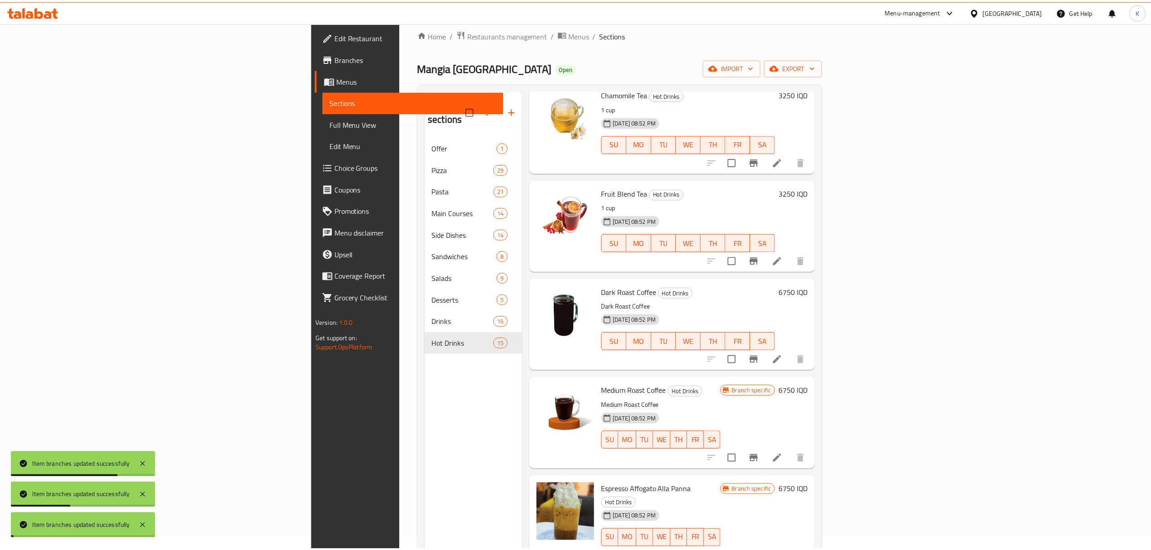
scroll to position [127, 0]
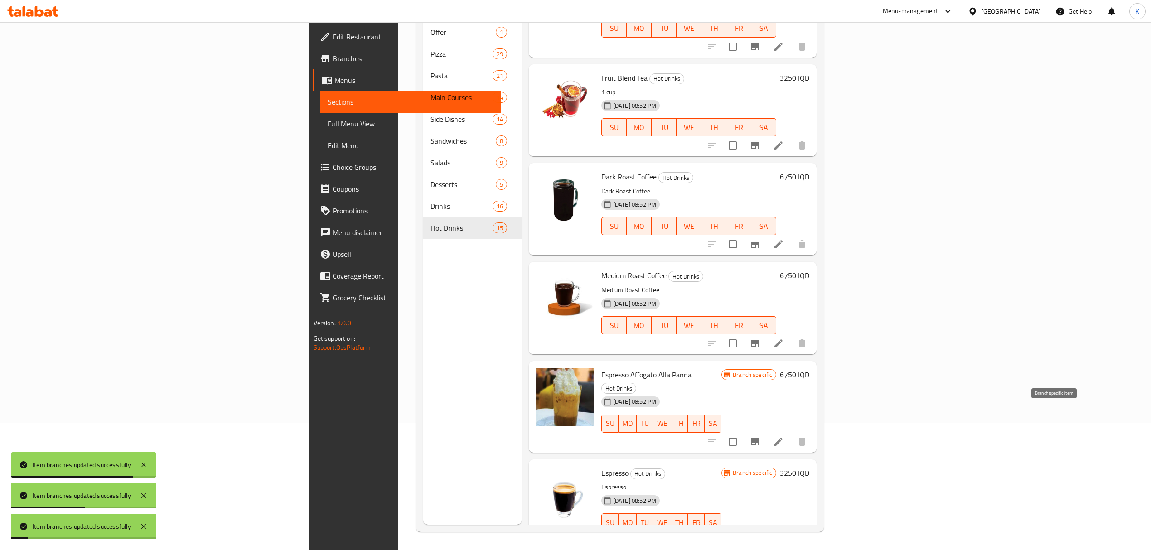
click at [761, 437] on icon "Branch-specific-item" at bounding box center [755, 442] width 11 height 11
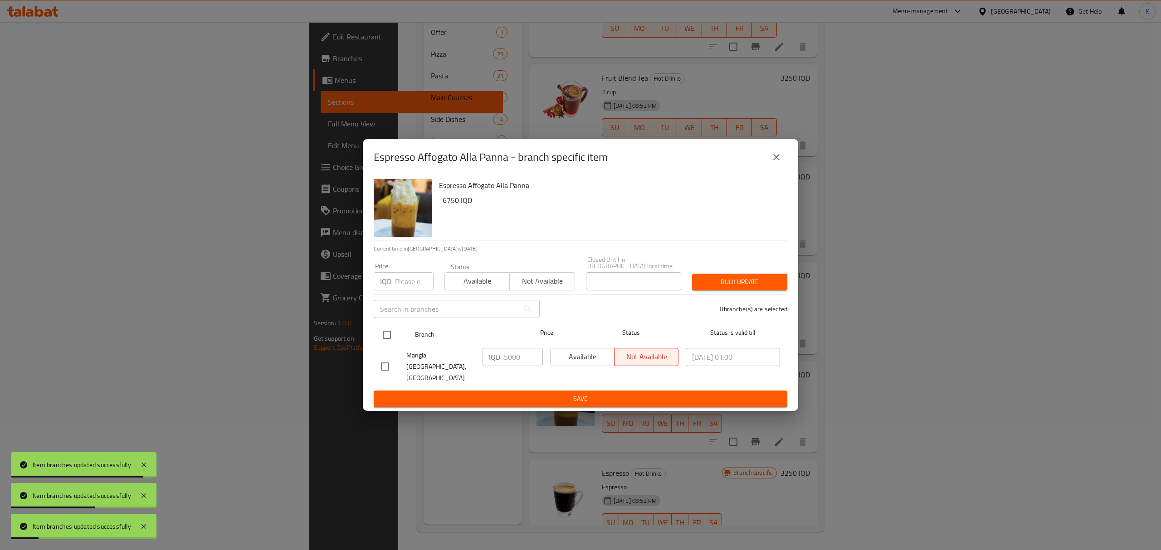
click at [386, 345] on input "checkbox" at bounding box center [386, 334] width 19 height 19
checkbox input "true"
click at [475, 280] on span "Available" at bounding box center [477, 281] width 58 height 13
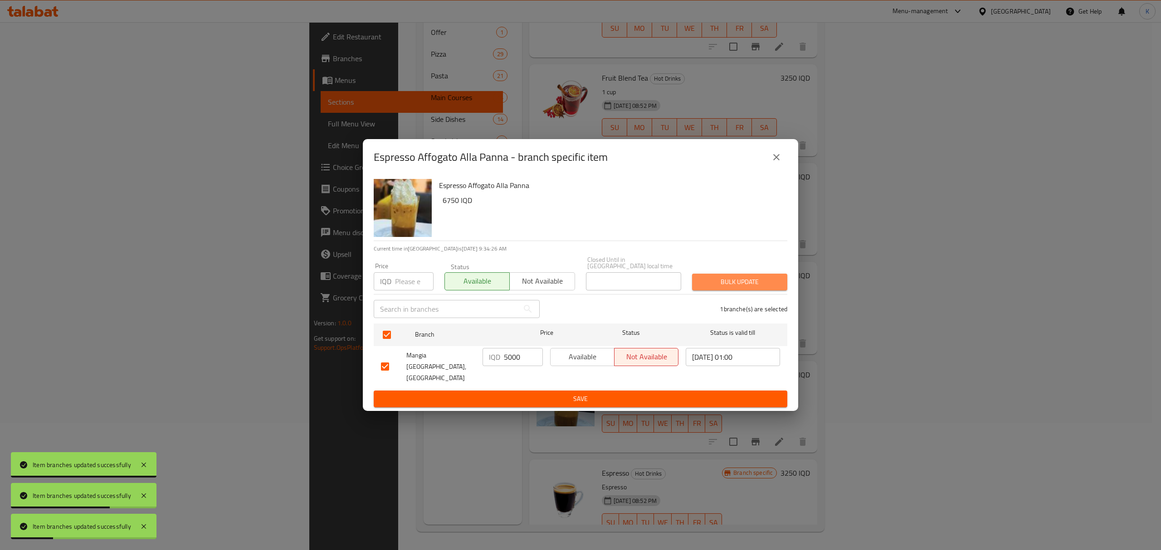
click at [755, 288] on span "Bulk update" at bounding box center [739, 282] width 81 height 11
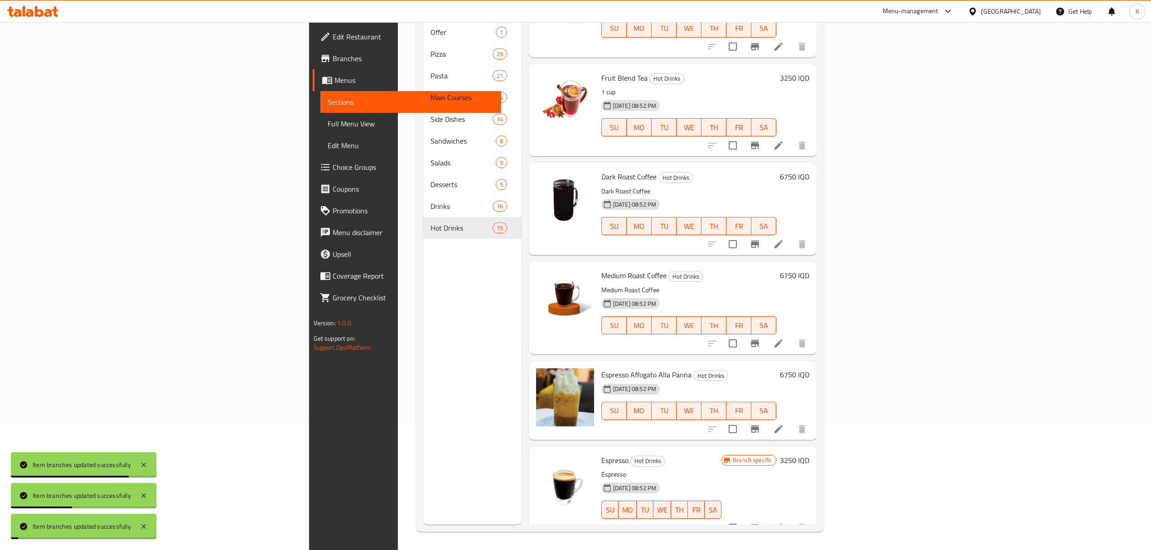
click at [759, 525] on icon "Branch-specific-item" at bounding box center [755, 528] width 8 height 7
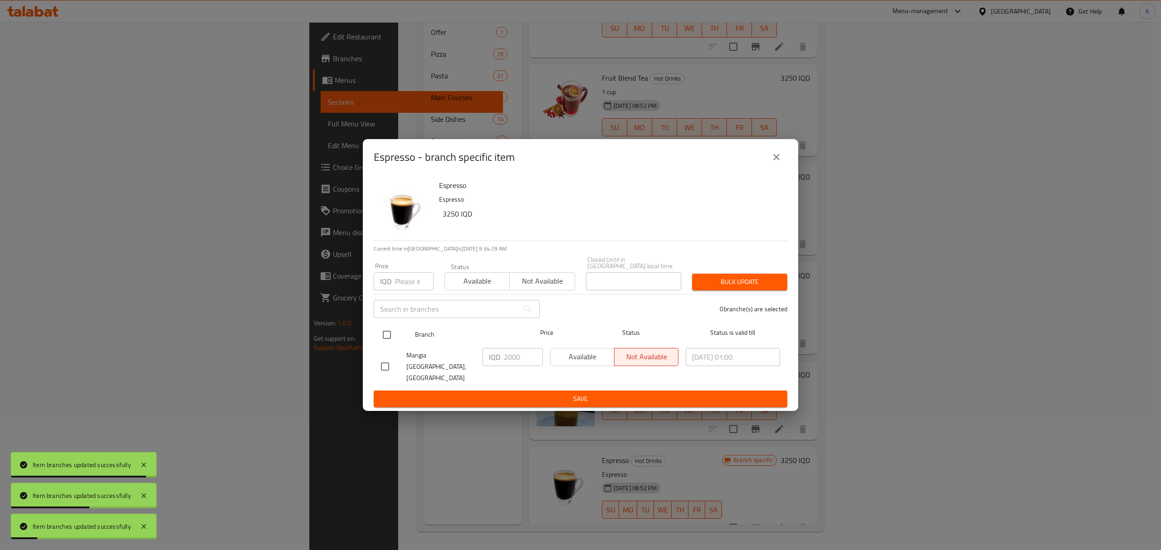
click at [389, 345] on input "checkbox" at bounding box center [386, 334] width 19 height 19
checkbox input "true"
click at [479, 281] on span "Available" at bounding box center [477, 281] width 58 height 13
click at [729, 291] on button "Bulk update" at bounding box center [739, 282] width 95 height 17
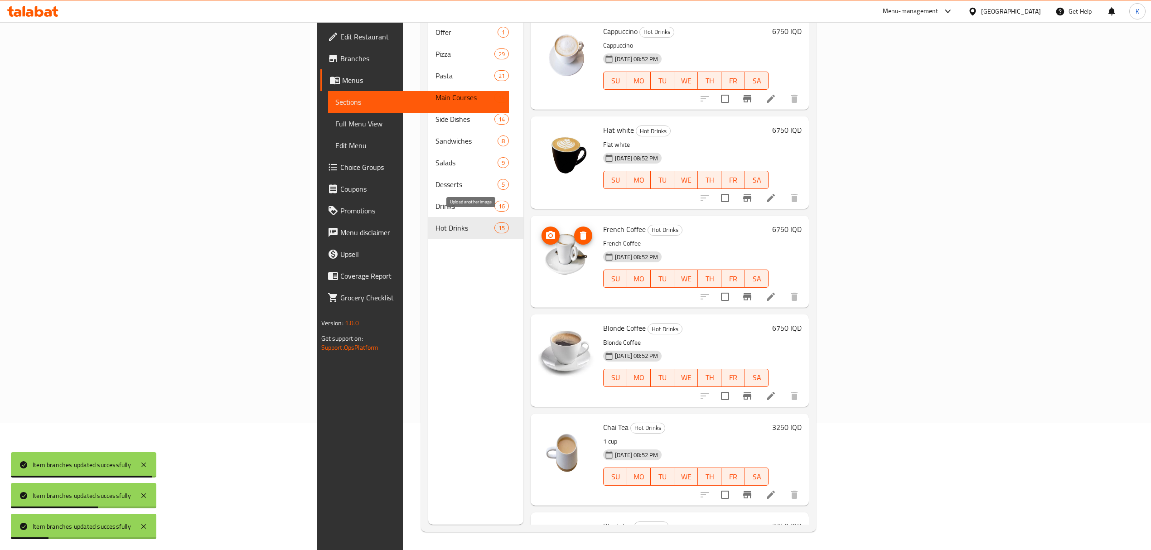
scroll to position [0, 0]
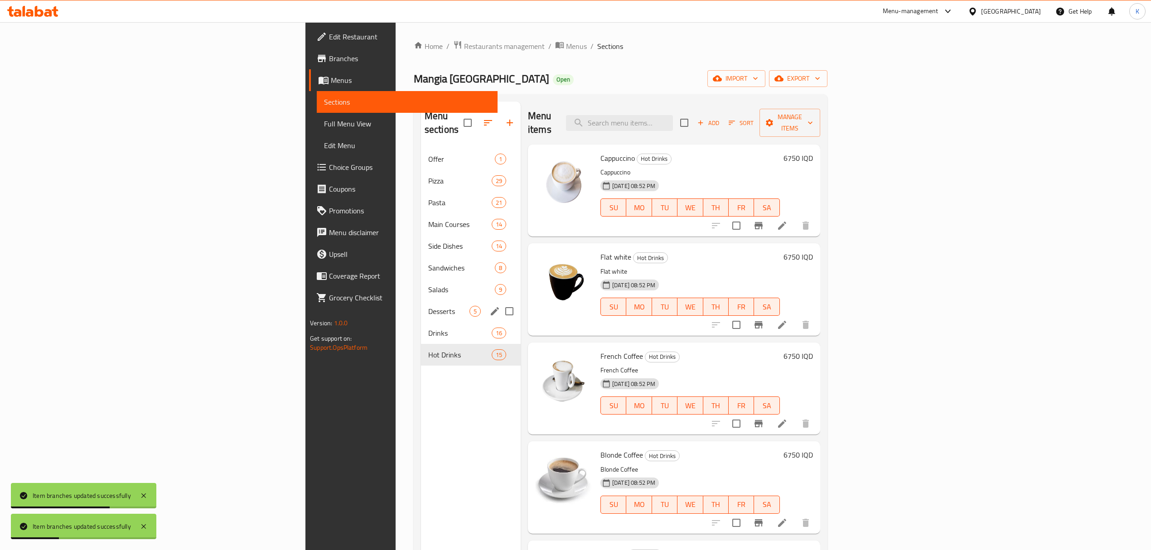
click at [421, 308] on div "Desserts 5" at bounding box center [471, 312] width 100 height 22
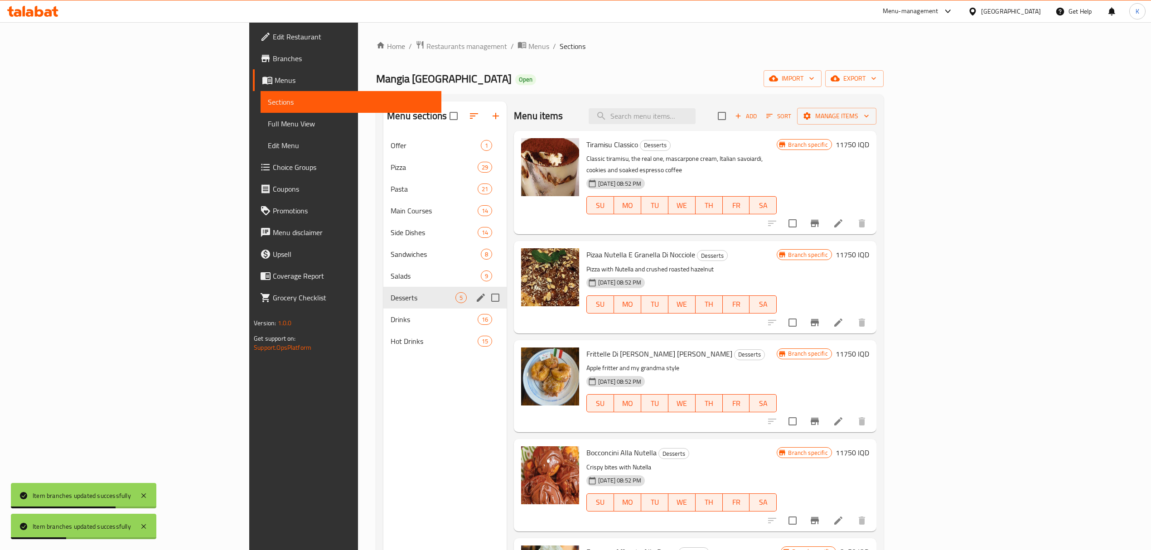
click at [391, 316] on span "Drinks" at bounding box center [434, 319] width 87 height 11
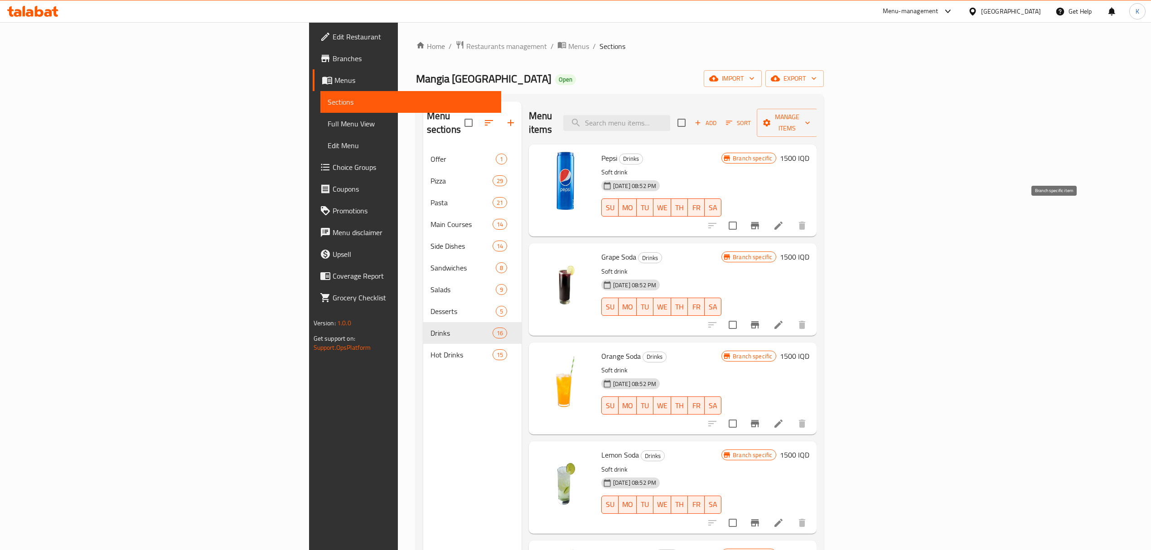
click at [766, 216] on button "Branch-specific-item" at bounding box center [755, 226] width 22 height 22
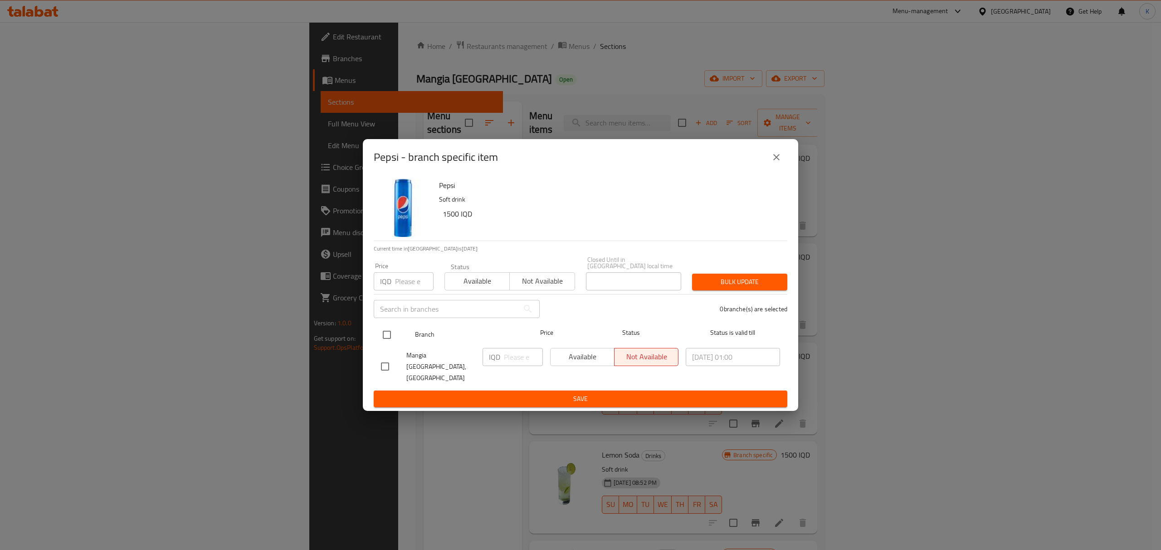
click at [392, 341] on input "checkbox" at bounding box center [386, 334] width 19 height 19
checkbox input "true"
click at [475, 296] on div "Status Available Not available" at bounding box center [509, 277] width 141 height 38
click at [472, 291] on button "Available" at bounding box center [476, 281] width 65 height 18
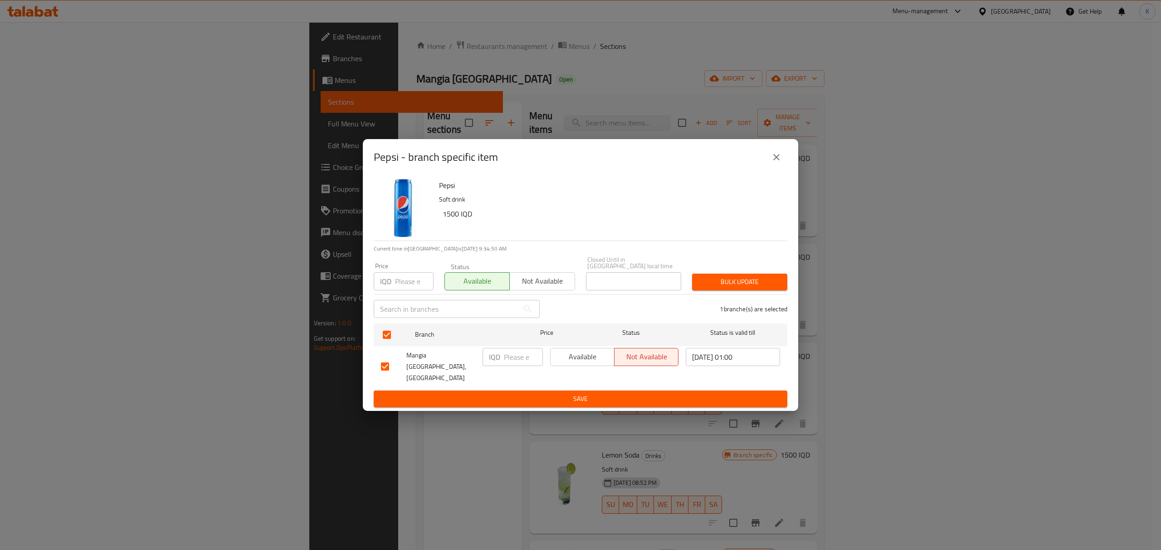
click at [748, 288] on span "Bulk update" at bounding box center [739, 282] width 81 height 11
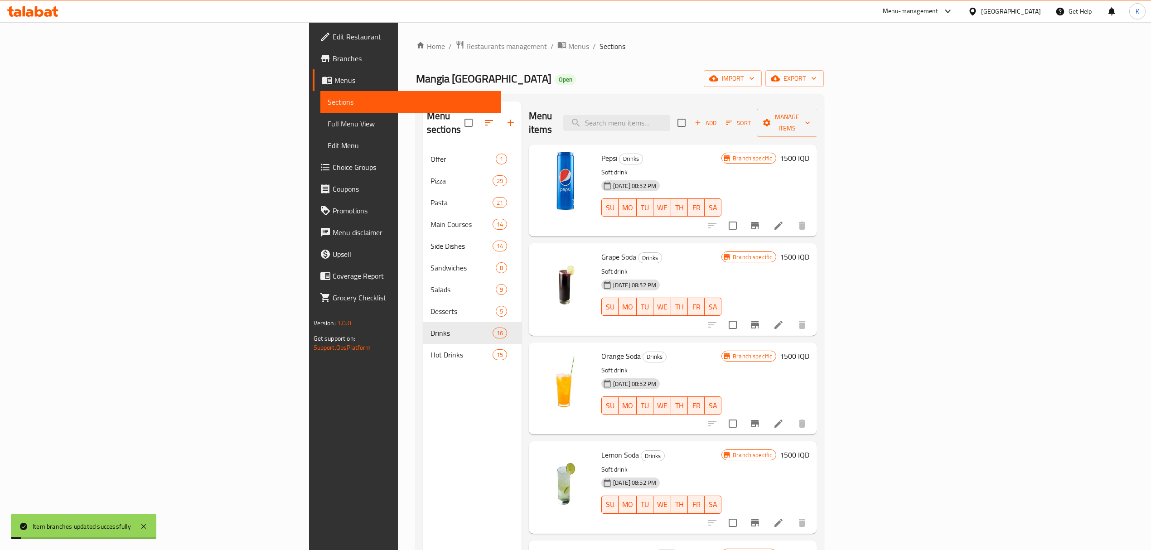
click at [810, 152] on h6 "1500 IQD" at bounding box center [794, 158] width 29 height 13
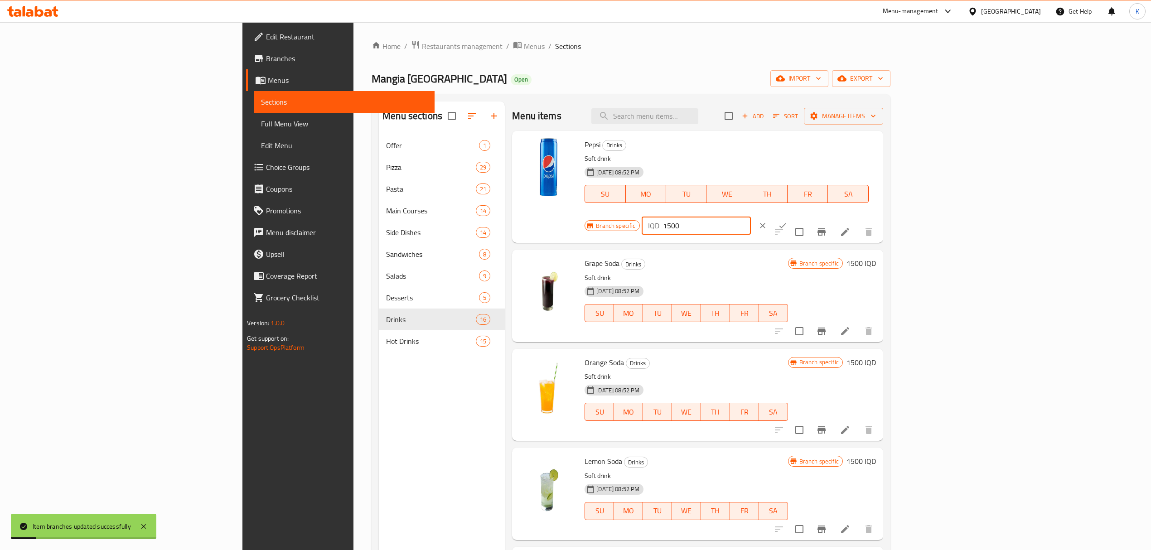
drag, startPoint x: 995, startPoint y: 151, endPoint x: 967, endPoint y: 152, distance: 27.7
click at [751, 217] on div "IQD 1500 ​" at bounding box center [696, 226] width 109 height 18
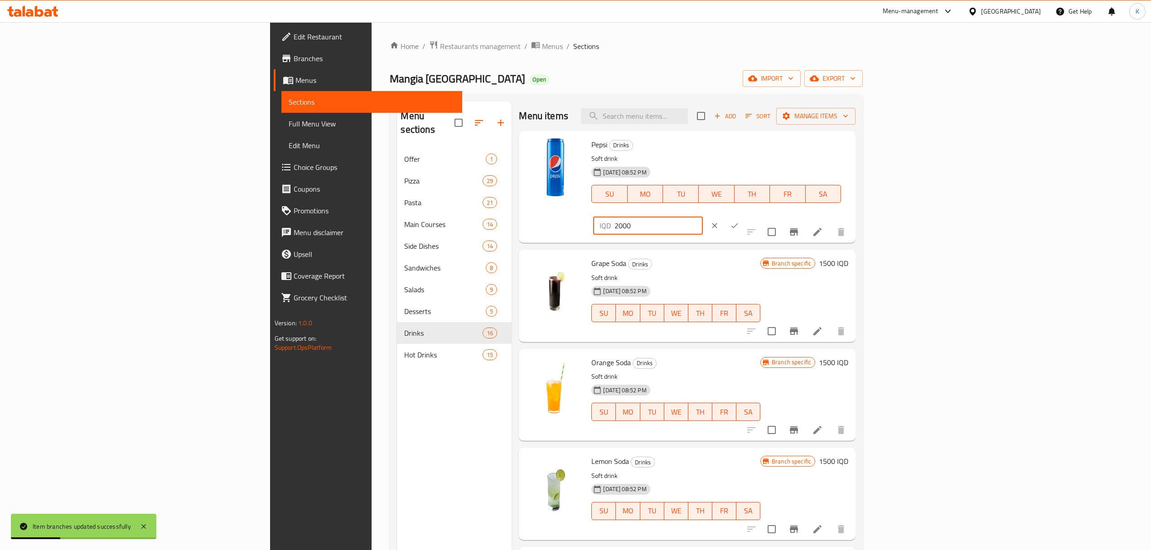
type input "2000"
click at [738, 223] on icon "ok" at bounding box center [735, 225] width 7 height 5
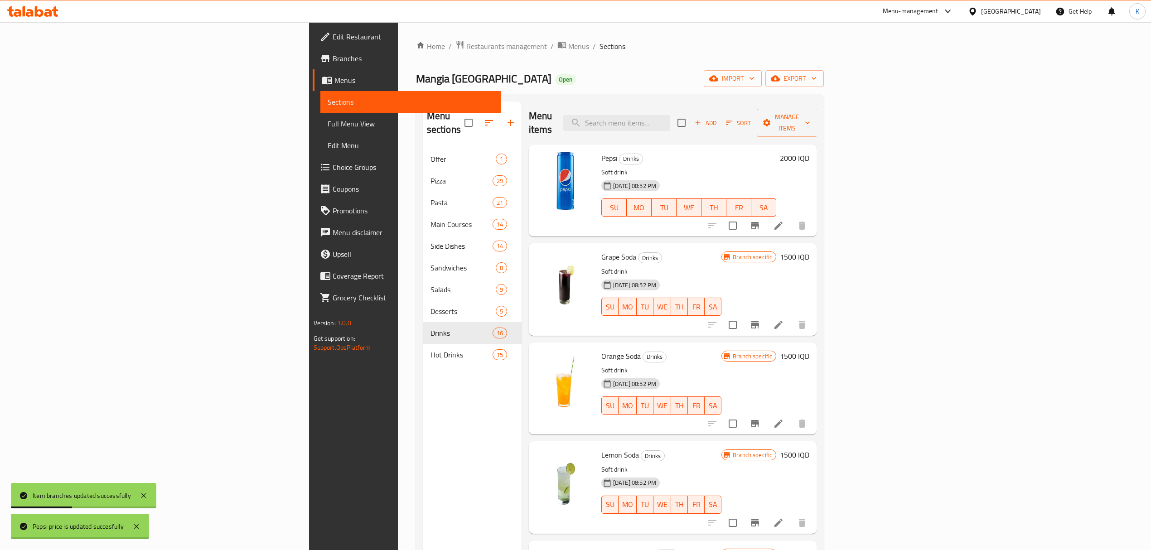
click at [810, 251] on h6 "1500 IQD" at bounding box center [794, 257] width 29 height 13
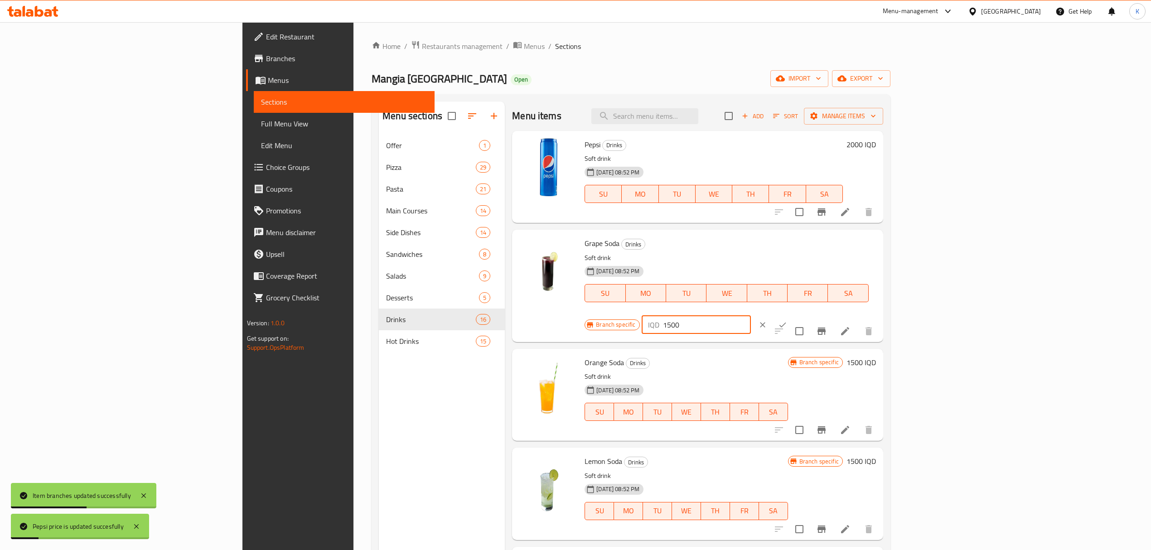
drag, startPoint x: 992, startPoint y: 248, endPoint x: 947, endPoint y: 257, distance: 45.8
click at [806, 315] on div "Branch specific IQD 1500 ​" at bounding box center [695, 325] width 221 height 20
type input "2000"
click at [793, 315] on div at bounding box center [773, 325] width 40 height 20
click at [787, 321] on icon "ok" at bounding box center [782, 325] width 9 height 9
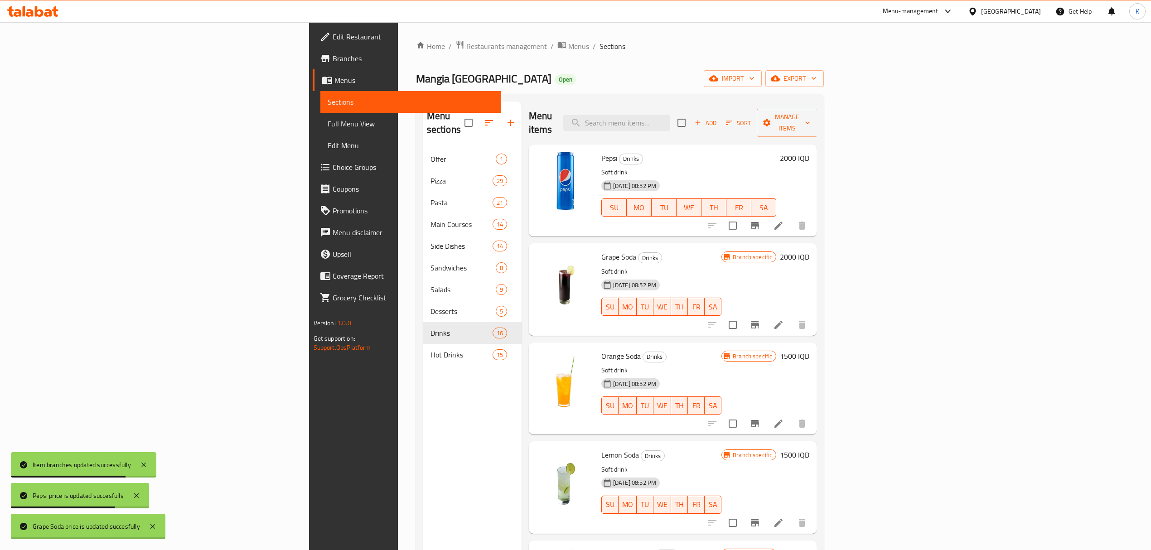
click at [810, 350] on h6 "1500 IQD" at bounding box center [794, 356] width 29 height 13
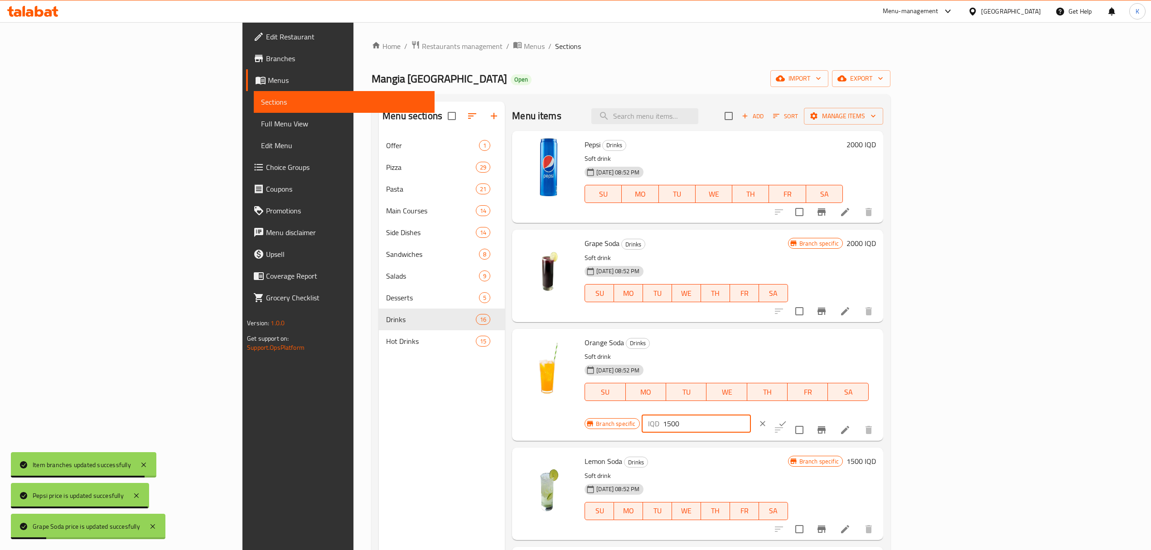
drag, startPoint x: 994, startPoint y: 347, endPoint x: 972, endPoint y: 349, distance: 21.8
click at [751, 415] on div "IQD 1500 ​" at bounding box center [696, 424] width 109 height 18
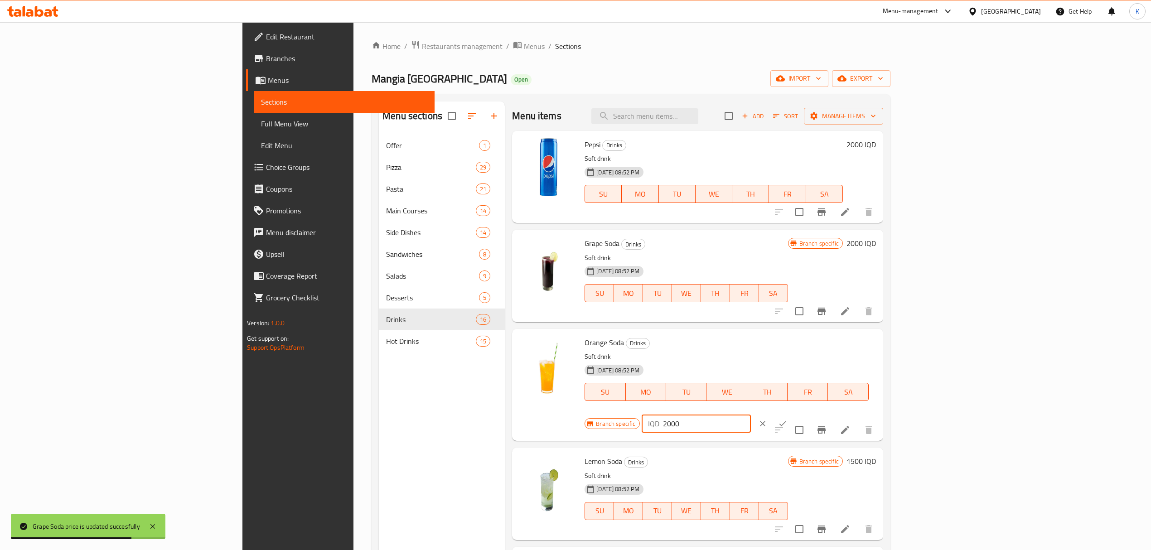
type input "2000"
click at [787, 422] on icon "ok" at bounding box center [783, 424] width 7 height 5
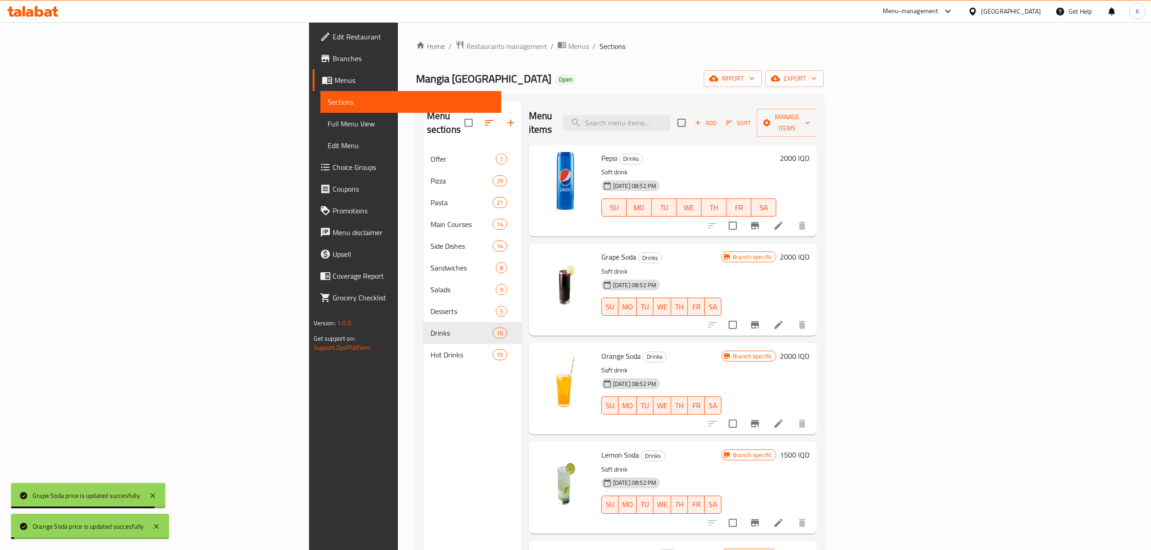
click at [810, 449] on h6 "1500 IQD" at bounding box center [794, 455] width 29 height 13
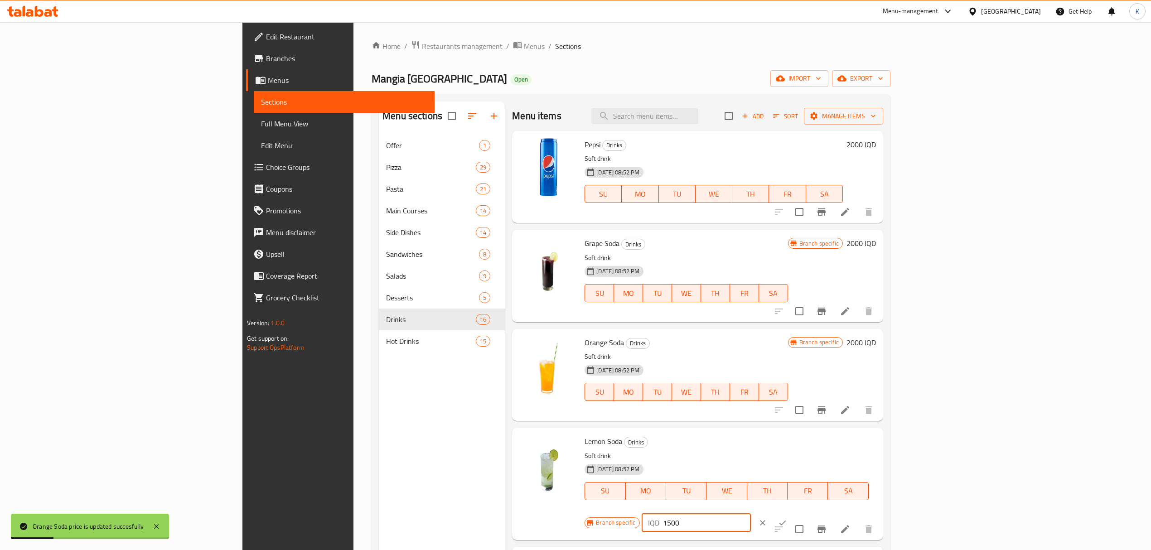
drag, startPoint x: 991, startPoint y: 447, endPoint x: 956, endPoint y: 450, distance: 35.5
click at [806, 513] on div "Branch specific IQD 1500 ​" at bounding box center [695, 523] width 221 height 20
type input "2000"
click at [787, 519] on icon "ok" at bounding box center [782, 523] width 9 height 9
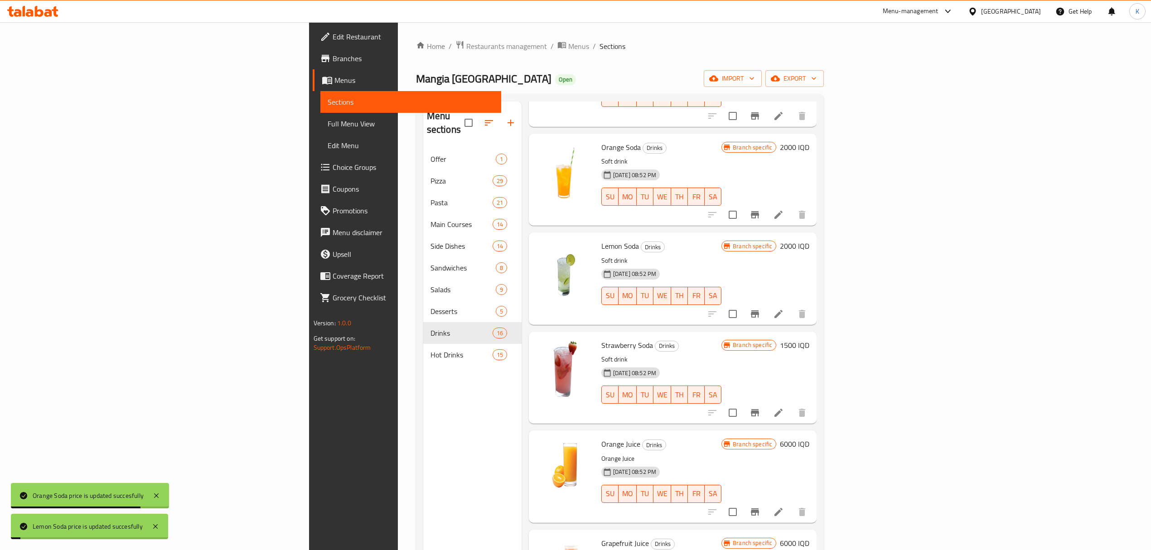
scroll to position [211, 0]
click at [810, 337] on h6 "1500 IQD" at bounding box center [794, 343] width 29 height 13
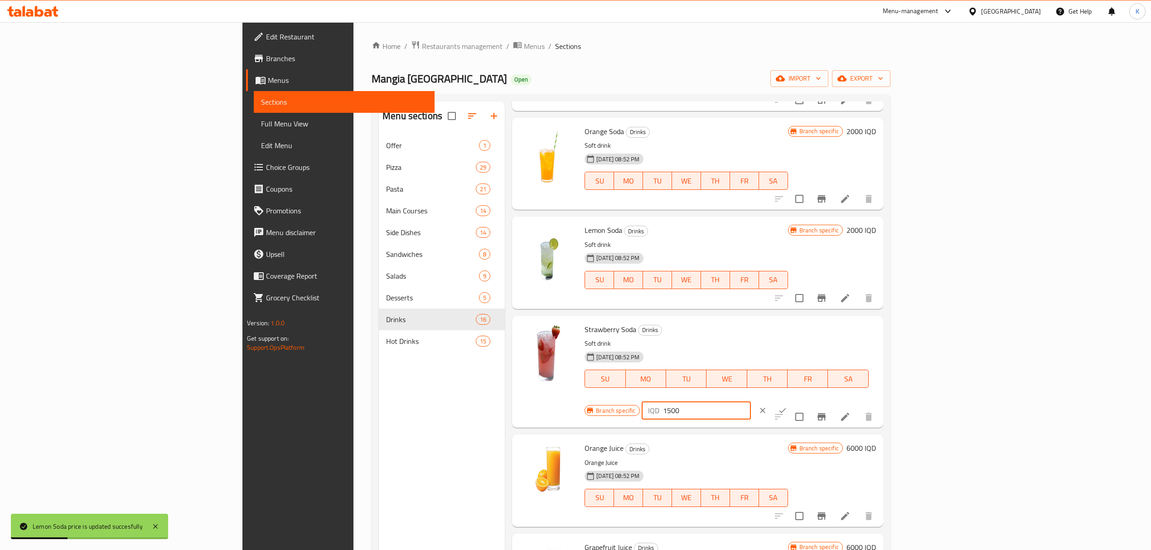
drag, startPoint x: 991, startPoint y: 334, endPoint x: 947, endPoint y: 345, distance: 46.0
click at [806, 401] on div "Branch specific IQD 1500 ​" at bounding box center [695, 411] width 221 height 20
type input "2000"
click at [787, 406] on icon "ok" at bounding box center [782, 410] width 9 height 9
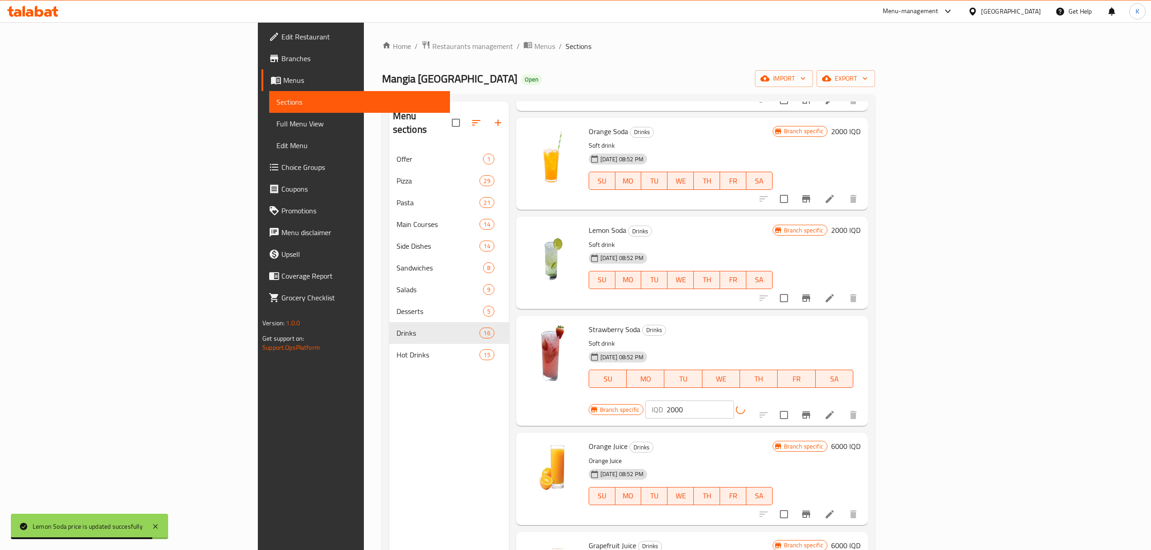
click at [861, 440] on h6 "6000 IQD" at bounding box center [845, 446] width 29 height 13
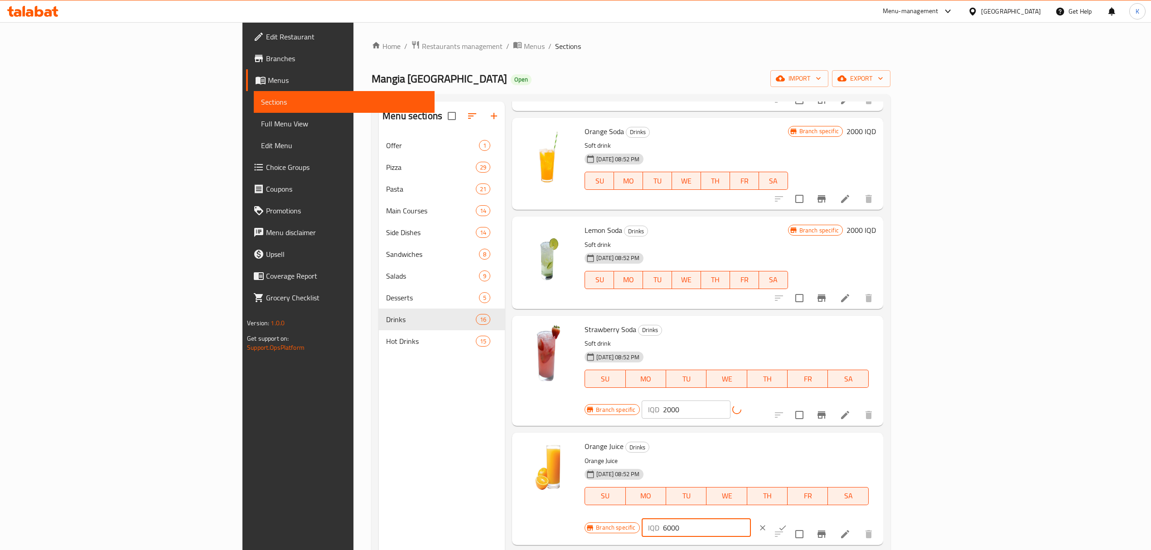
drag, startPoint x: 988, startPoint y: 432, endPoint x: 980, endPoint y: 434, distance: 8.8
click at [751, 519] on div "IQD 6000 ​" at bounding box center [696, 528] width 109 height 18
type input "10000"
click at [787, 524] on icon "ok" at bounding box center [782, 528] width 9 height 9
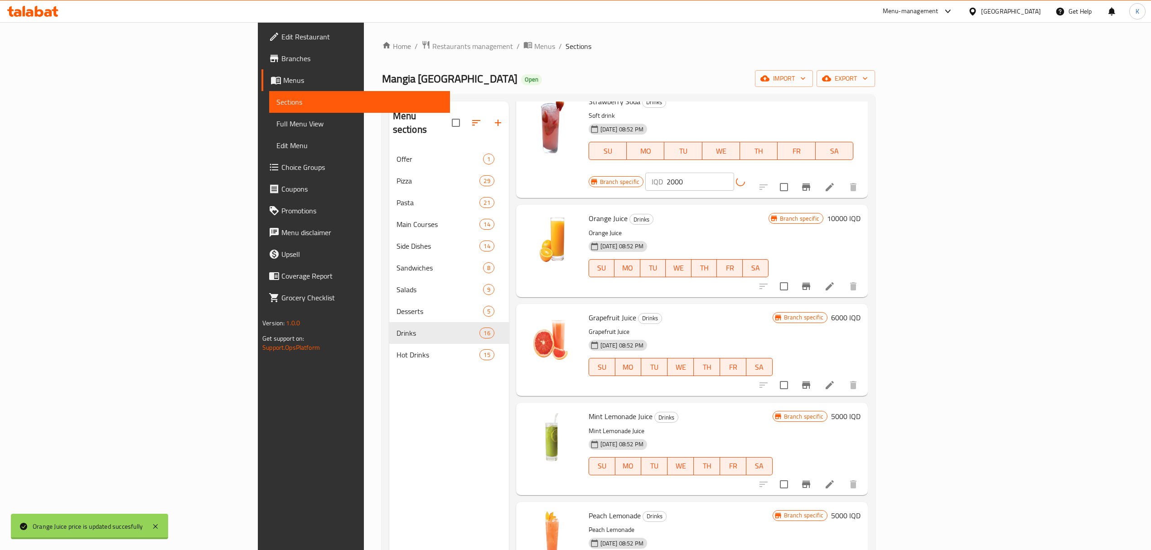
scroll to position [441, 0]
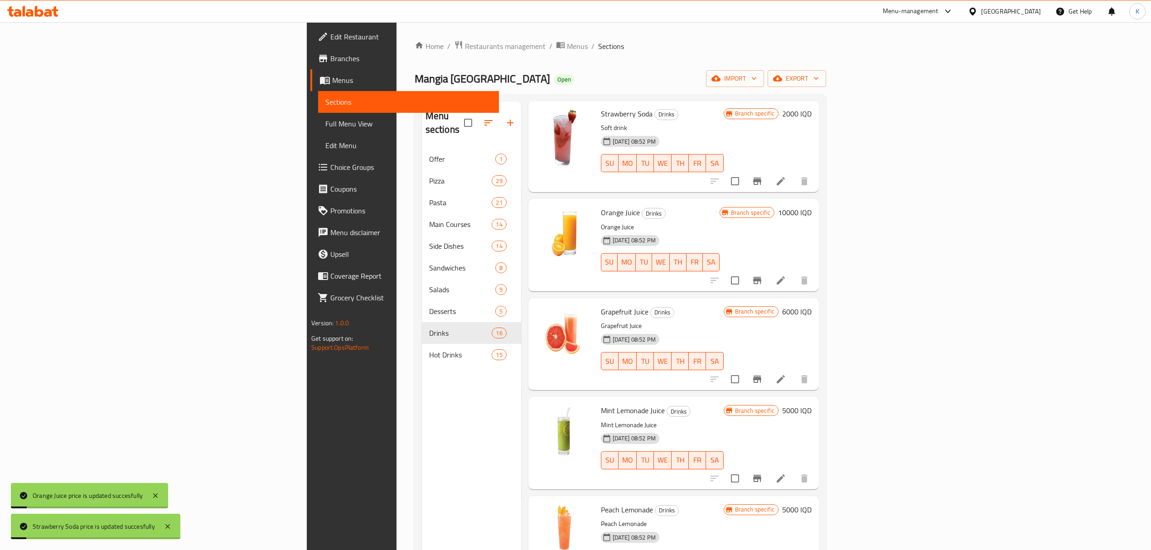
click at [812, 306] on h6 "6000 IQD" at bounding box center [796, 312] width 29 height 13
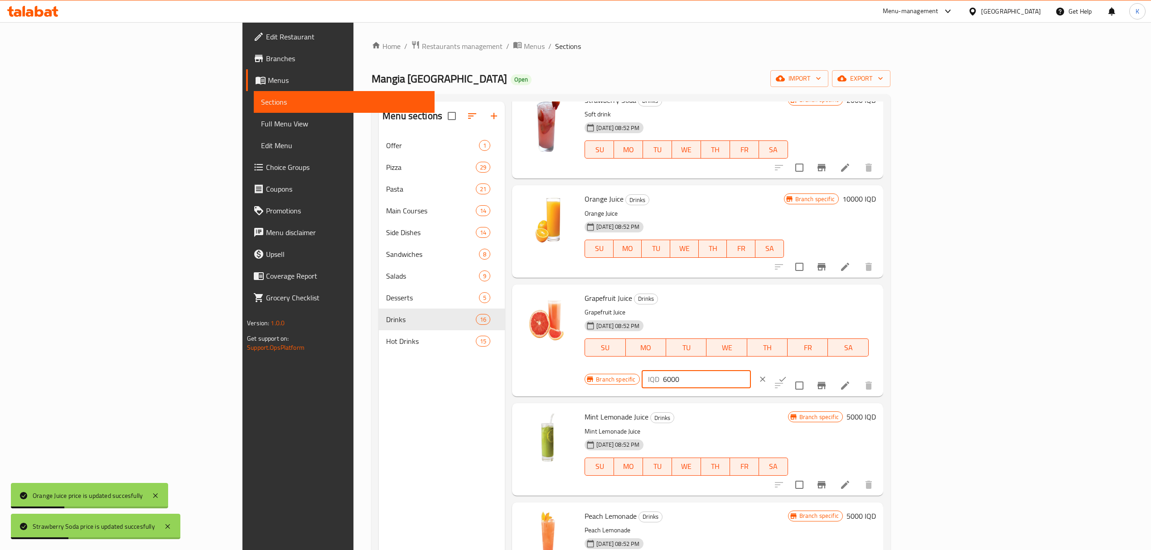
drag, startPoint x: 990, startPoint y: 304, endPoint x: 969, endPoint y: 301, distance: 21.0
click at [751, 370] on div "IQD 6000 ​" at bounding box center [696, 379] width 109 height 18
type input "10000"
click at [793, 369] on button "ok" at bounding box center [783, 379] width 20 height 20
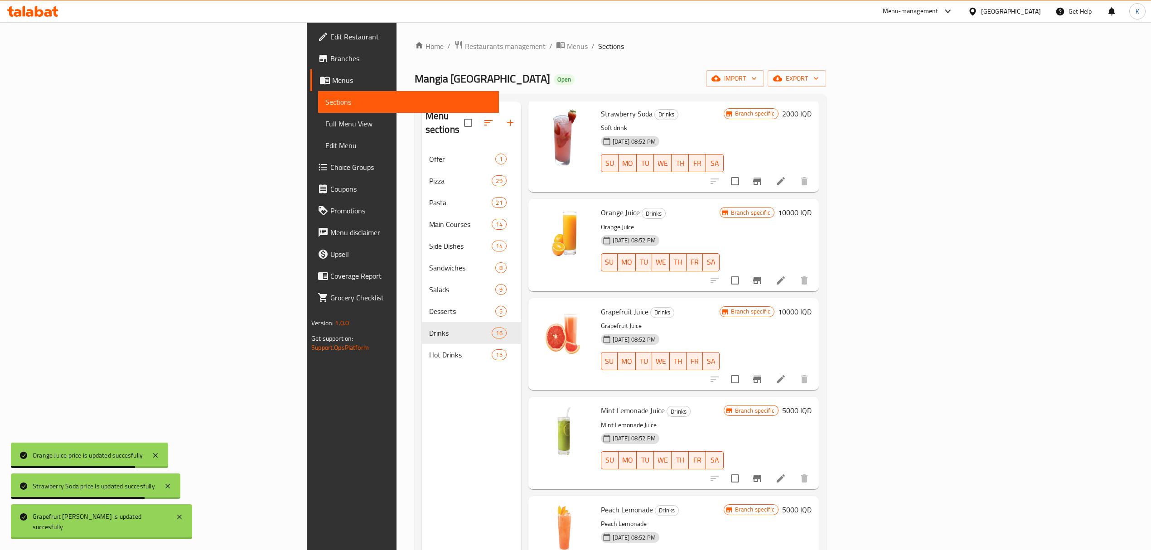
click at [812, 404] on h6 "5000 IQD" at bounding box center [796, 410] width 29 height 13
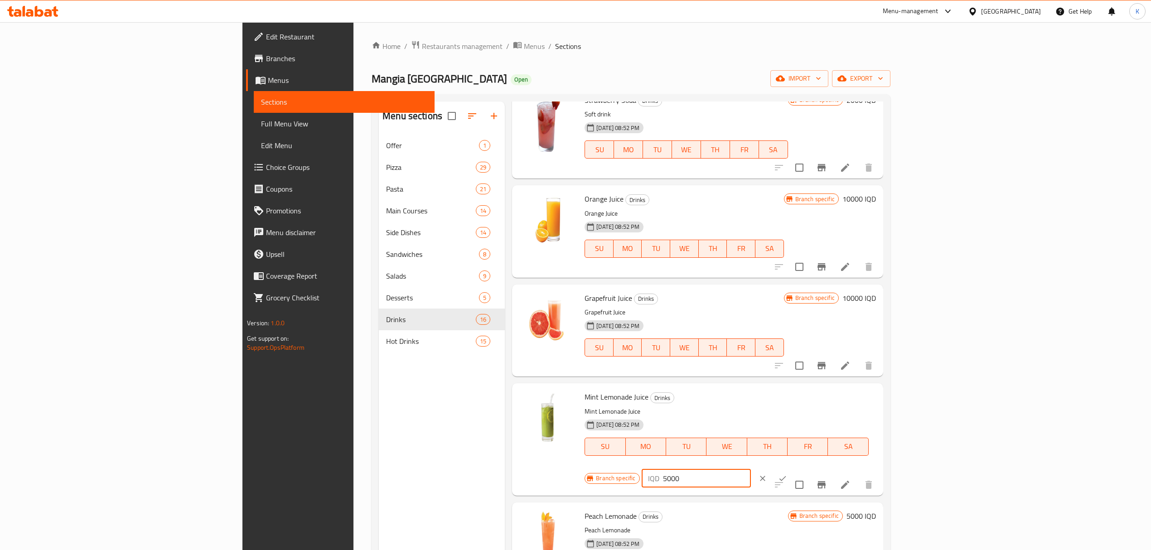
drag, startPoint x: 987, startPoint y: 403, endPoint x: 978, endPoint y: 404, distance: 8.7
click at [751, 470] on div "IQD 5000 ​" at bounding box center [696, 479] width 109 height 18
type input "10000"
click at [793, 469] on button "ok" at bounding box center [783, 479] width 20 height 20
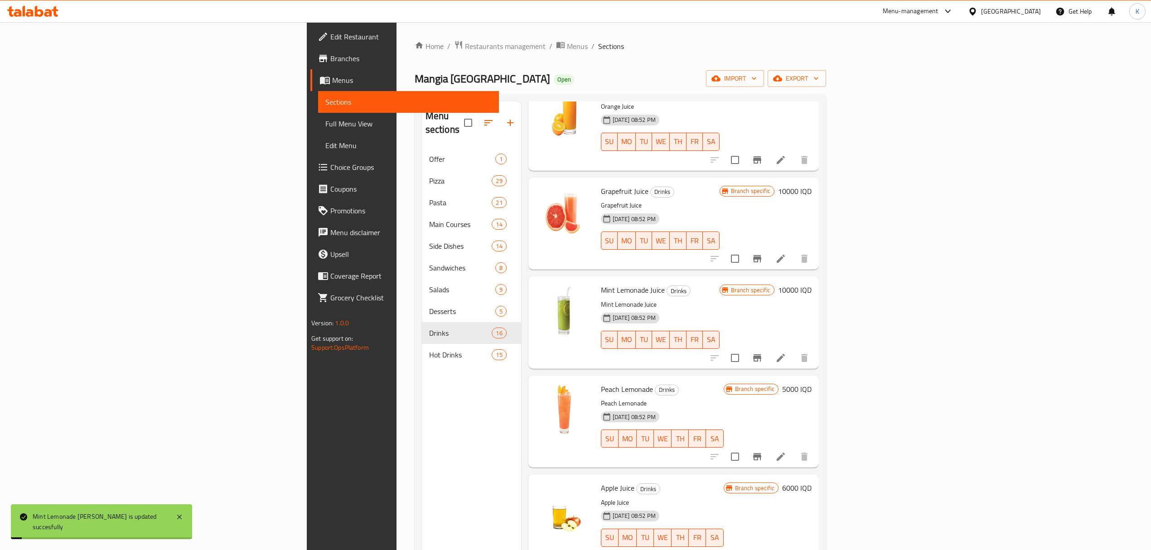
scroll to position [562, 0]
click at [812, 382] on h6 "5000 IQD" at bounding box center [796, 388] width 29 height 13
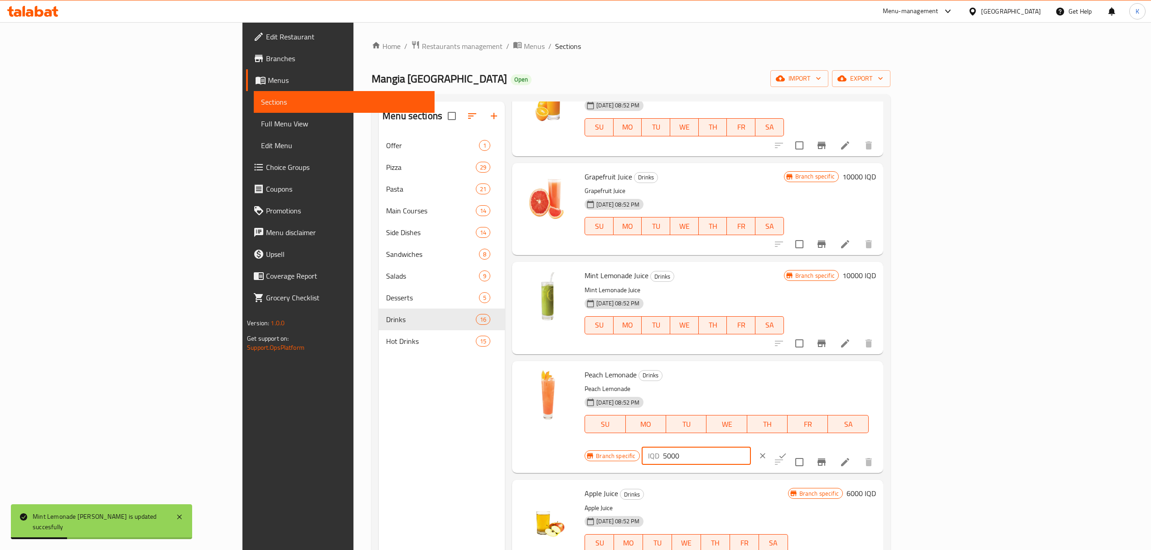
click at [751, 447] on input "5000" at bounding box center [707, 456] width 88 height 18
type input "10000"
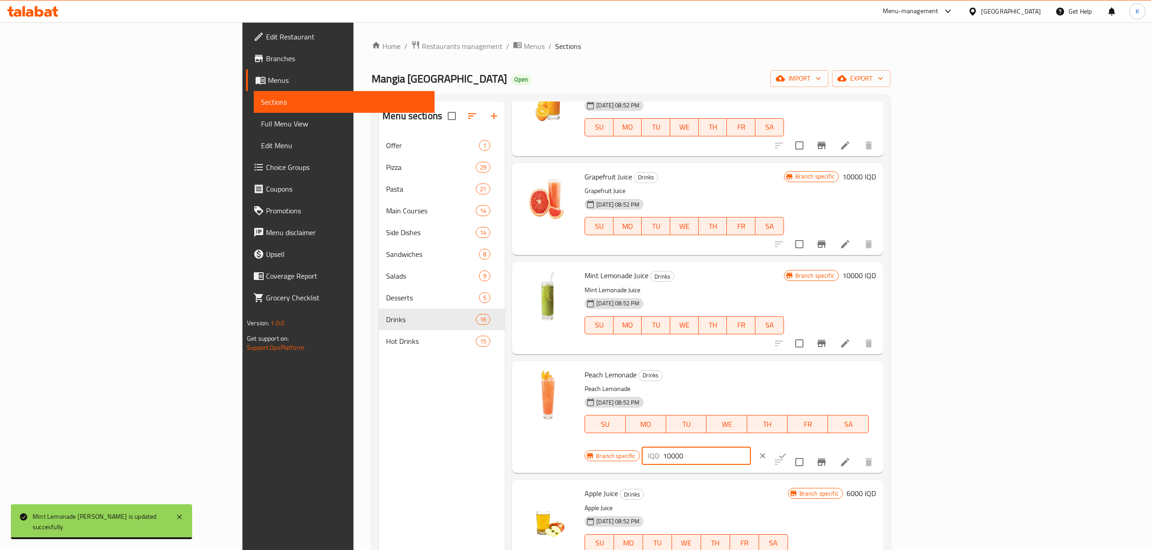
click at [787, 452] on icon "ok" at bounding box center [782, 456] width 9 height 9
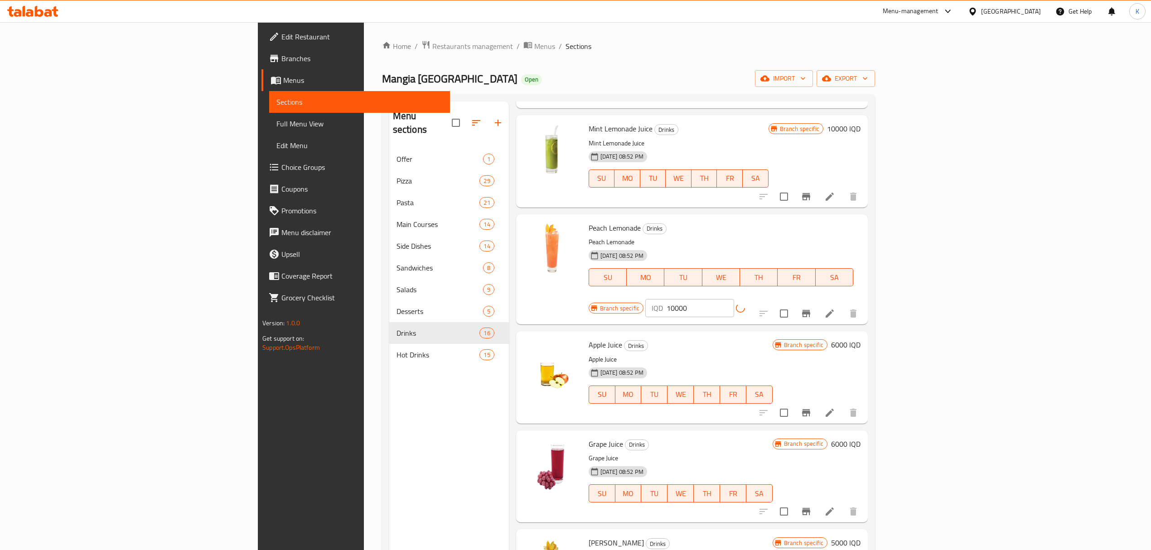
scroll to position [714, 0]
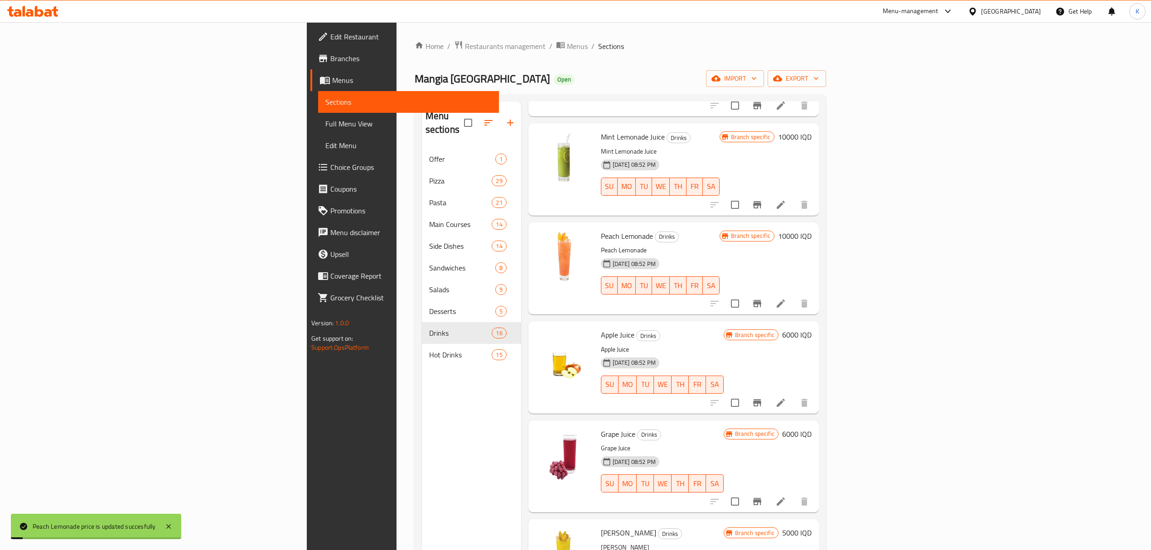
click at [812, 329] on h6 "6000 IQD" at bounding box center [796, 335] width 29 height 13
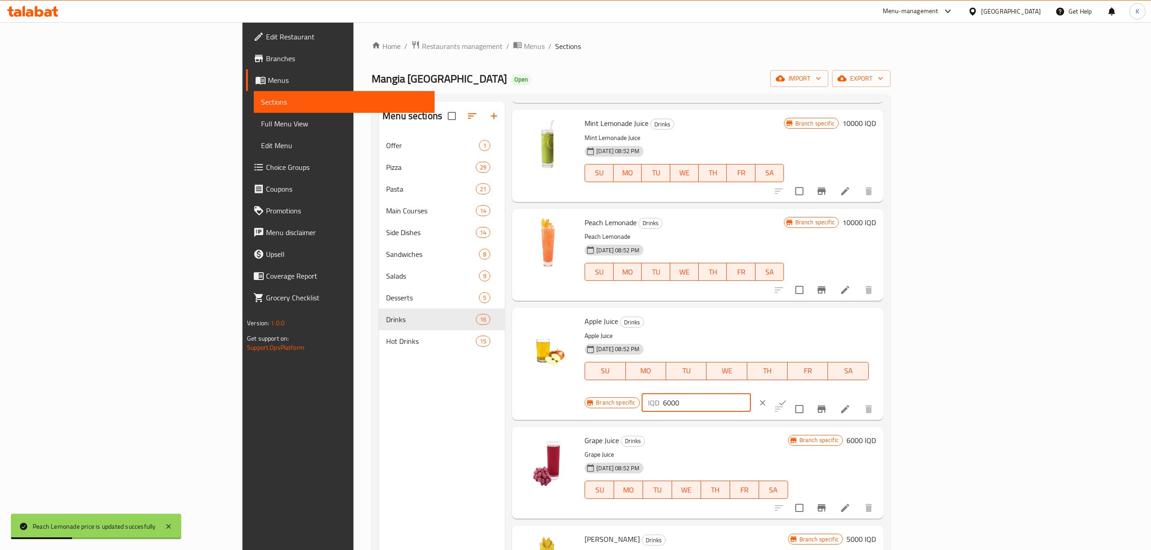
drag, startPoint x: 988, startPoint y: 326, endPoint x: 972, endPoint y: 329, distance: 16.5
click at [751, 394] on div "IQD 6000 ​" at bounding box center [696, 403] width 109 height 18
type input "10000"
click at [793, 393] on button "ok" at bounding box center [783, 403] width 20 height 20
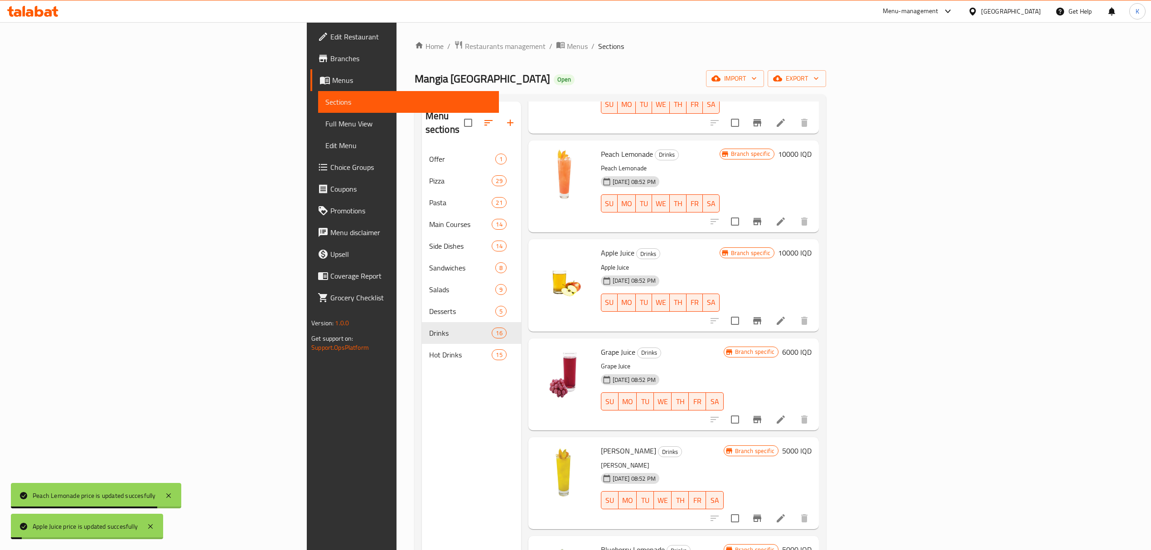
scroll to position [798, 0]
click at [812, 349] on div "Branch specific 6000 IQD" at bounding box center [768, 384] width 88 height 78
click at [812, 345] on h6 "6000 IQD" at bounding box center [796, 351] width 29 height 13
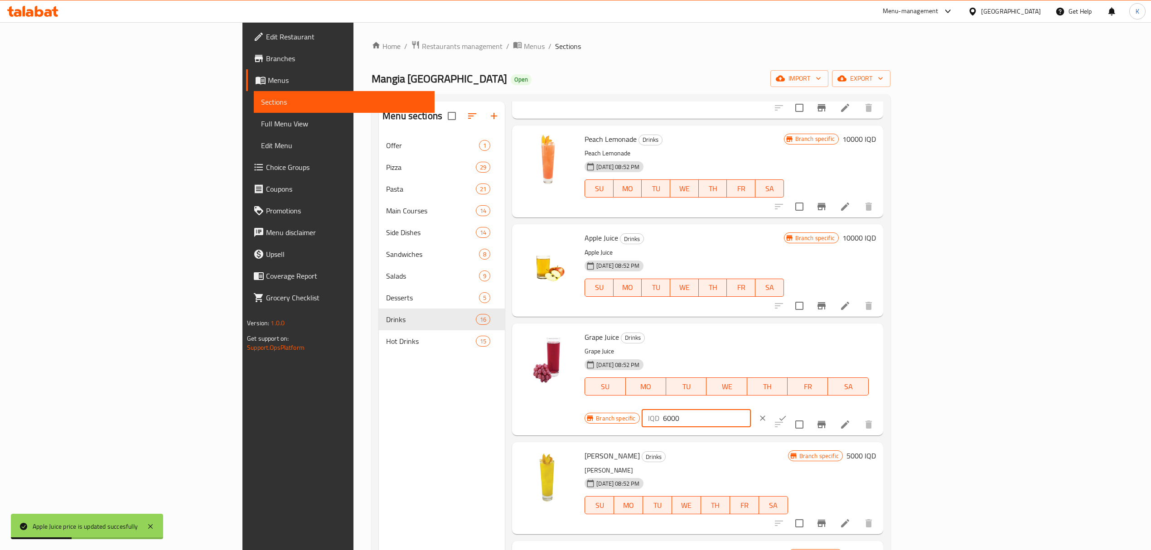
drag, startPoint x: 988, startPoint y: 342, endPoint x: 966, endPoint y: 345, distance: 23.0
click at [751, 409] on div "IQD 6000 ​" at bounding box center [696, 418] width 109 height 18
type input "10000"
click at [787, 414] on icon "ok" at bounding box center [782, 418] width 9 height 9
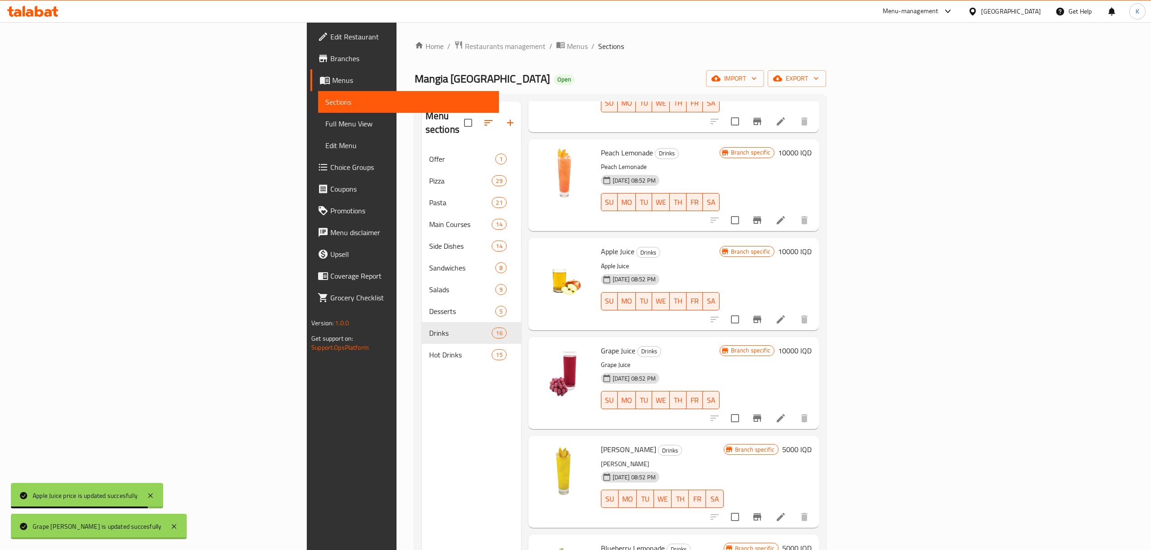
click at [812, 443] on h6 "5000 IQD" at bounding box center [796, 449] width 29 height 13
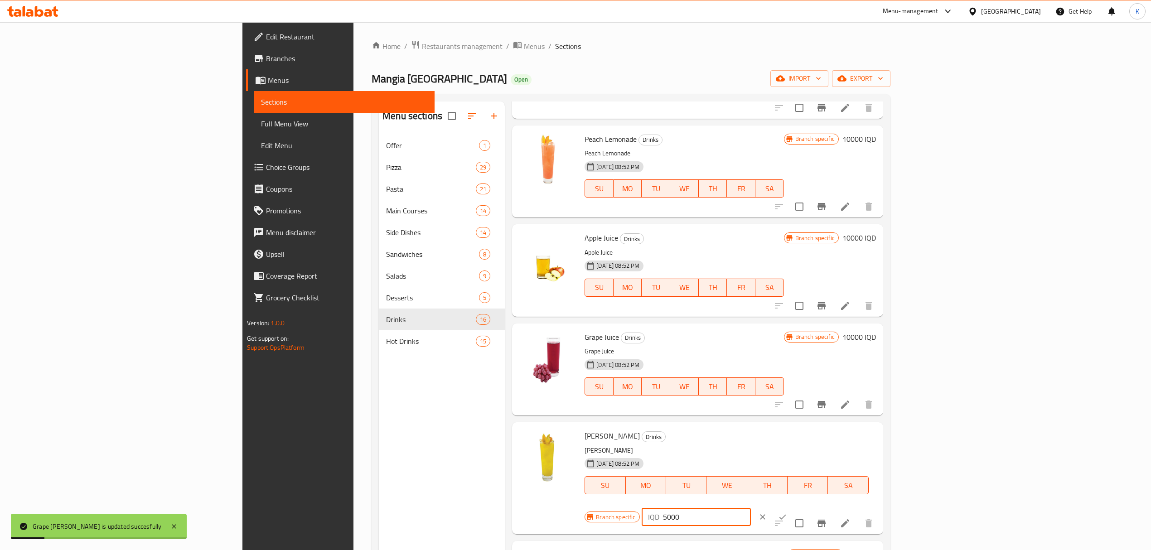
drag, startPoint x: 987, startPoint y: 441, endPoint x: 963, endPoint y: 449, distance: 25.2
click at [751, 508] on div "IQD 5000 ​" at bounding box center [696, 517] width 109 height 18
type input "10000"
click at [787, 513] on icon "ok" at bounding box center [782, 517] width 9 height 9
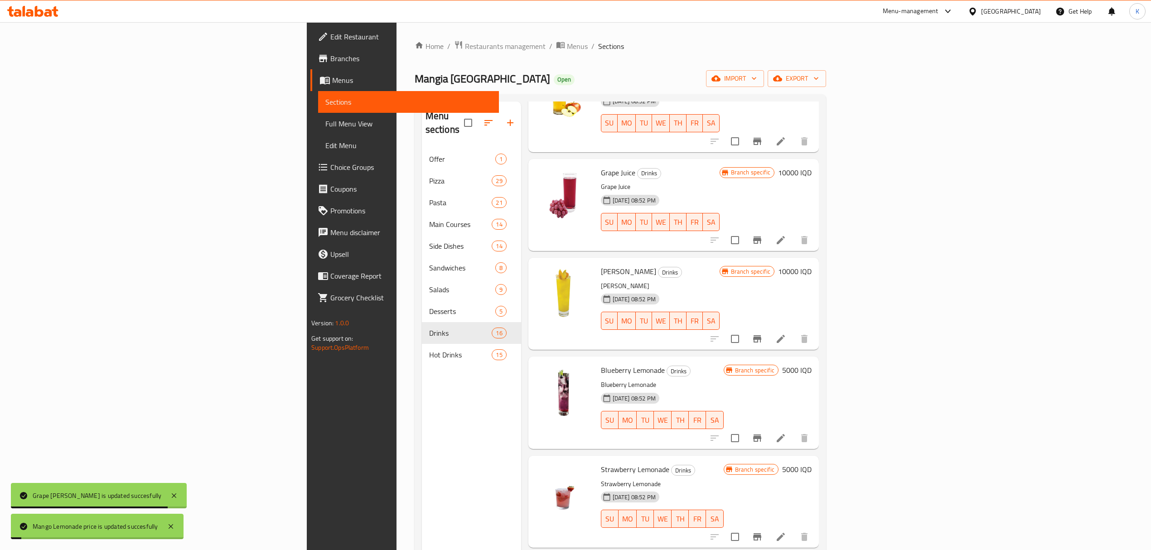
scroll to position [990, 0]
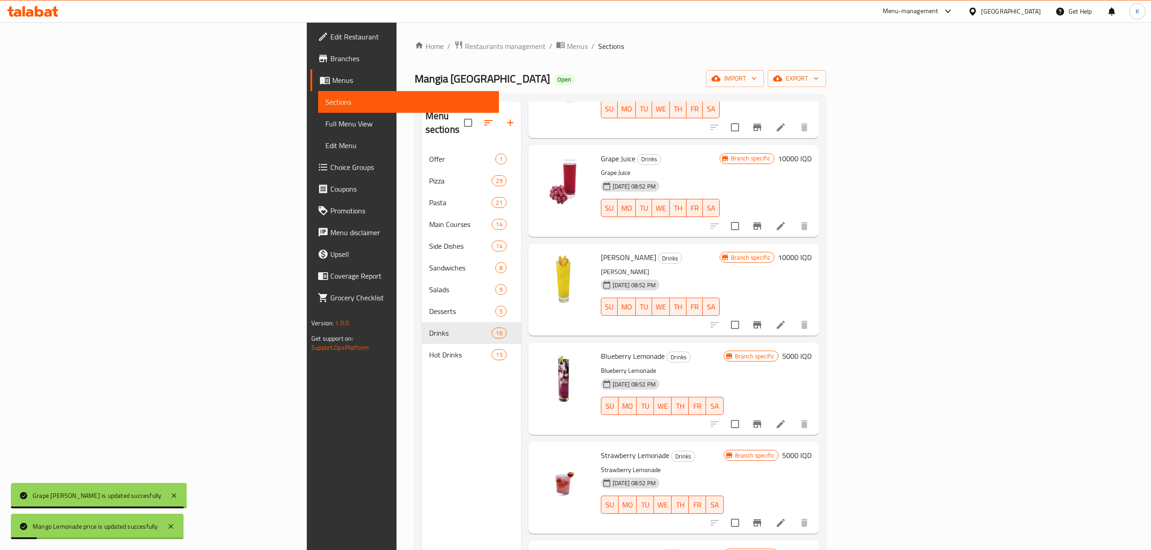
click at [812, 350] on h6 "5000 IQD" at bounding box center [796, 356] width 29 height 13
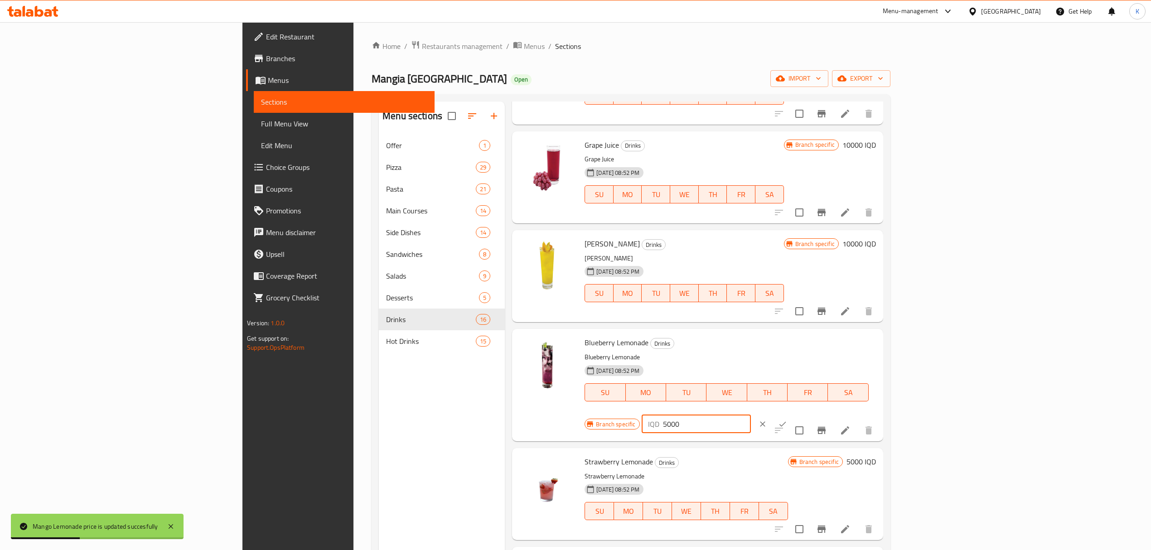
drag, startPoint x: 988, startPoint y: 348, endPoint x: 941, endPoint y: 349, distance: 47.1
click at [806, 414] on div "Branch specific IQD 5000 ​" at bounding box center [695, 424] width 221 height 20
type input "10000"
click at [787, 420] on icon "ok" at bounding box center [782, 424] width 9 height 9
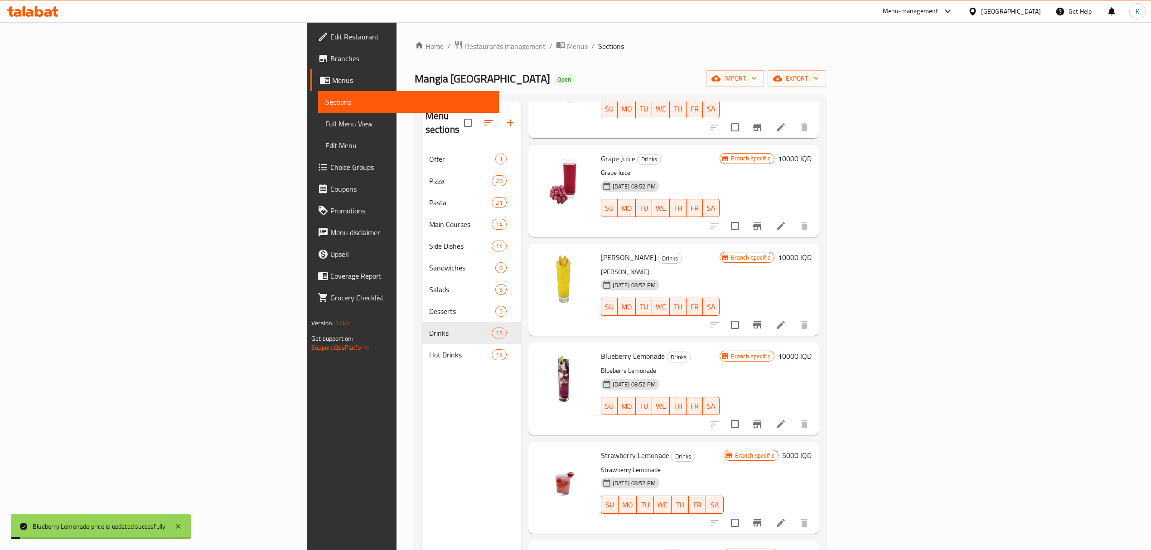
scroll to position [1029, 0]
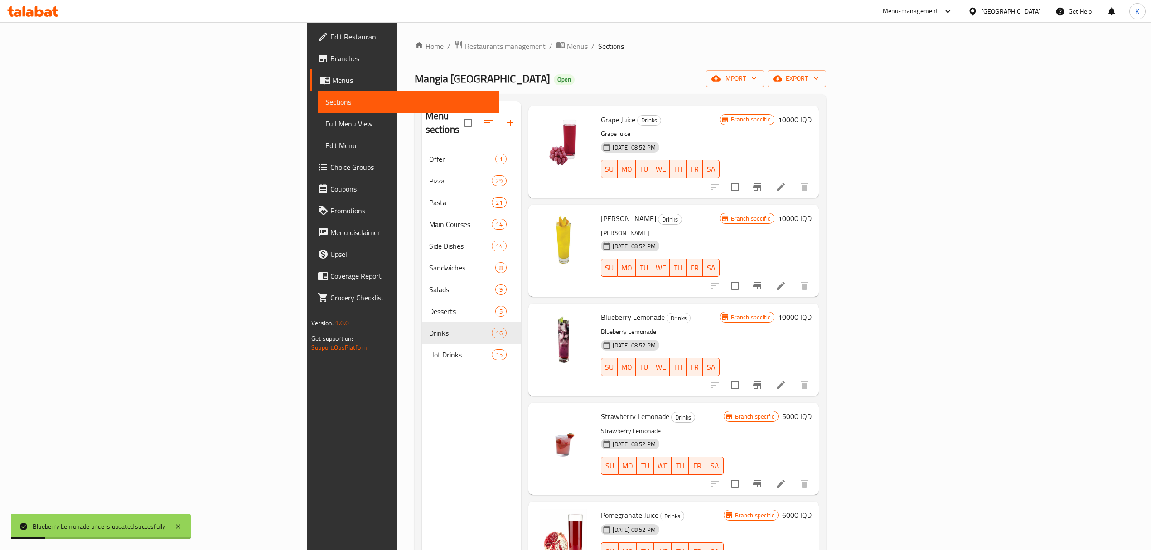
click at [812, 410] on h6 "5000 IQD" at bounding box center [796, 416] width 29 height 13
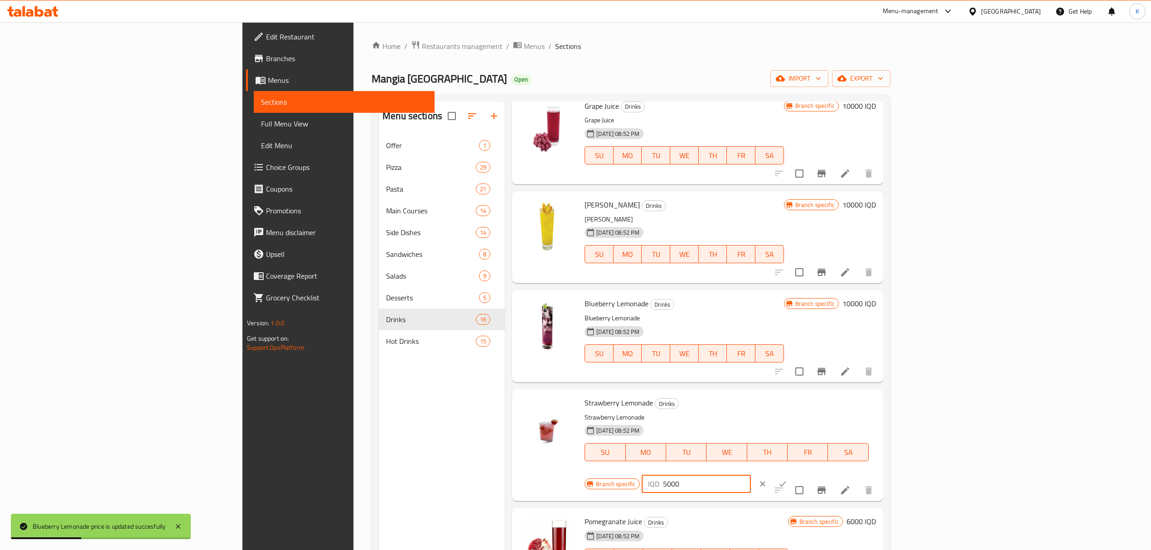
drag, startPoint x: 988, startPoint y: 406, endPoint x: 971, endPoint y: 412, distance: 18.5
click at [751, 475] on div "IQD 5000 ​" at bounding box center [696, 484] width 109 height 18
type input "10000"
click at [793, 474] on button "ok" at bounding box center [783, 484] width 20 height 20
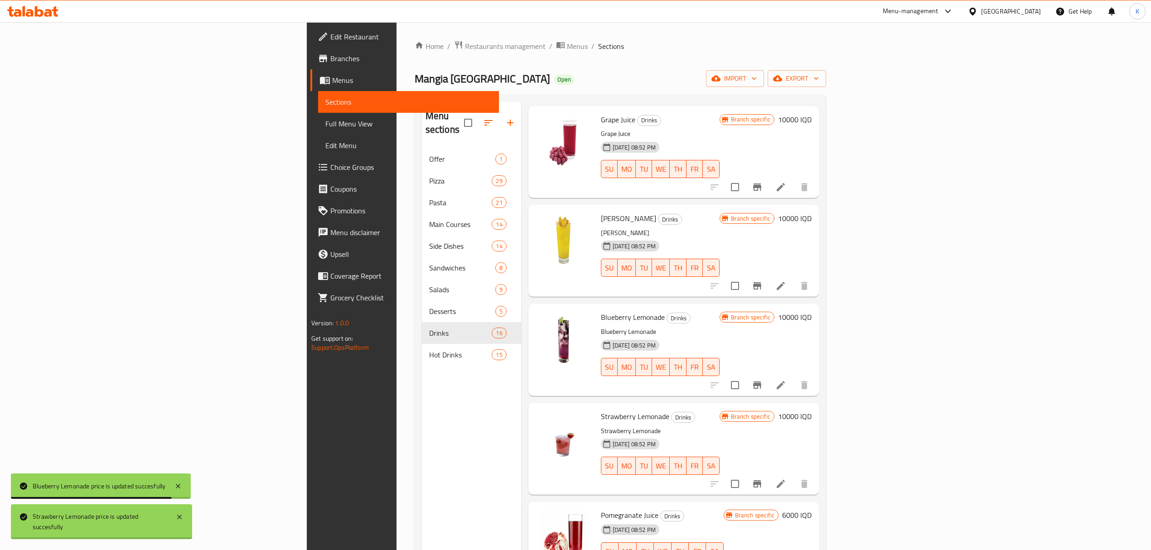
scroll to position [127, 0]
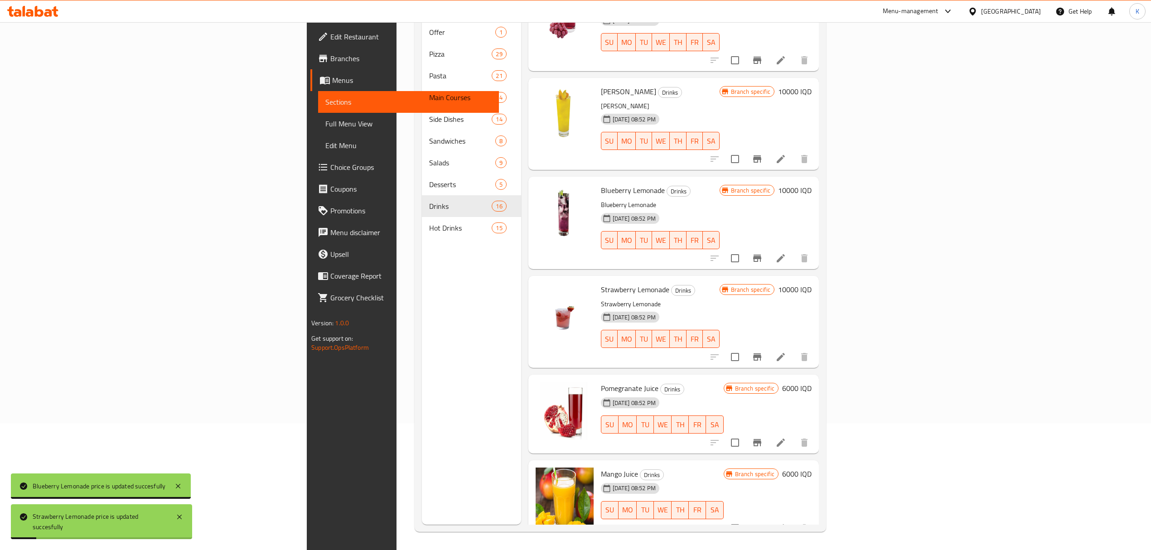
click at [812, 382] on h6 "6000 IQD" at bounding box center [796, 388] width 29 height 13
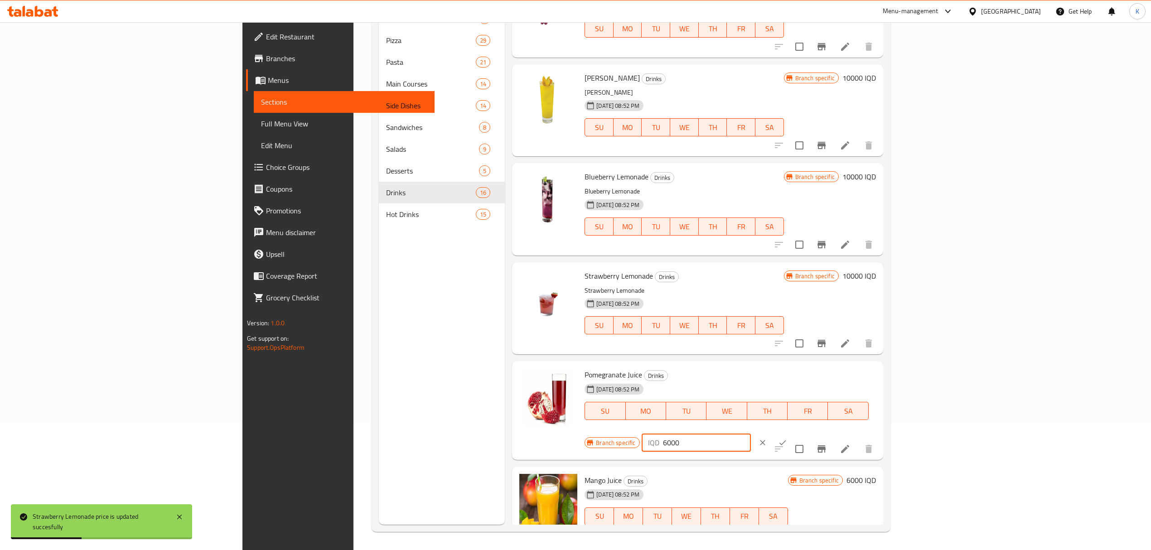
drag, startPoint x: 989, startPoint y: 378, endPoint x: 962, endPoint y: 385, distance: 28.5
click at [806, 433] on div "Branch specific IQD 6000 ​" at bounding box center [695, 443] width 221 height 20
type input "10000"
click at [793, 433] on button "ok" at bounding box center [783, 443] width 20 height 20
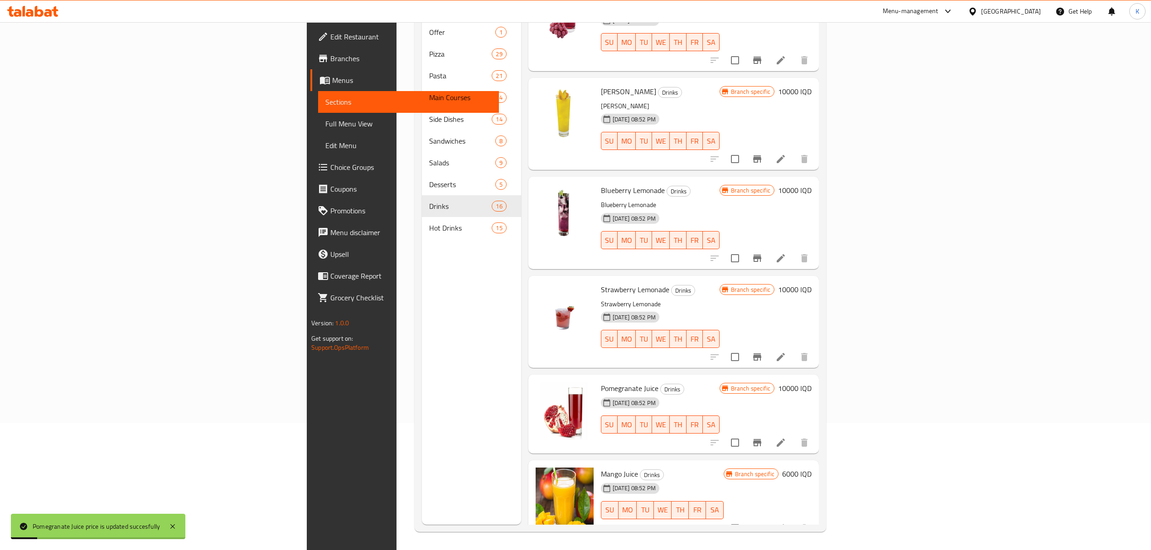
click at [812, 468] on div "Branch specific 6000 IQD" at bounding box center [768, 500] width 88 height 64
click at [778, 470] on span "Branch specific" at bounding box center [755, 474] width 47 height 9
click at [812, 468] on h6 "6000 IQD" at bounding box center [796, 474] width 29 height 13
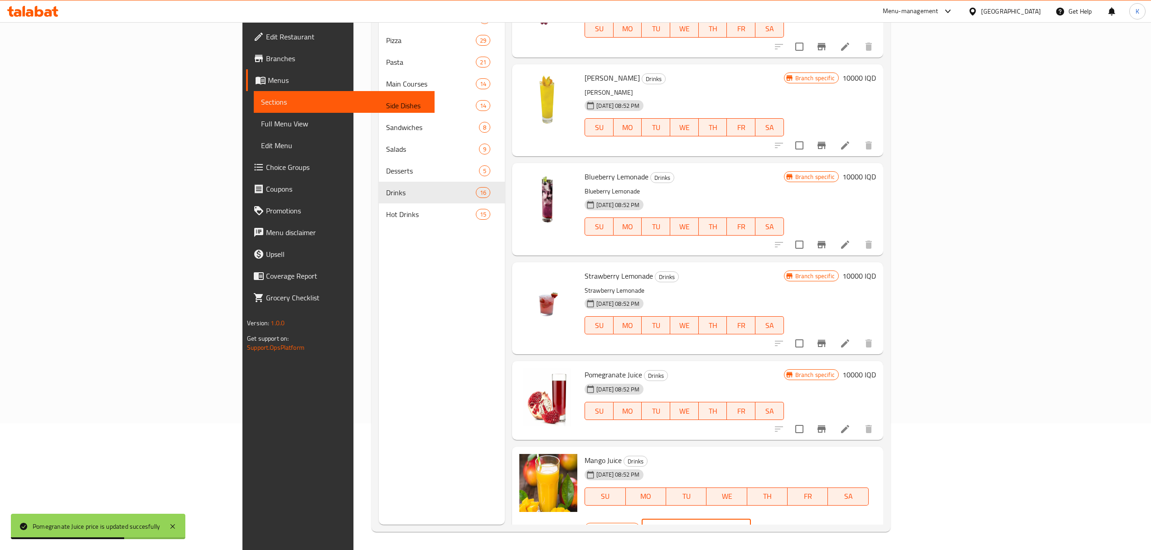
drag, startPoint x: 987, startPoint y: 463, endPoint x: 983, endPoint y: 465, distance: 4.9
click at [751, 520] on div "IQD 6000 ​" at bounding box center [696, 529] width 109 height 18
type input "10000"
click at [787, 524] on icon "ok" at bounding box center [782, 528] width 9 height 9
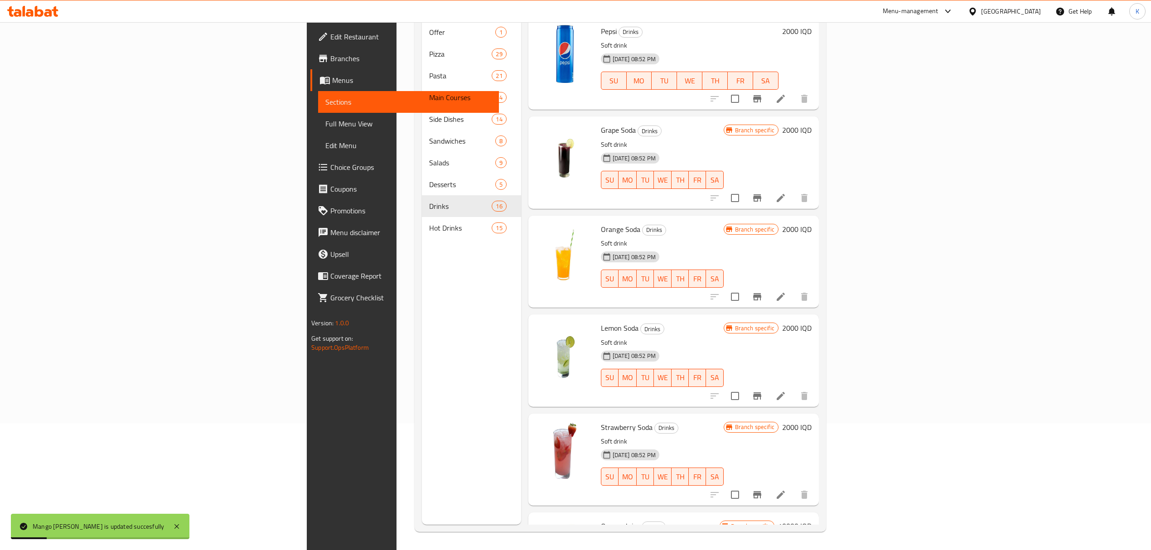
scroll to position [0, 0]
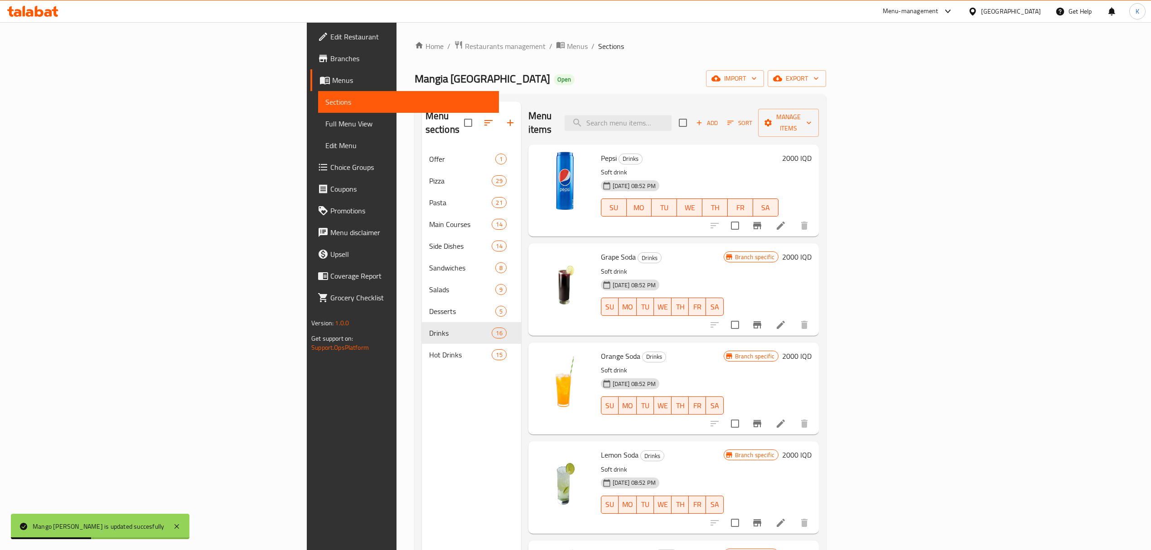
click at [763, 320] on icon "Branch-specific-item" at bounding box center [757, 325] width 11 height 11
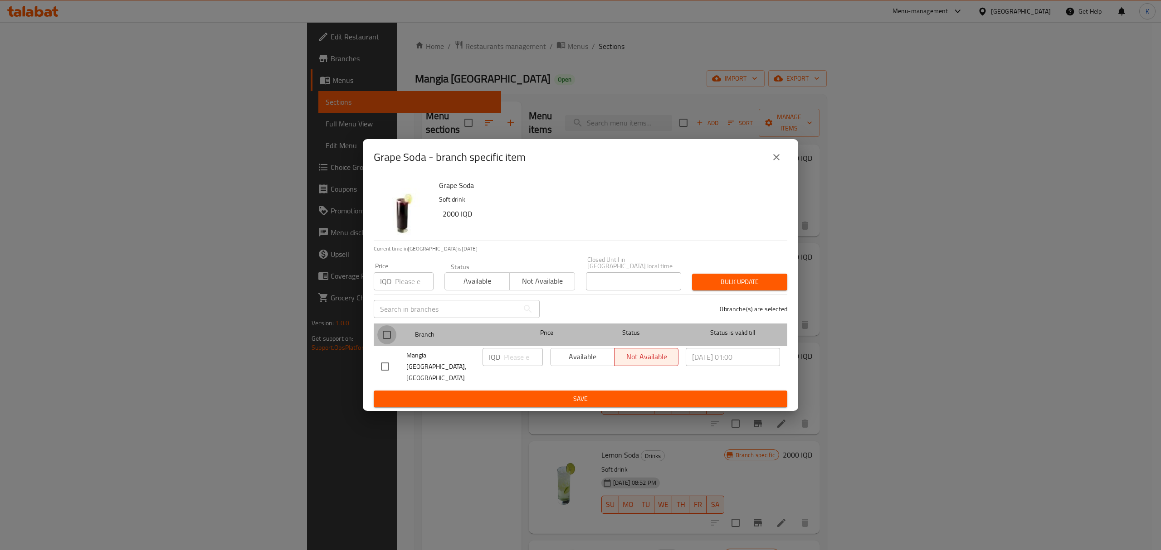
click at [390, 340] on input "checkbox" at bounding box center [386, 334] width 19 height 19
checkbox input "true"
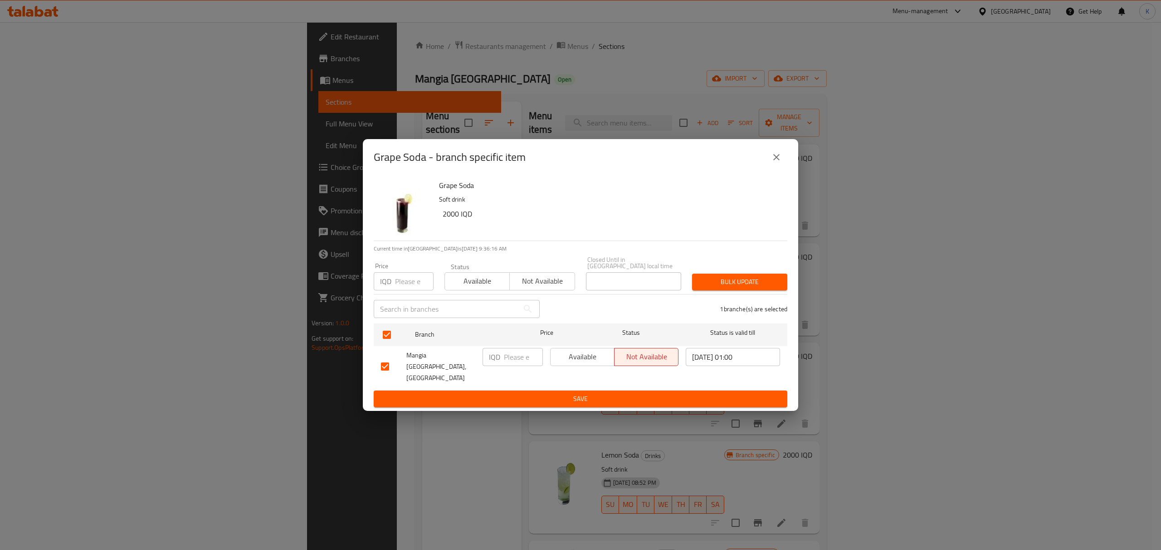
click at [476, 287] on span "Available" at bounding box center [477, 281] width 58 height 13
click at [743, 285] on span "Bulk update" at bounding box center [739, 282] width 81 height 11
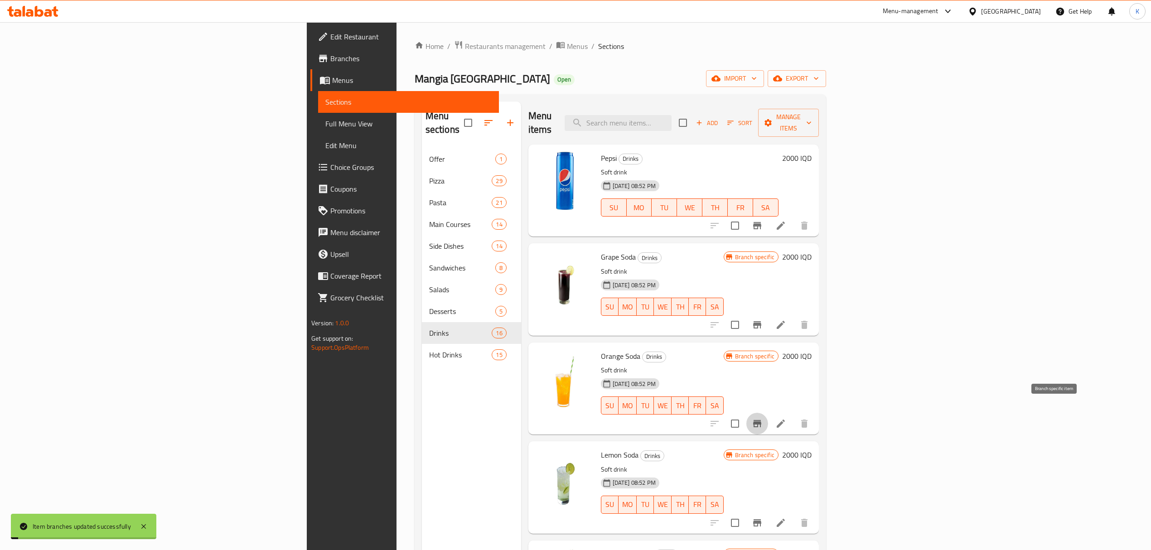
click at [763, 418] on icon "Branch-specific-item" at bounding box center [757, 423] width 11 height 11
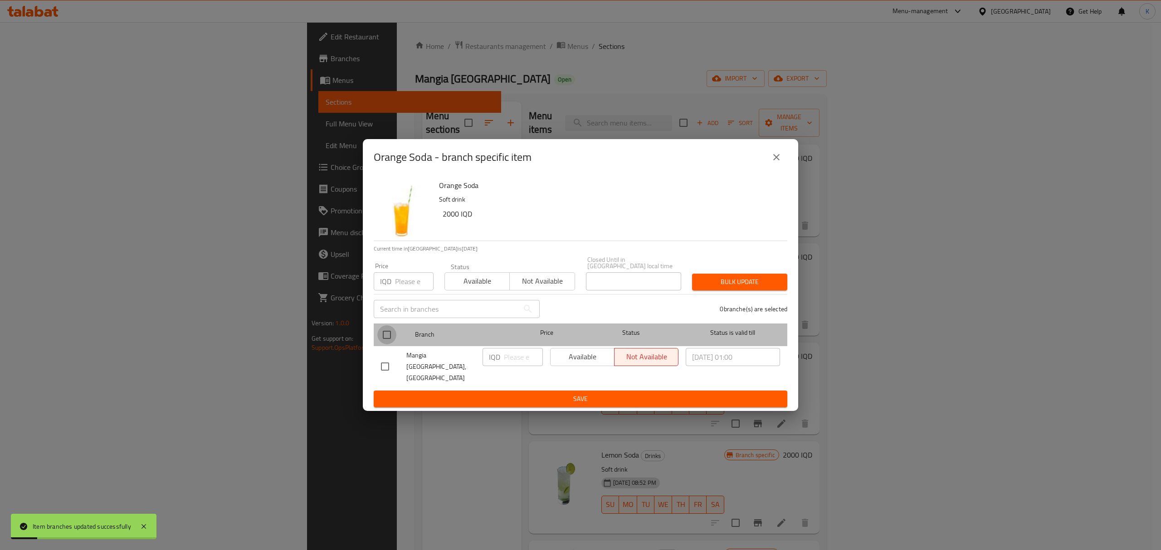
click at [392, 340] on input "checkbox" at bounding box center [386, 334] width 19 height 19
checkbox input "true"
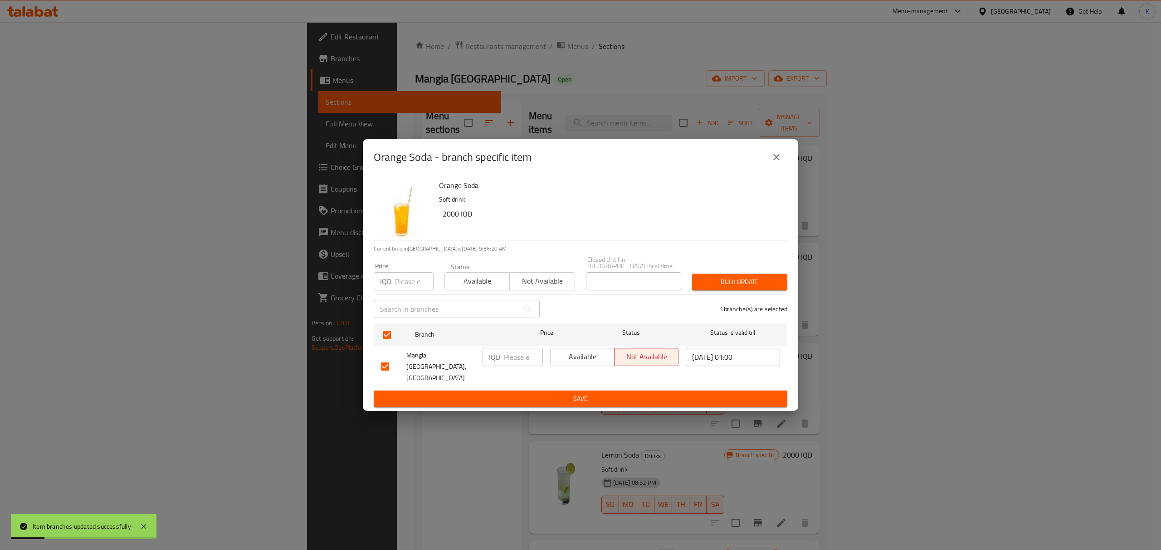
click at [463, 288] on span "Available" at bounding box center [477, 281] width 58 height 13
click at [756, 288] on span "Bulk update" at bounding box center [739, 282] width 81 height 11
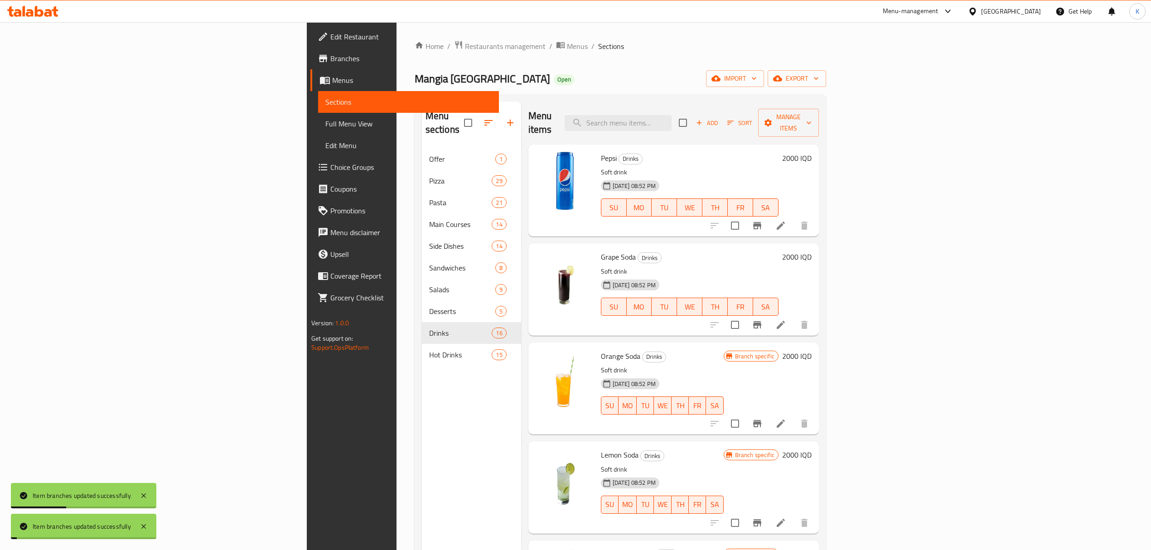
click at [763, 518] on icon "Branch-specific-item" at bounding box center [757, 523] width 11 height 11
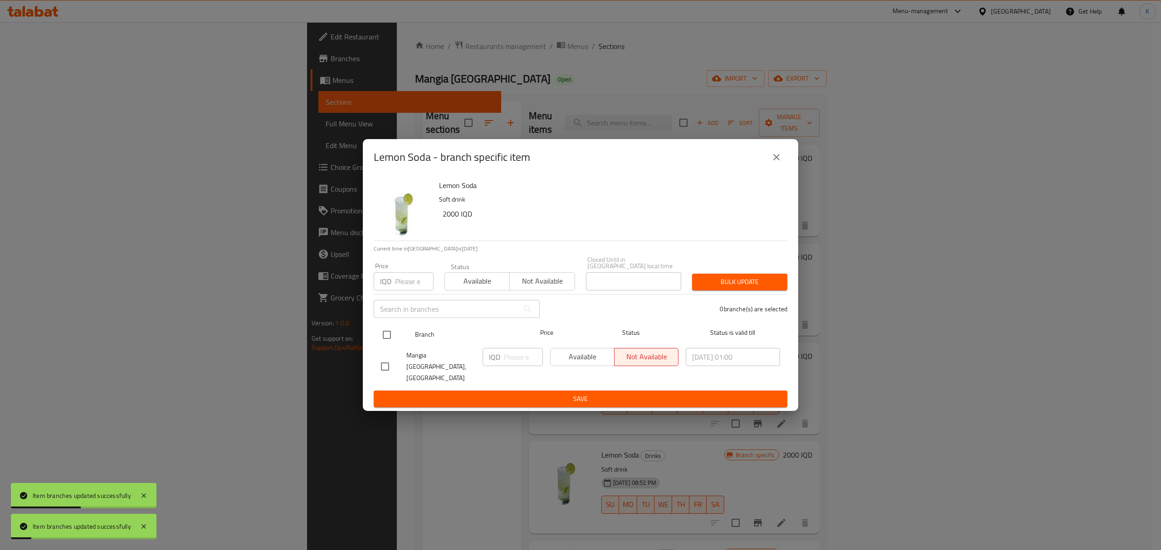
click at [385, 339] on input "checkbox" at bounding box center [386, 334] width 19 height 19
checkbox input "true"
click at [455, 288] on span "Available" at bounding box center [477, 281] width 58 height 13
click at [718, 285] on span "Bulk update" at bounding box center [739, 282] width 81 height 11
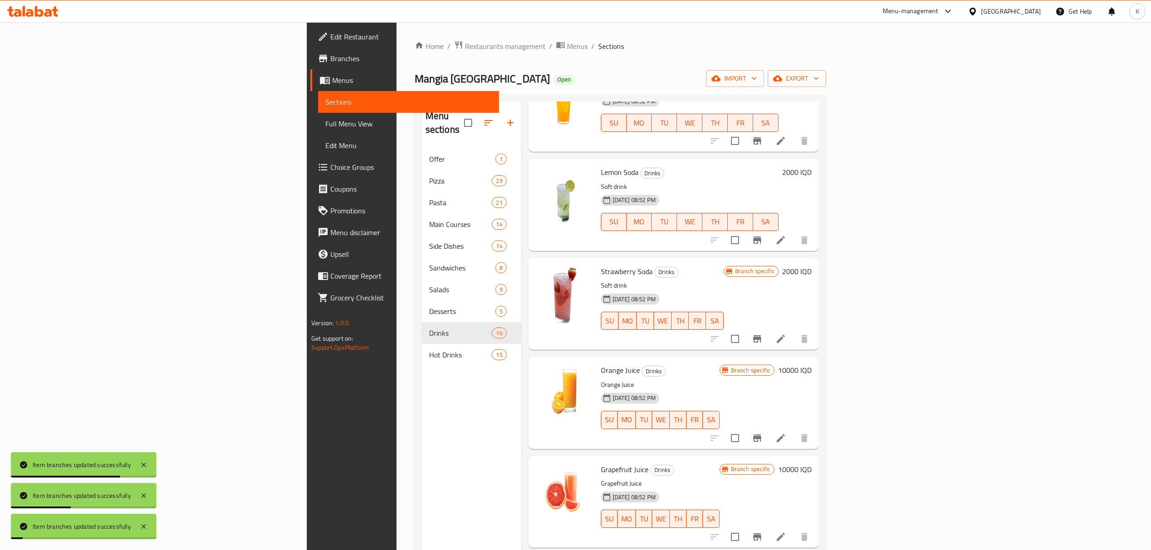
scroll to position [284, 0]
click at [762, 335] on icon "Branch-specific-item" at bounding box center [757, 338] width 8 height 7
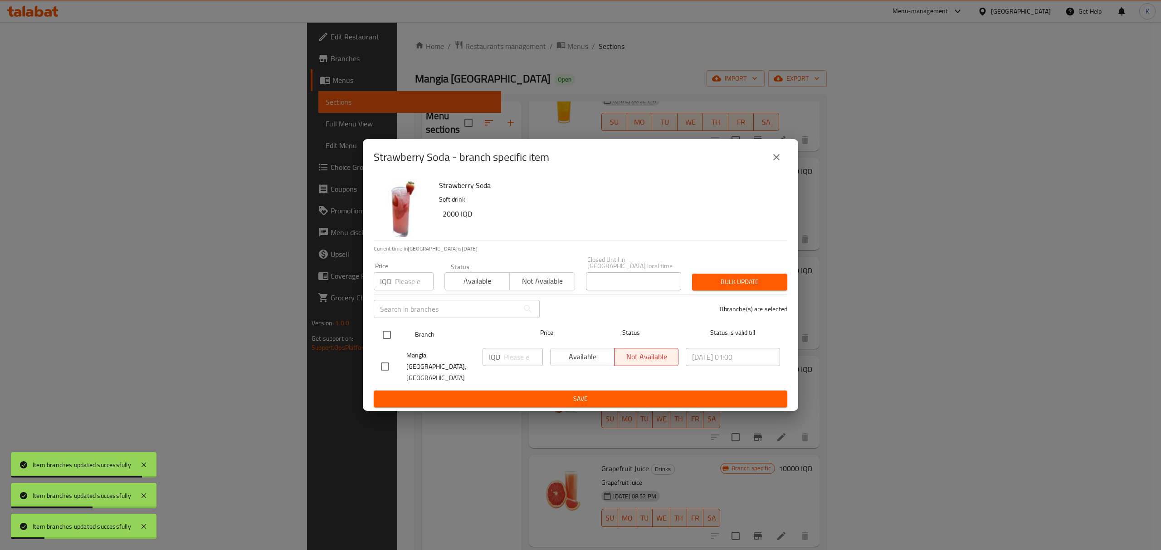
click at [385, 336] on input "checkbox" at bounding box center [386, 334] width 19 height 19
checkbox input "true"
click at [462, 282] on span "Available" at bounding box center [477, 281] width 58 height 13
click at [741, 280] on button "Bulk update" at bounding box center [739, 282] width 95 height 17
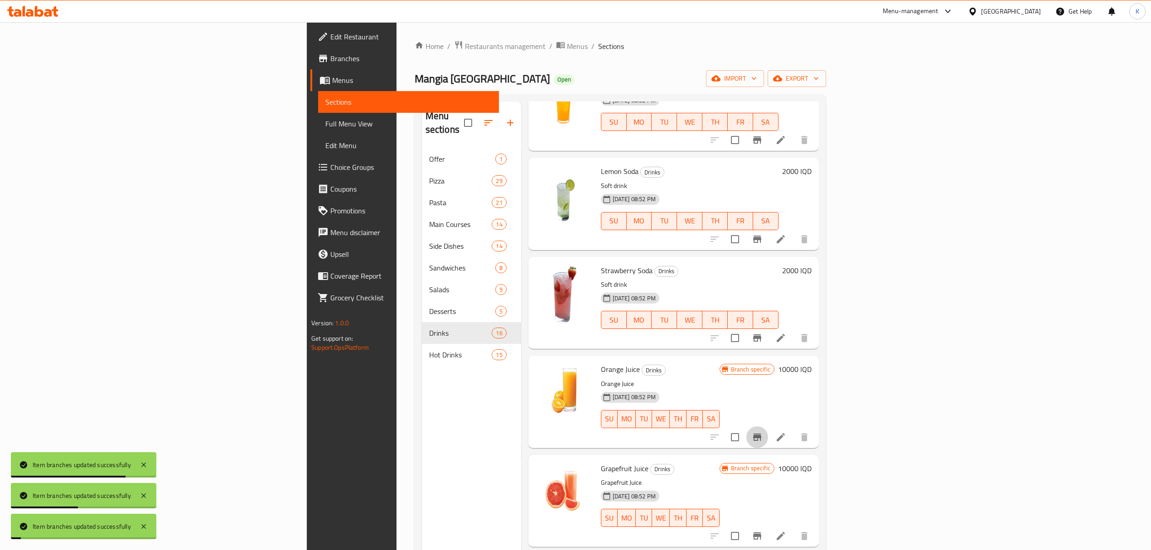
click at [763, 432] on icon "Branch-specific-item" at bounding box center [757, 437] width 11 height 11
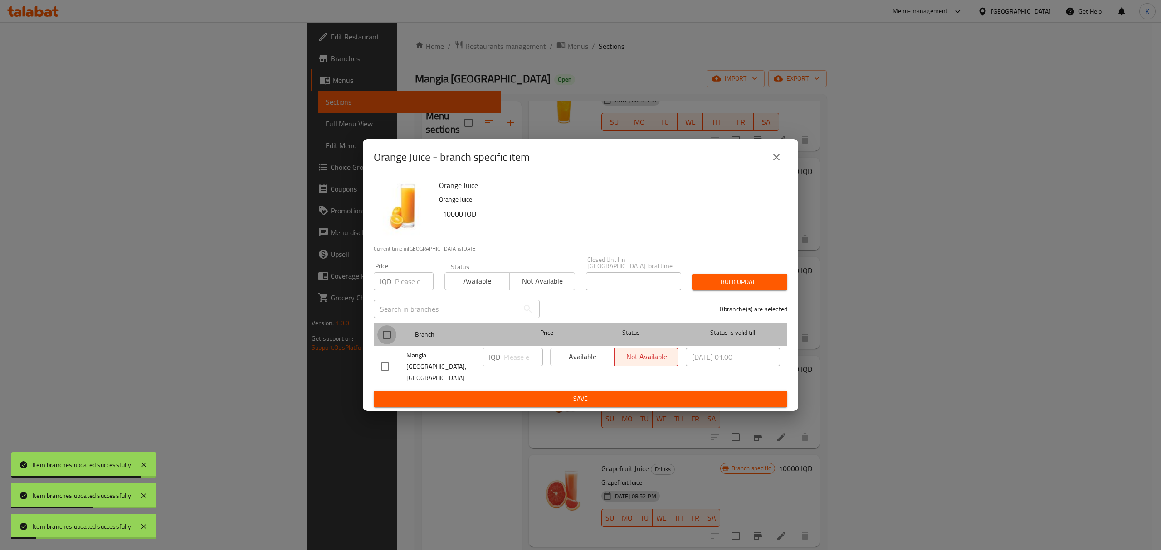
click at [387, 343] on input "checkbox" at bounding box center [386, 334] width 19 height 19
checkbox input "true"
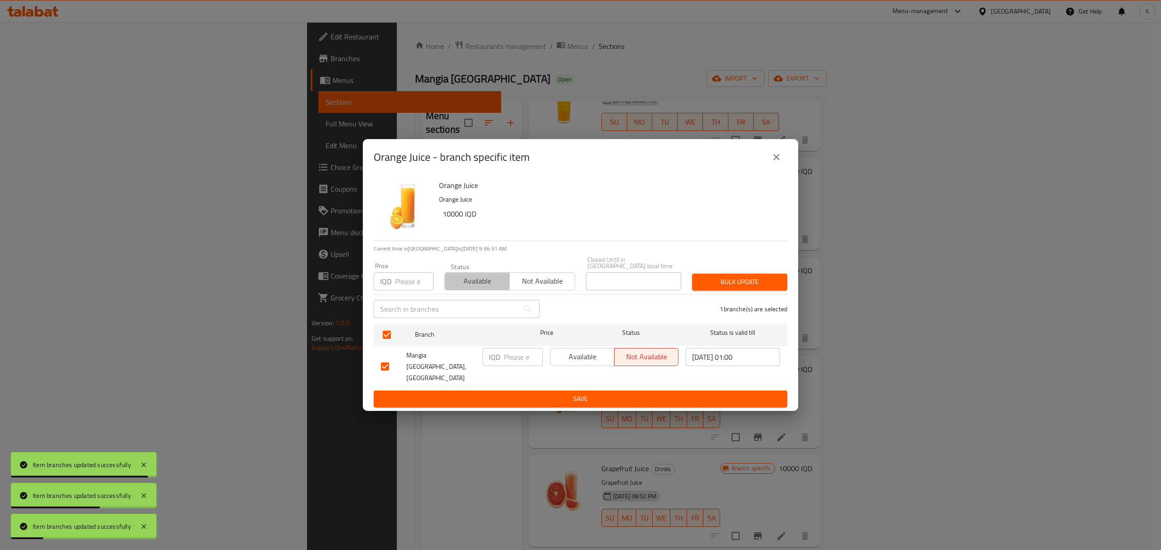
click at [473, 285] on span "Available" at bounding box center [477, 281] width 58 height 13
click at [713, 287] on span "Bulk update" at bounding box center [739, 282] width 81 height 11
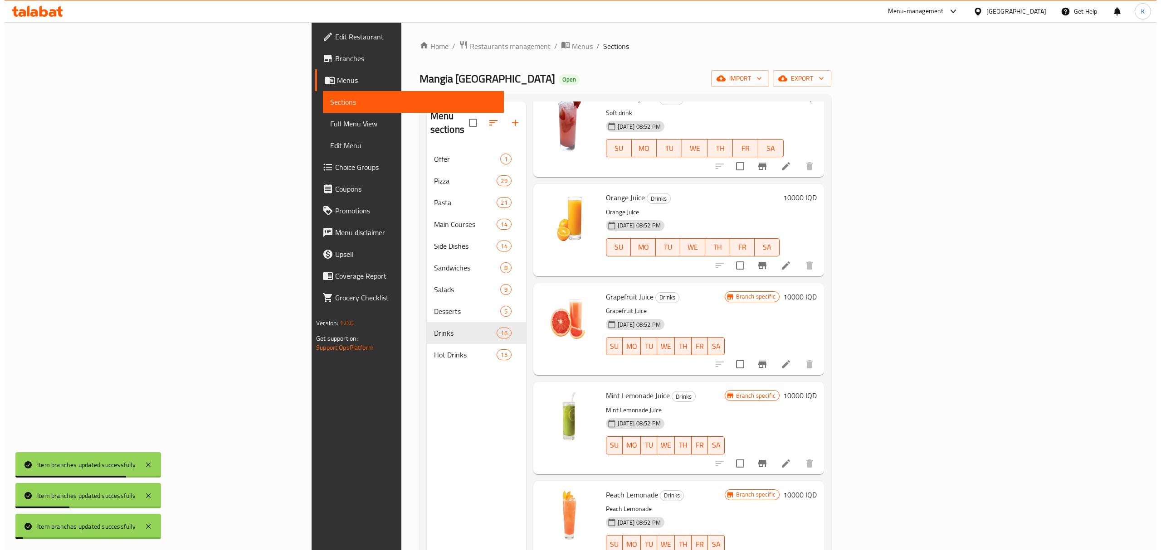
scroll to position [466, 0]
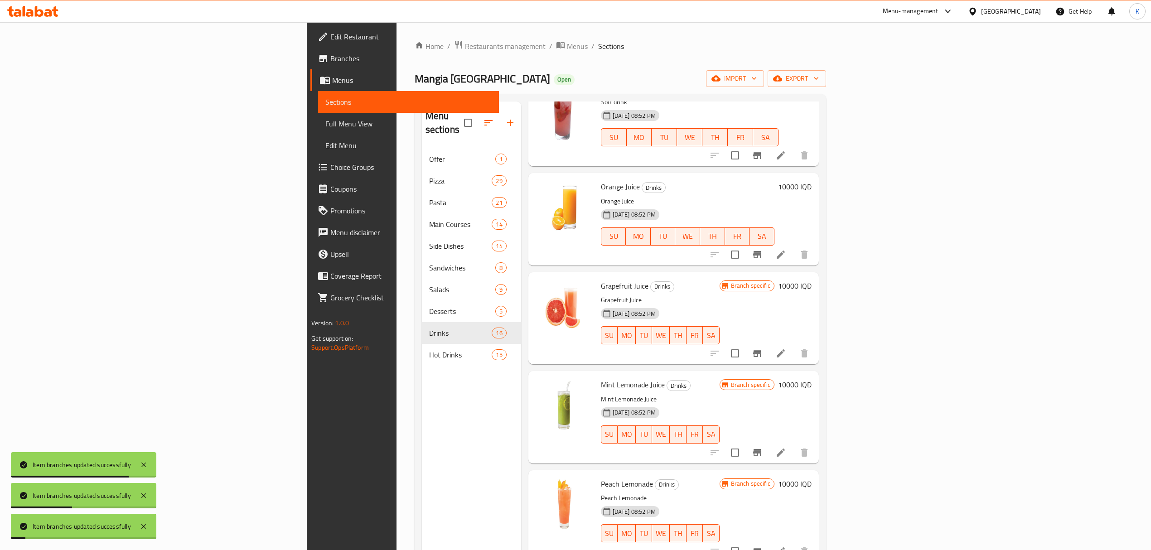
click at [768, 343] on button "Branch-specific-item" at bounding box center [758, 354] width 22 height 22
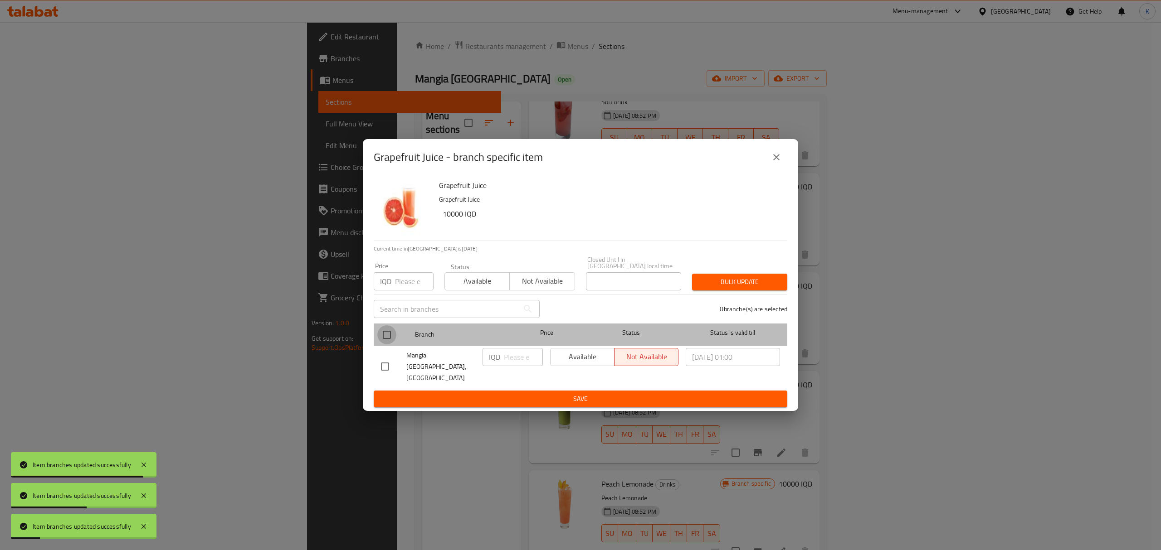
click at [389, 345] on input "checkbox" at bounding box center [386, 334] width 19 height 19
checkbox input "true"
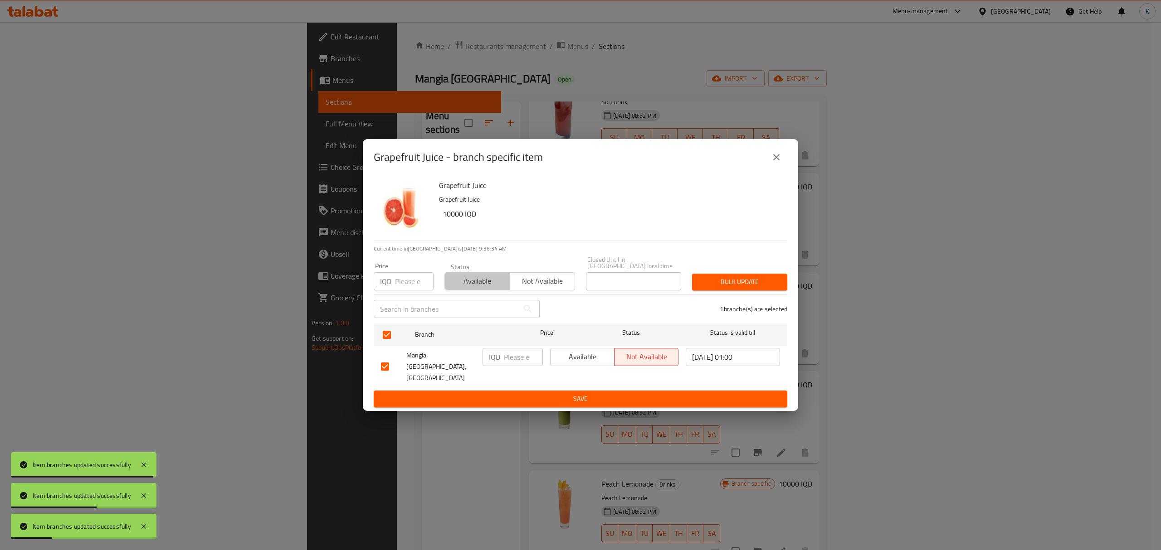
click at [466, 287] on span "Available" at bounding box center [477, 281] width 58 height 13
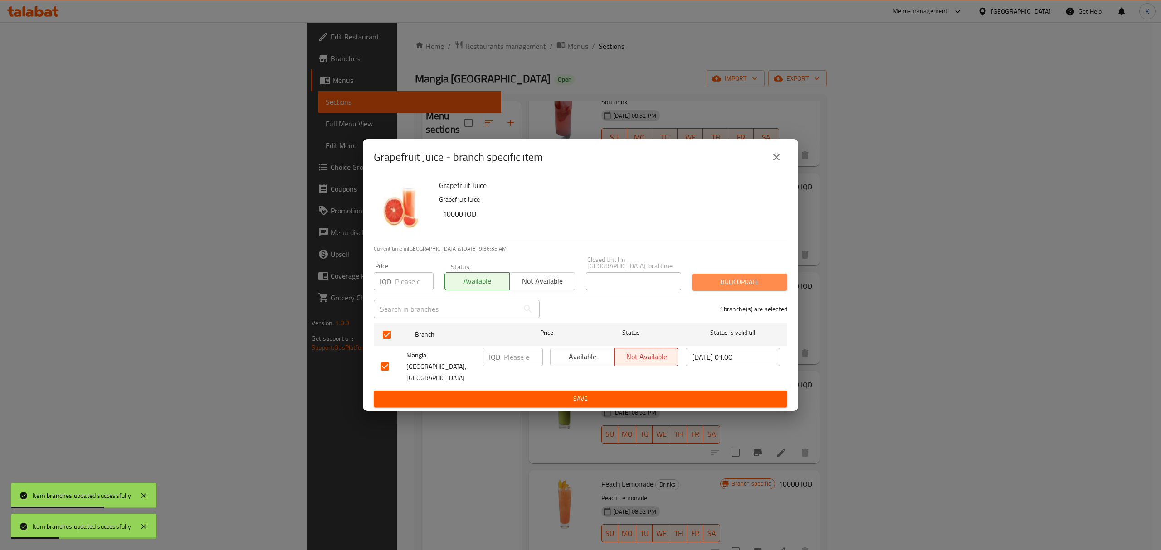
click at [766, 280] on button "Bulk update" at bounding box center [739, 282] width 95 height 17
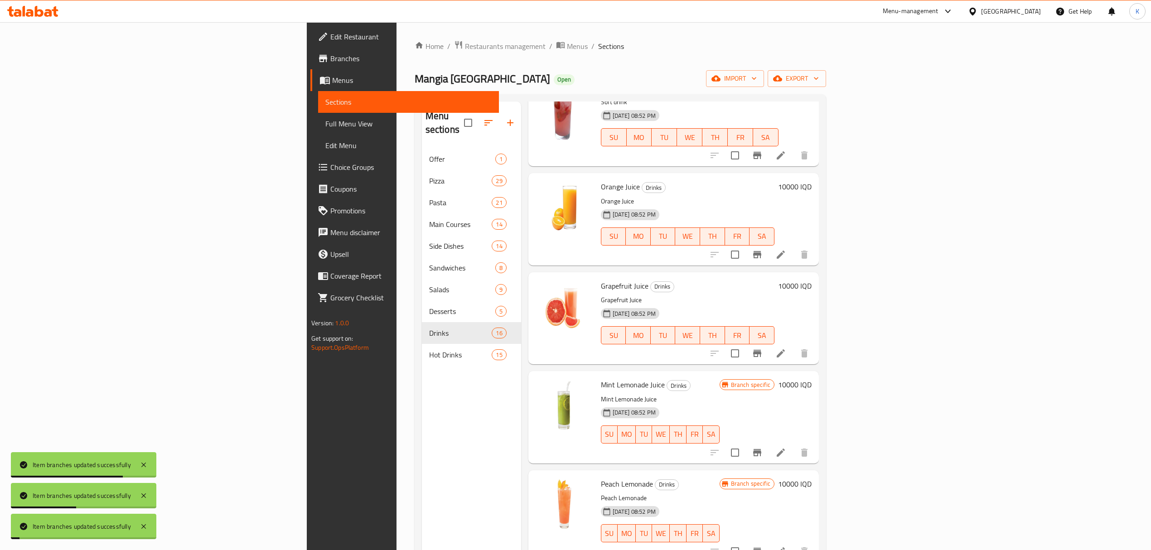
click at [762, 449] on icon "Branch-specific-item" at bounding box center [757, 452] width 8 height 7
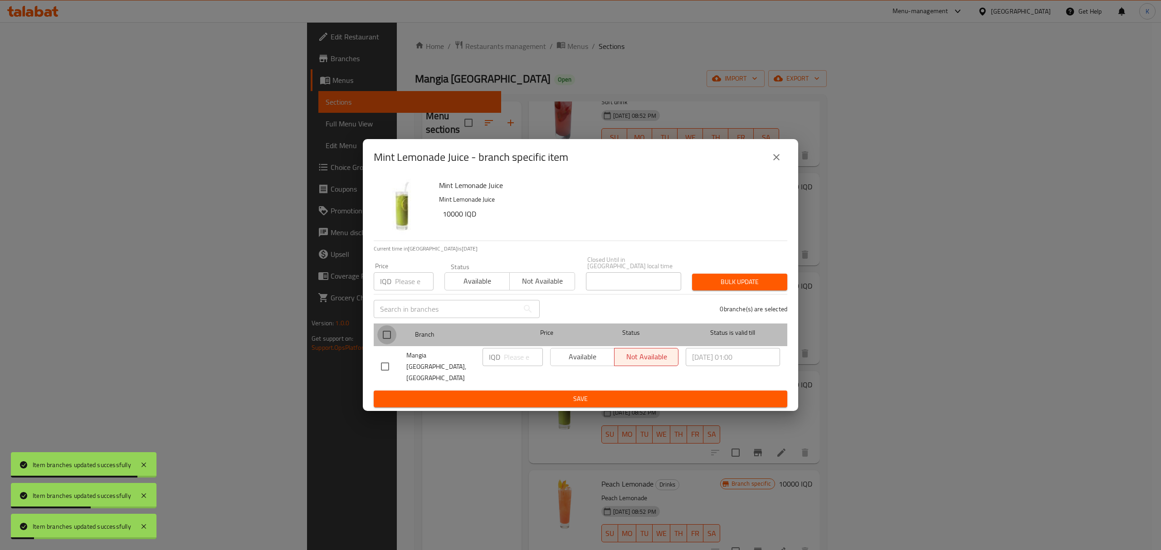
click at [385, 341] on input "checkbox" at bounding box center [386, 334] width 19 height 19
checkbox input "true"
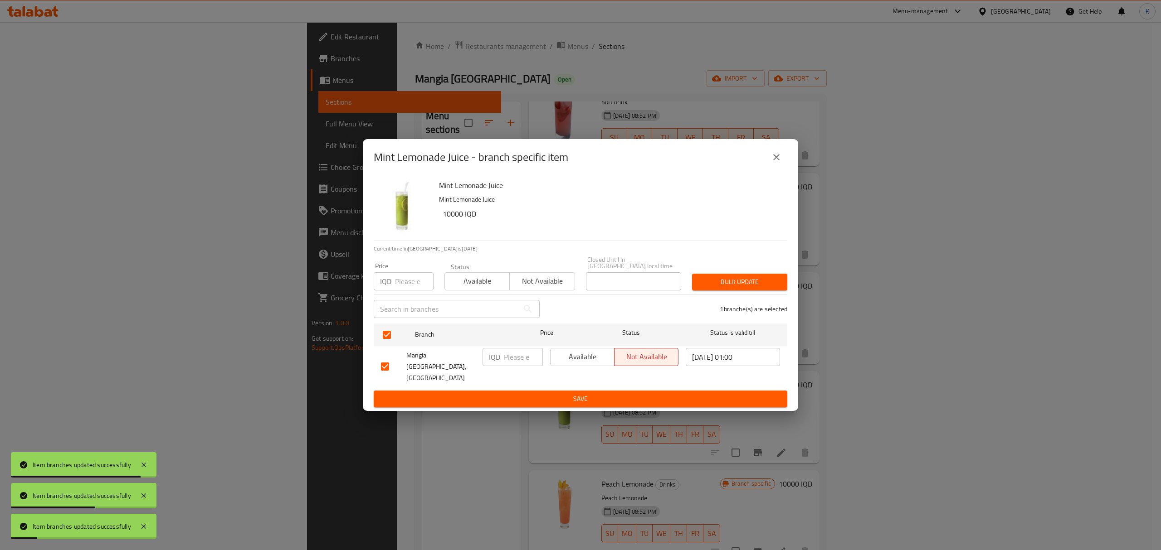
click at [485, 282] on span "Available" at bounding box center [477, 281] width 58 height 13
click at [722, 285] on span "Bulk update" at bounding box center [739, 282] width 81 height 11
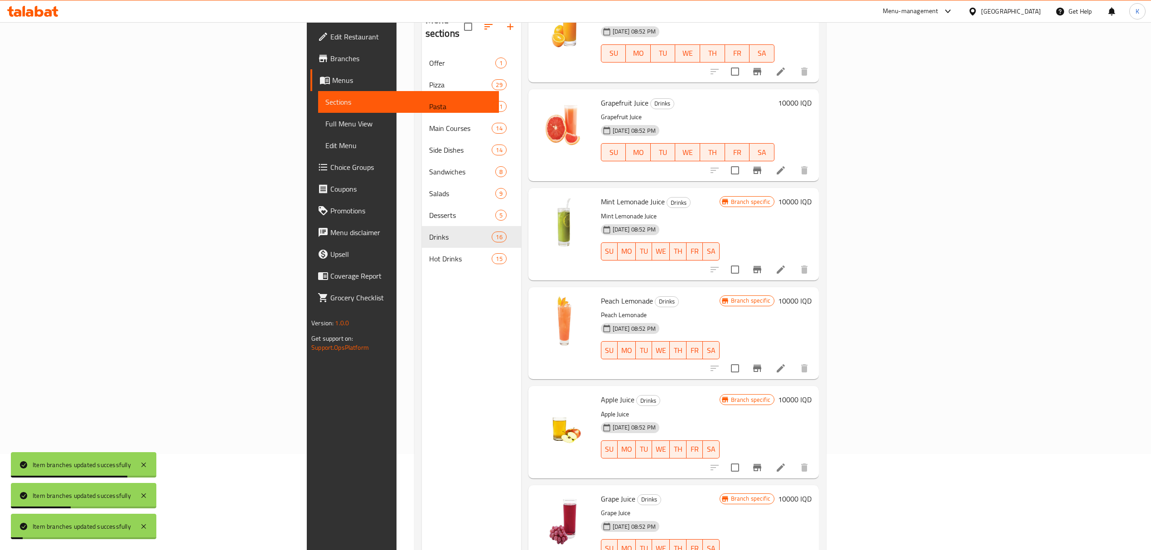
scroll to position [555, 0]
click at [768, 359] on button "Branch-specific-item" at bounding box center [758, 367] width 22 height 22
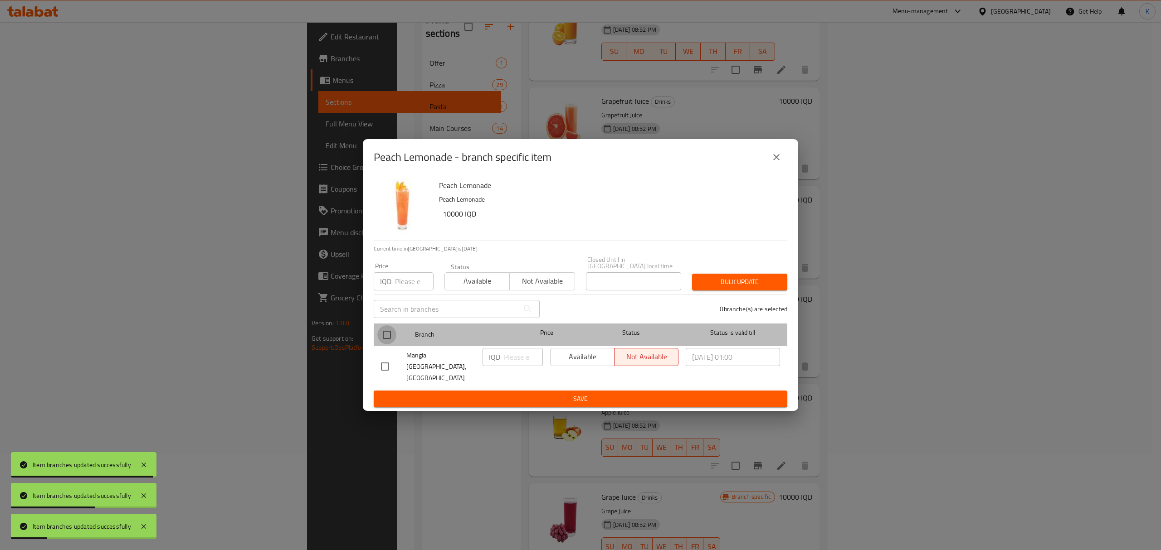
click at [389, 341] on input "checkbox" at bounding box center [386, 334] width 19 height 19
checkbox input "true"
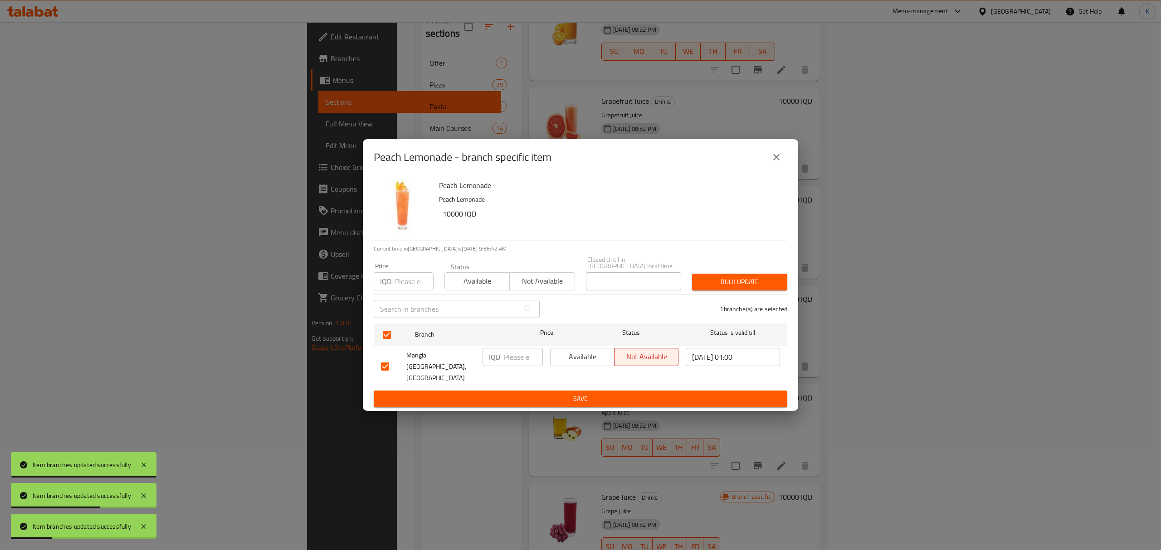
click at [466, 279] on button "Available" at bounding box center [476, 281] width 65 height 18
click at [718, 286] on span "Bulk update" at bounding box center [739, 282] width 81 height 11
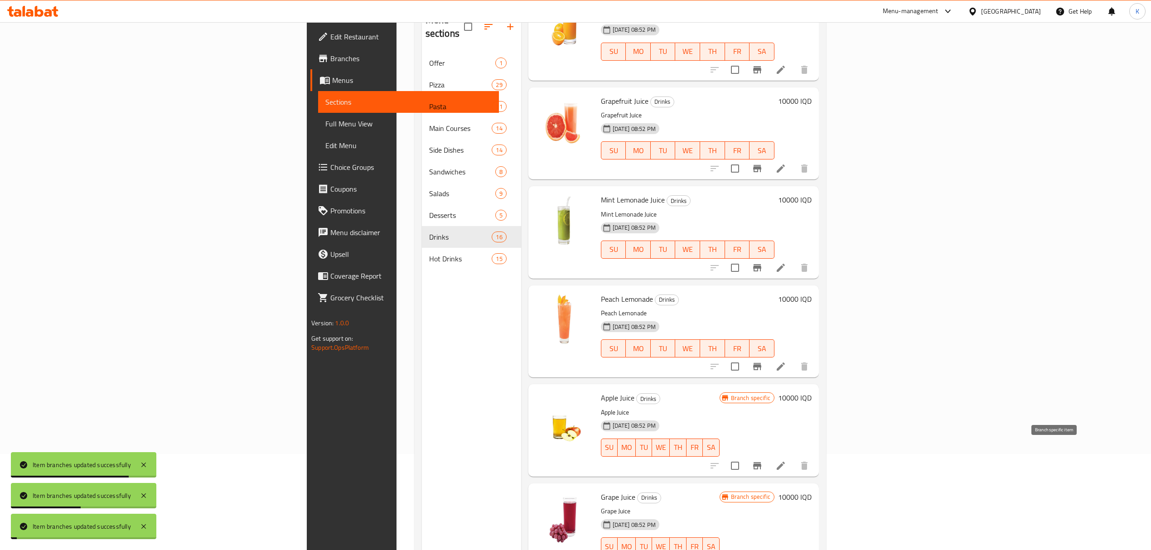
click at [762, 462] on icon "Branch-specific-item" at bounding box center [757, 465] width 8 height 7
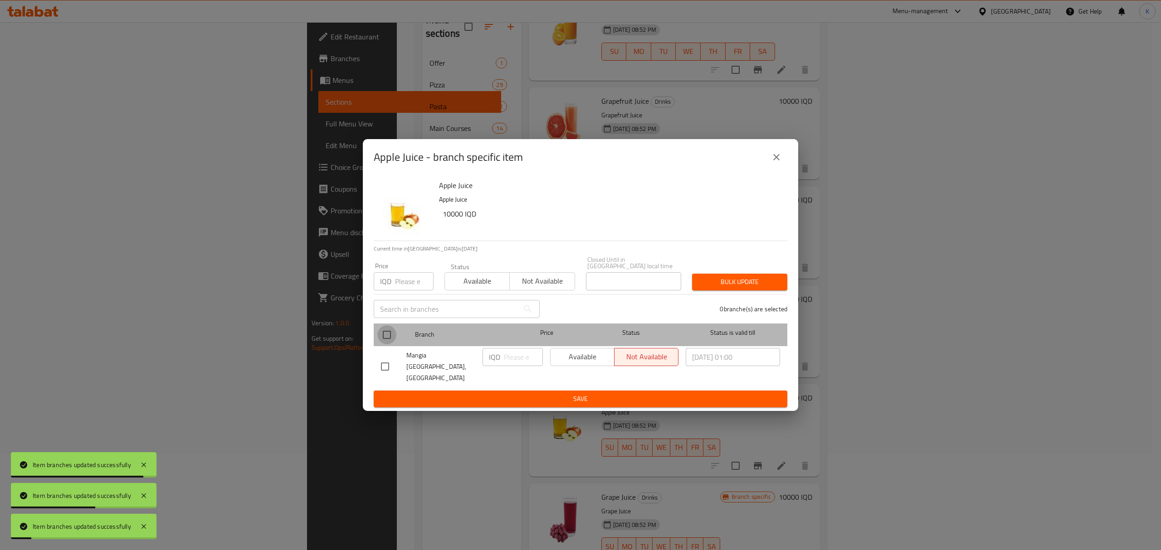
drag, startPoint x: 386, startPoint y: 338, endPoint x: 409, endPoint y: 324, distance: 26.7
click at [387, 338] on input "checkbox" at bounding box center [386, 334] width 19 height 19
checkbox input "true"
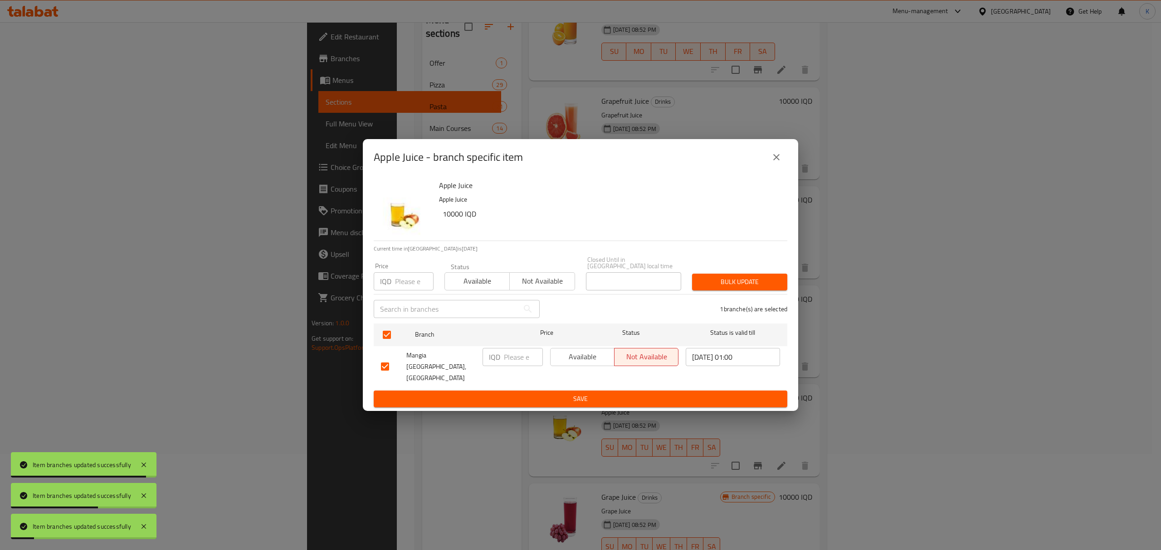
click at [459, 286] on span "Available" at bounding box center [477, 281] width 58 height 13
click at [717, 285] on span "Bulk update" at bounding box center [739, 282] width 81 height 11
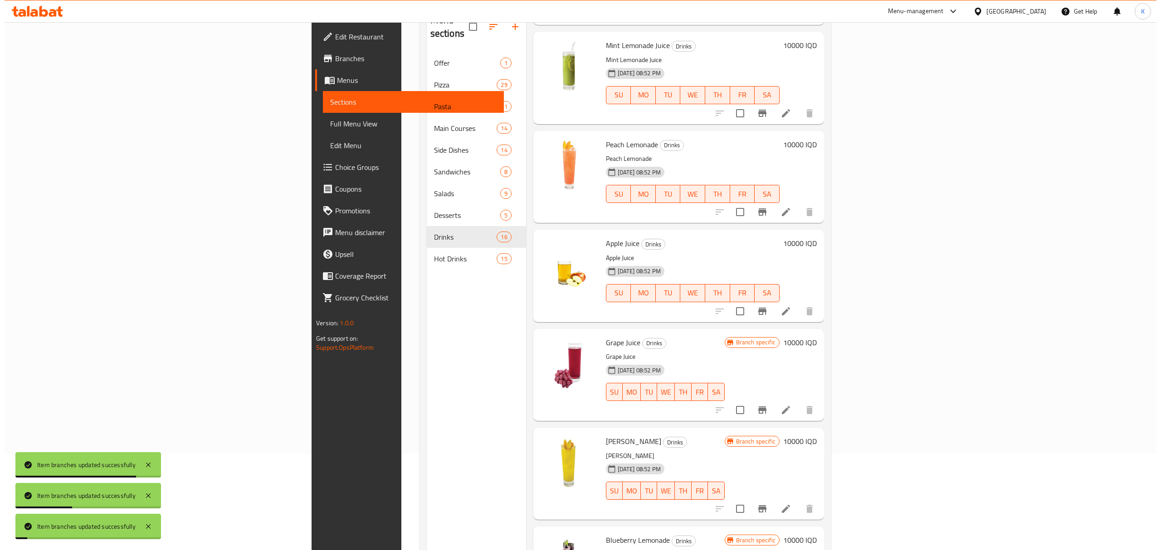
scroll to position [714, 0]
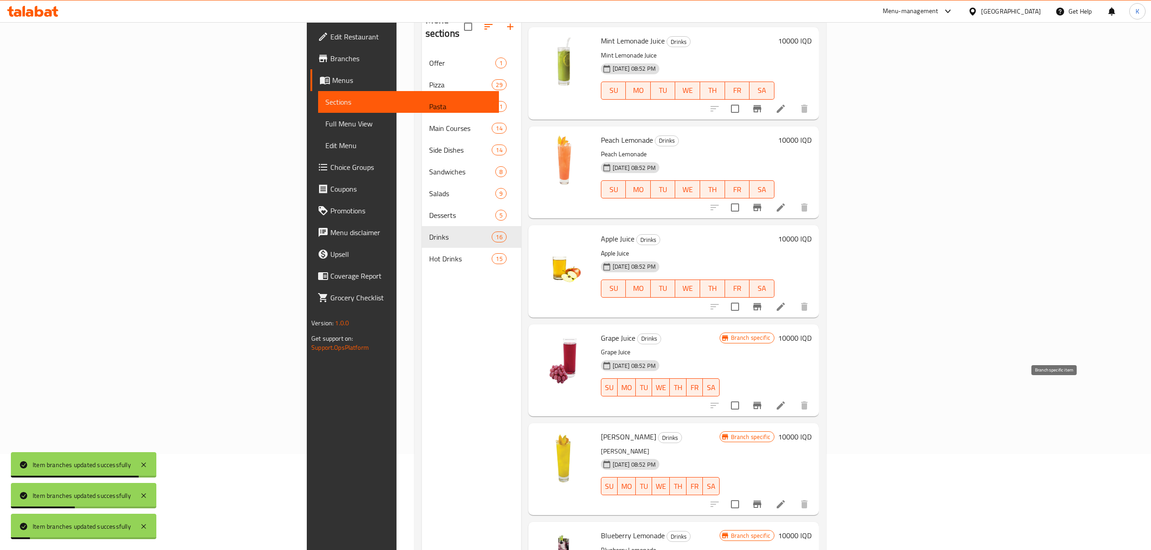
click at [762, 402] on icon "Branch-specific-item" at bounding box center [757, 405] width 8 height 7
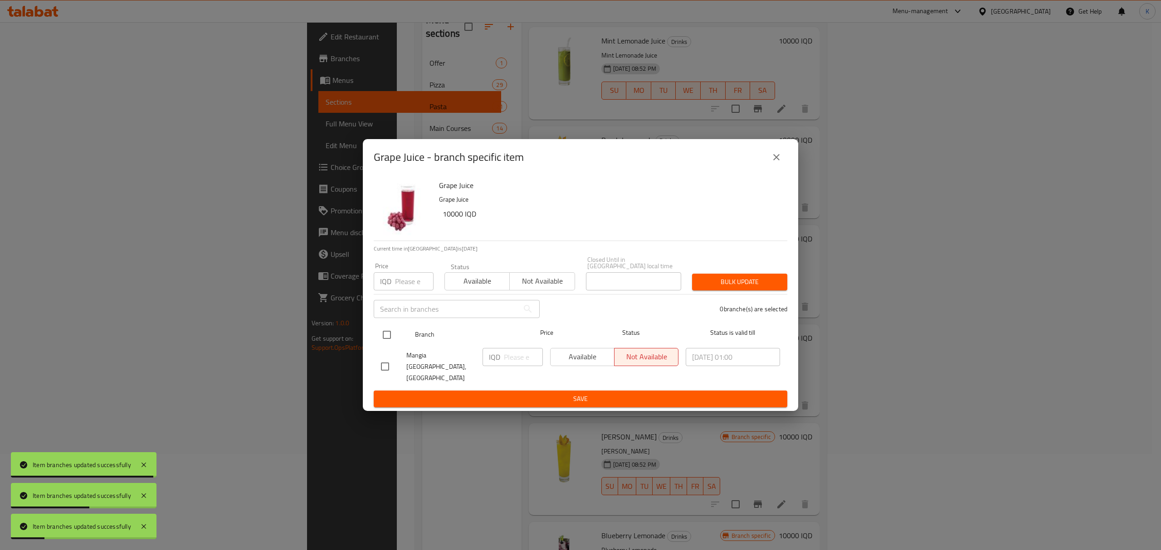
click at [385, 334] on input "checkbox" at bounding box center [386, 334] width 19 height 19
checkbox input "true"
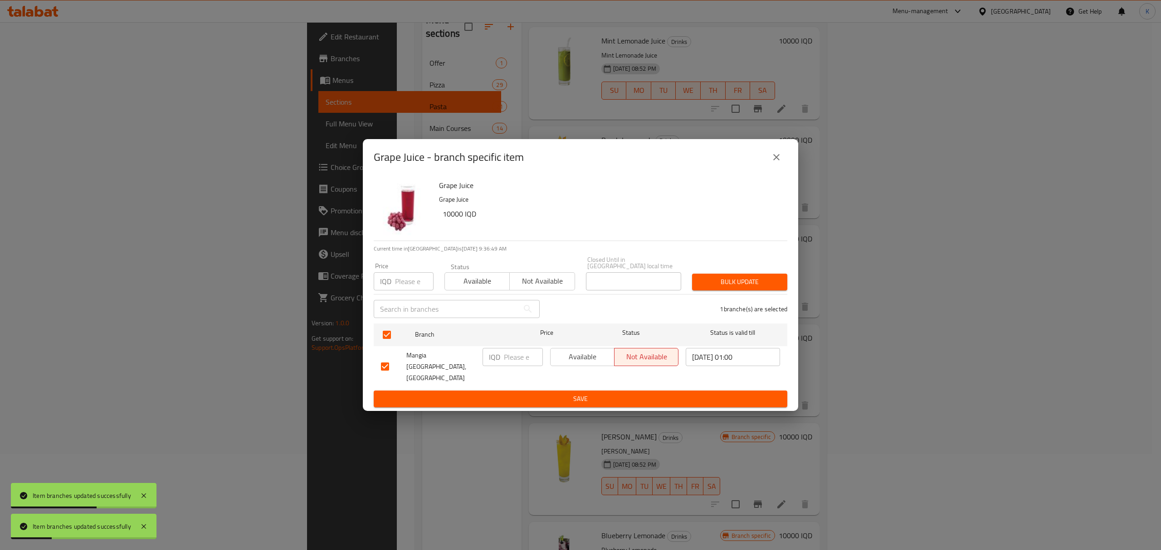
click at [462, 285] on span "Available" at bounding box center [477, 281] width 58 height 13
click at [757, 283] on span "Bulk update" at bounding box center [739, 282] width 81 height 11
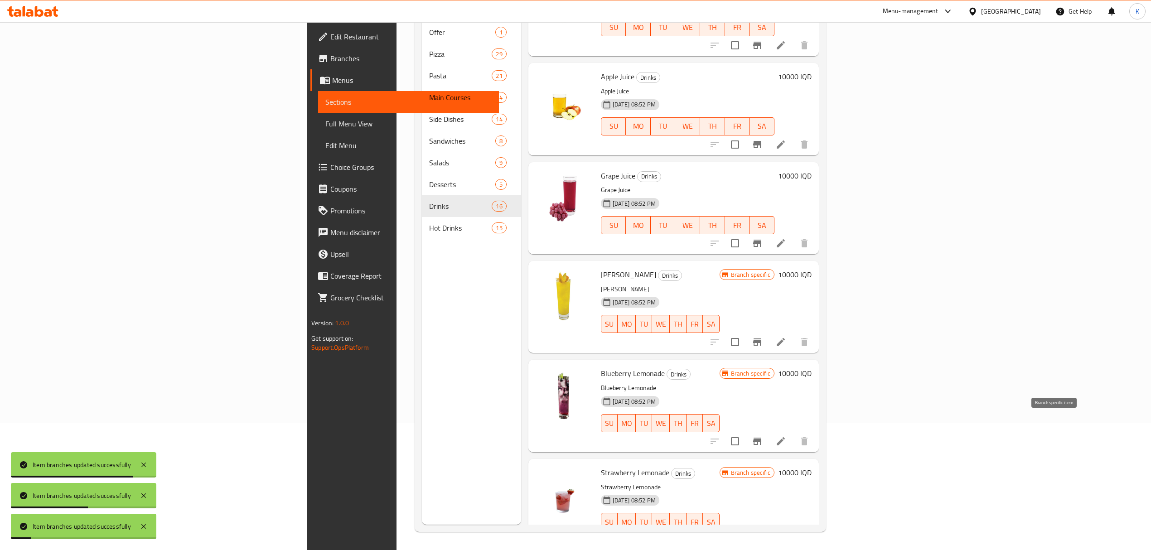
scroll to position [850, 0]
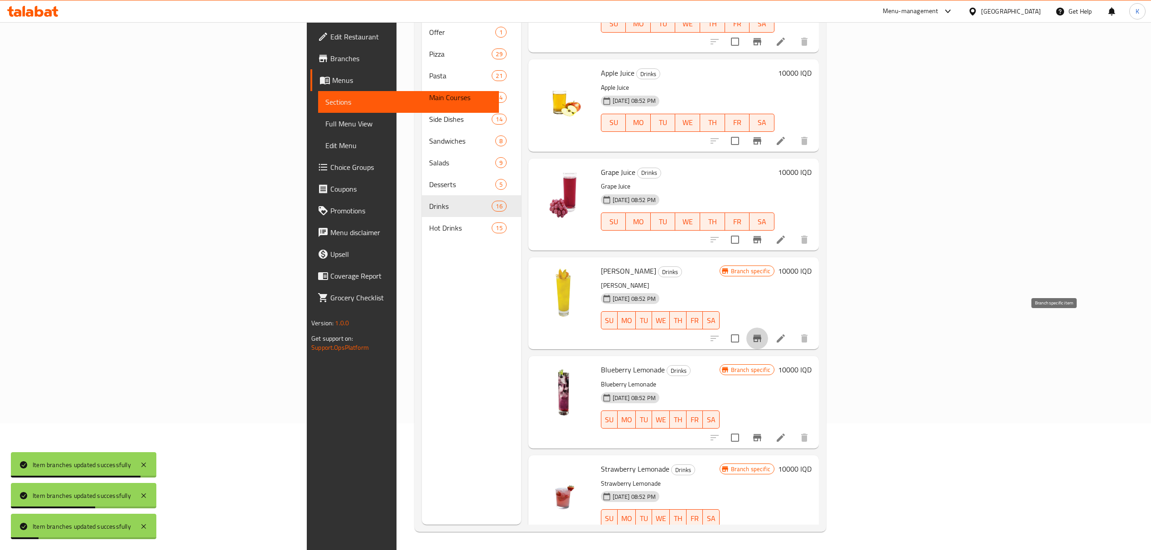
click at [762, 335] on icon "Branch-specific-item" at bounding box center [757, 338] width 8 height 7
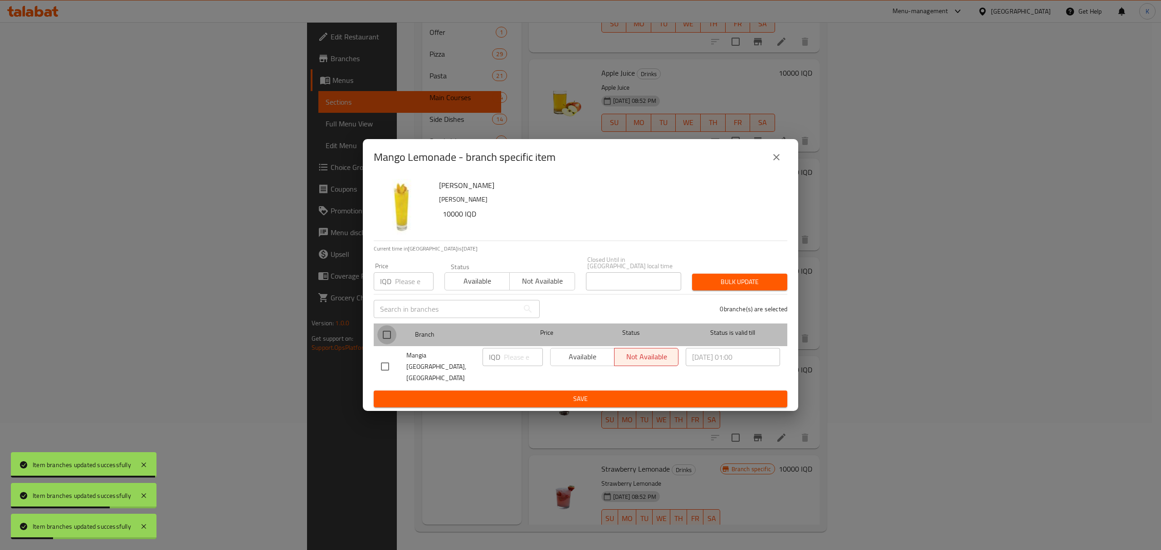
click at [385, 335] on input "checkbox" at bounding box center [386, 334] width 19 height 19
checkbox input "true"
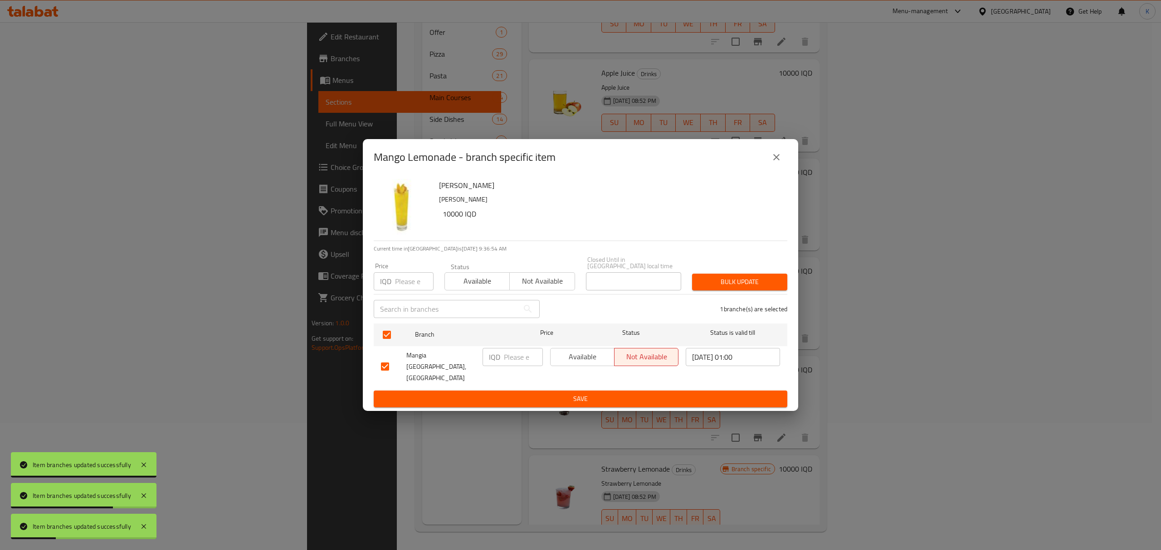
click at [482, 288] on span "Available" at bounding box center [477, 281] width 58 height 13
click at [743, 280] on button "Bulk update" at bounding box center [739, 282] width 95 height 17
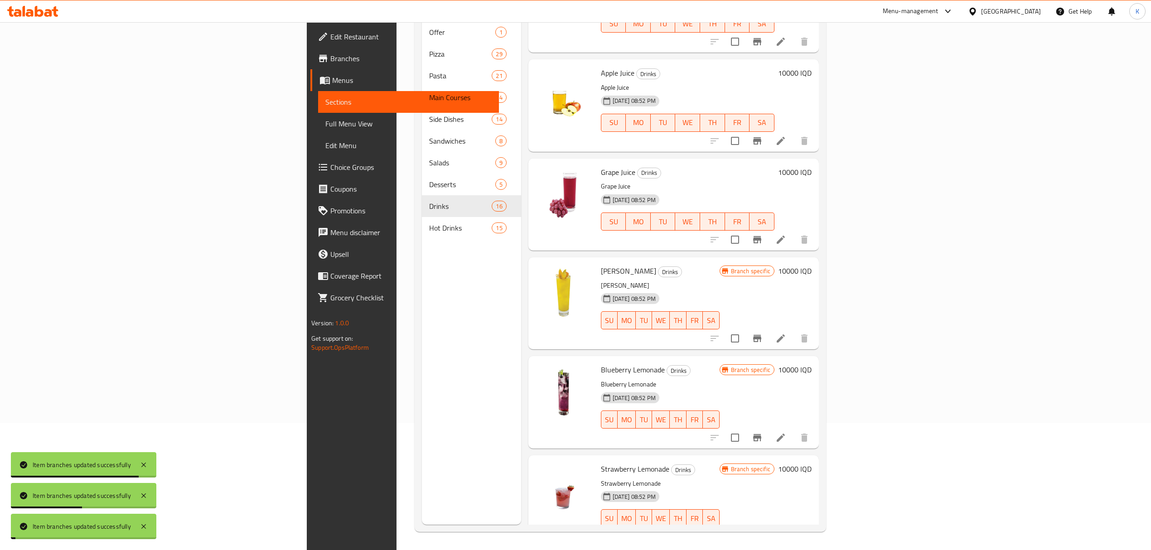
click at [763, 432] on icon "Branch-specific-item" at bounding box center [757, 437] width 11 height 11
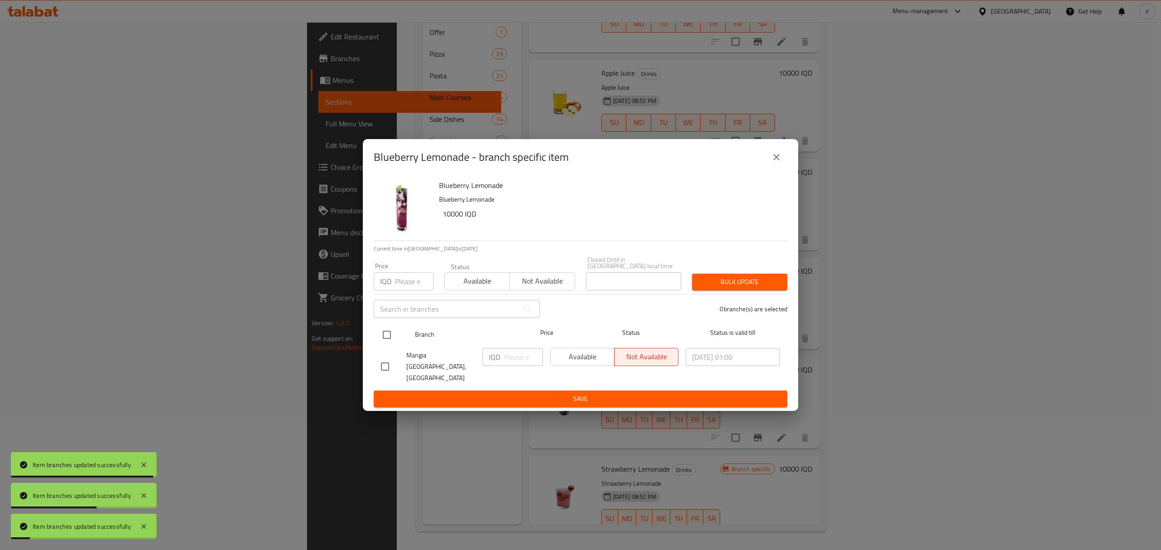
click at [389, 334] on input "checkbox" at bounding box center [386, 334] width 19 height 19
checkbox input "true"
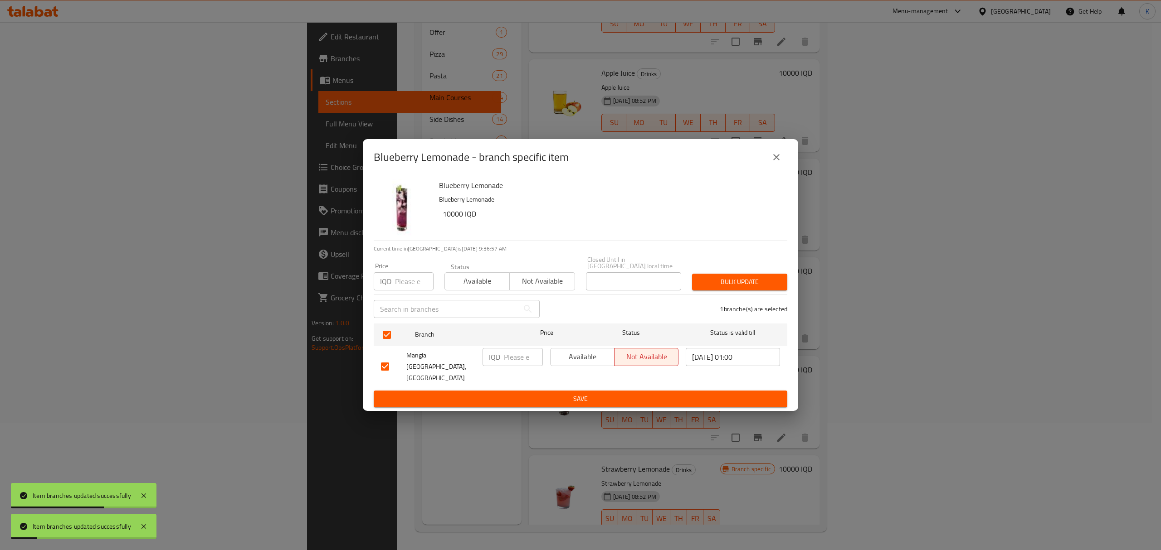
click at [477, 287] on span "Available" at bounding box center [477, 281] width 58 height 13
click at [706, 288] on span "Bulk update" at bounding box center [739, 282] width 81 height 11
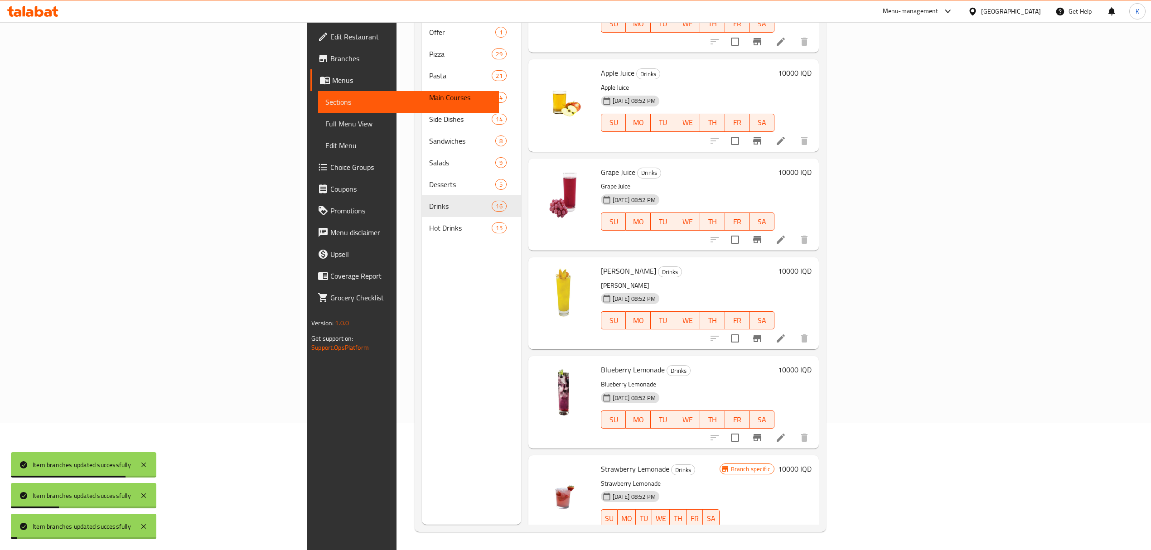
scroll to position [980, 0]
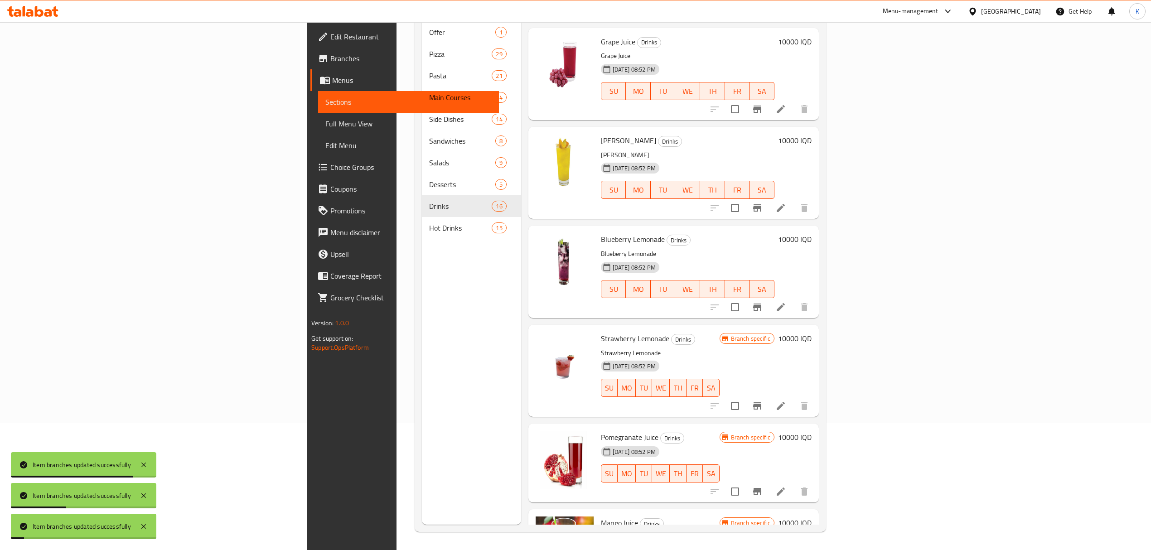
click at [768, 399] on button "Branch-specific-item" at bounding box center [758, 406] width 22 height 22
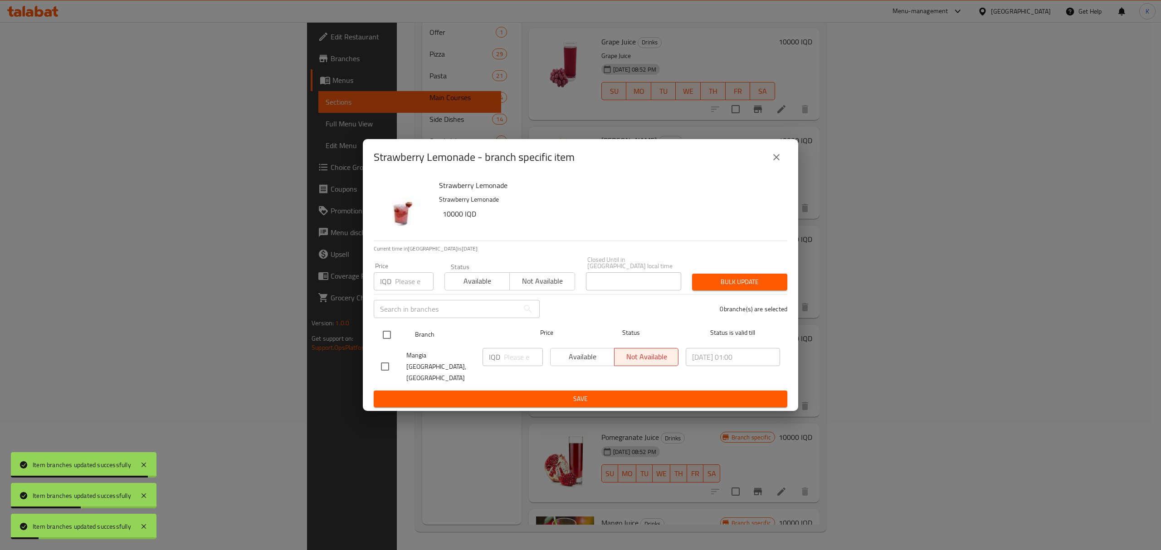
click at [393, 345] on input "checkbox" at bounding box center [386, 334] width 19 height 19
checkbox input "true"
click at [492, 282] on span "Available" at bounding box center [477, 281] width 58 height 13
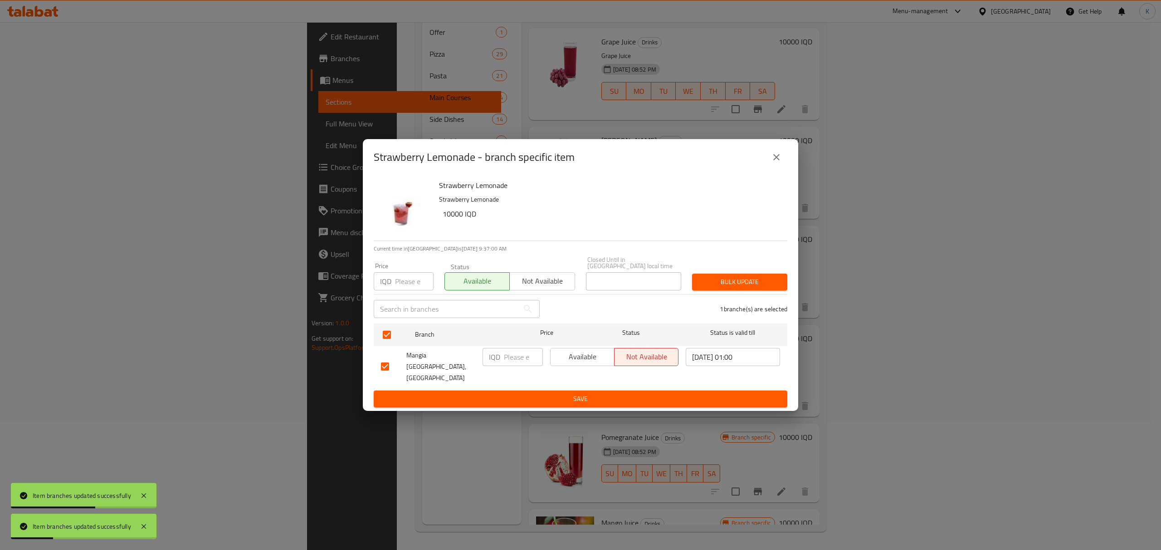
click at [760, 287] on span "Bulk update" at bounding box center [739, 282] width 81 height 11
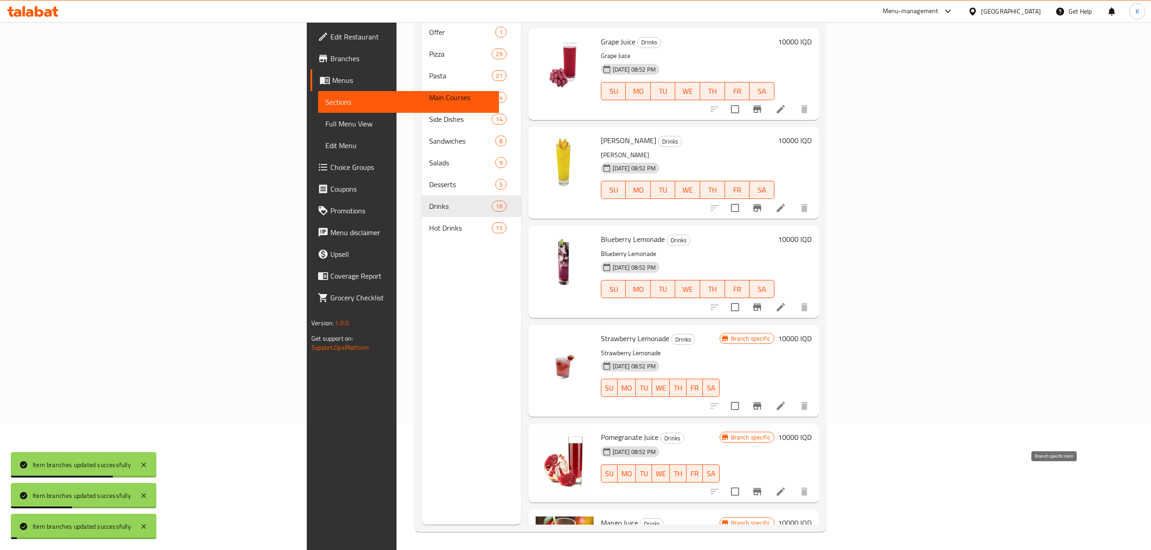
click at [762, 488] on icon "Branch-specific-item" at bounding box center [757, 491] width 8 height 7
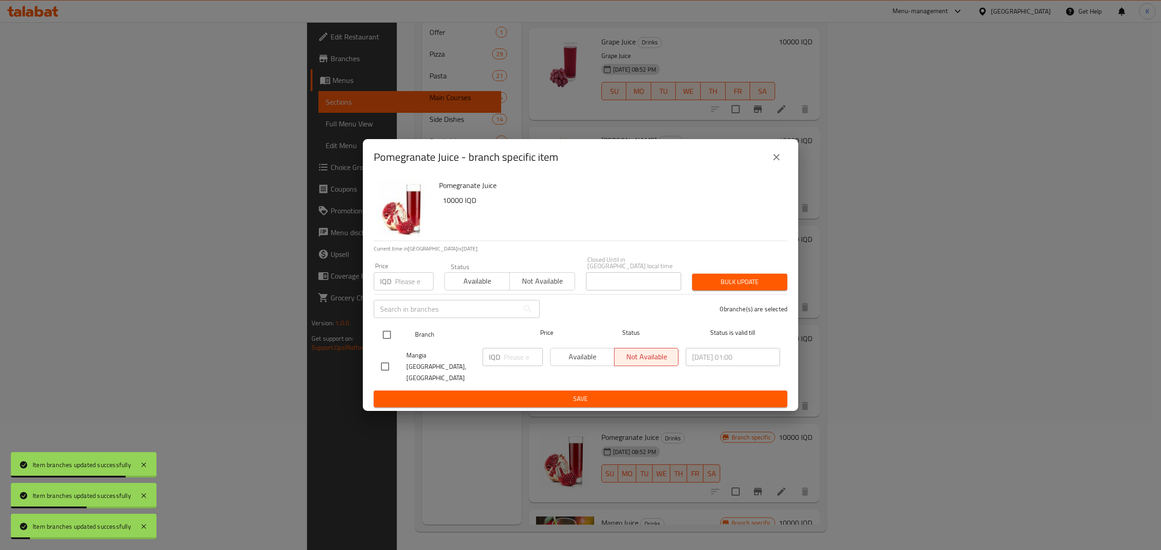
click at [386, 334] on input "checkbox" at bounding box center [386, 334] width 19 height 19
checkbox input "true"
click at [481, 281] on span "Available" at bounding box center [477, 281] width 58 height 13
click at [761, 288] on span "Bulk update" at bounding box center [739, 282] width 81 height 11
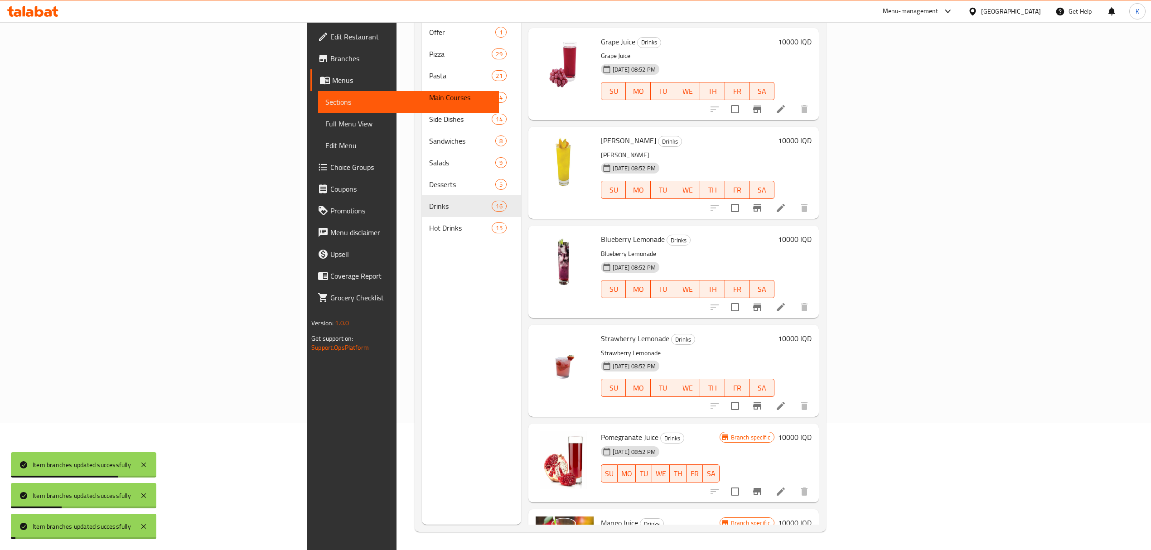
scroll to position [1029, 0]
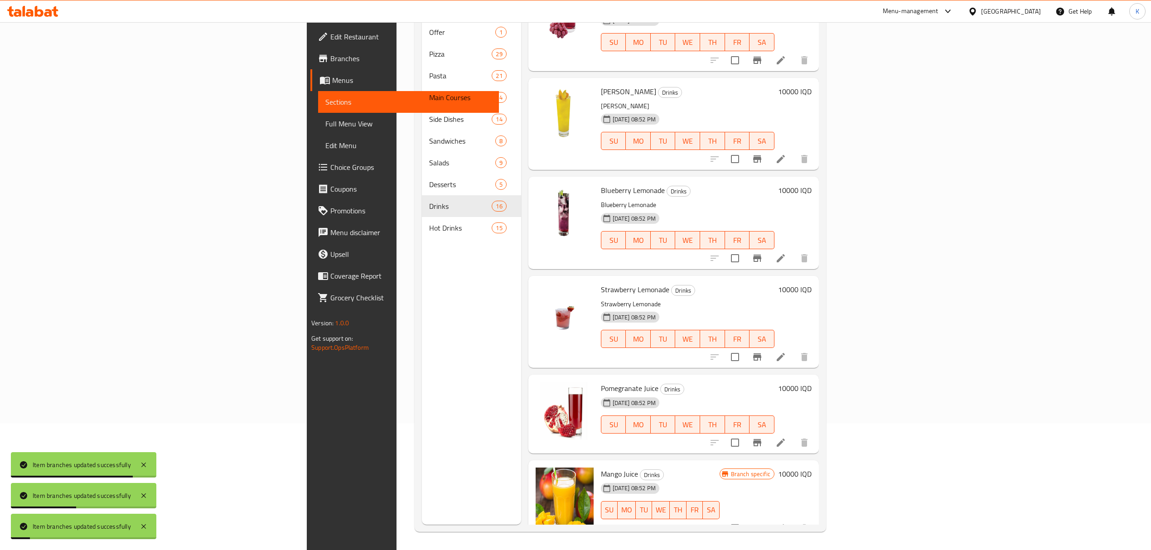
click at [812, 503] on div "Branch specific 10000 IQD" at bounding box center [766, 500] width 92 height 64
click at [763, 523] on icon "Branch-specific-item" at bounding box center [757, 528] width 11 height 11
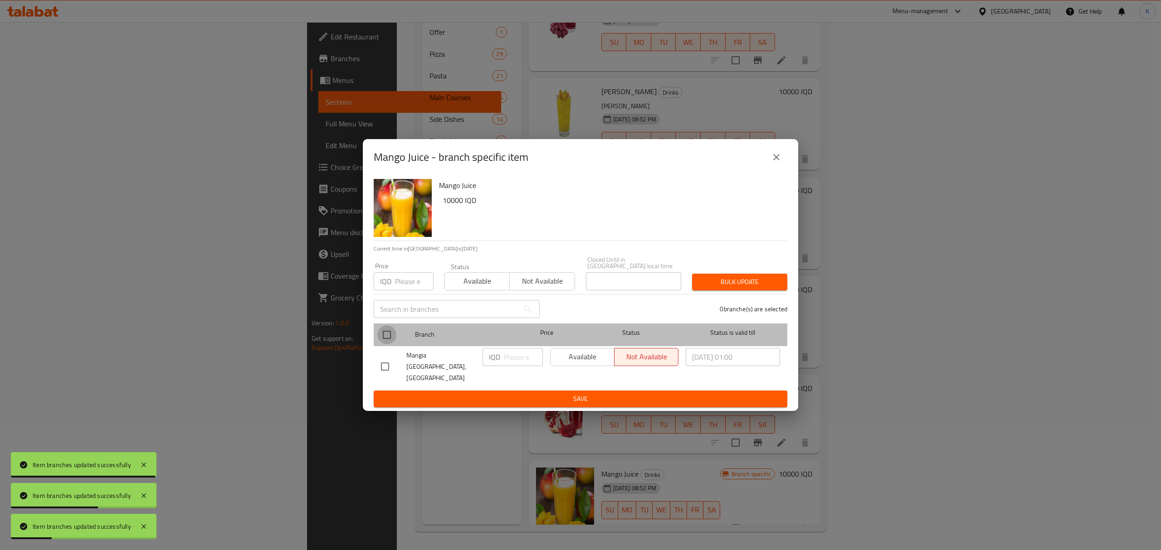
click at [386, 343] on input "checkbox" at bounding box center [386, 334] width 19 height 19
checkbox input "true"
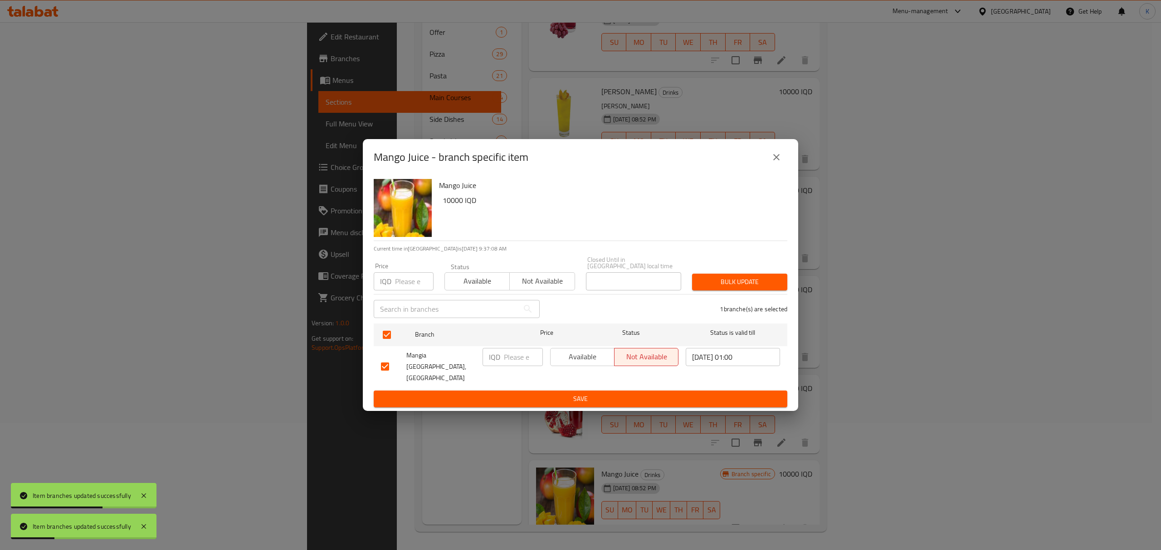
click at [466, 287] on span "Available" at bounding box center [477, 281] width 58 height 13
click at [702, 280] on button "Bulk update" at bounding box center [739, 282] width 95 height 17
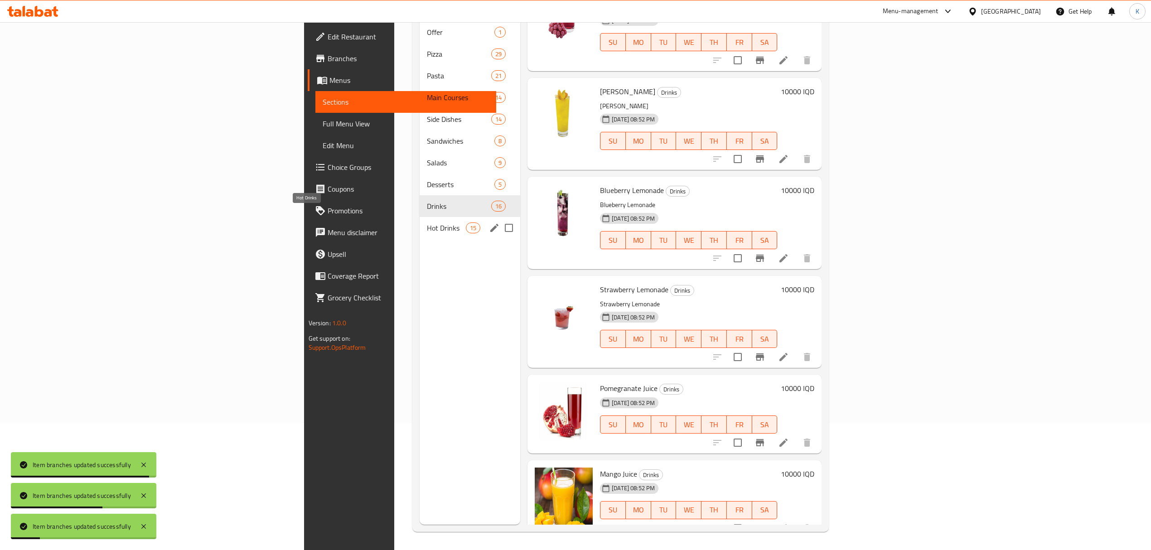
click at [427, 223] on span "Hot Drinks" at bounding box center [446, 228] width 39 height 11
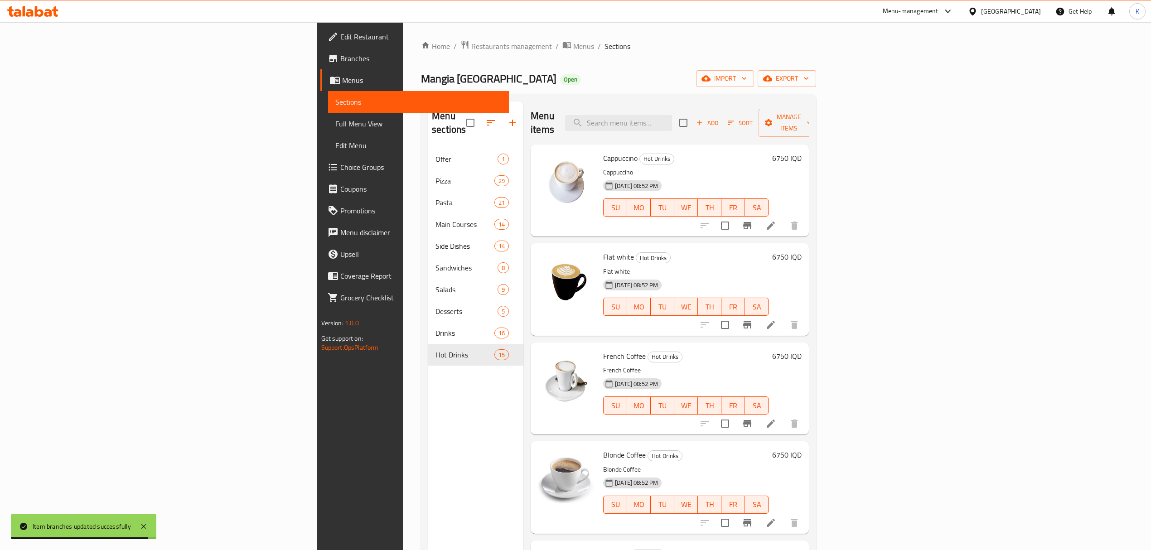
click at [603, 350] on span "French Coffee" at bounding box center [624, 357] width 43 height 14
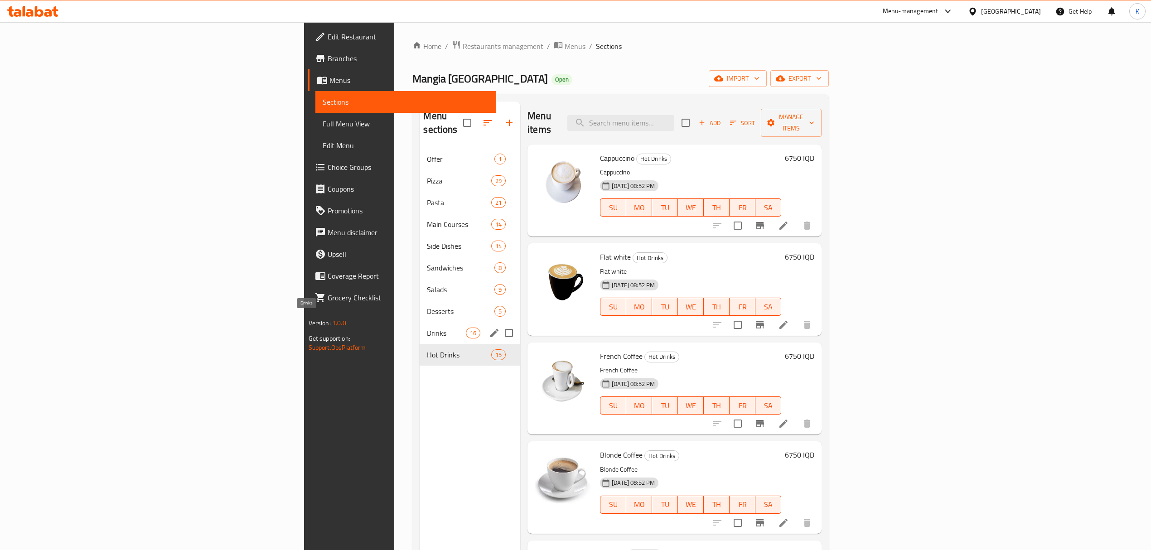
click at [427, 328] on span "Drinks" at bounding box center [446, 333] width 39 height 11
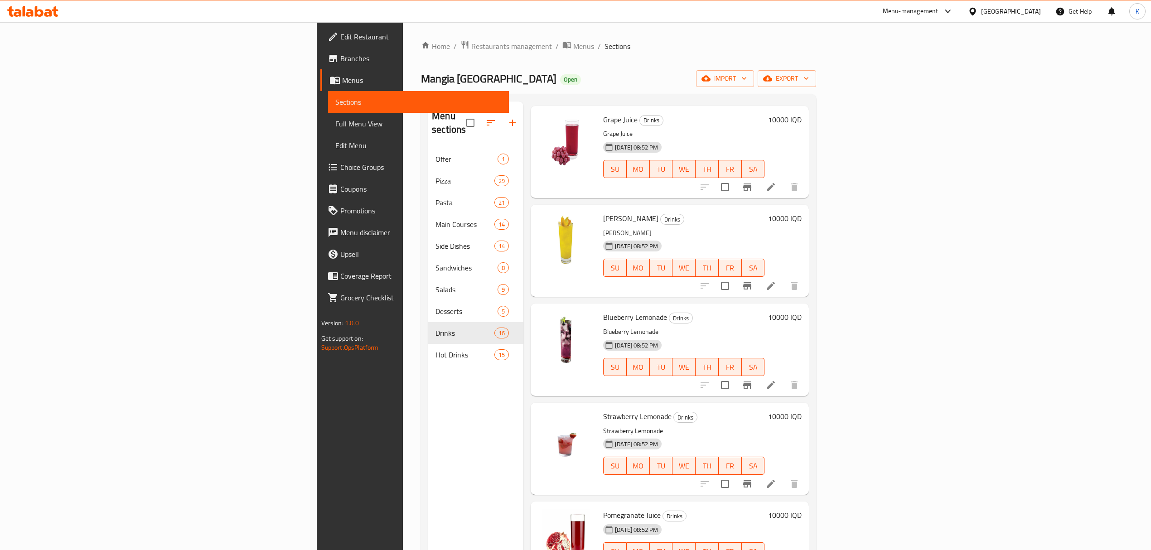
scroll to position [127, 0]
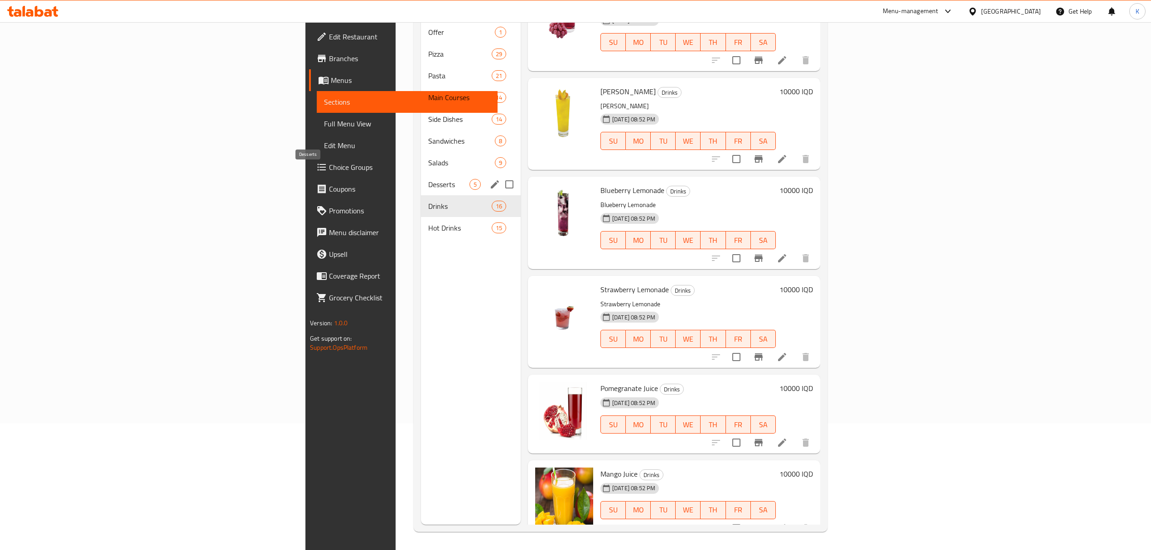
click at [428, 179] on span "Desserts" at bounding box center [448, 184] width 41 height 11
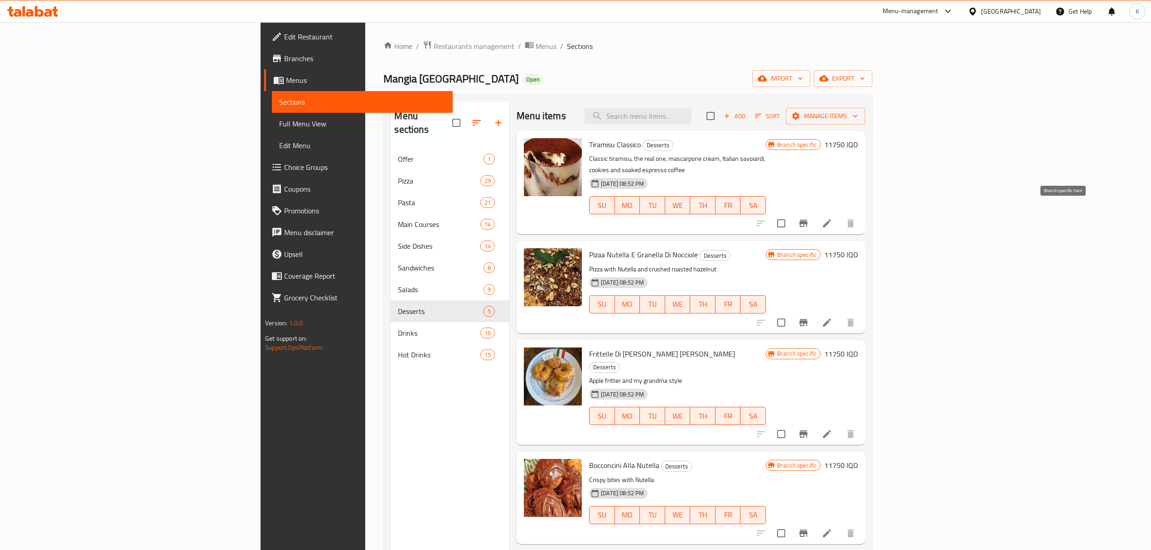
click at [815, 214] on button "Branch-specific-item" at bounding box center [804, 224] width 22 height 22
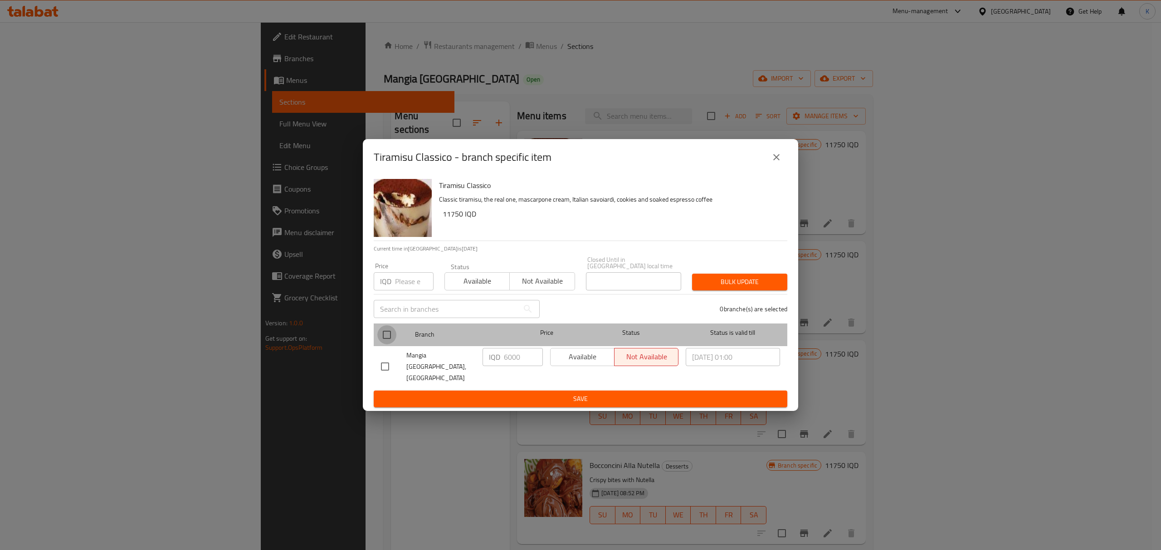
click at [390, 334] on input "checkbox" at bounding box center [386, 334] width 19 height 19
checkbox input "true"
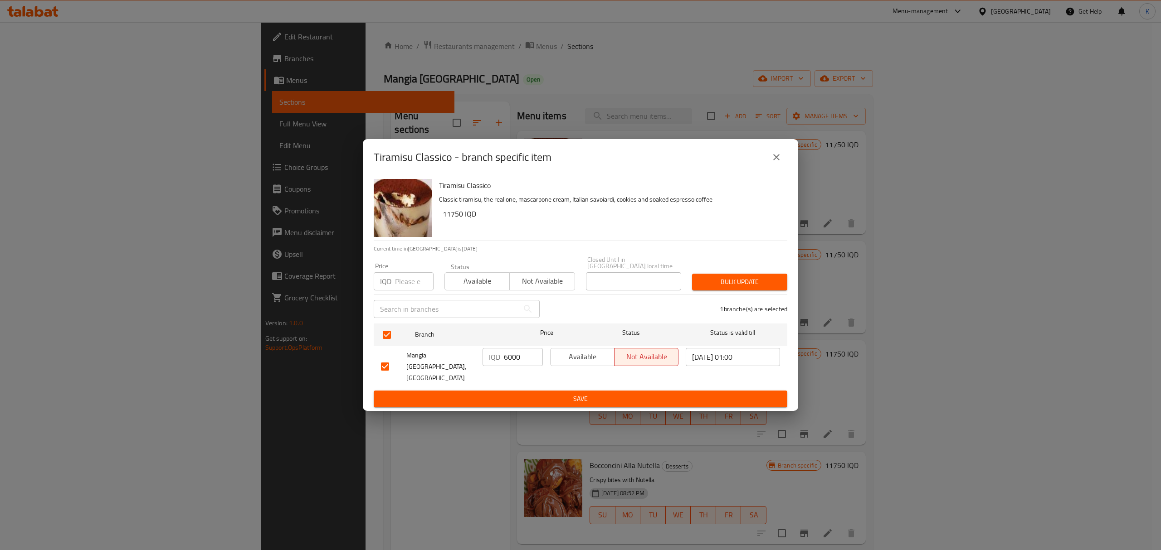
click at [479, 285] on span "Available" at bounding box center [477, 281] width 58 height 13
click at [728, 288] on span "Bulk update" at bounding box center [739, 282] width 81 height 11
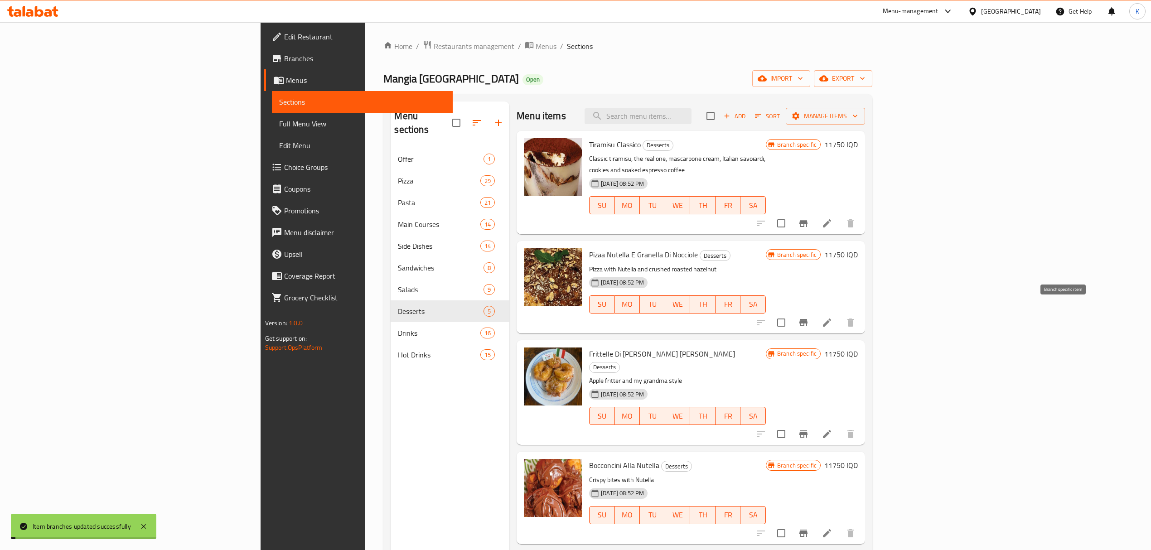
click at [808, 319] on icon "Branch-specific-item" at bounding box center [804, 322] width 8 height 7
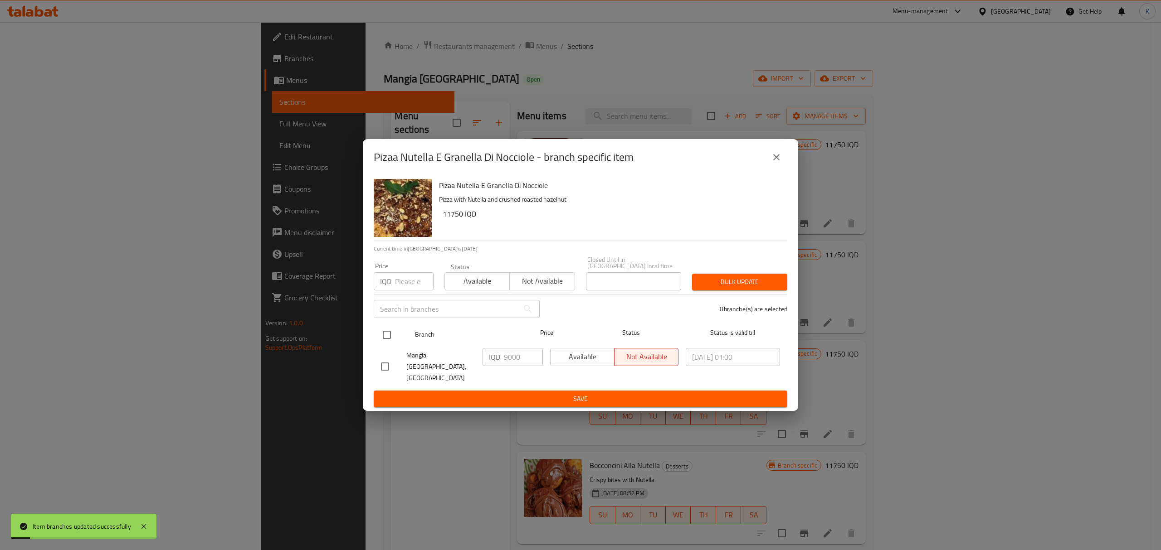
click at [390, 343] on input "checkbox" at bounding box center [386, 334] width 19 height 19
checkbox input "true"
click at [473, 280] on button "Available" at bounding box center [476, 281] width 65 height 18
click at [720, 288] on span "Bulk update" at bounding box center [739, 282] width 81 height 11
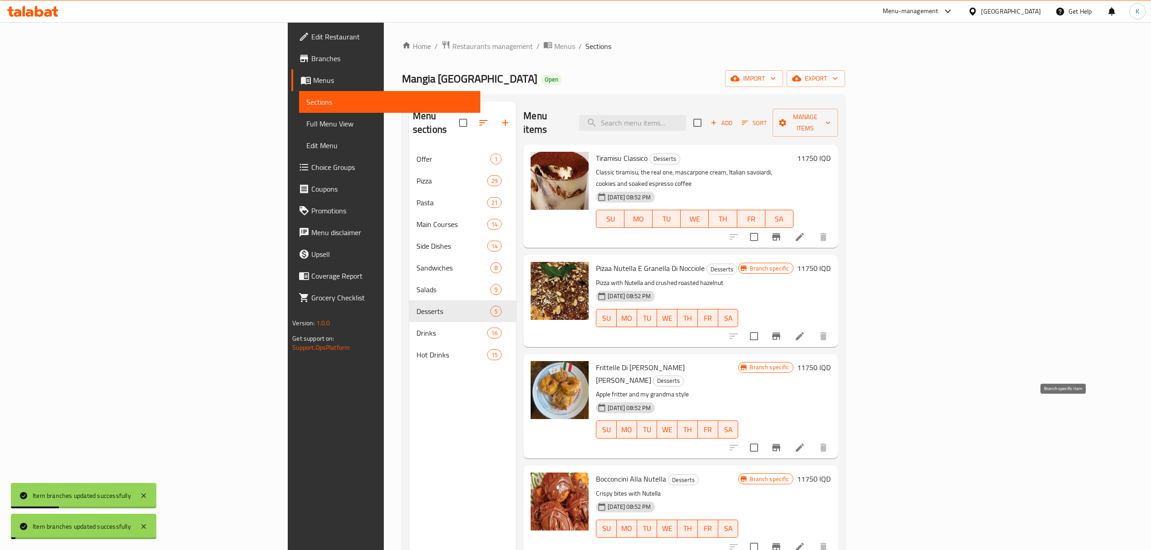
click at [782, 442] on icon "Branch-specific-item" at bounding box center [776, 447] width 11 height 11
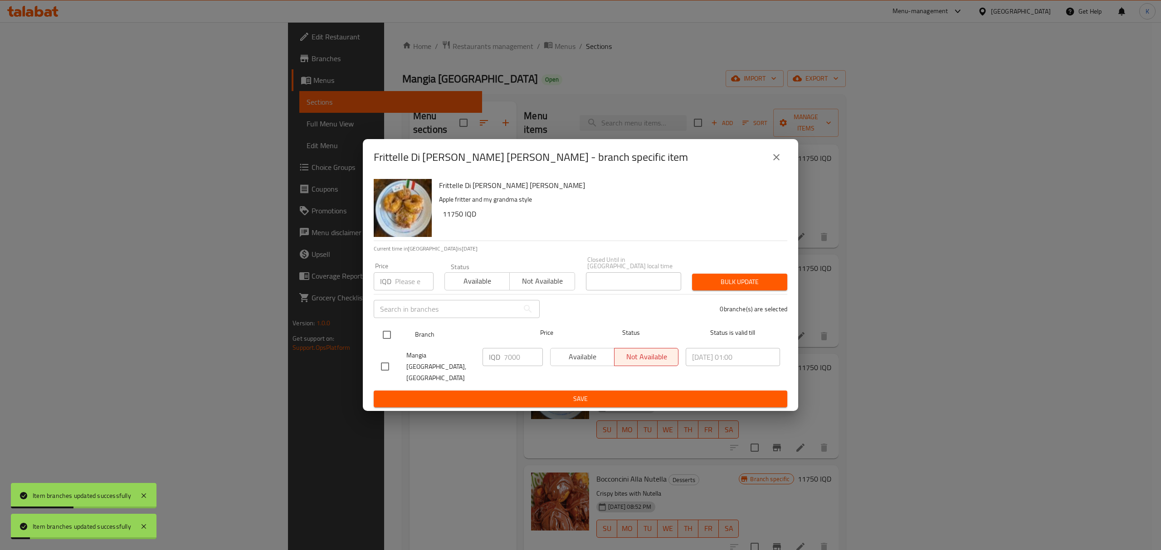
click at [390, 341] on input "checkbox" at bounding box center [386, 334] width 19 height 19
checkbox input "true"
click at [468, 288] on span "Available" at bounding box center [477, 281] width 58 height 13
click at [722, 287] on span "Bulk update" at bounding box center [739, 282] width 81 height 11
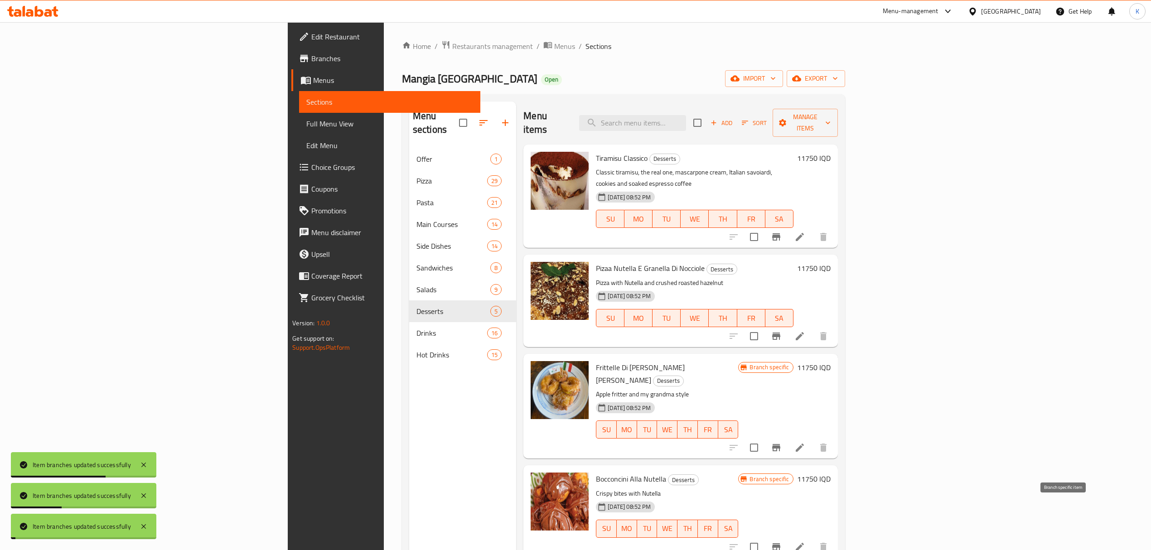
click at [782, 542] on icon "Branch-specific-item" at bounding box center [776, 547] width 11 height 11
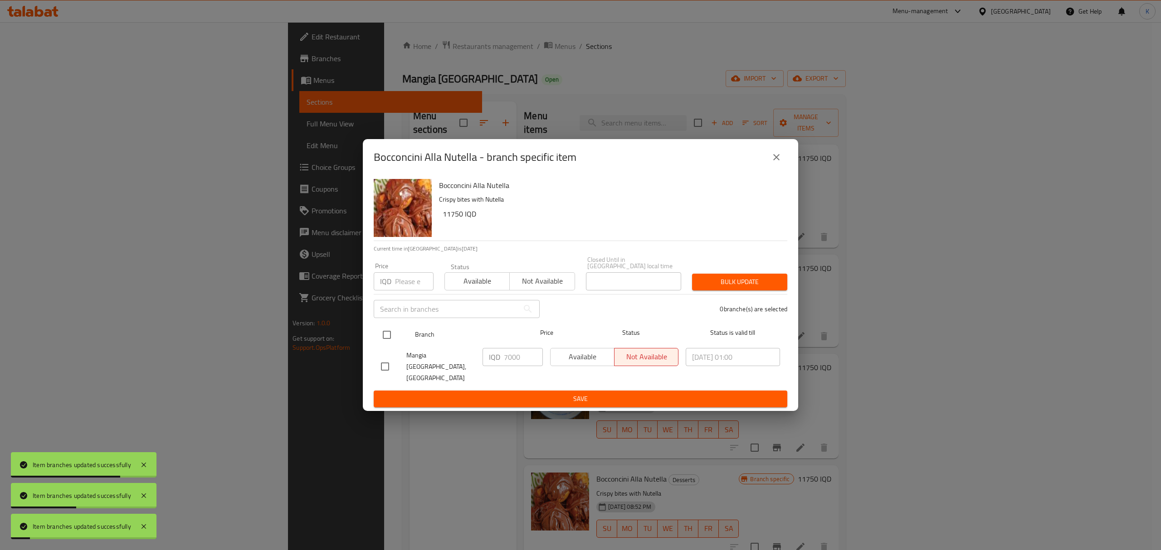
click at [383, 341] on input "checkbox" at bounding box center [386, 334] width 19 height 19
checkbox input "true"
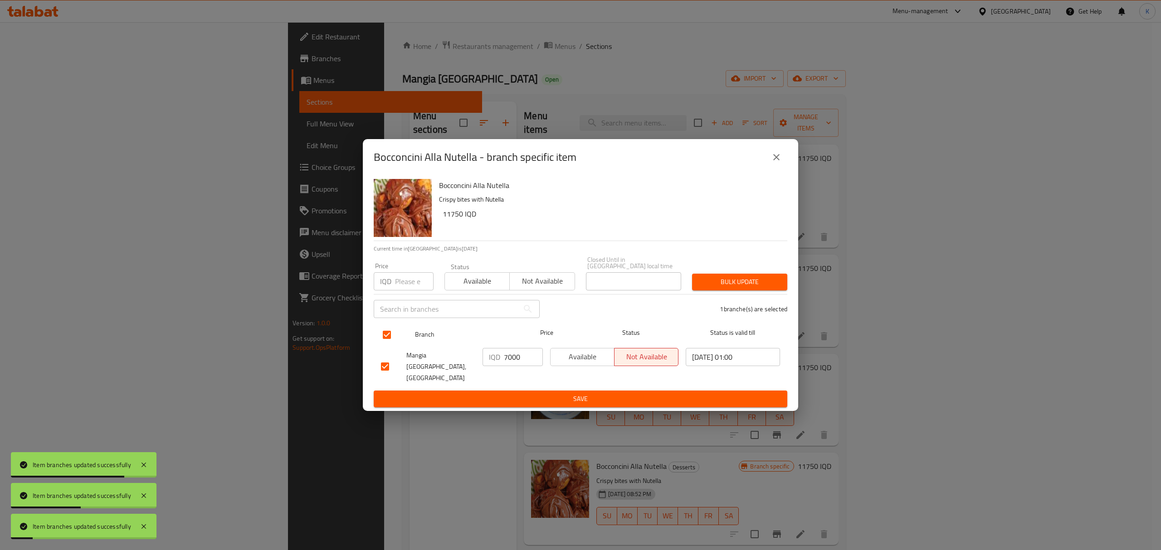
checkbox input "true"
click at [478, 288] on span "Available" at bounding box center [477, 281] width 58 height 13
click at [767, 287] on span "Bulk update" at bounding box center [739, 282] width 81 height 11
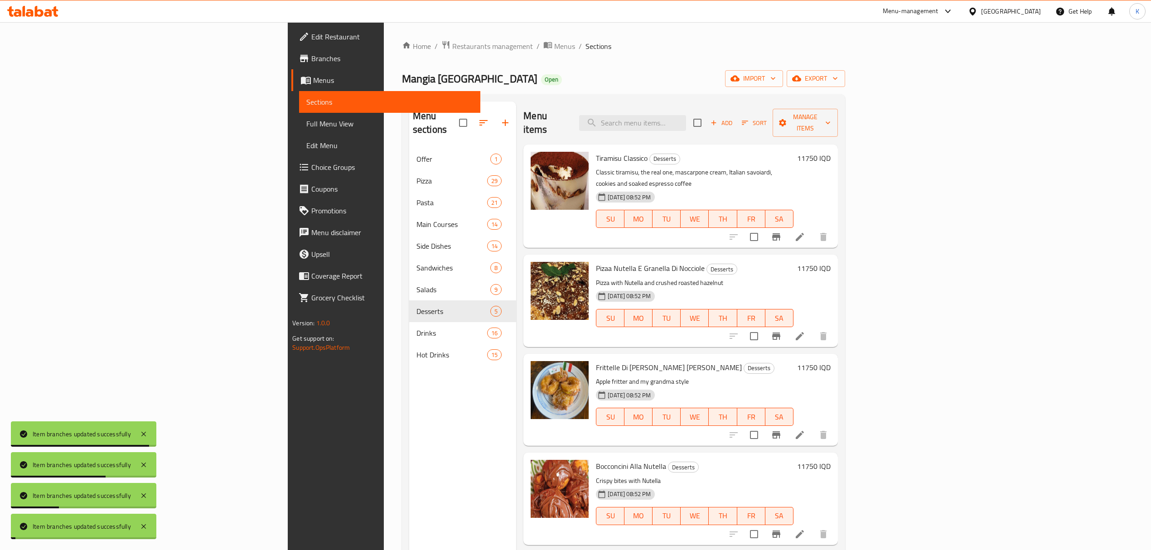
scroll to position [127, 0]
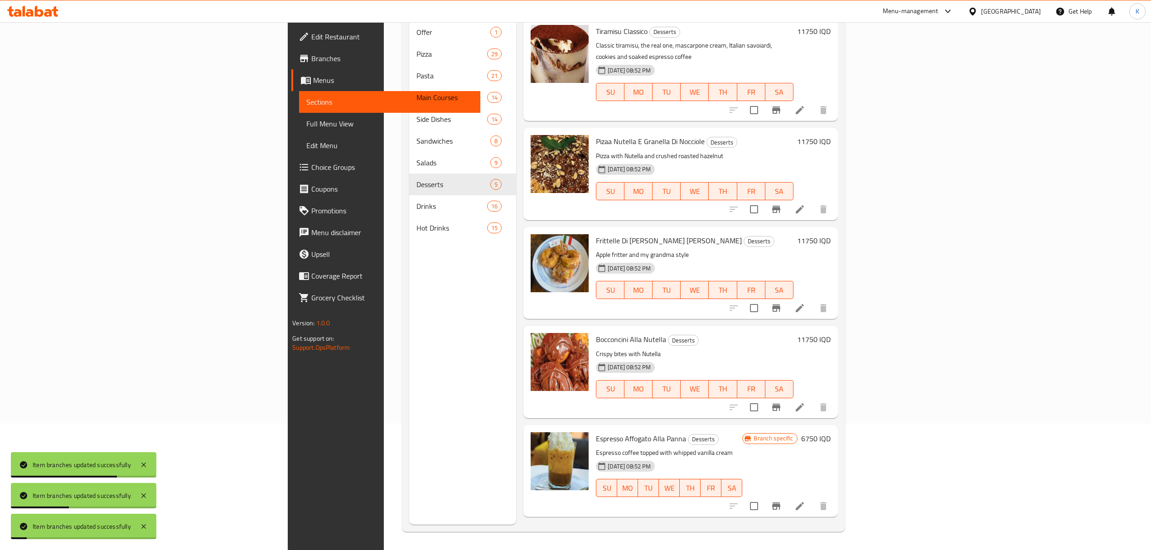
click at [781, 503] on icon "Branch-specific-item" at bounding box center [776, 506] width 8 height 7
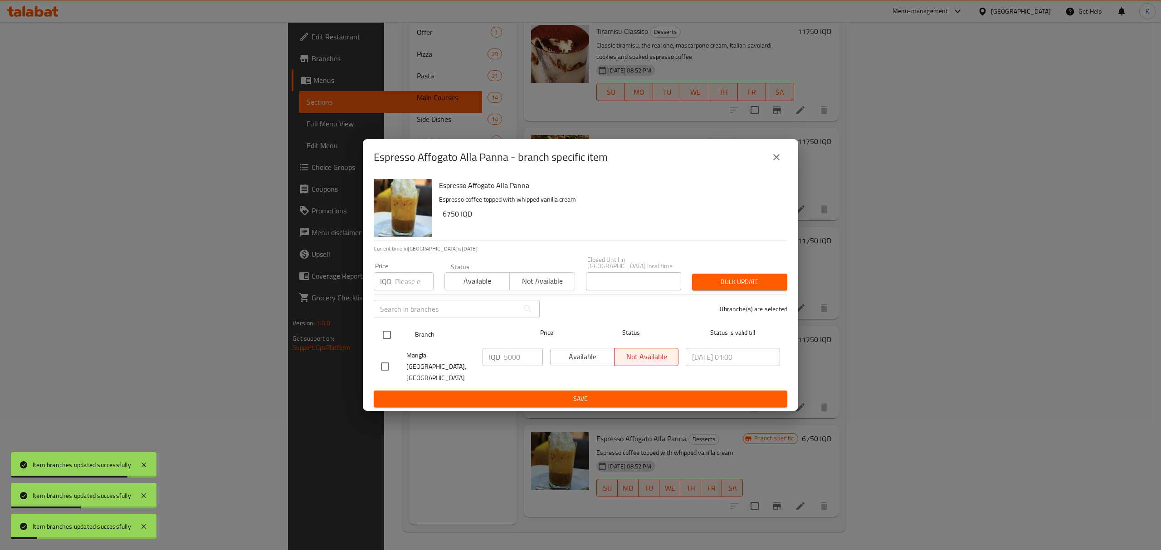
click at [394, 345] on input "checkbox" at bounding box center [386, 334] width 19 height 19
checkbox input "true"
click at [486, 282] on span "Available" at bounding box center [477, 281] width 58 height 13
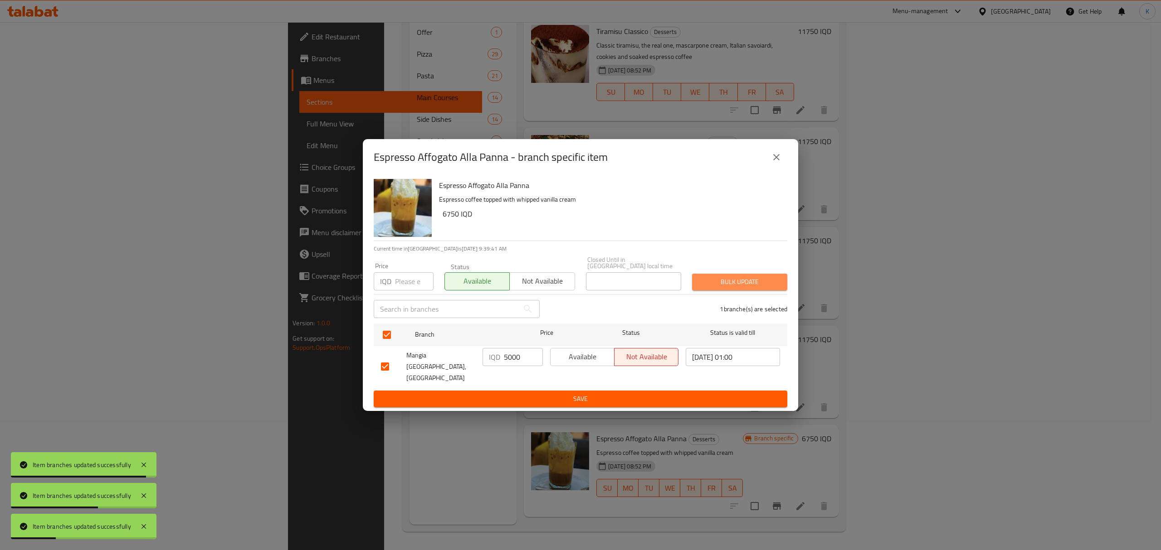
click at [704, 285] on span "Bulk update" at bounding box center [739, 282] width 81 height 11
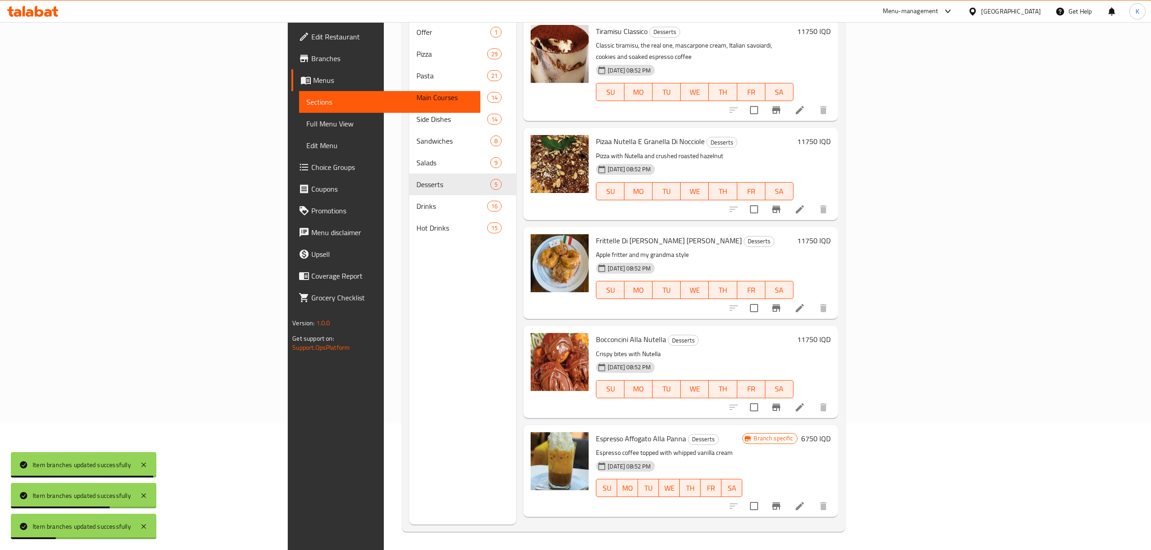
scroll to position [127, 0]
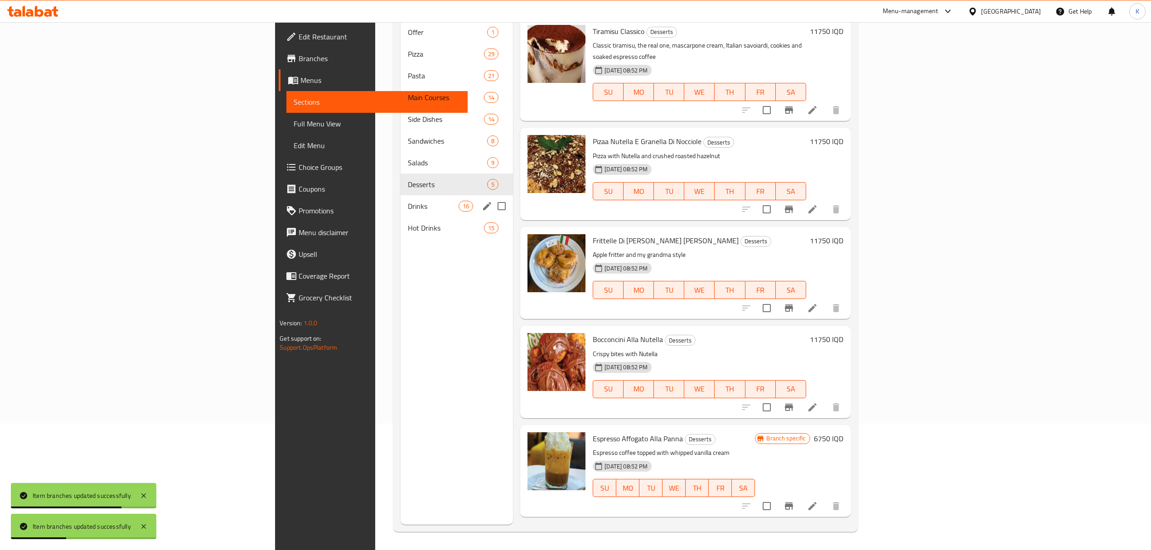
click at [401, 195] on div "Drinks 16" at bounding box center [457, 206] width 112 height 22
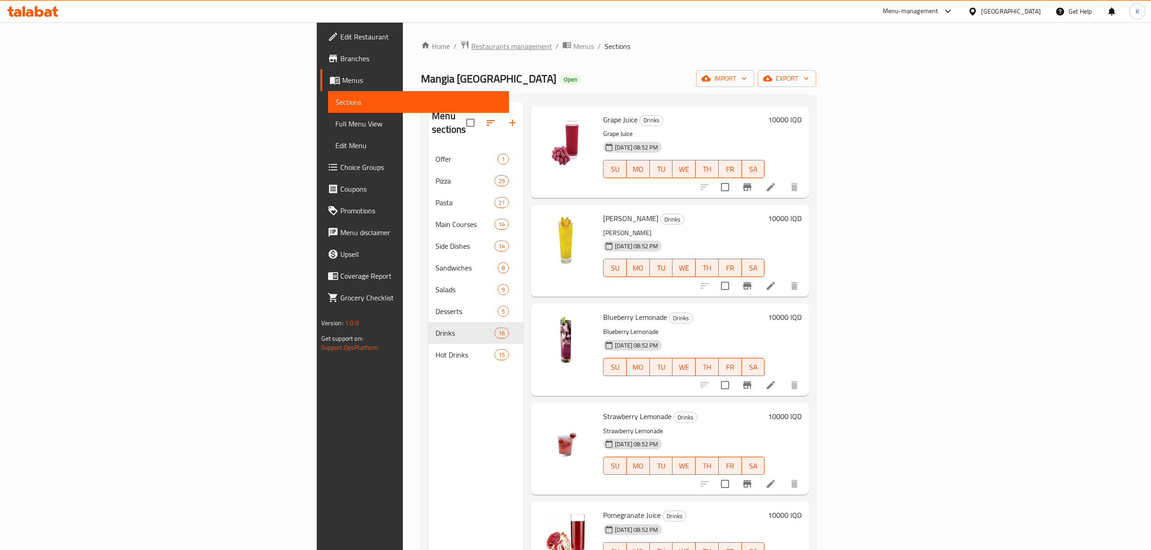
click at [471, 49] on span "Restaurants management" at bounding box center [511, 46] width 81 height 11
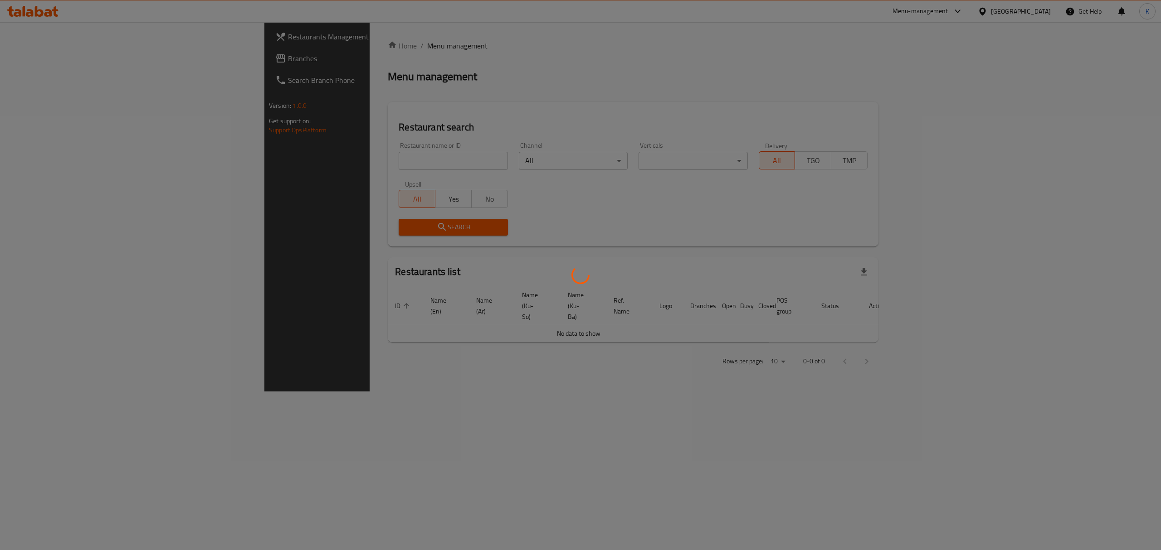
click at [267, 167] on div at bounding box center [580, 275] width 1161 height 550
click at [383, 163] on div "Home / Menu management Menu management Restaurant search Restaurant name or ID …" at bounding box center [628, 206] width 491 height 333
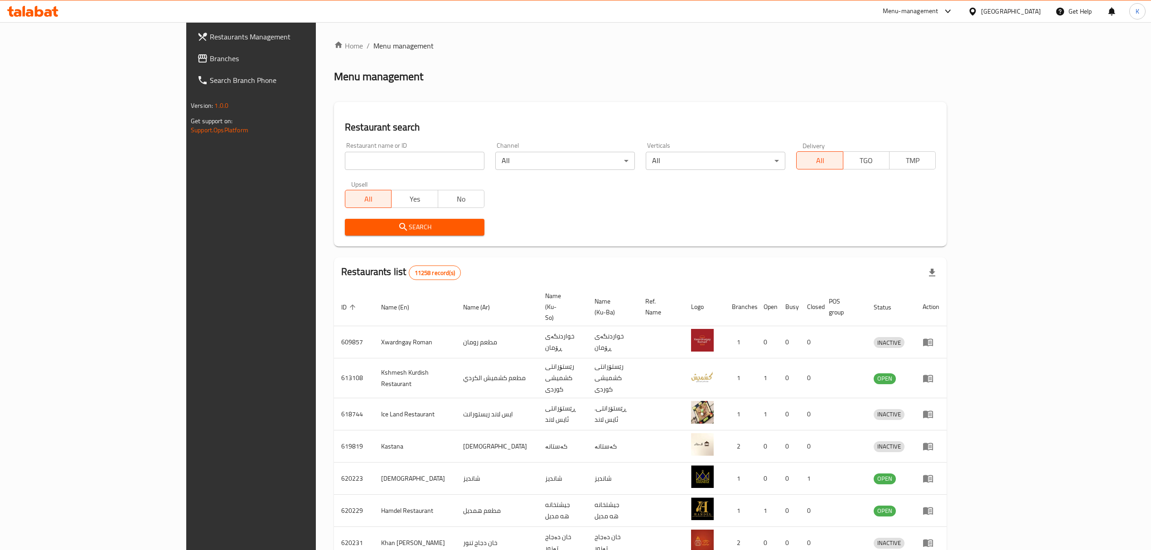
click at [345, 160] on input "search" at bounding box center [415, 161] width 140 height 18
type input "last lan"
click button "Search" at bounding box center [415, 227] width 140 height 17
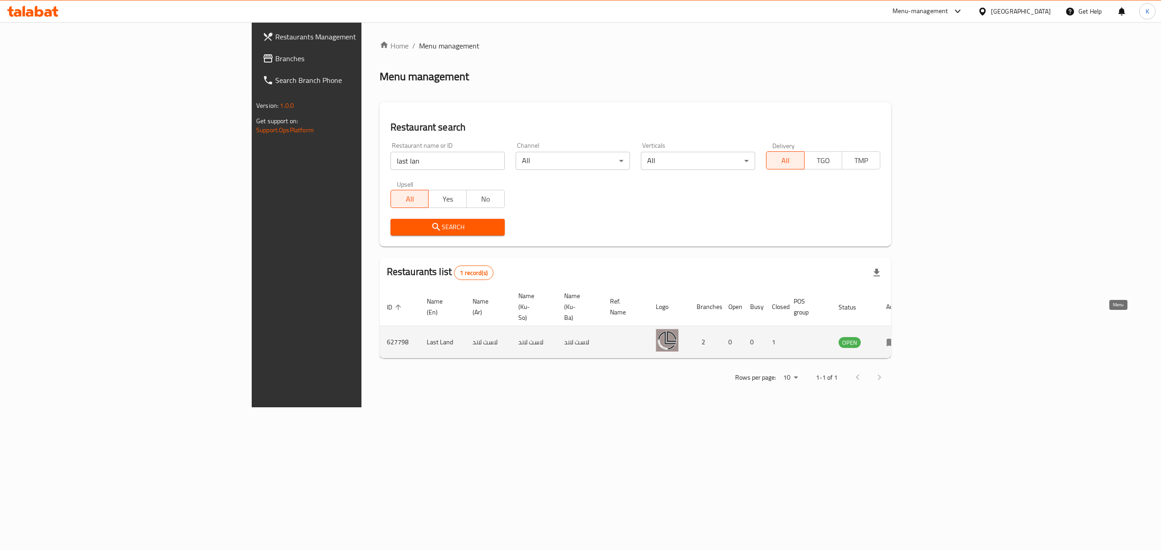
click at [896, 339] on icon "enhanced table" at bounding box center [891, 343] width 10 height 8
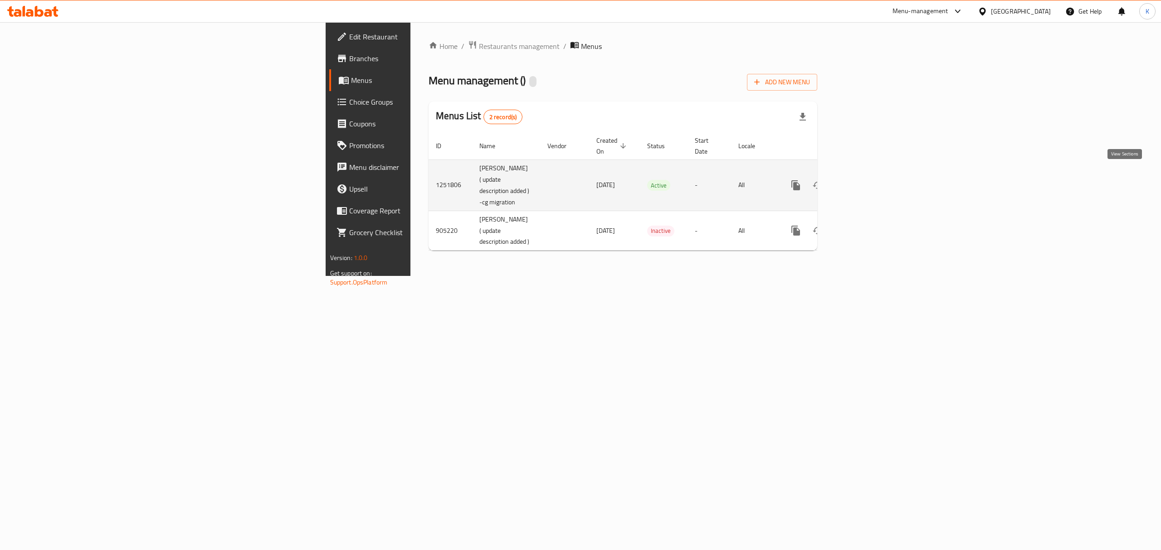
click at [866, 180] on icon "enhanced table" at bounding box center [860, 185] width 11 height 11
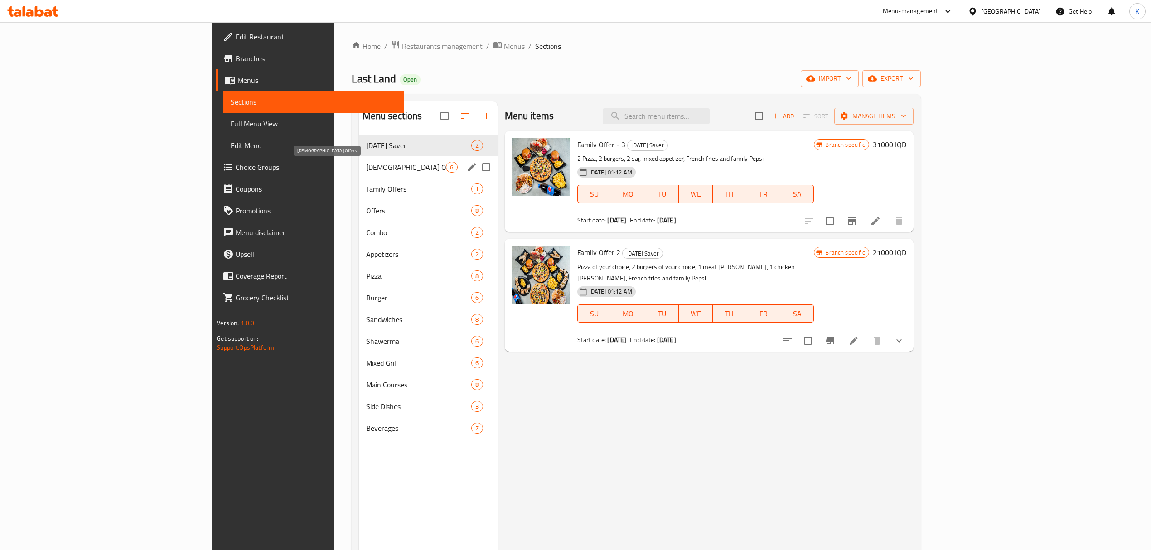
click at [366, 165] on span "Iftar Offers" at bounding box center [406, 167] width 80 height 11
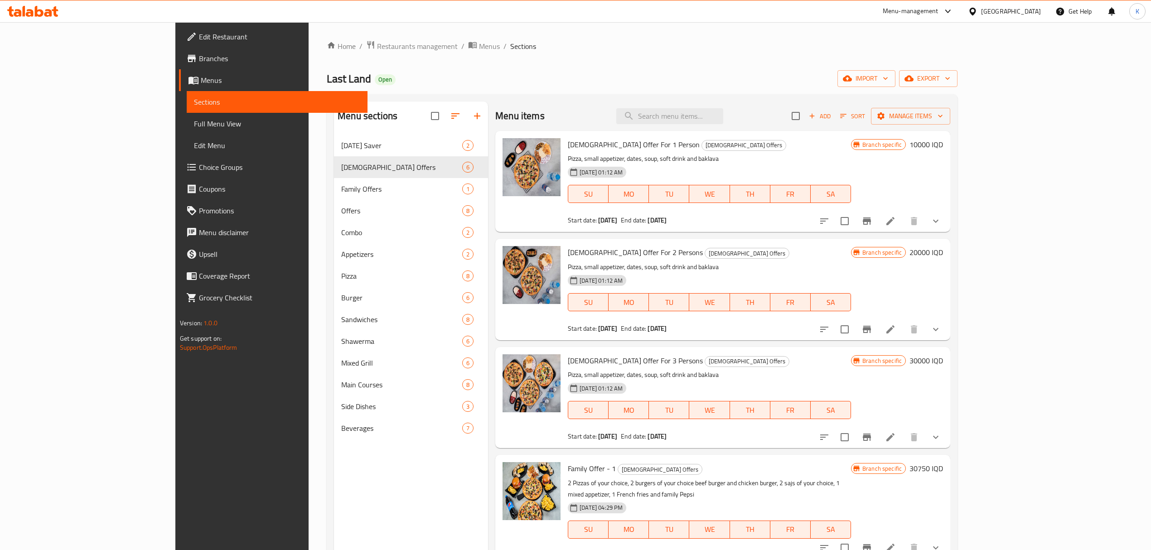
click at [496, 117] on h2 "Menu items" at bounding box center [520, 116] width 49 height 14
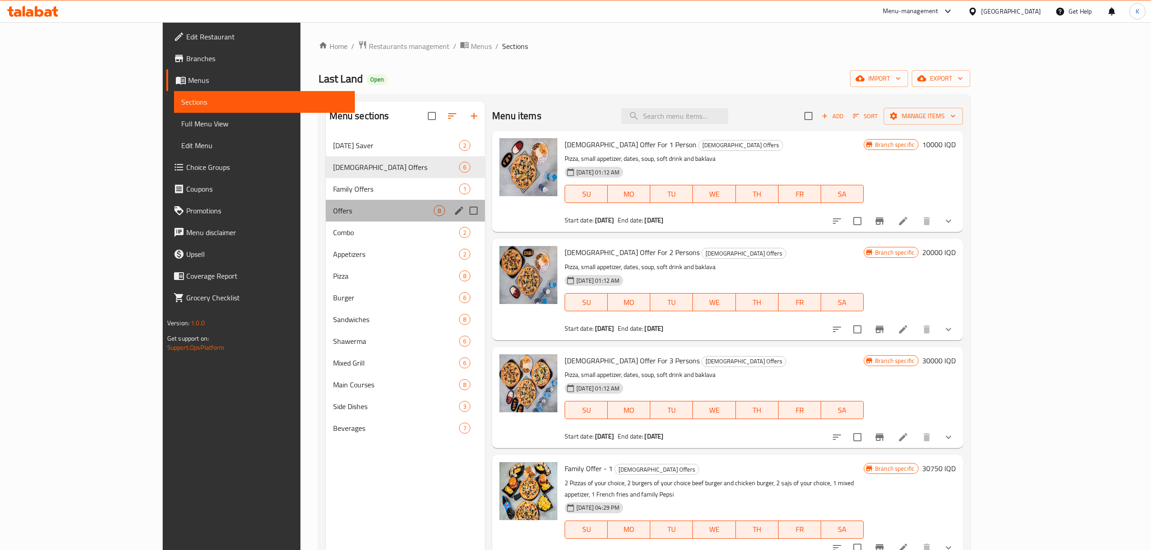
click at [326, 204] on div "Offers 8" at bounding box center [406, 211] width 160 height 22
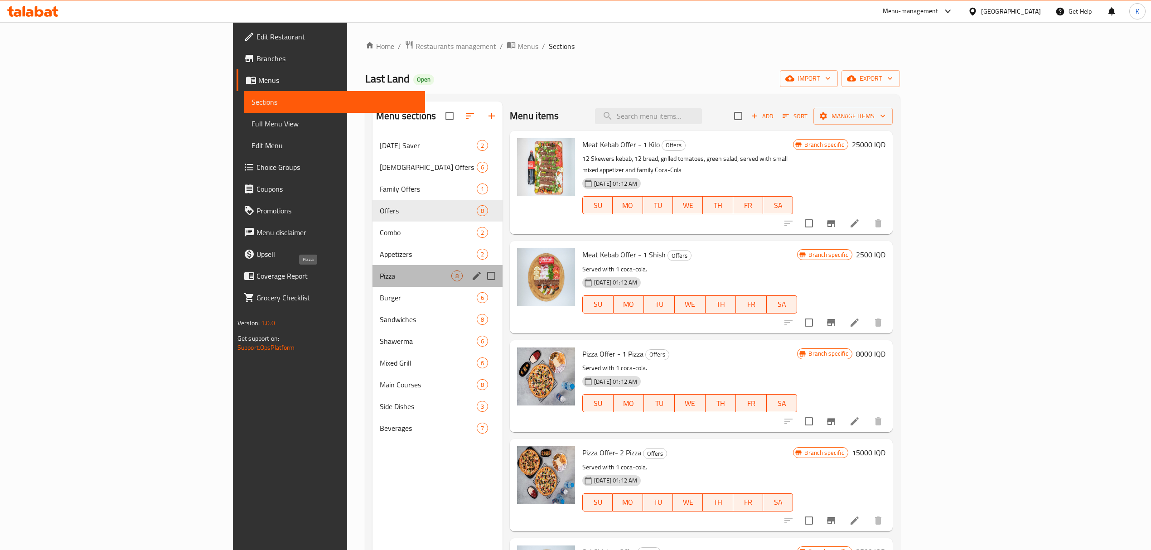
click at [380, 280] on span "Pizza" at bounding box center [416, 276] width 72 height 11
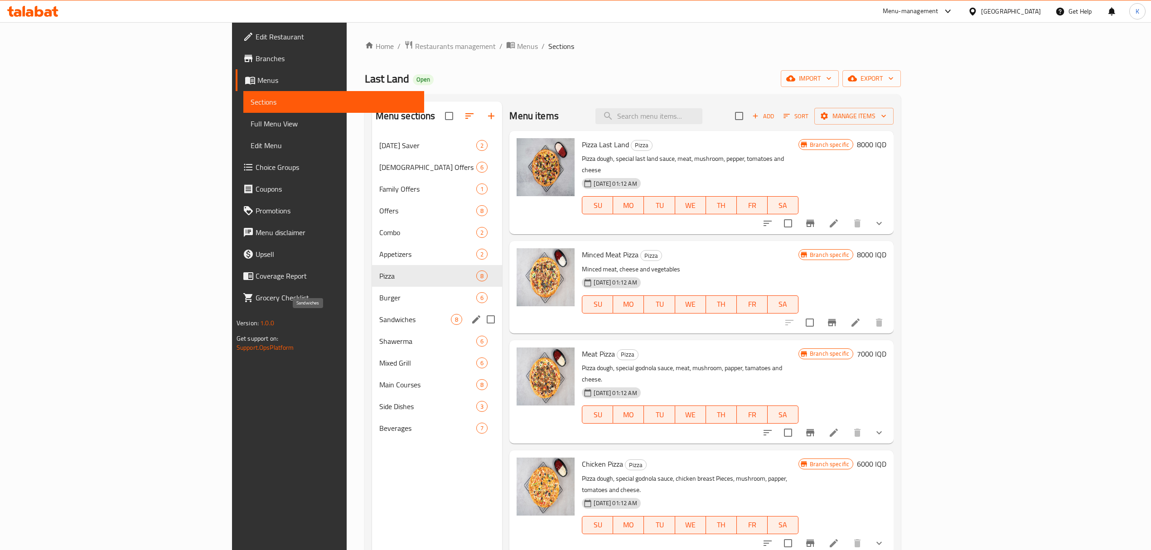
click at [372, 331] on div "Shawerma 6" at bounding box center [437, 341] width 131 height 22
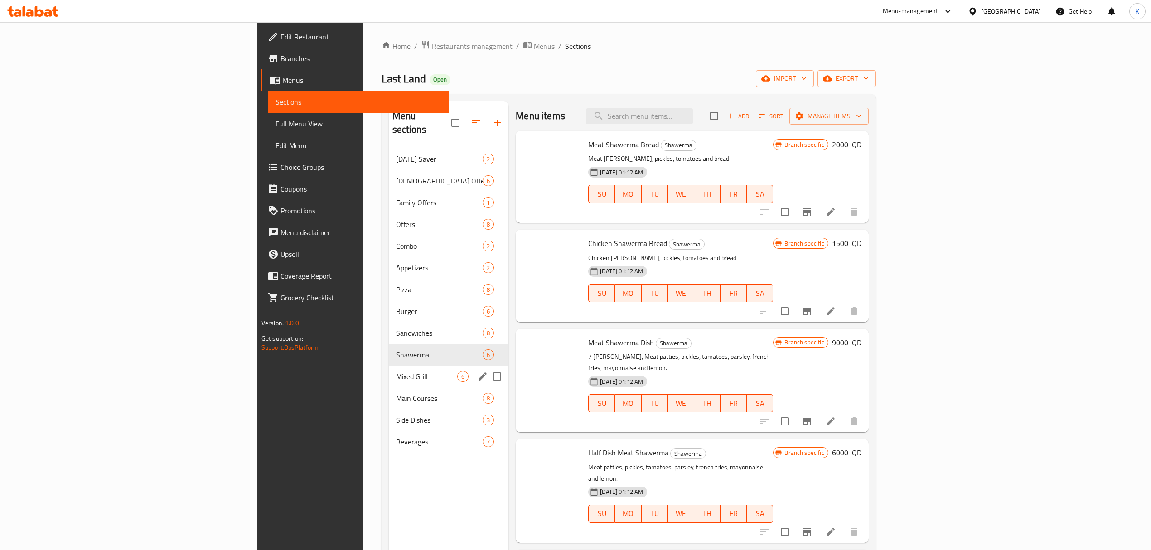
click at [389, 394] on div "Main Courses 8" at bounding box center [449, 399] width 120 height 22
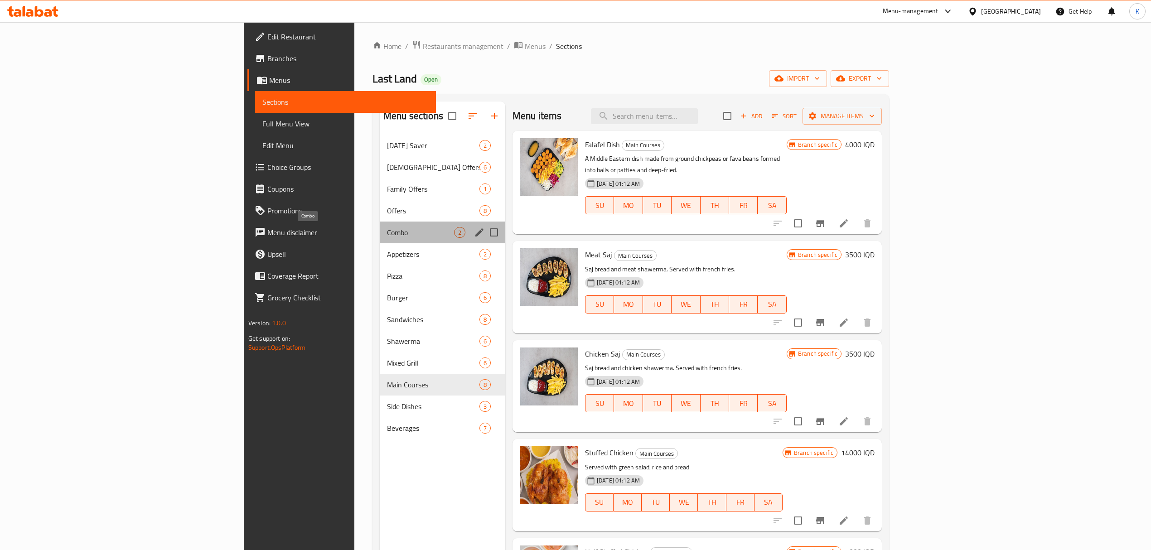
click at [387, 236] on span "Combo" at bounding box center [420, 232] width 67 height 11
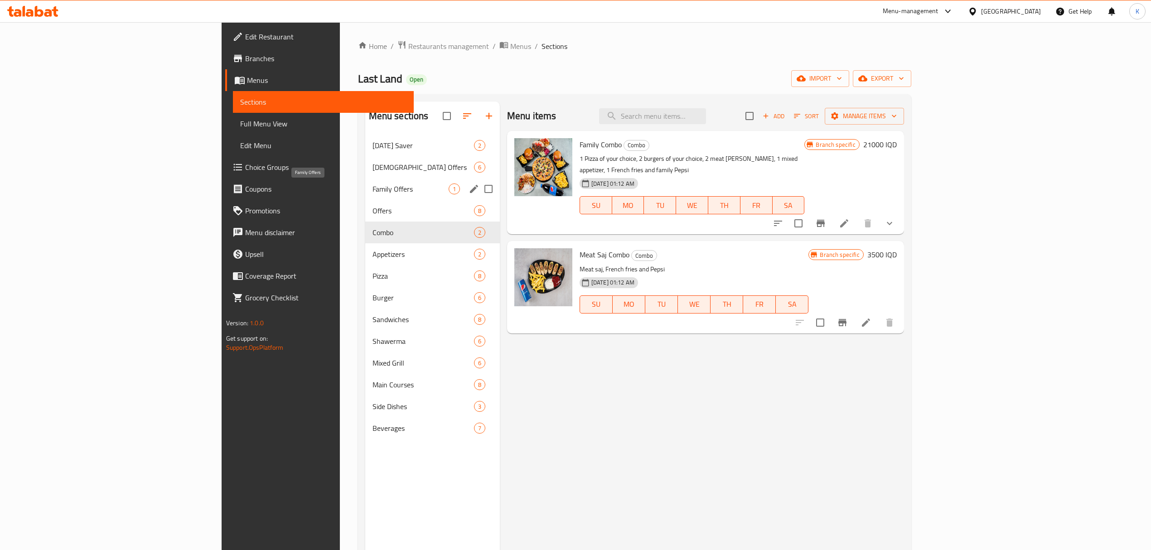
click at [373, 191] on span "Family Offers" at bounding box center [411, 189] width 76 height 11
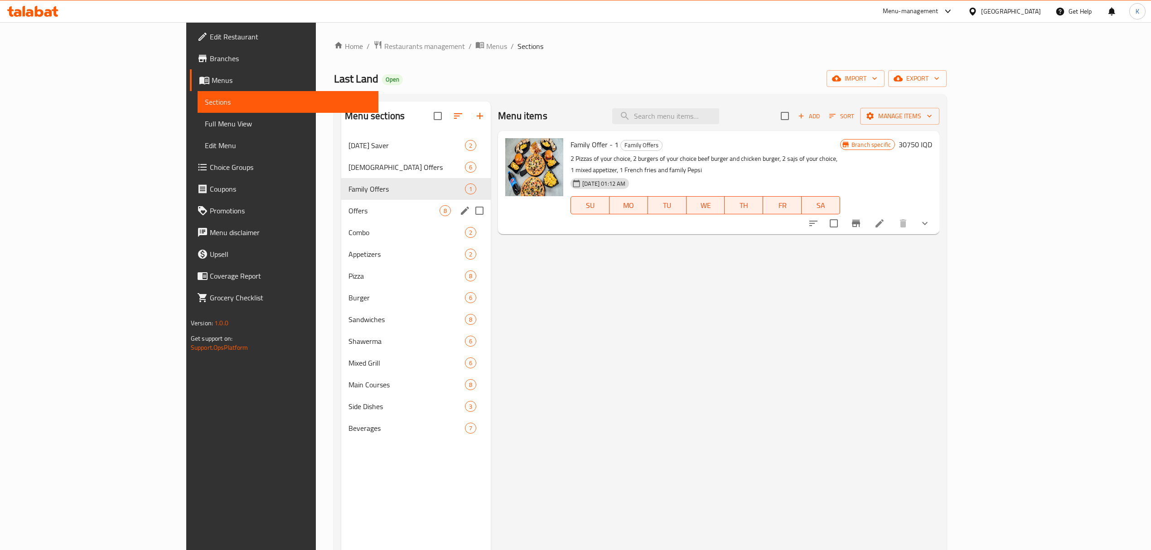
click at [349, 213] on span "Offers" at bounding box center [394, 210] width 91 height 11
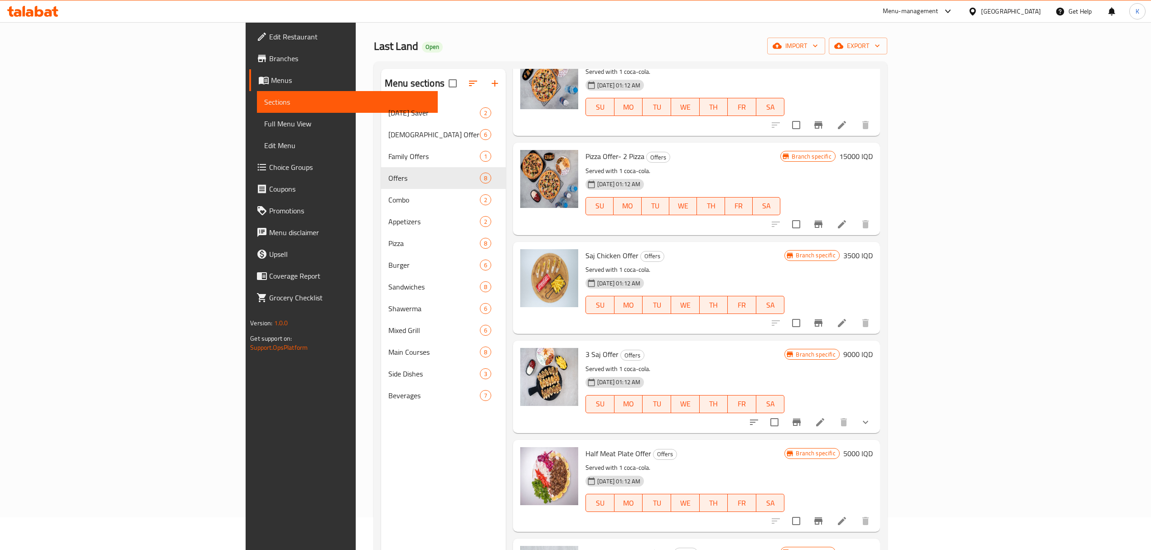
scroll to position [127, 0]
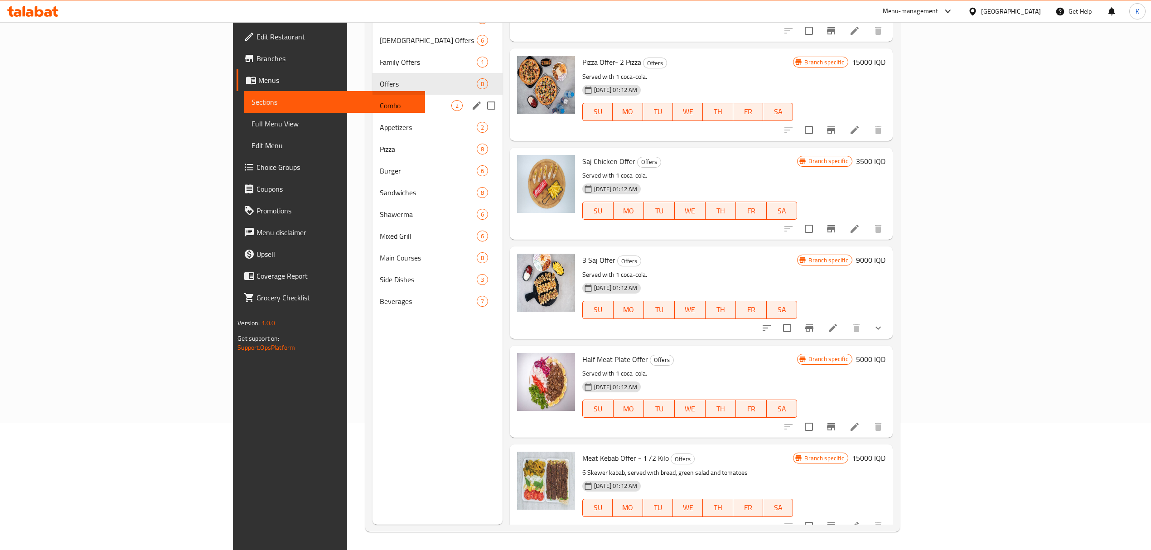
click at [380, 109] on span "Combo" at bounding box center [416, 105] width 72 height 11
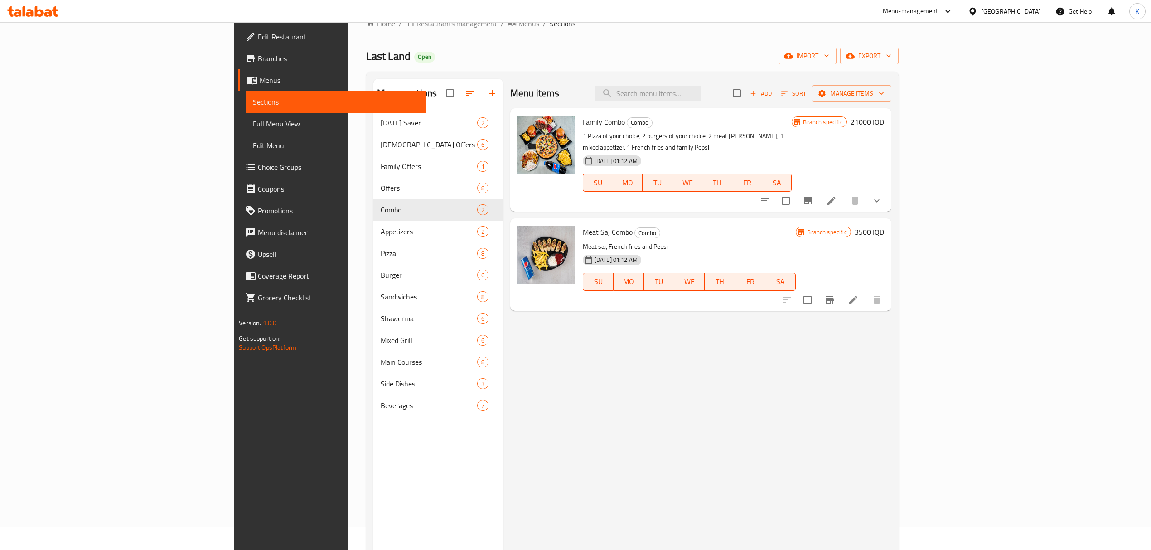
scroll to position [21, 0]
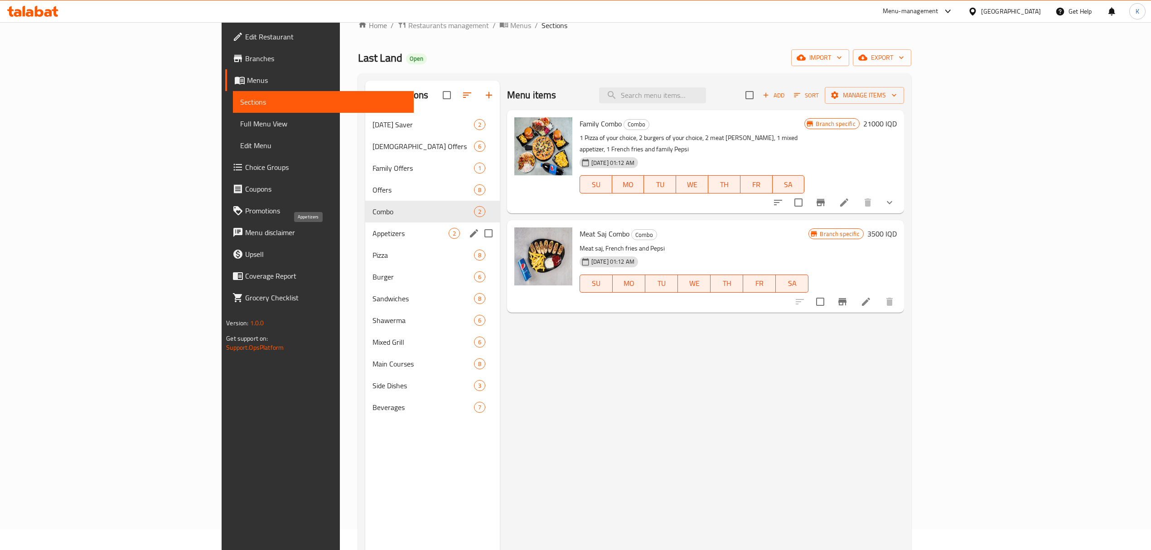
click at [373, 238] on span "Appetizers" at bounding box center [411, 233] width 76 height 11
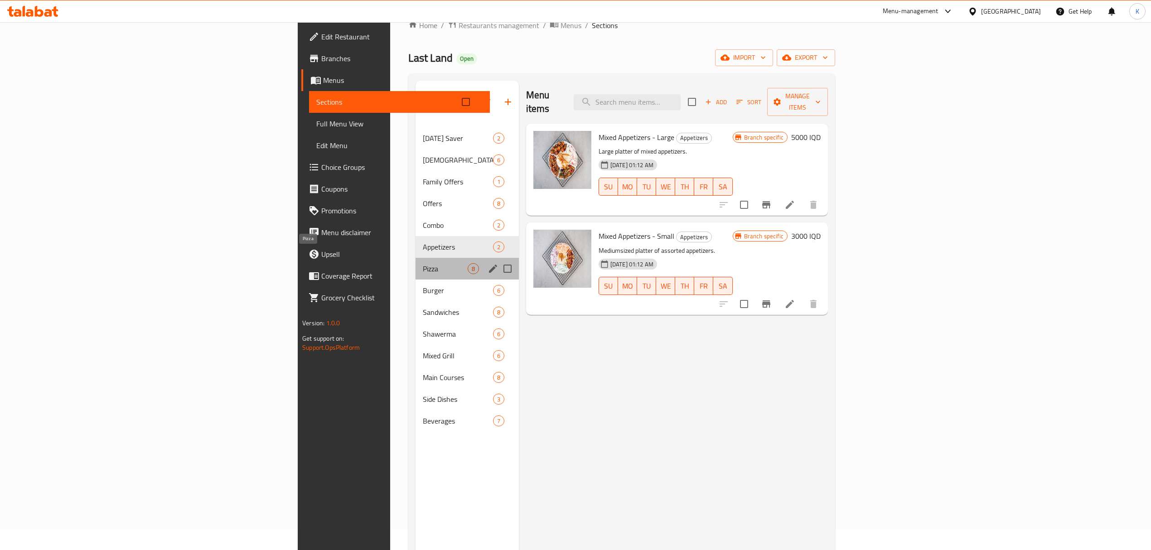
click at [423, 263] on span "Pizza" at bounding box center [445, 268] width 44 height 11
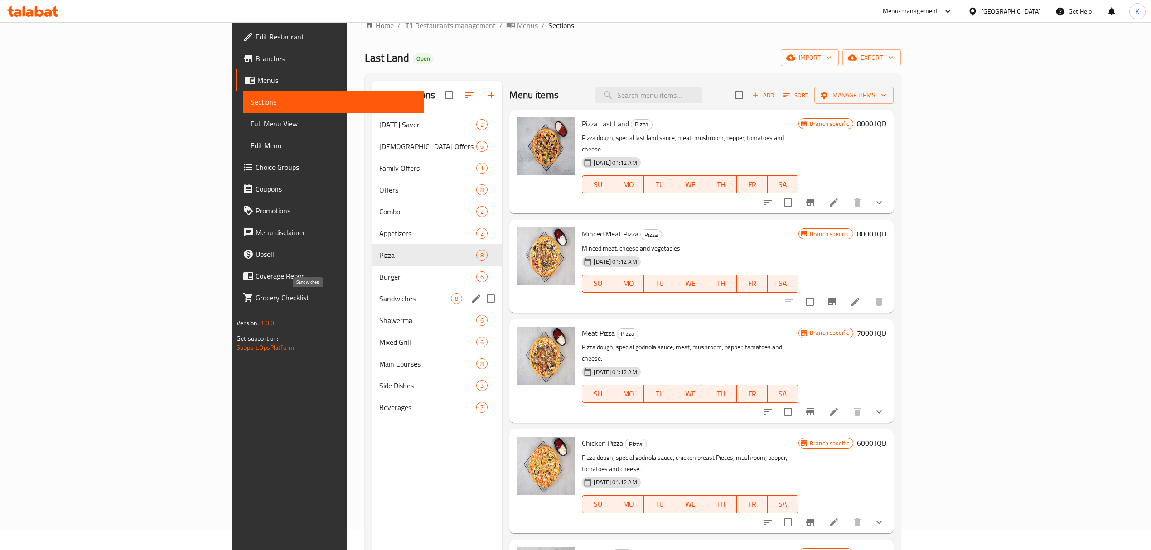
click at [379, 298] on span "Sandwiches" at bounding box center [415, 298] width 72 height 11
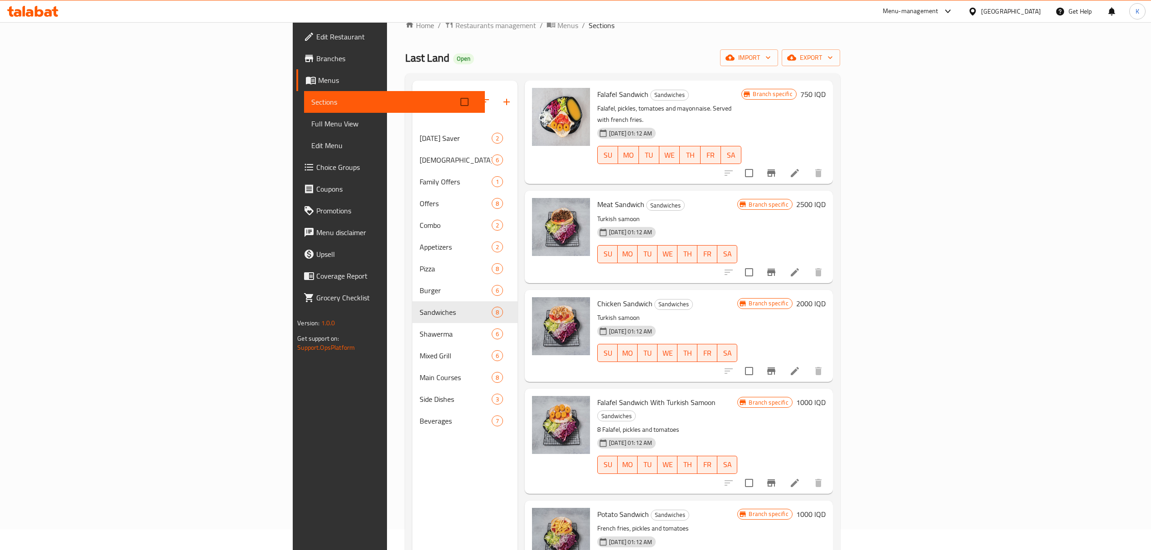
scroll to position [127, 0]
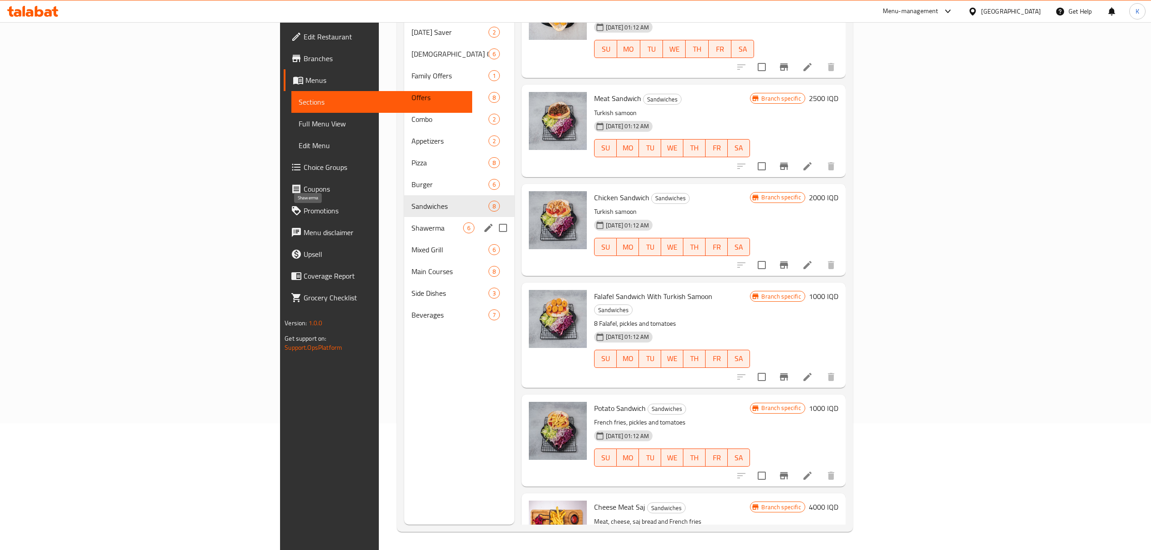
click at [412, 223] on span "Shawerma" at bounding box center [438, 228] width 52 height 11
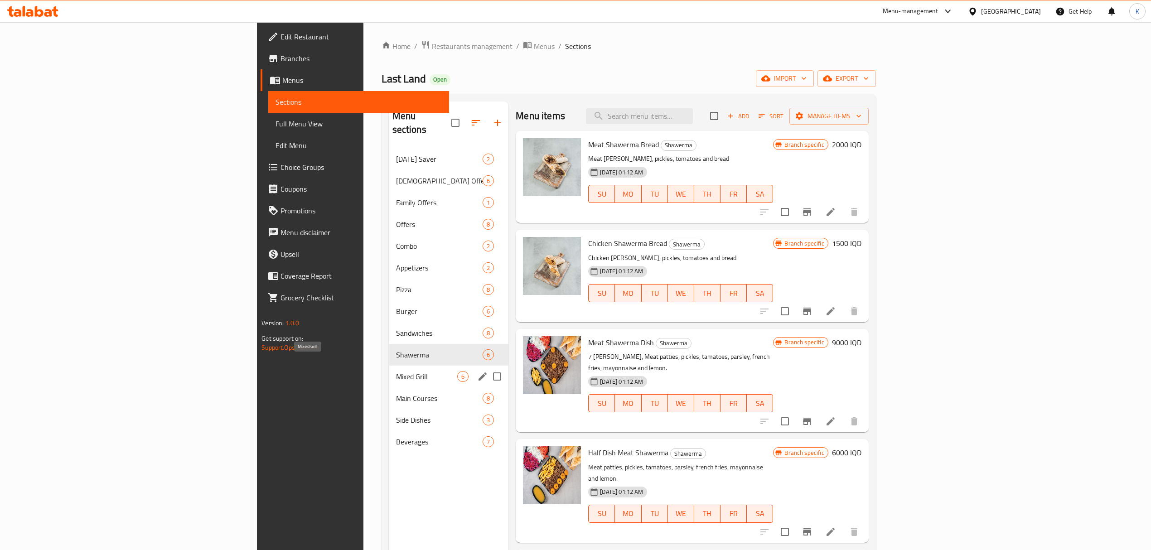
click at [396, 371] on span "Mixed Grill" at bounding box center [427, 376] width 62 height 11
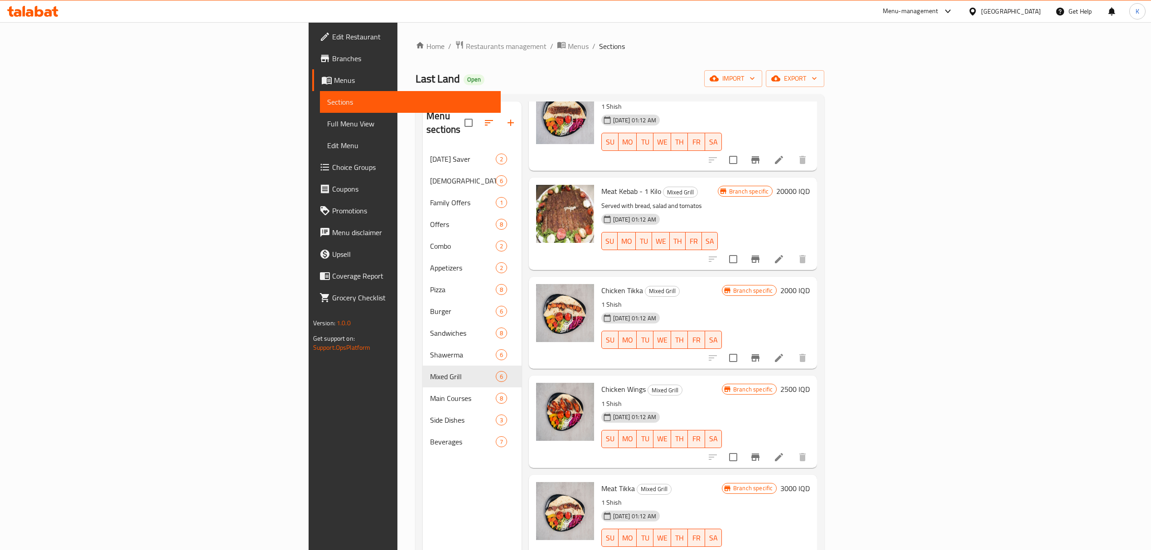
scroll to position [127, 0]
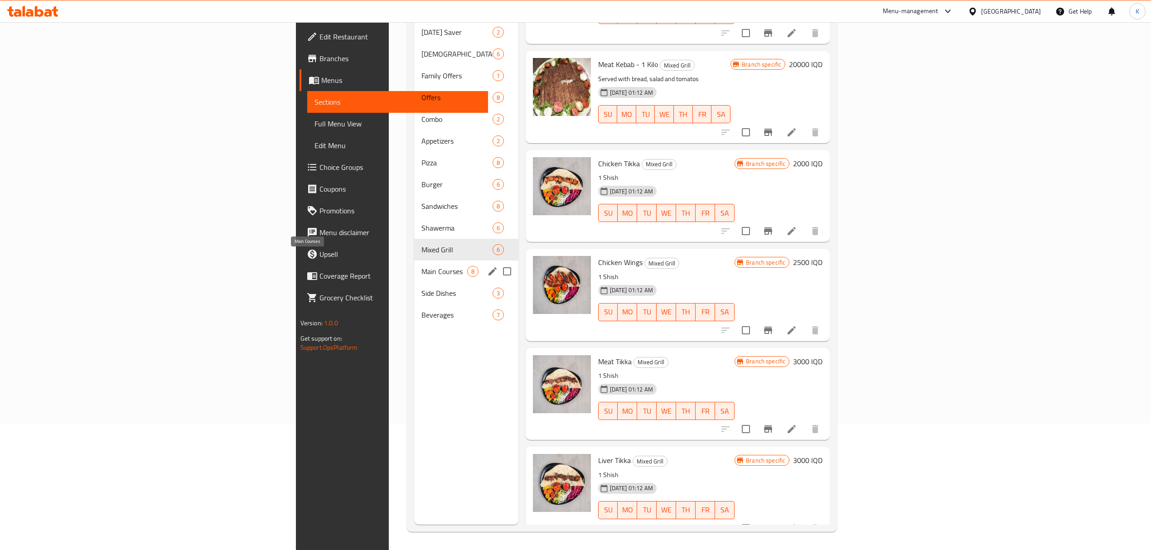
click at [422, 266] on span "Main Courses" at bounding box center [444, 271] width 45 height 11
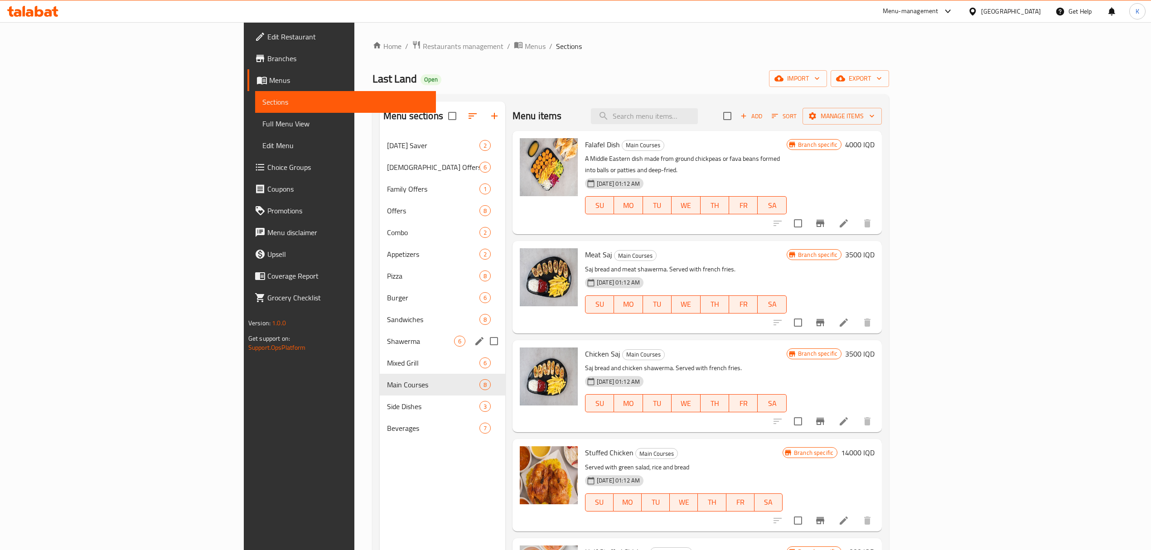
click at [380, 332] on div "Shawerma 6" at bounding box center [443, 341] width 126 height 22
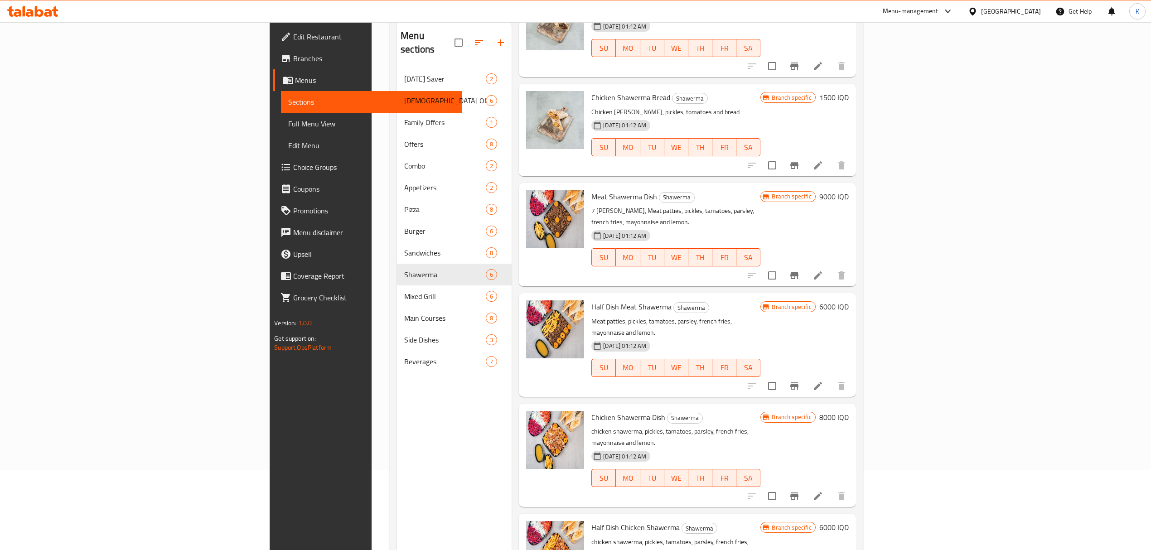
scroll to position [127, 0]
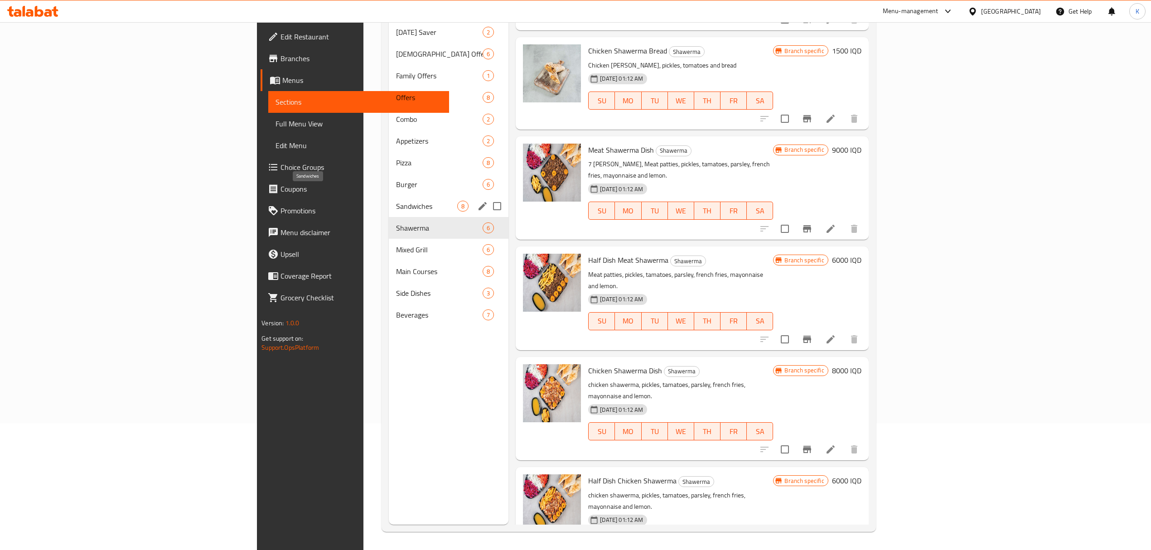
click at [396, 201] on span "Sandwiches" at bounding box center [427, 206] width 62 height 11
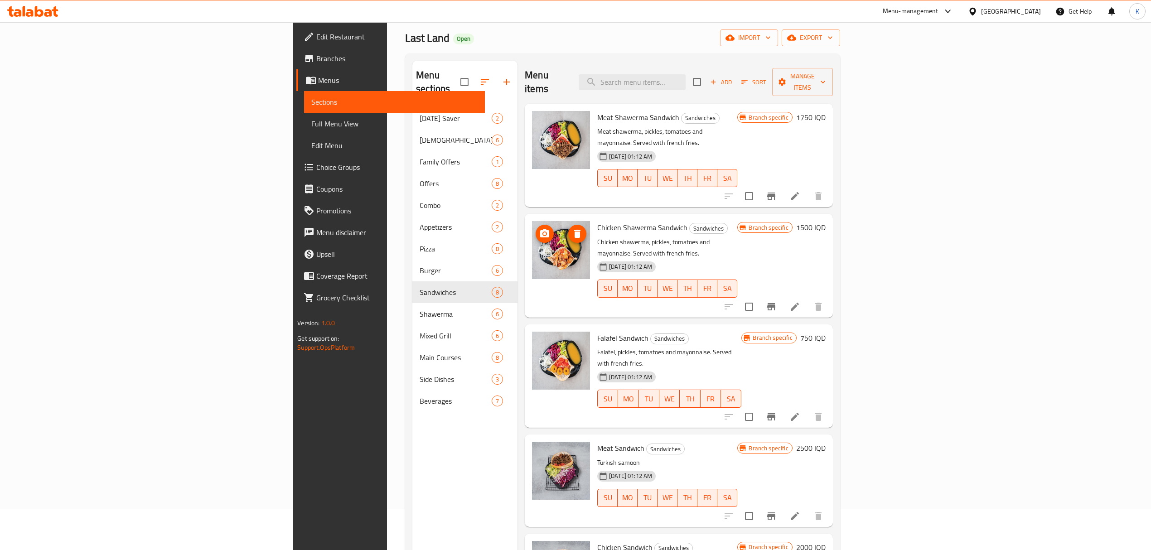
scroll to position [39, 0]
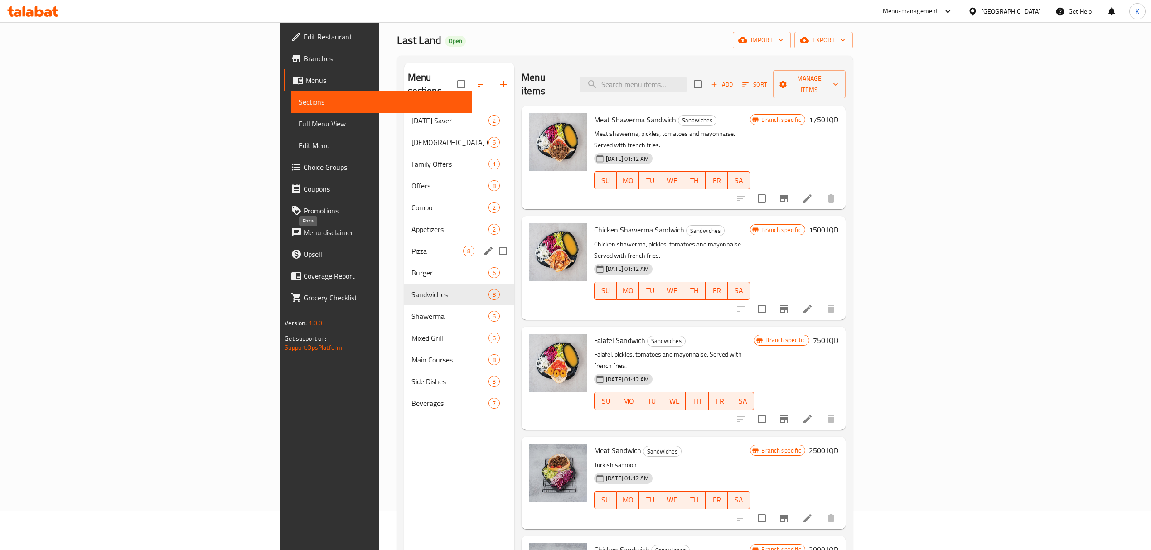
click at [412, 246] on span "Pizza" at bounding box center [438, 251] width 52 height 11
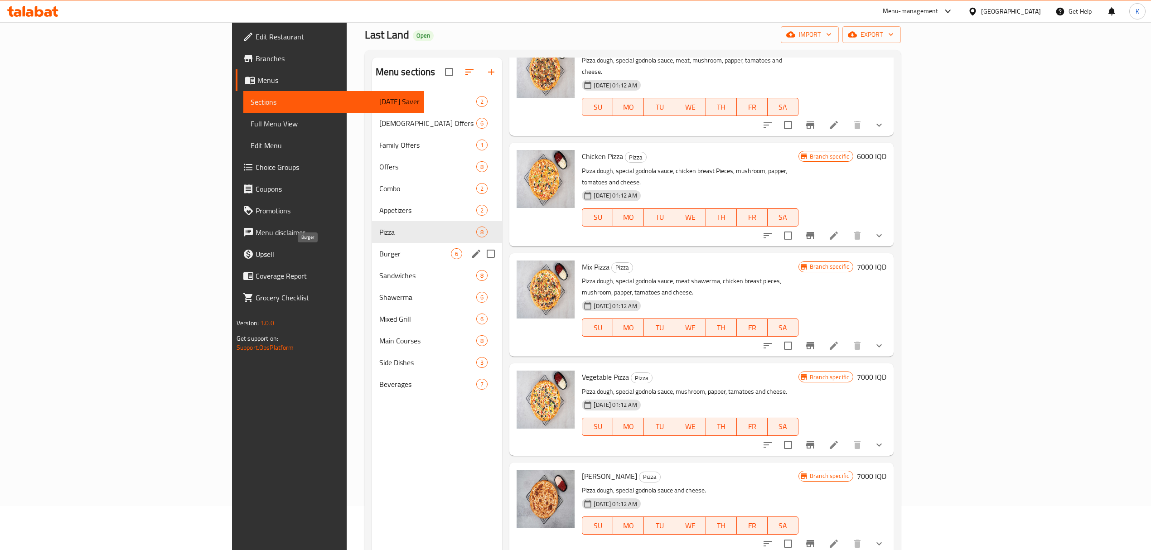
scroll to position [42, 0]
click at [372, 355] on div "Side Dishes 3" at bounding box center [437, 365] width 131 height 22
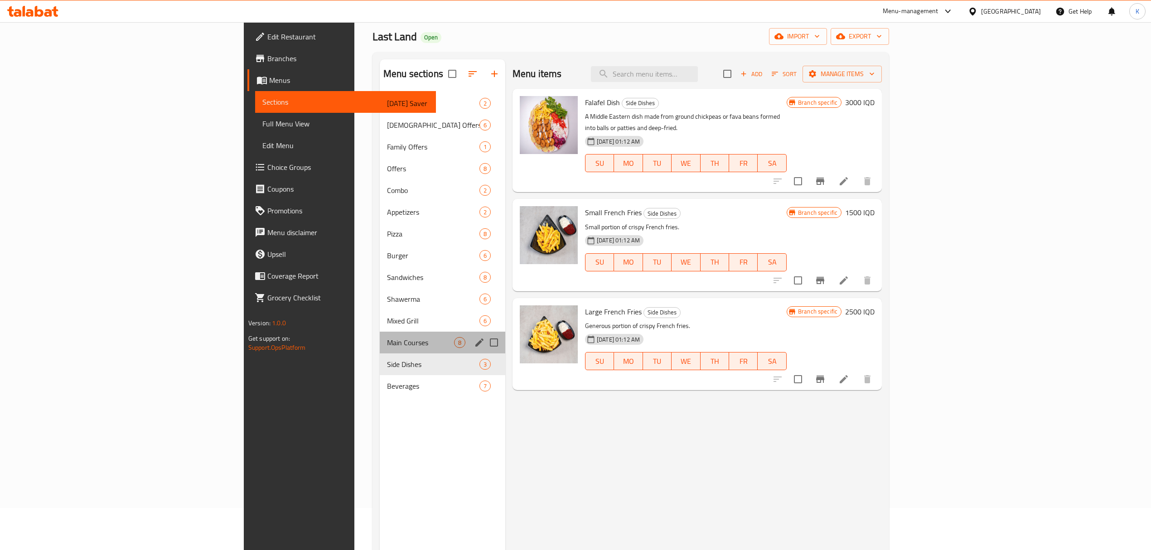
click at [380, 353] on div "Main Courses 8" at bounding box center [443, 343] width 126 height 22
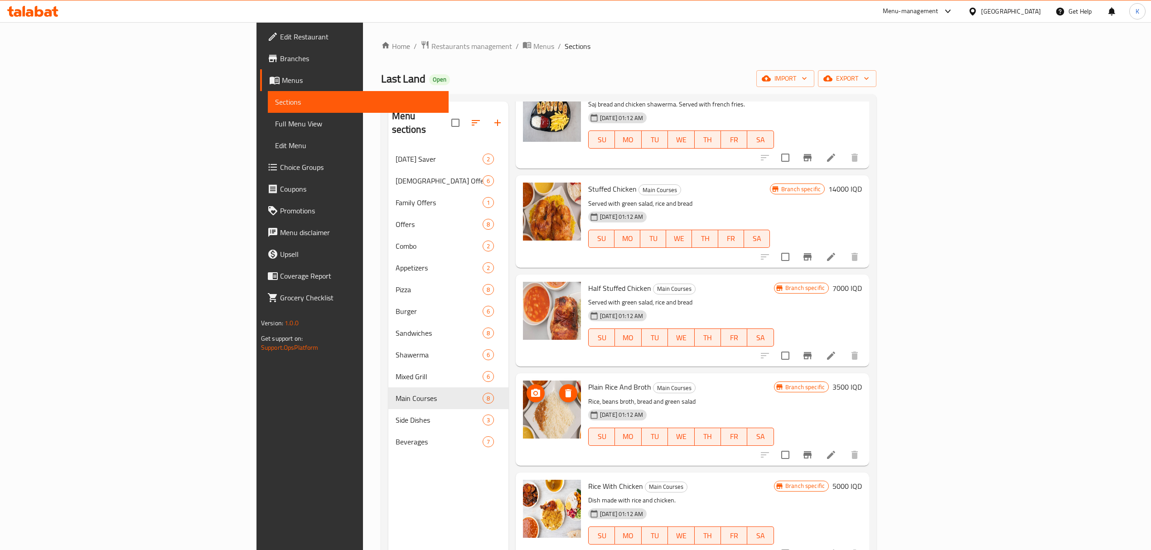
scroll to position [127, 0]
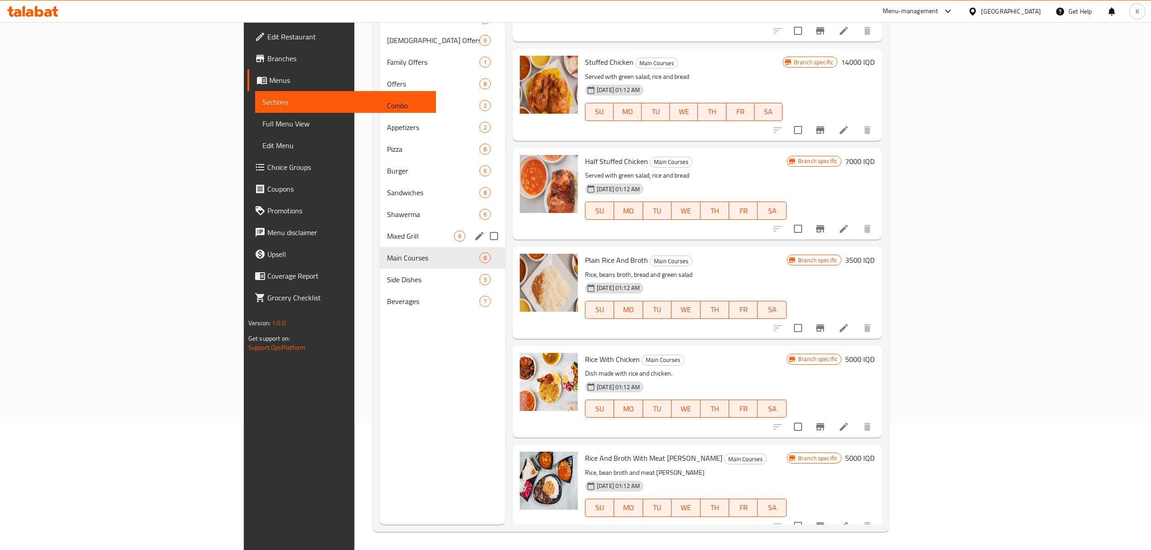
click at [380, 246] on div "Mixed Grill 6" at bounding box center [443, 236] width 126 height 22
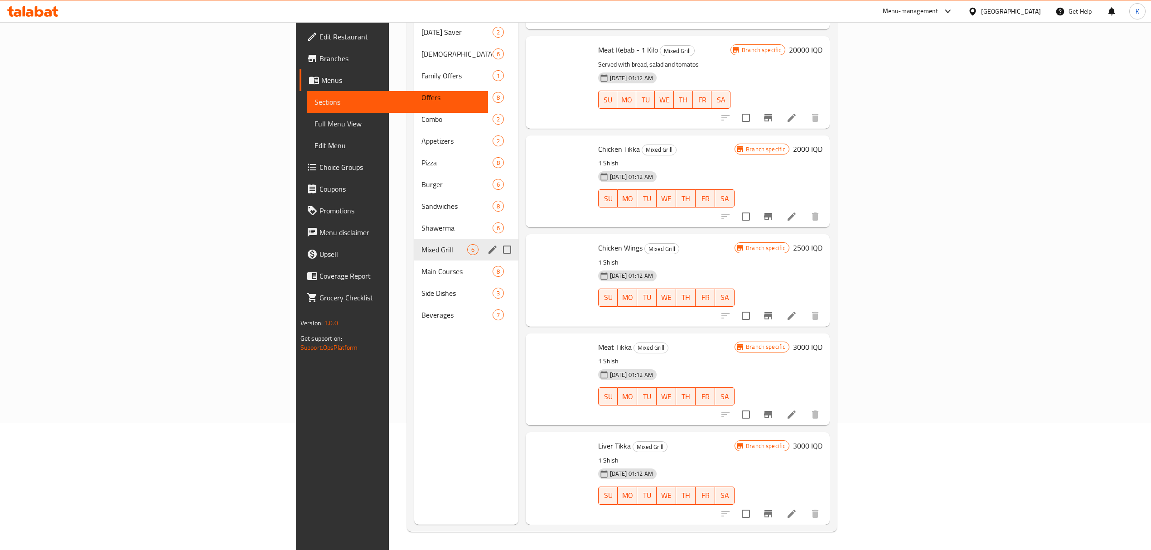
scroll to position [66, 0]
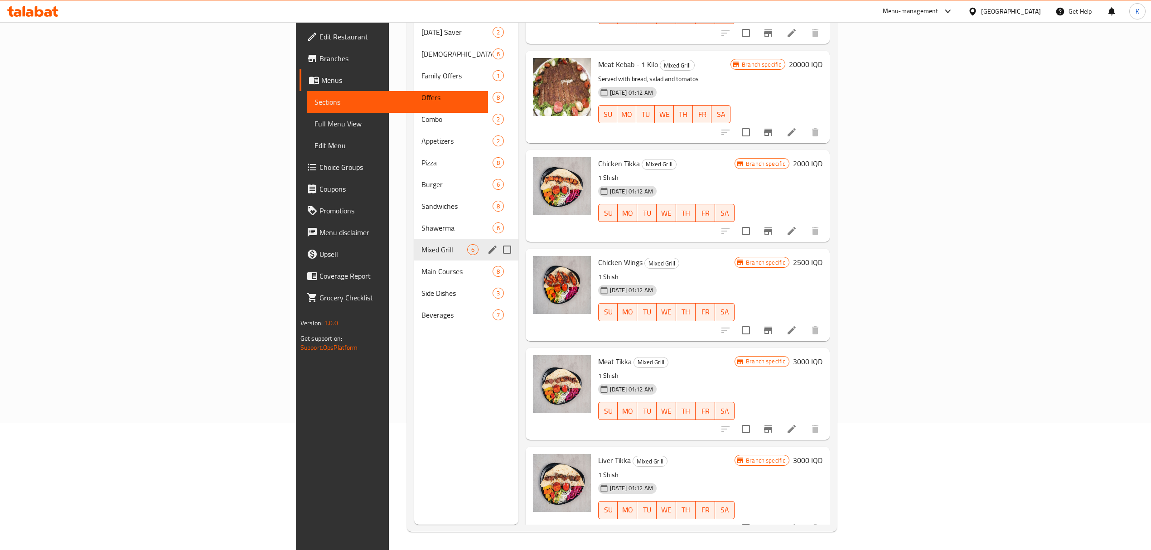
click at [414, 239] on div "Mixed Grill 6" at bounding box center [466, 250] width 104 height 22
click at [414, 199] on div "Sandwiches 8" at bounding box center [466, 206] width 104 height 22
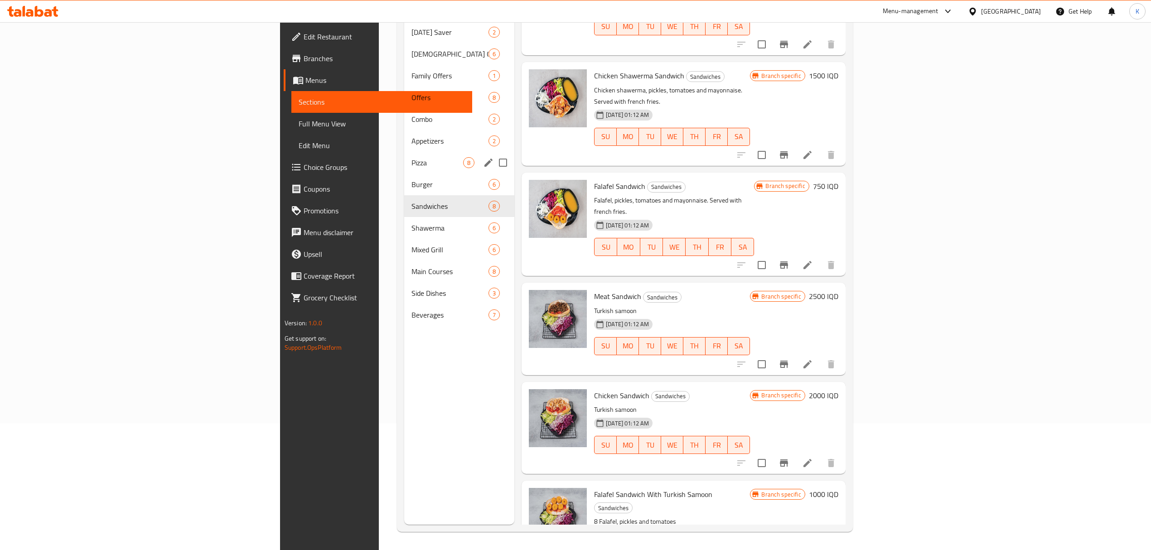
click at [404, 157] on div "Pizza 8" at bounding box center [459, 163] width 111 height 22
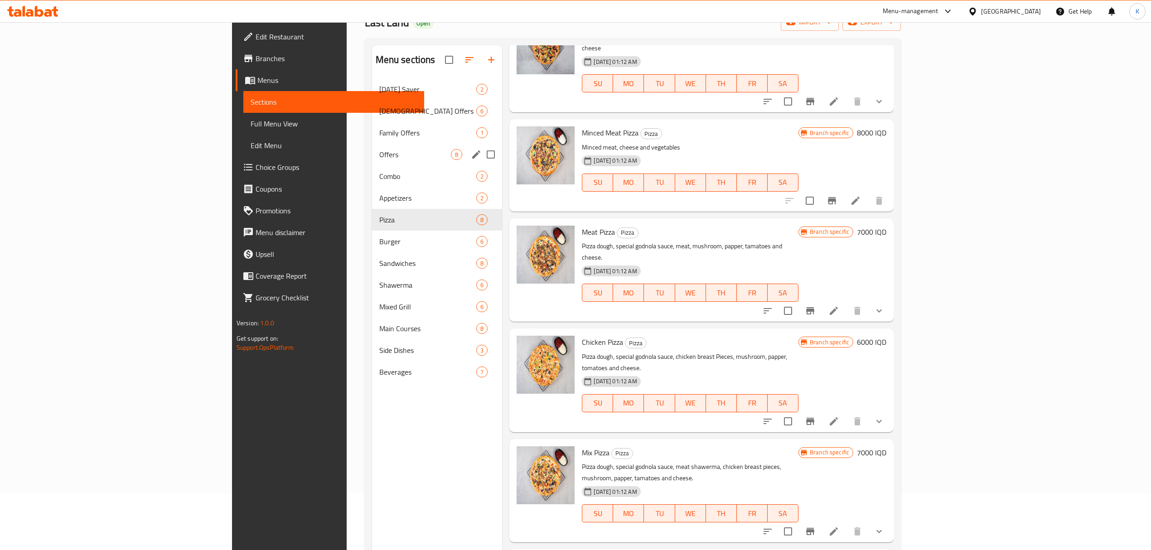
scroll to position [52, 0]
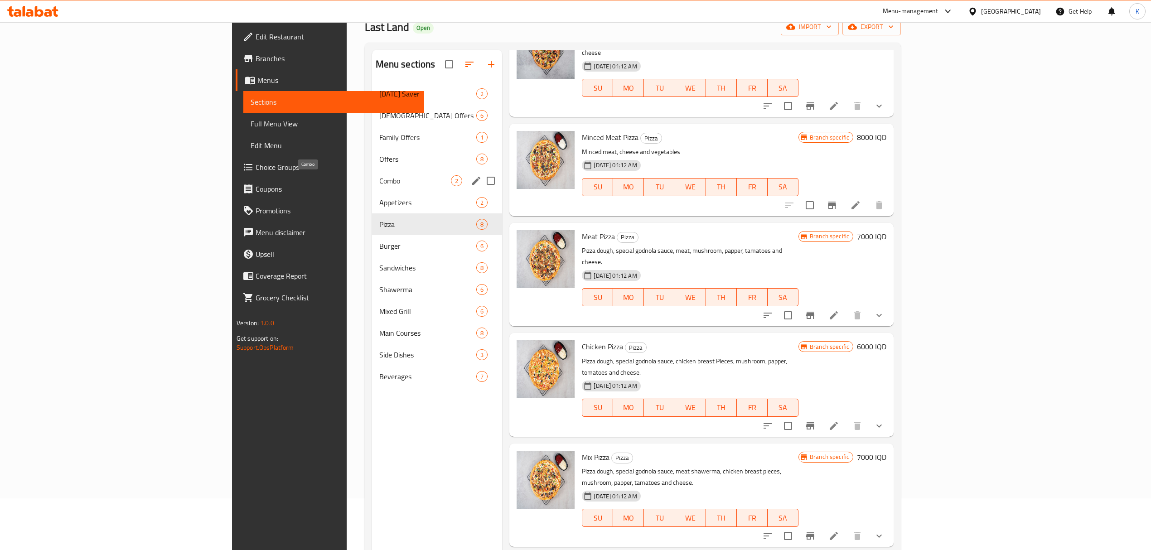
click at [379, 178] on span "Combo" at bounding box center [415, 180] width 72 height 11
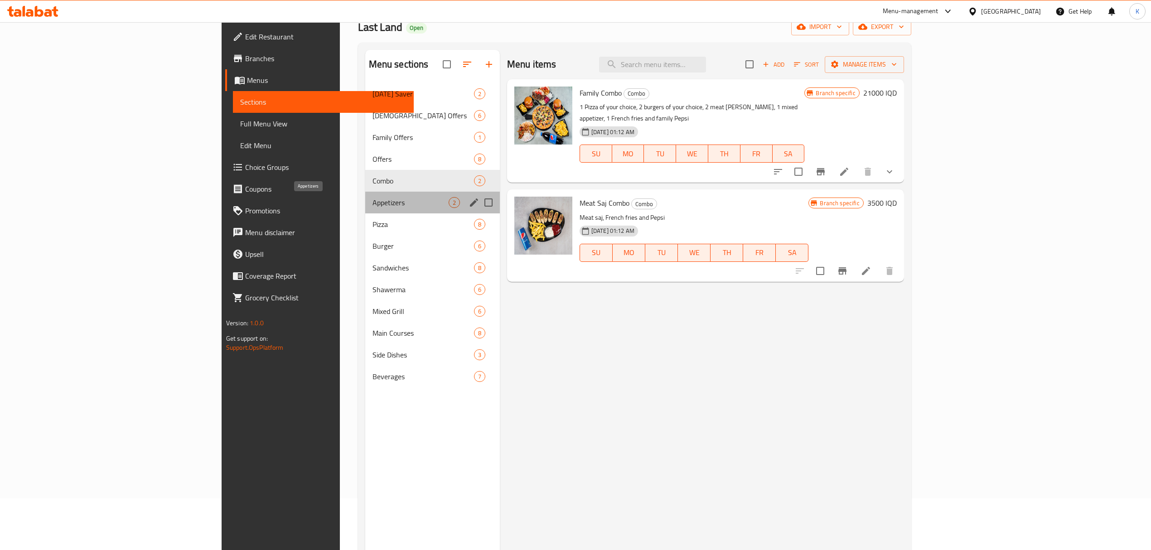
click at [373, 208] on span "Appetizers" at bounding box center [411, 202] width 76 height 11
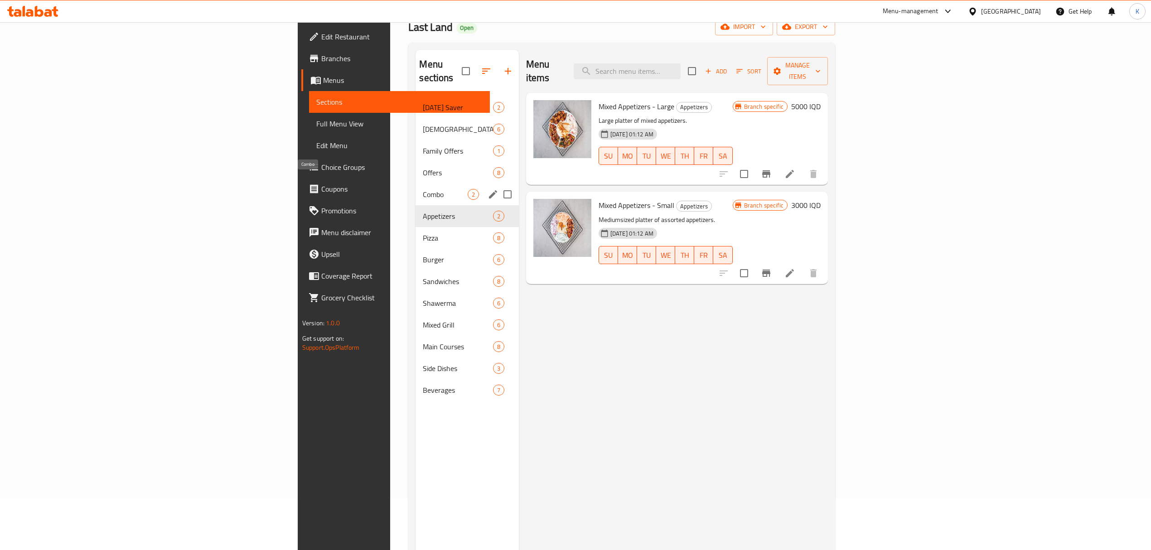
click at [423, 189] on span "Combo" at bounding box center [445, 194] width 44 height 11
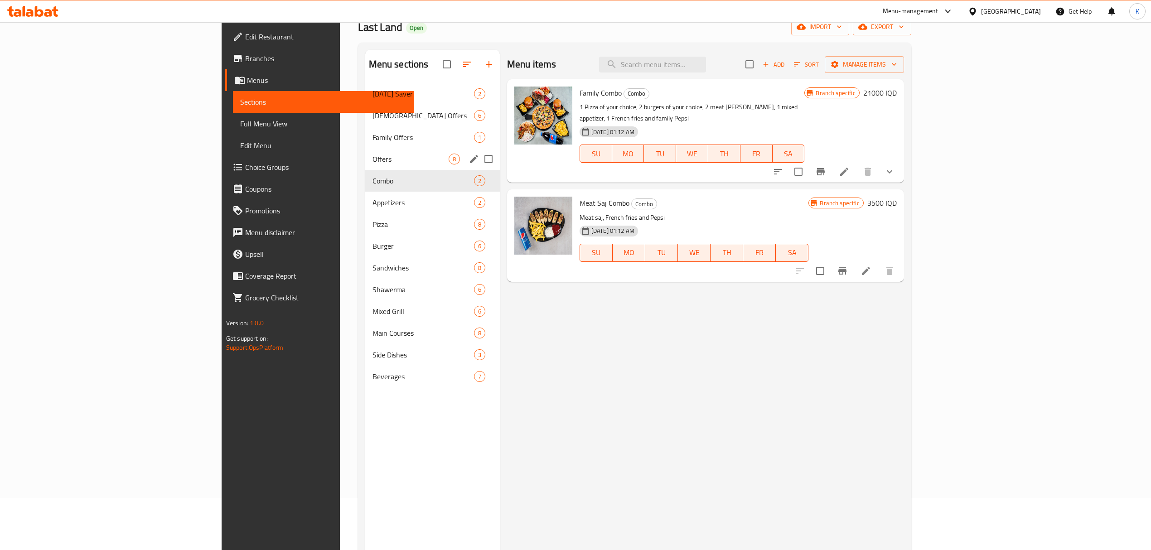
click at [365, 167] on div "Offers 8" at bounding box center [432, 159] width 135 height 22
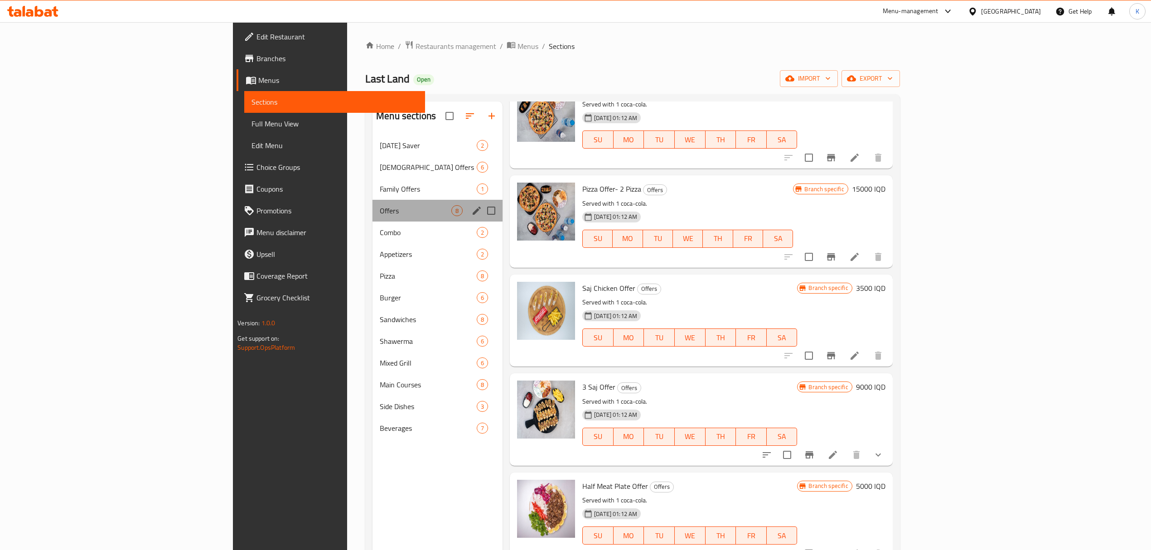
click at [373, 200] on div "Offers 8" at bounding box center [438, 211] width 130 height 22
click at [373, 197] on div "Family Offers 1" at bounding box center [438, 189] width 130 height 22
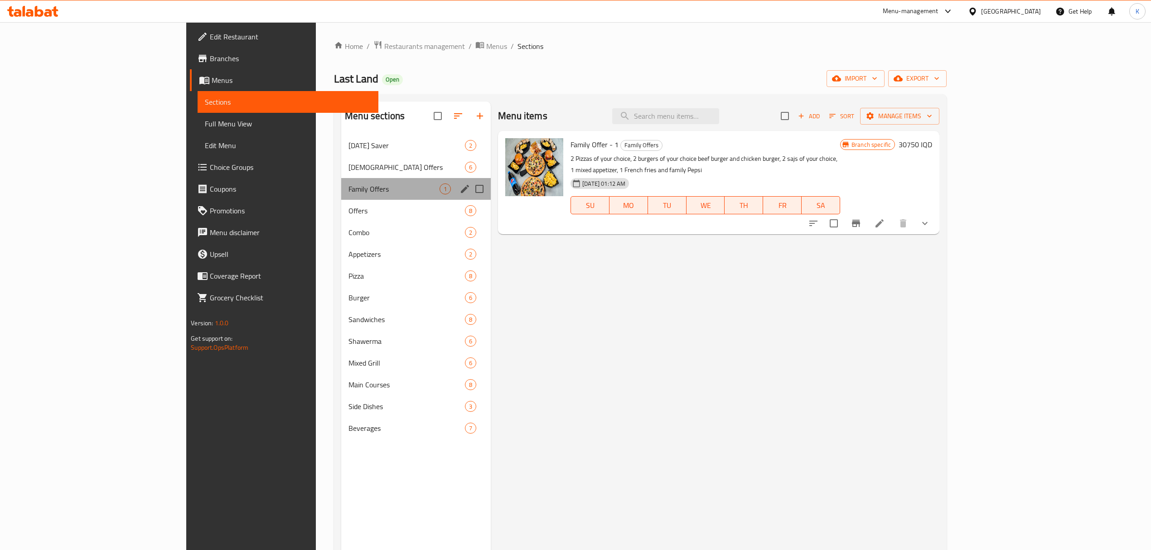
click at [341, 180] on div "Family Offers 1" at bounding box center [416, 189] width 150 height 22
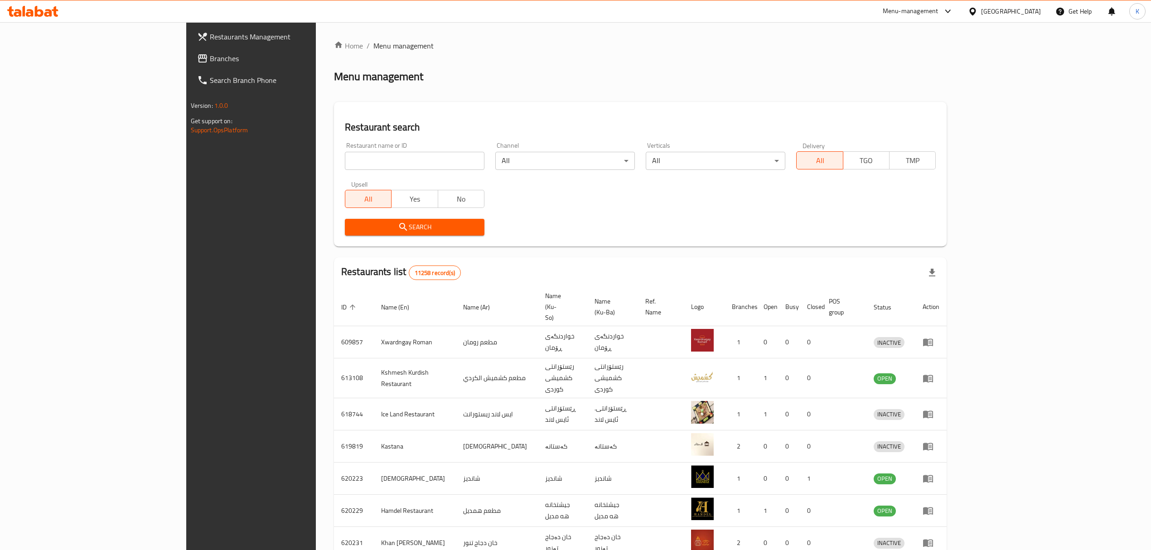
click at [366, 159] on input "search" at bounding box center [415, 161] width 140 height 18
type input "last lan"
click button "Search" at bounding box center [415, 227] width 140 height 17
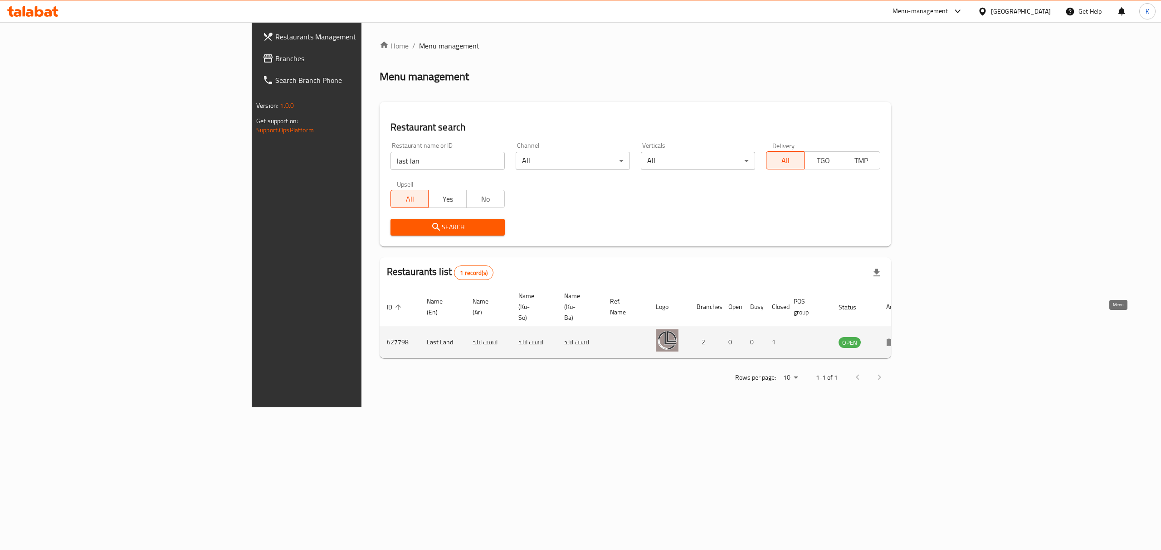
click at [903, 337] on link "enhanced table" at bounding box center [894, 342] width 17 height 11
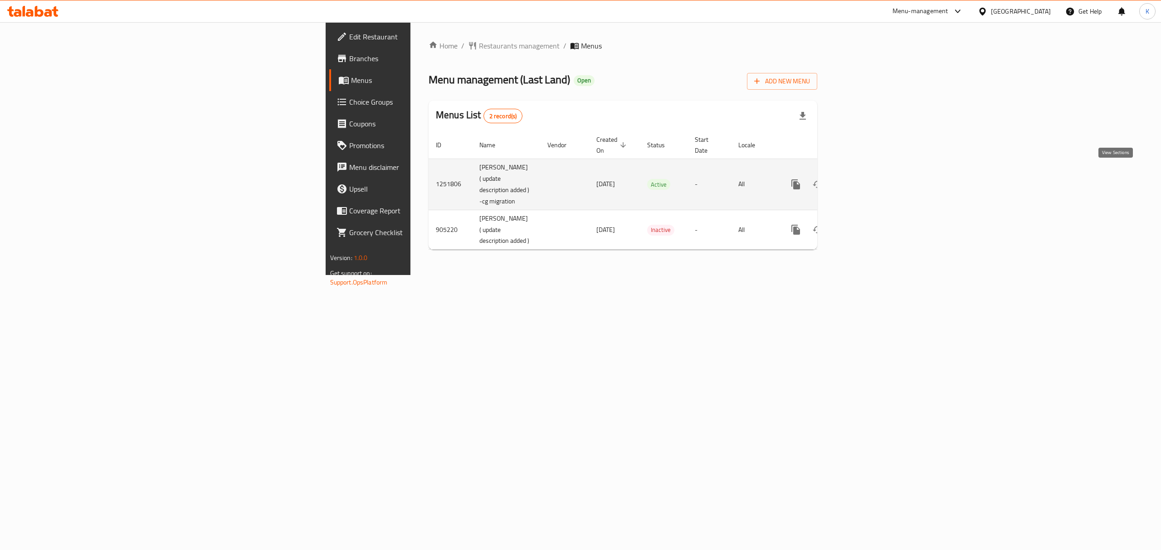
click at [865, 180] on icon "enhanced table" at bounding box center [861, 184] width 8 height 8
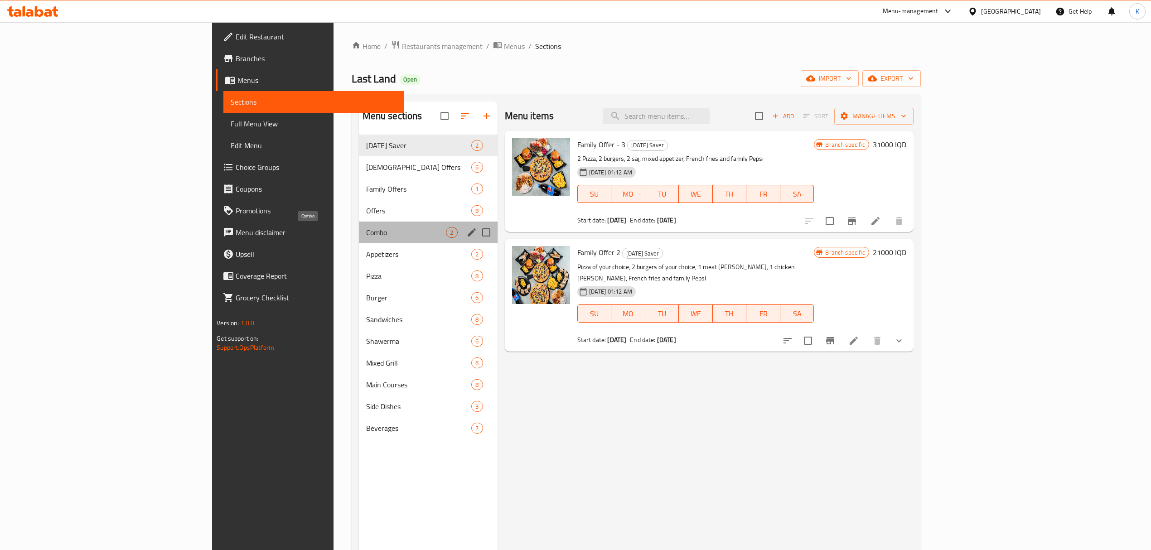
click at [366, 234] on span "Combo" at bounding box center [406, 232] width 80 height 11
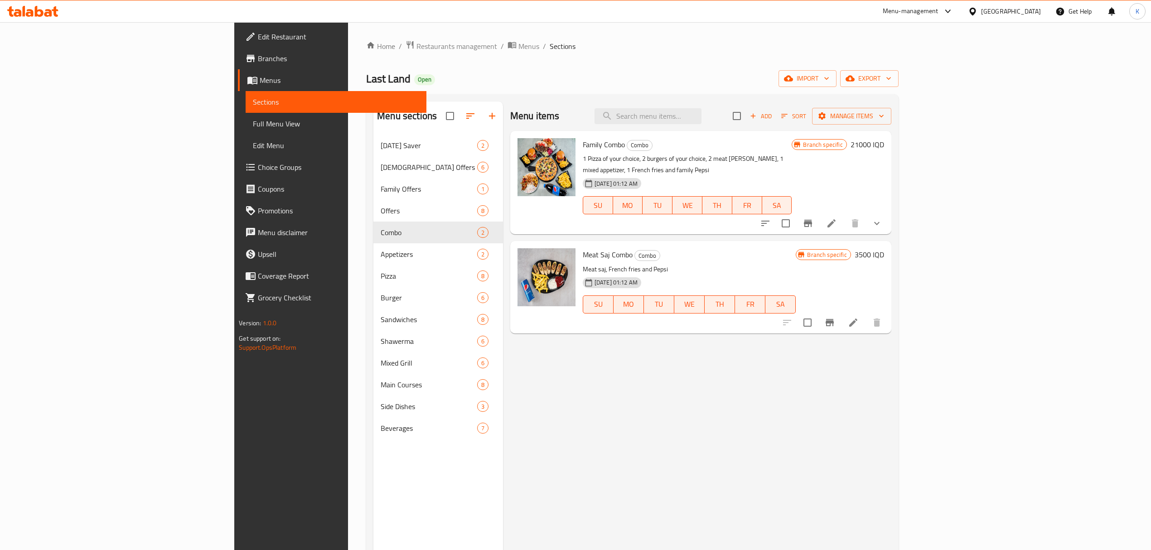
click at [348, 38] on div "Home / Restaurants management / Menus / Sections Last Land Open import export M…" at bounding box center [632, 349] width 569 height 655
click at [417, 44] on span "Restaurants management" at bounding box center [457, 46] width 81 height 11
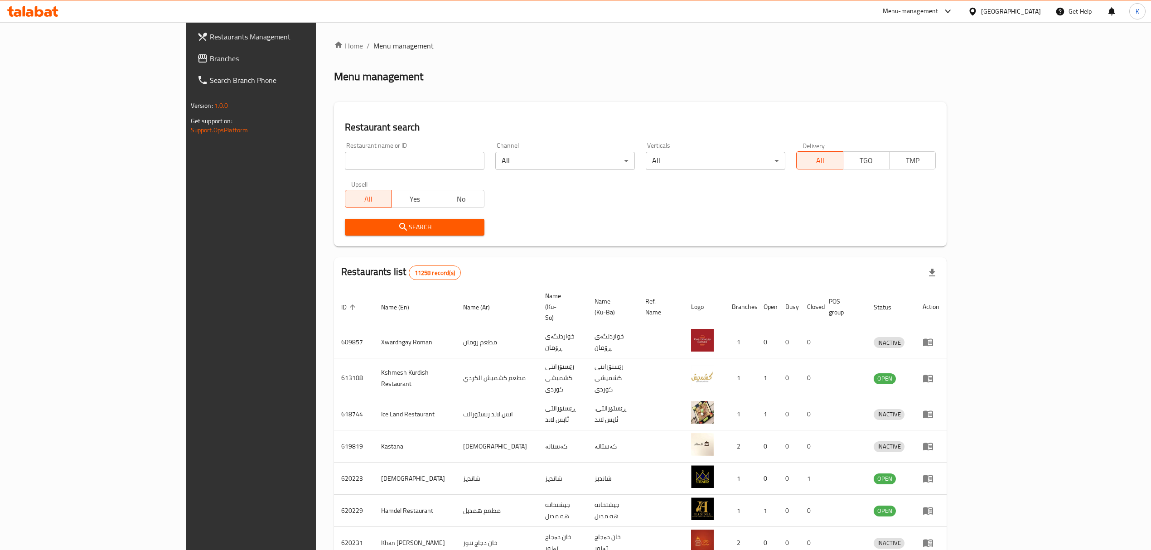
click at [345, 162] on input "search" at bounding box center [415, 161] width 140 height 18
type input "pizza land"
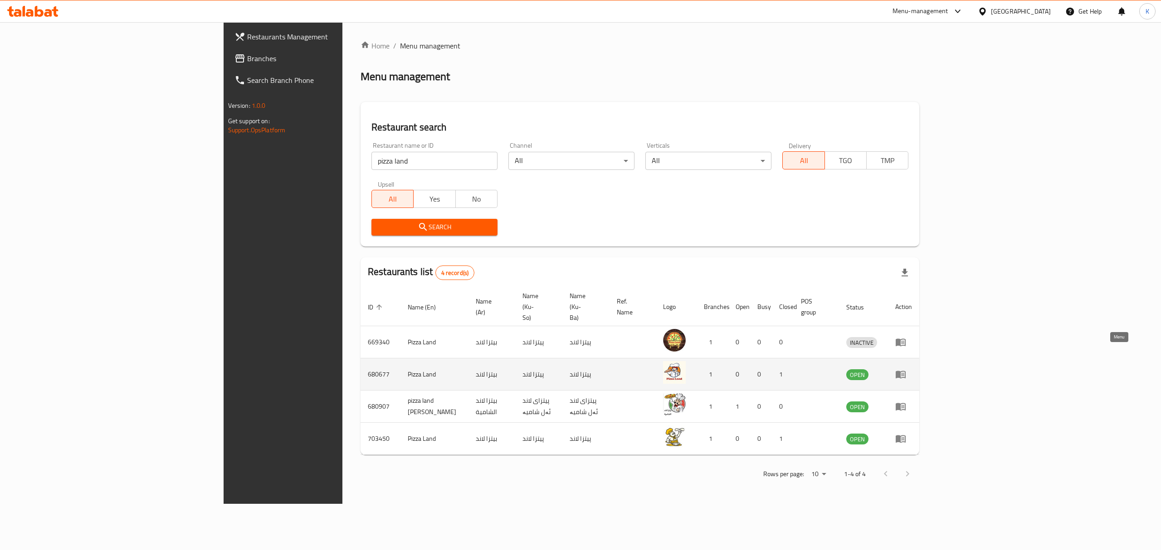
click at [905, 371] on icon "enhanced table" at bounding box center [900, 375] width 10 height 8
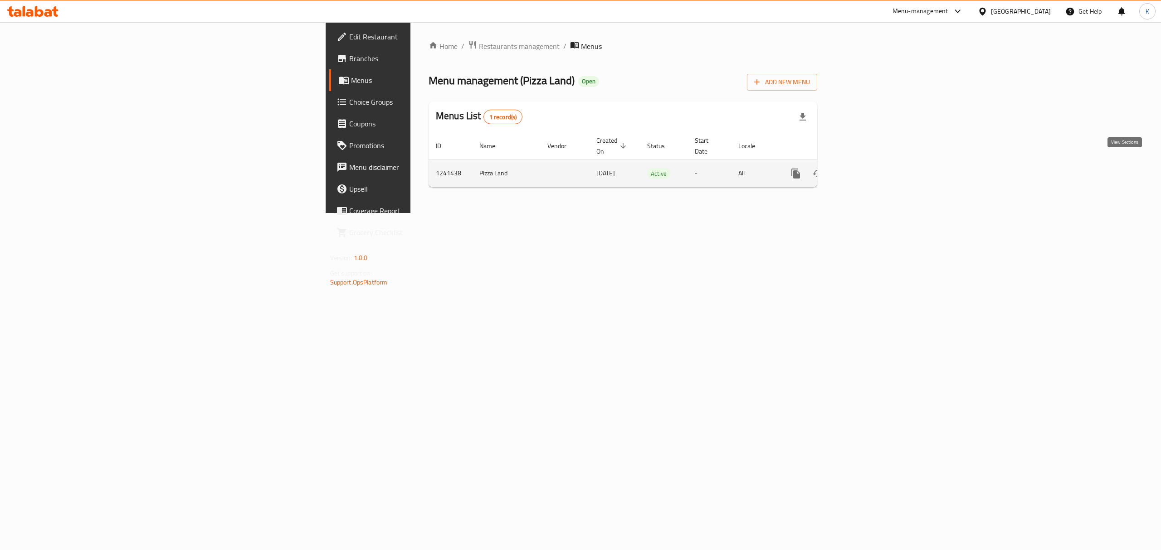
click at [866, 168] on icon "enhanced table" at bounding box center [860, 173] width 11 height 11
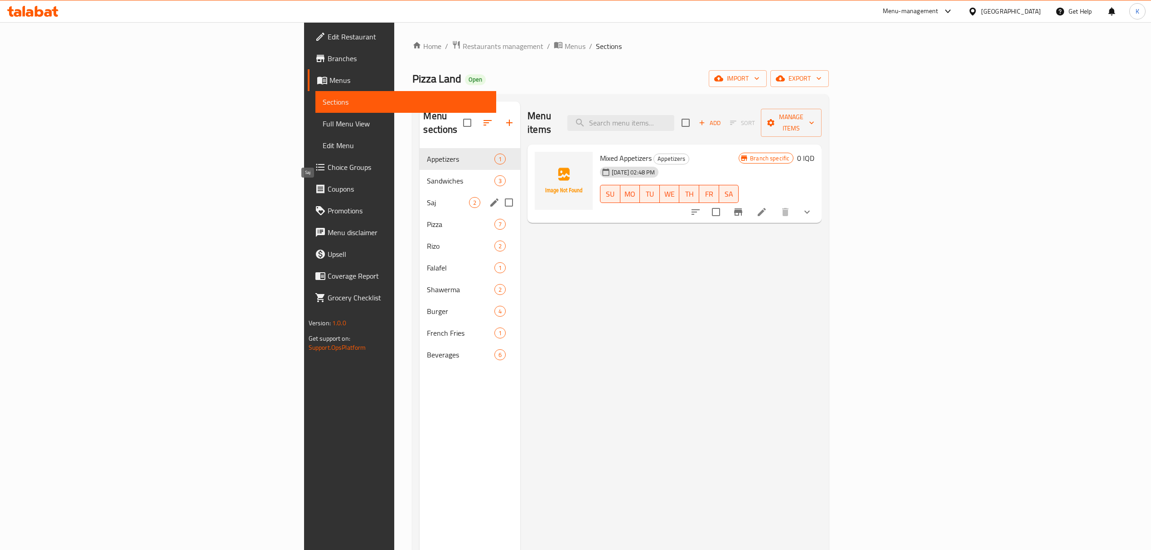
click at [427, 197] on span "Saj" at bounding box center [448, 202] width 42 height 11
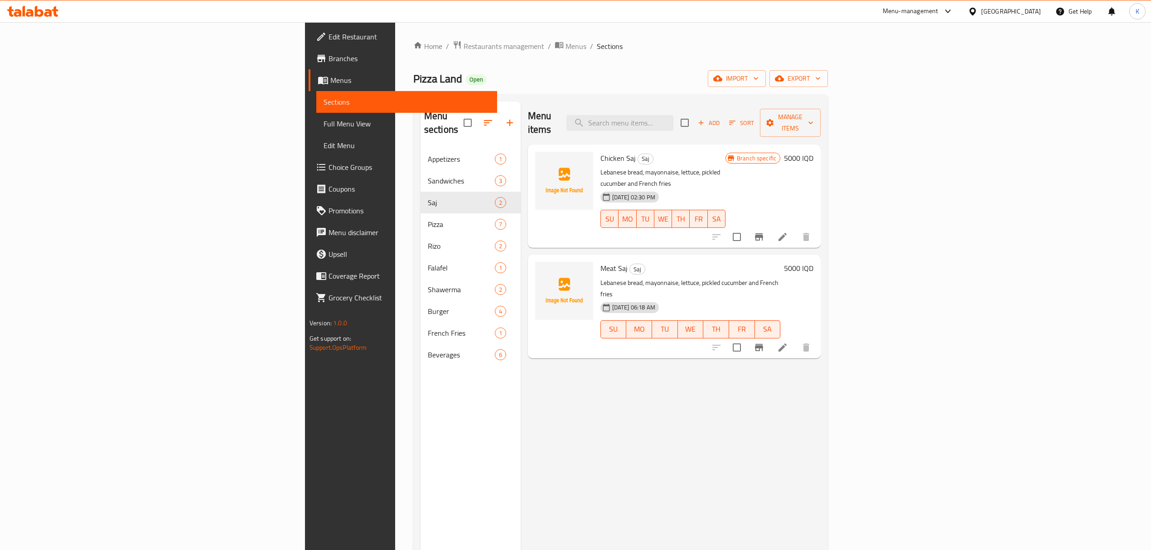
click at [601, 167] on p "Lebanese bread, mayonnaise, lettuce, pickled cucumber and French fries" at bounding box center [663, 178] width 125 height 23
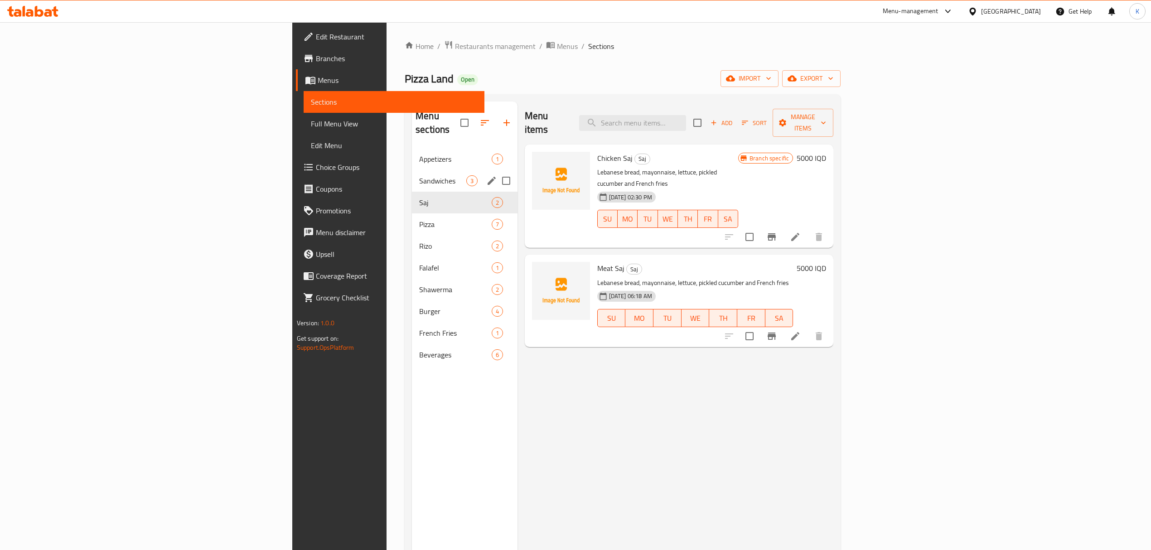
click at [419, 175] on span "Sandwiches" at bounding box center [442, 180] width 47 height 11
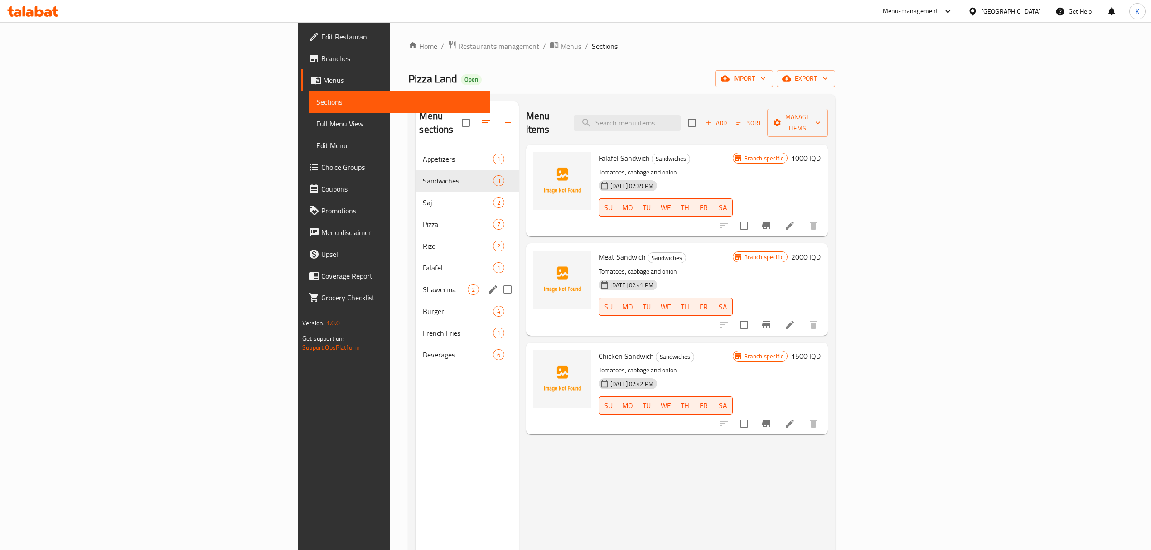
click at [416, 285] on div "Shawerma 2" at bounding box center [467, 290] width 103 height 22
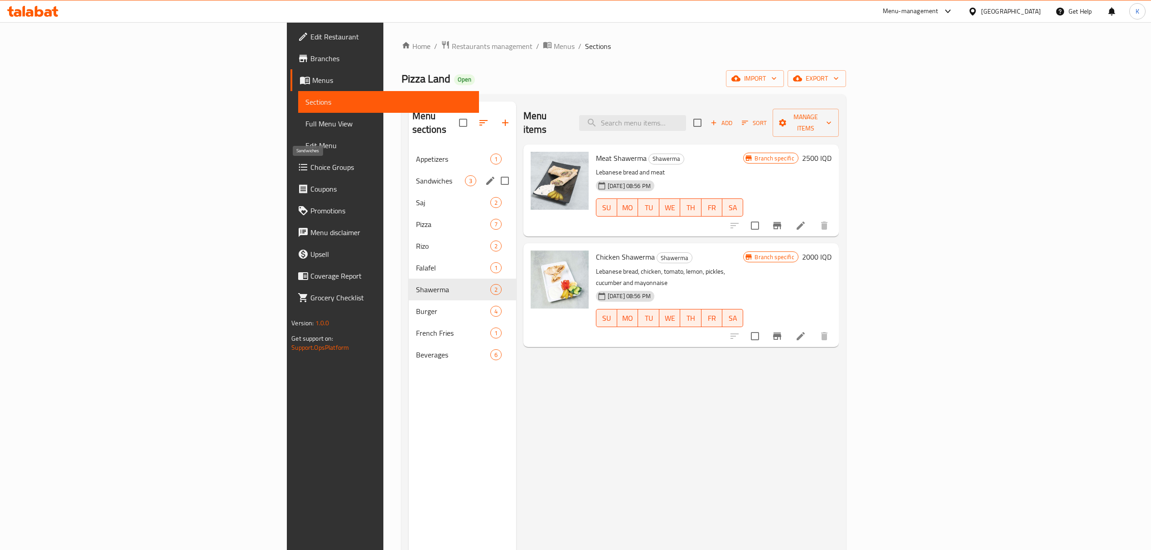
click at [416, 175] on span "Sandwiches" at bounding box center [440, 180] width 49 height 11
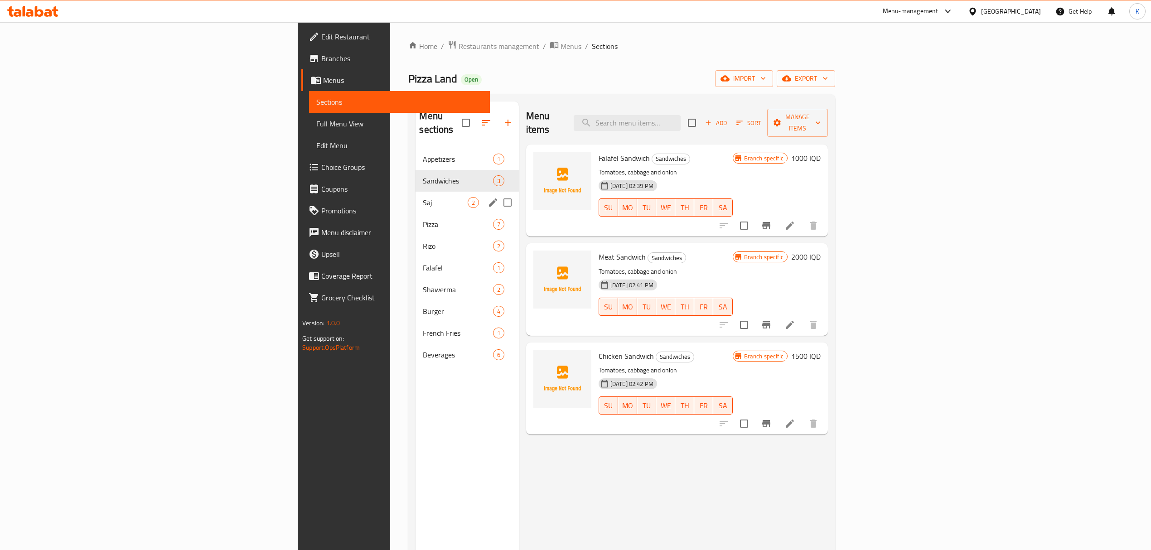
click at [416, 195] on div "Saj 2" at bounding box center [467, 203] width 103 height 22
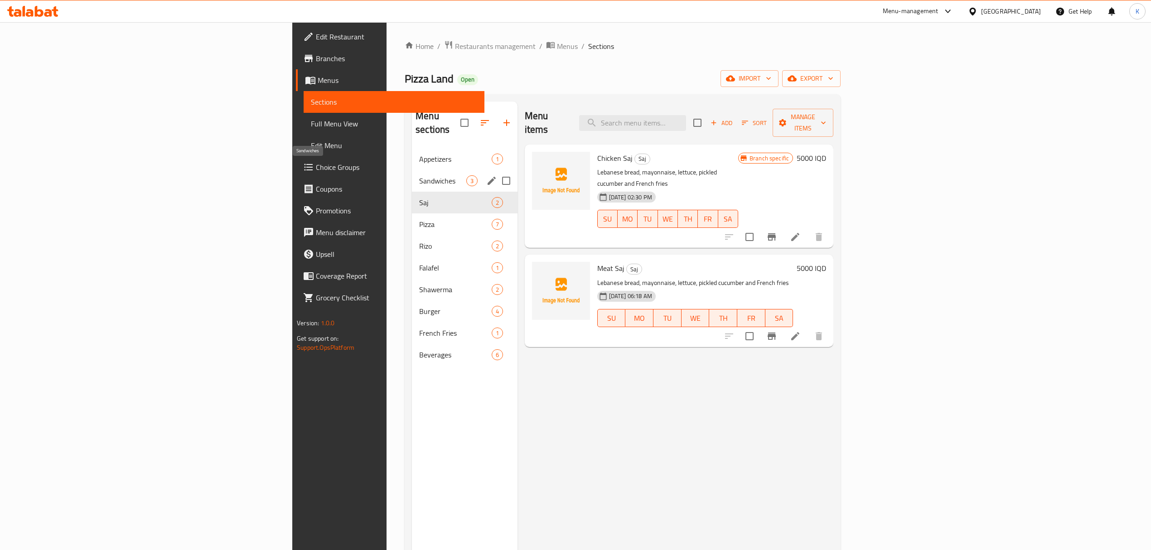
click at [419, 175] on span "Sandwiches" at bounding box center [442, 180] width 47 height 11
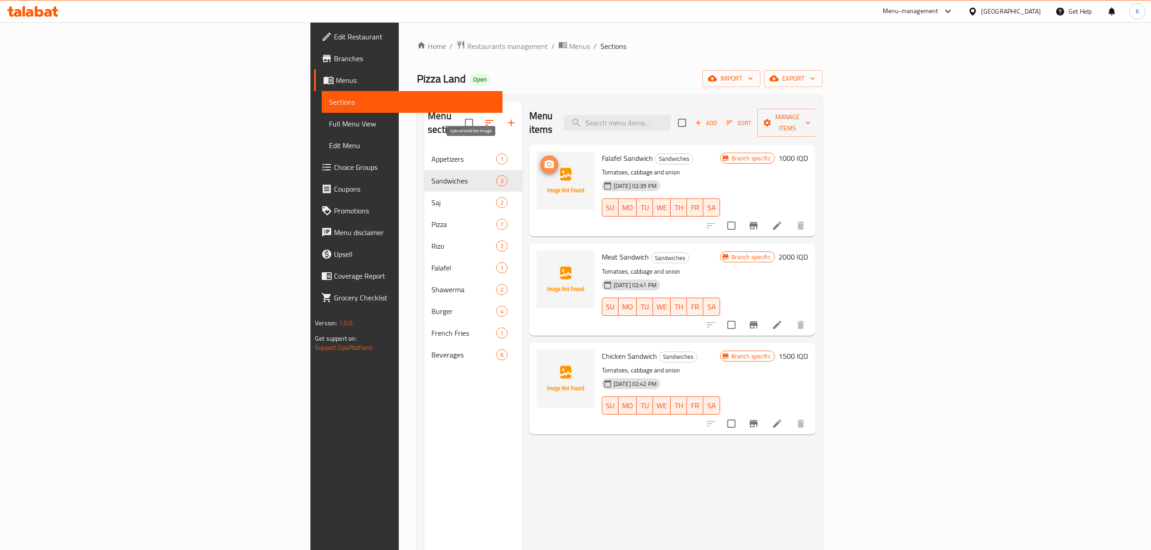
click at [545, 160] on icon "upload picture" at bounding box center [549, 164] width 9 height 8
click at [548, 262] on circle "upload picture" at bounding box center [549, 263] width 3 height 3
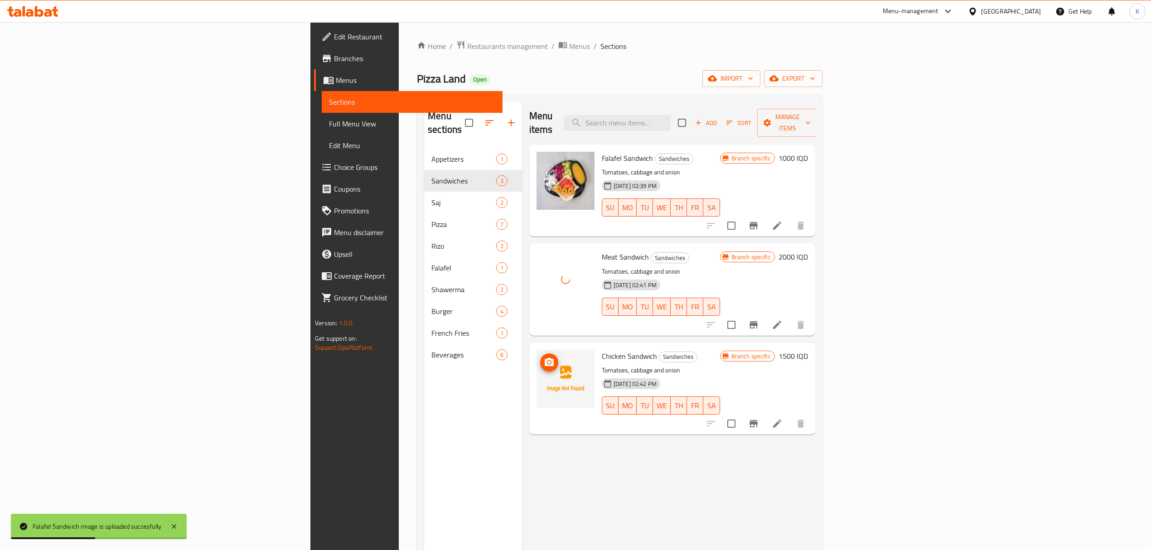
click at [544, 357] on icon "upload picture" at bounding box center [549, 362] width 11 height 11
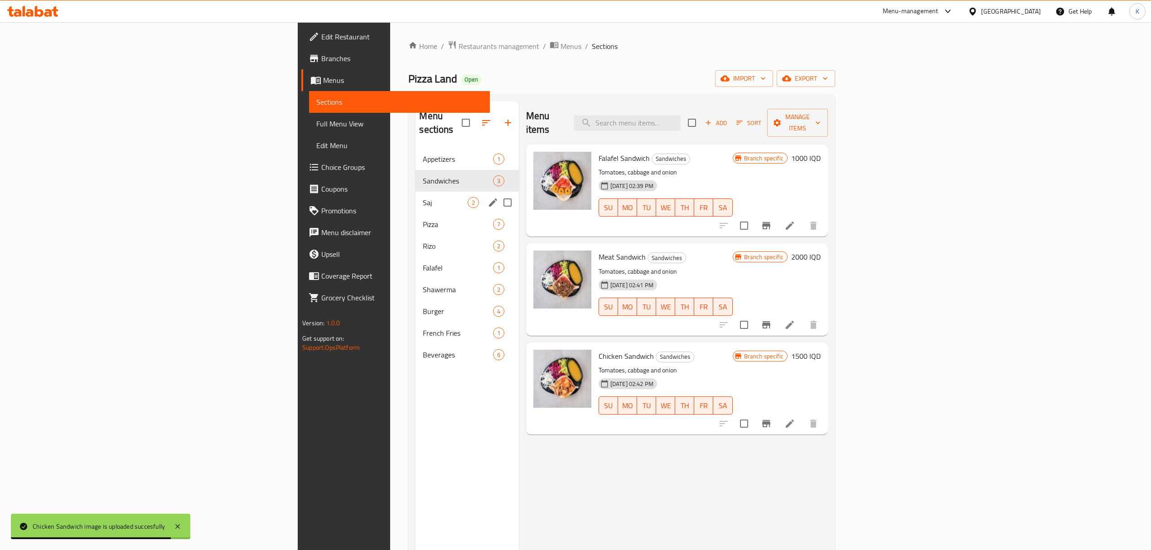
click at [423, 197] on span "Saj" at bounding box center [445, 202] width 44 height 11
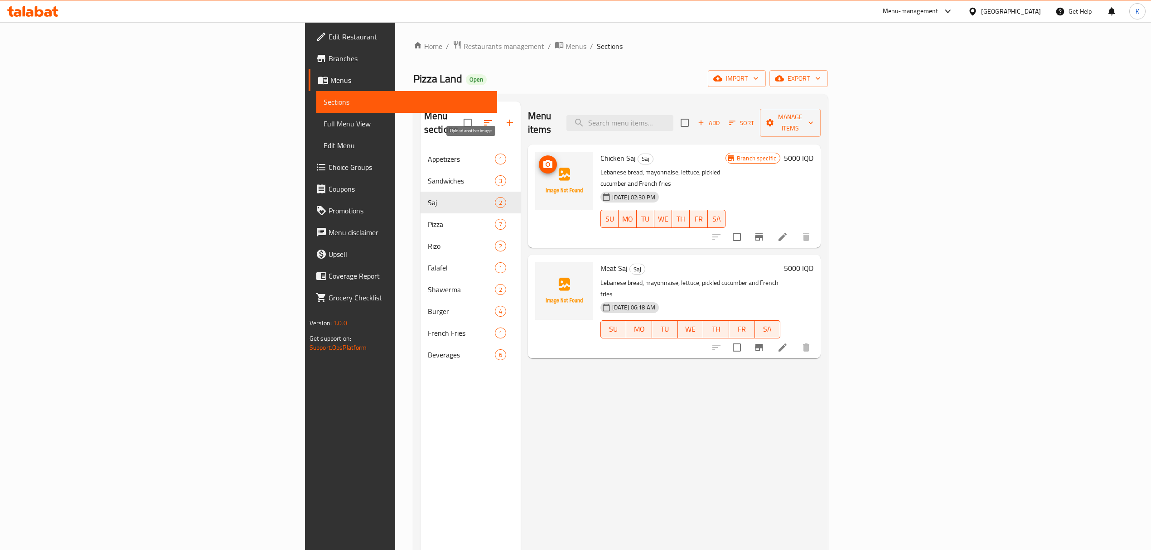
click at [546, 163] on circle "upload picture" at bounding box center [547, 164] width 3 height 3
click at [544, 270] on icon "upload picture" at bounding box center [548, 274] width 9 height 8
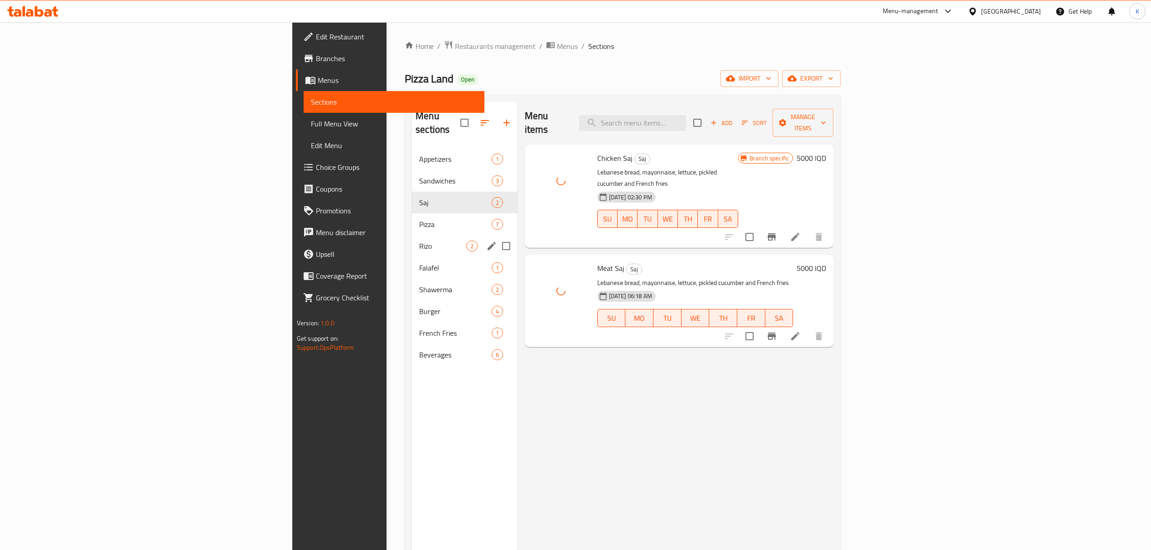
click at [412, 235] on div "Rizo 2" at bounding box center [465, 246] width 106 height 22
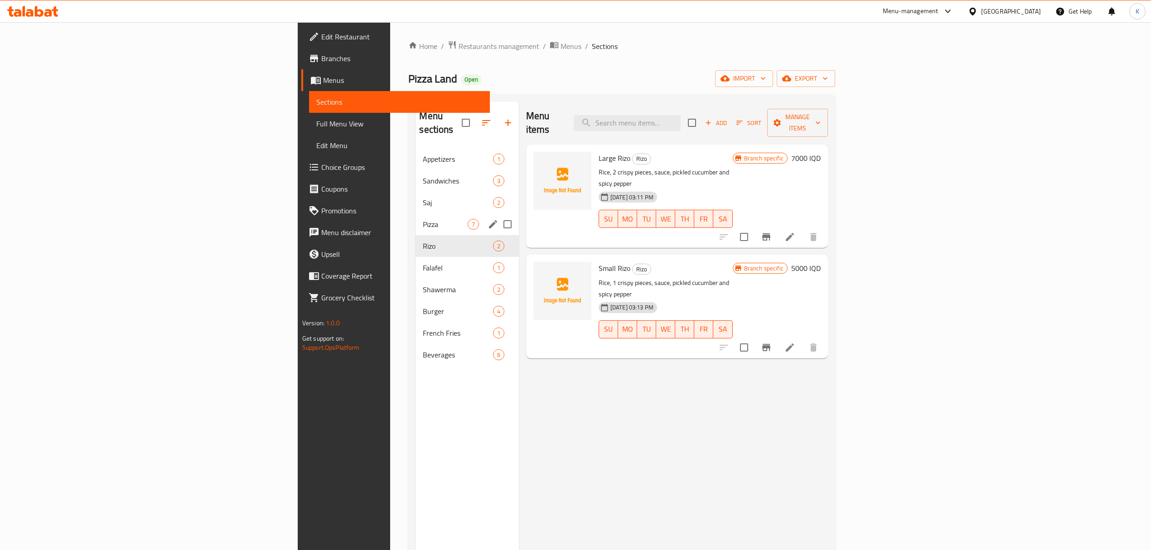
click at [416, 214] on div "Pizza 7" at bounding box center [467, 225] width 103 height 22
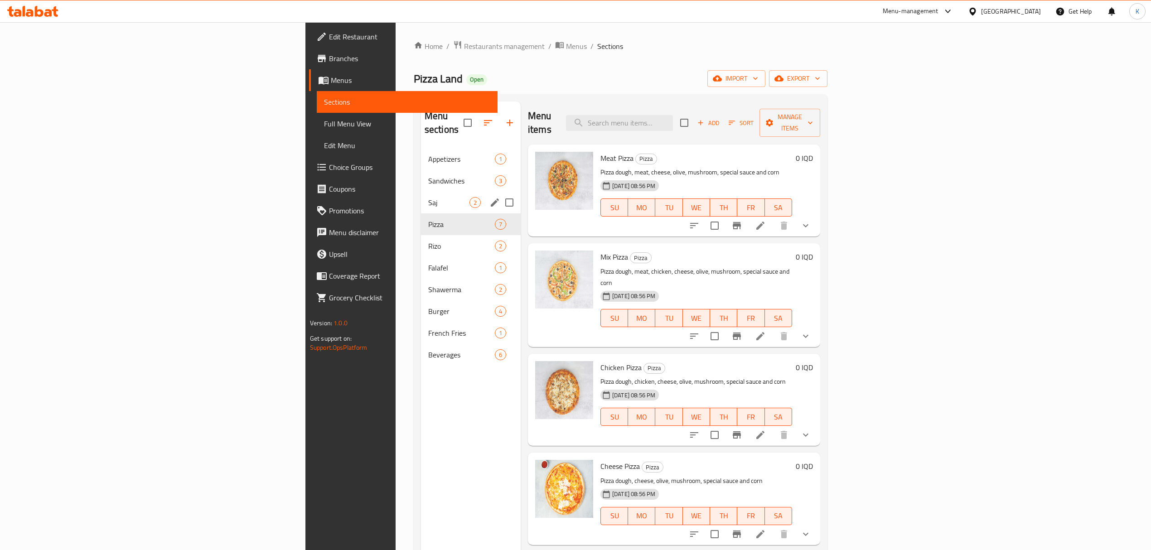
click at [428, 197] on span "Saj" at bounding box center [448, 202] width 41 height 11
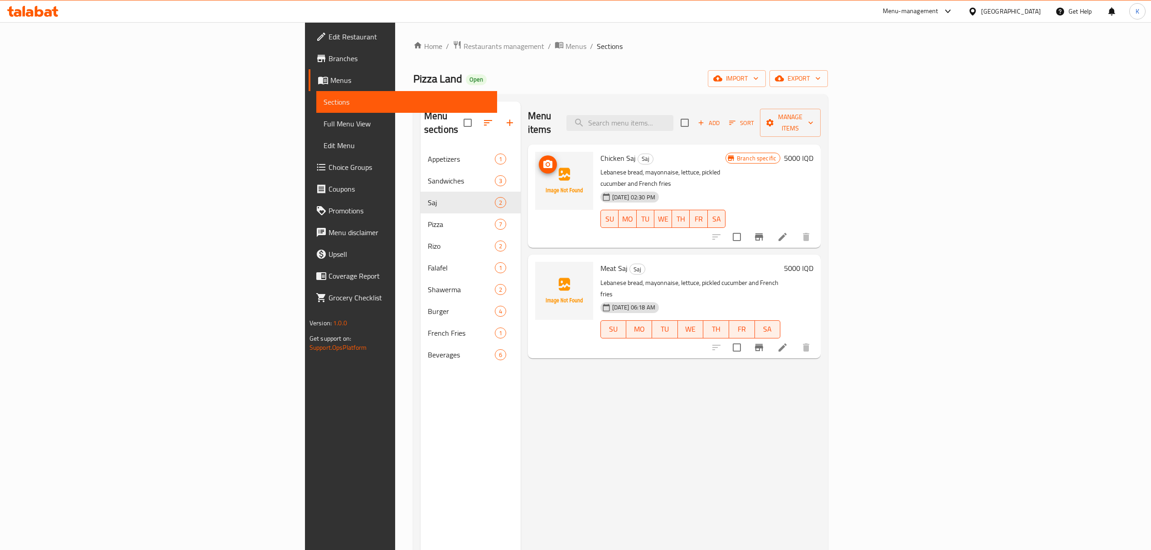
click at [539, 157] on button "upload picture" at bounding box center [548, 164] width 18 height 18
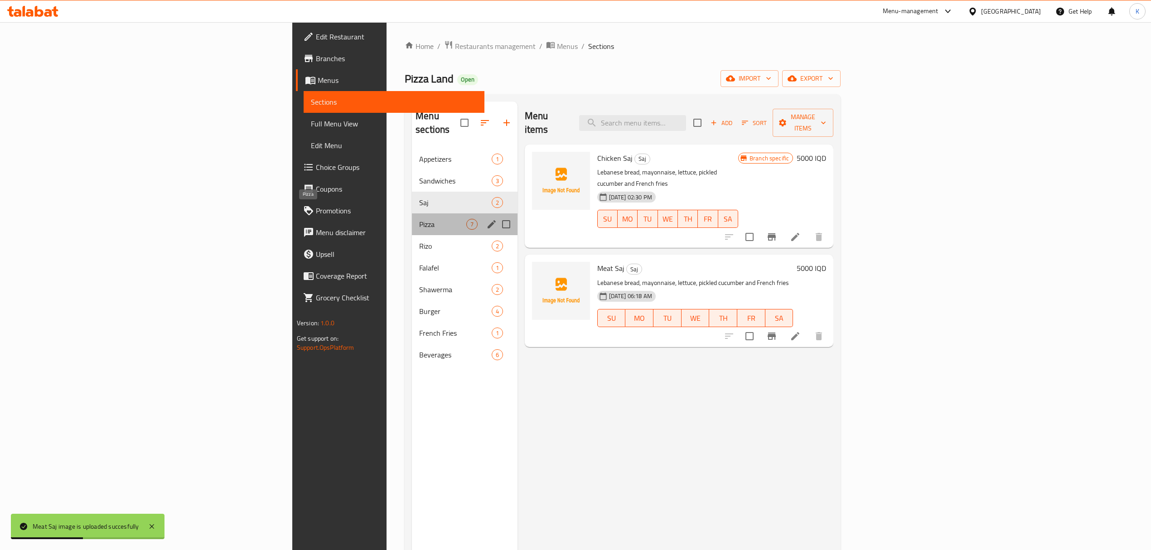
click at [419, 219] on span "Pizza" at bounding box center [442, 224] width 47 height 11
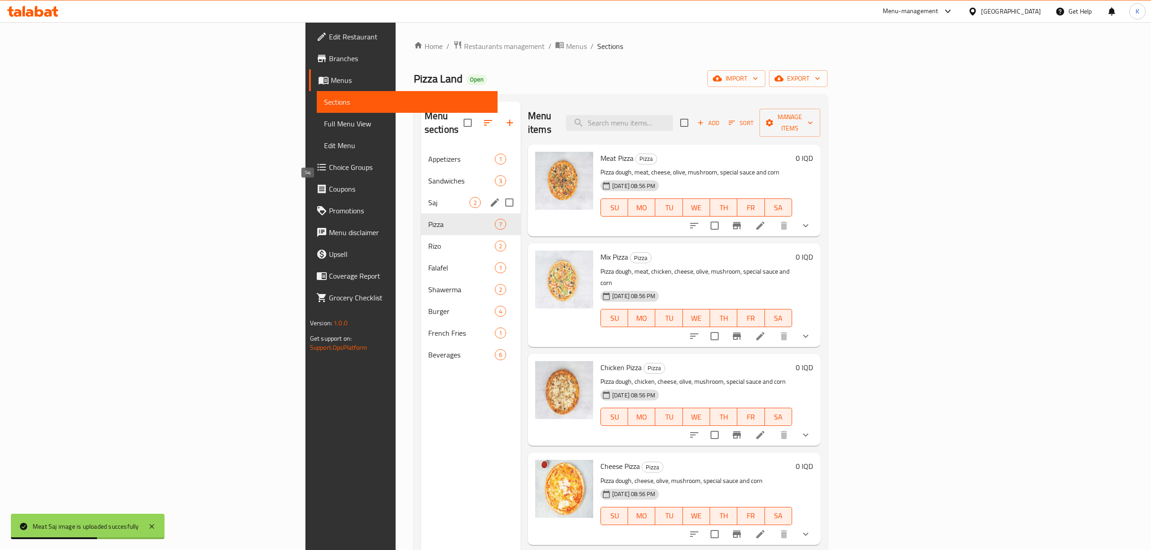
click at [428, 197] on span "Saj" at bounding box center [448, 202] width 41 height 11
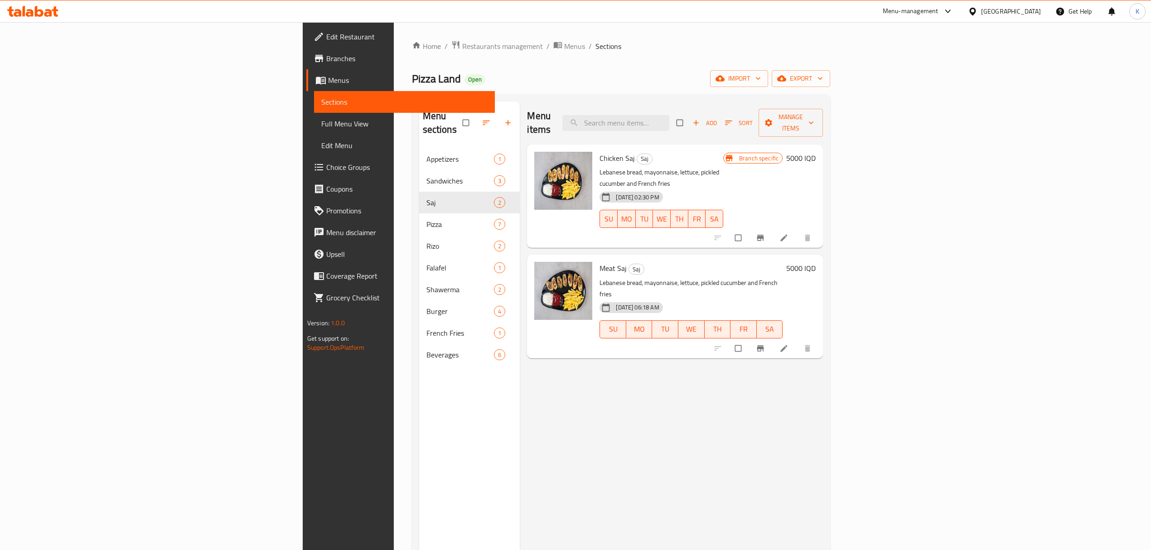
click at [419, 155] on div "Appetizers 1" at bounding box center [469, 159] width 101 height 22
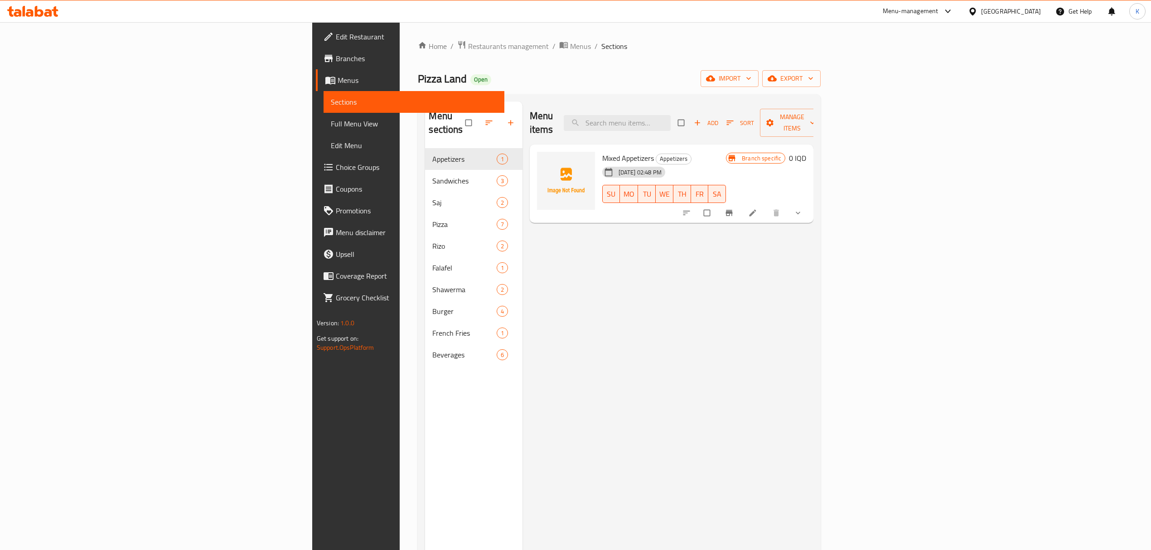
click at [432, 175] on span "Sandwiches" at bounding box center [464, 180] width 64 height 11
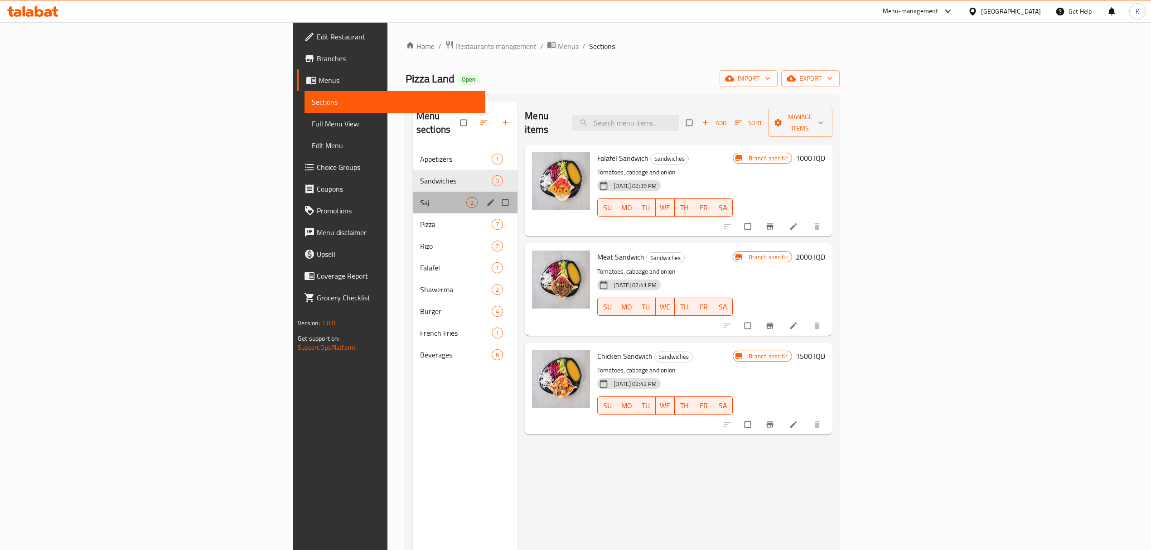
click at [413, 199] on div "Saj 2" at bounding box center [465, 203] width 105 height 22
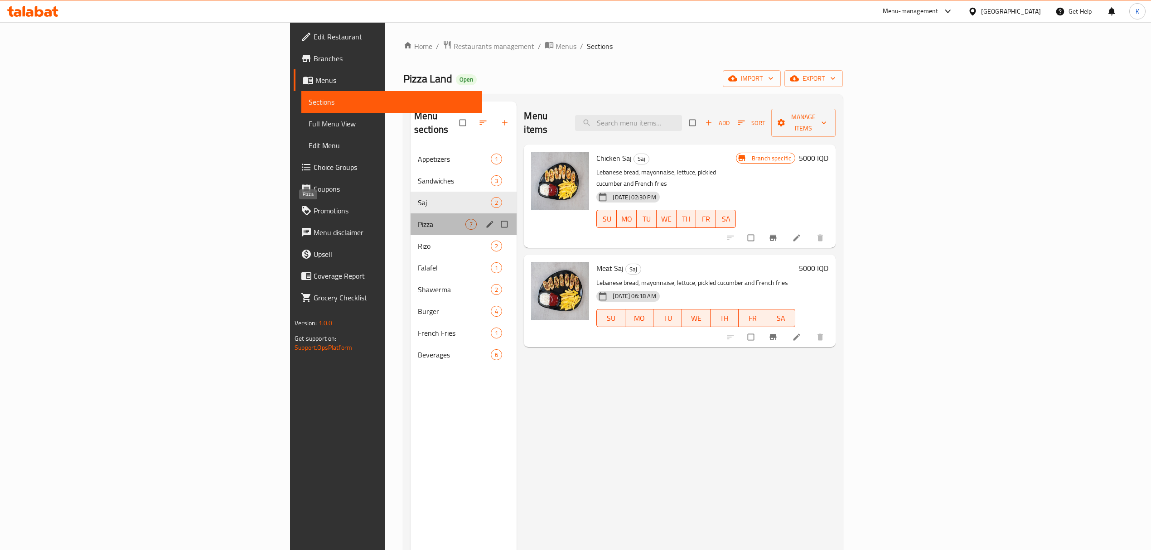
click at [418, 219] on span "Pizza" at bounding box center [442, 224] width 48 height 11
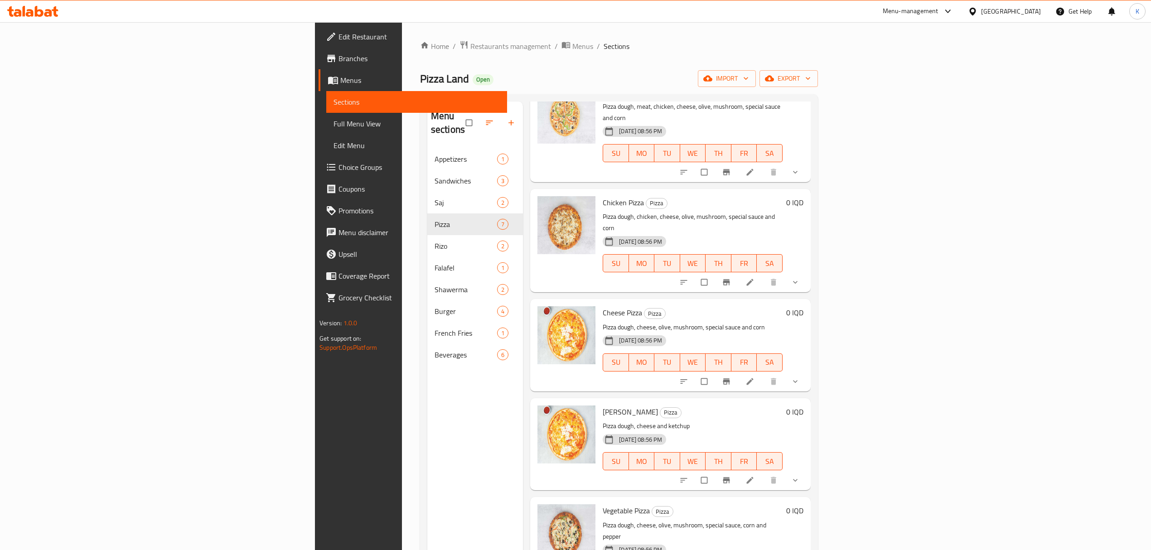
scroll to position [127, 0]
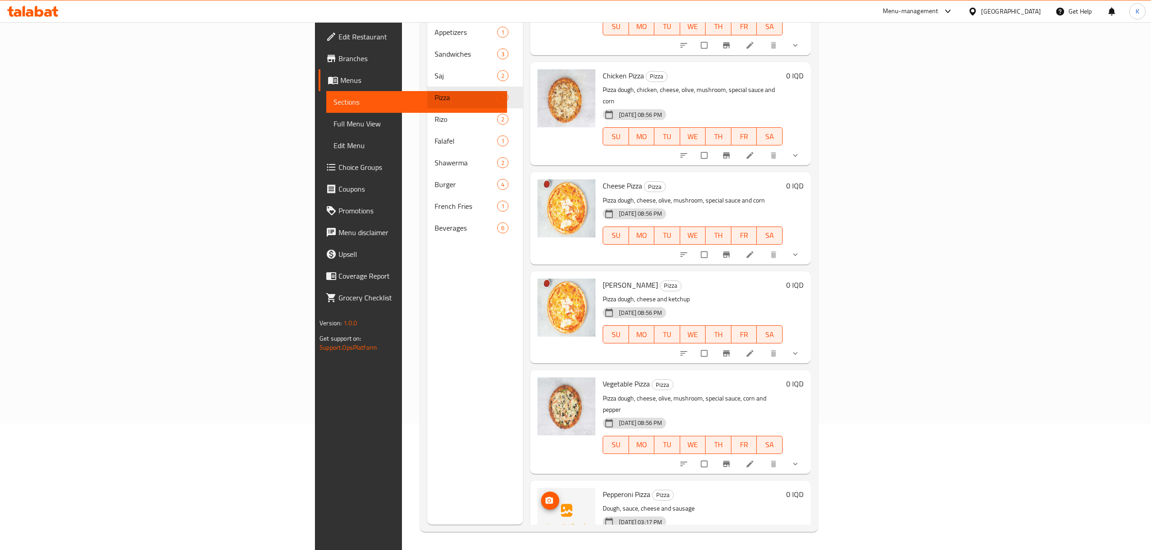
click at [545, 496] on icon "upload picture" at bounding box center [549, 500] width 9 height 9
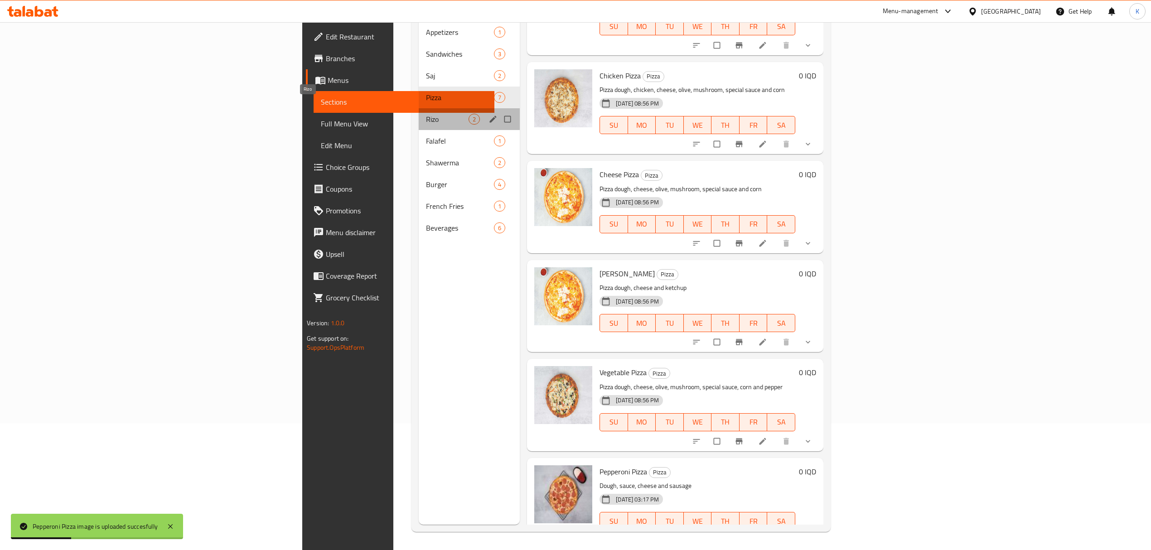
click at [426, 114] on span "Rizo" at bounding box center [447, 119] width 43 height 11
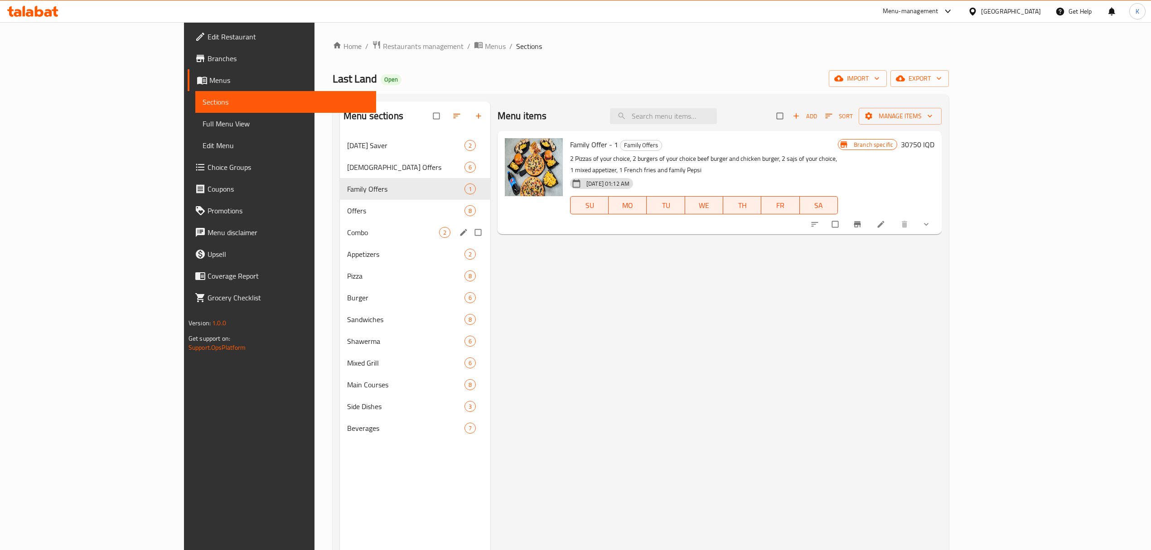
click at [350, 221] on div "Offers 8" at bounding box center [415, 211] width 151 height 22
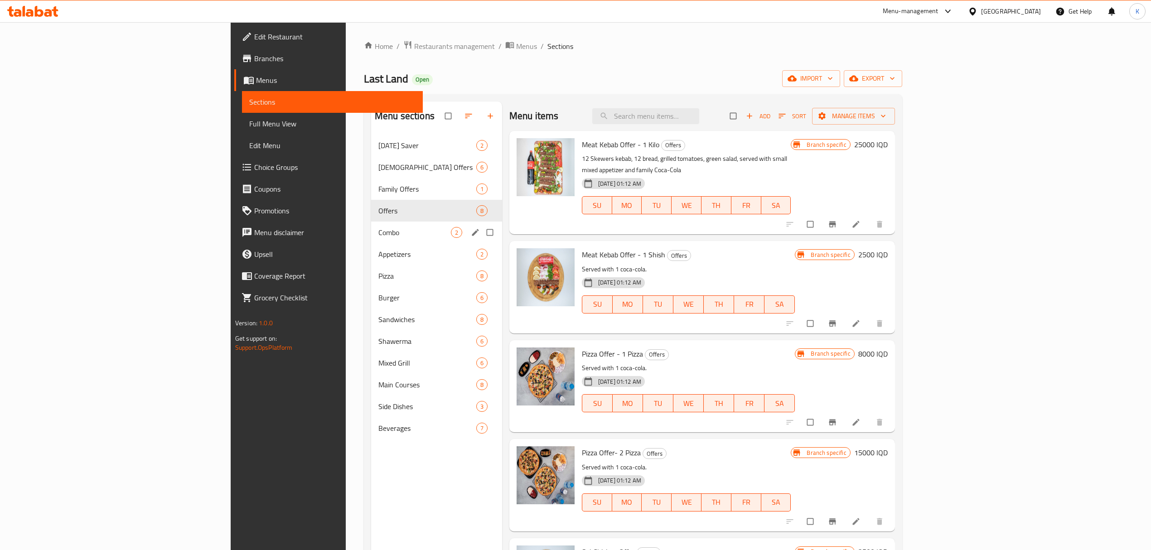
click at [371, 240] on div "Combo 2" at bounding box center [436, 233] width 131 height 22
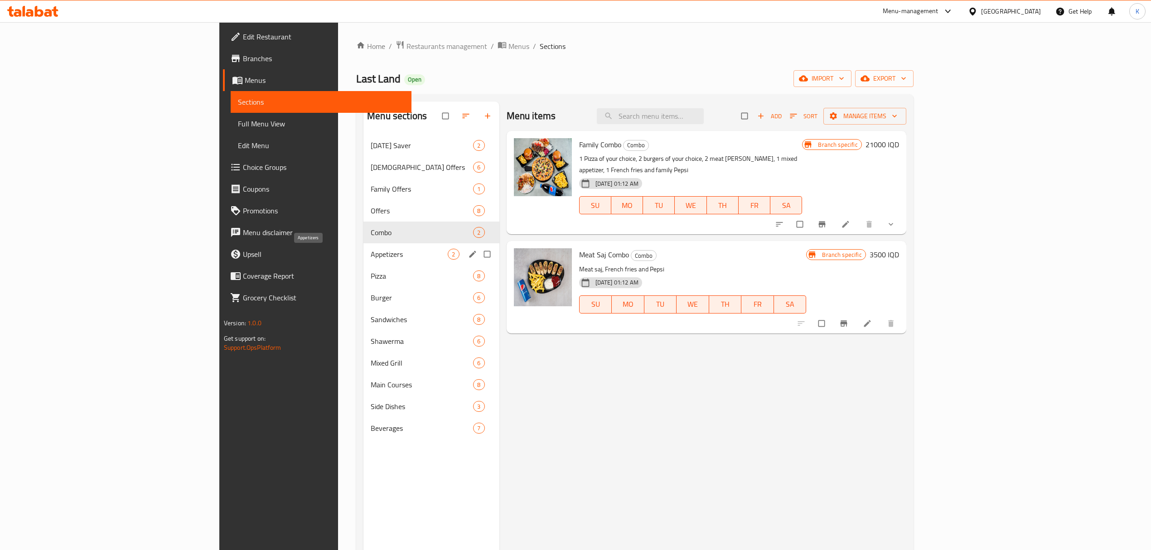
click at [371, 253] on span "Appetizers" at bounding box center [409, 254] width 77 height 11
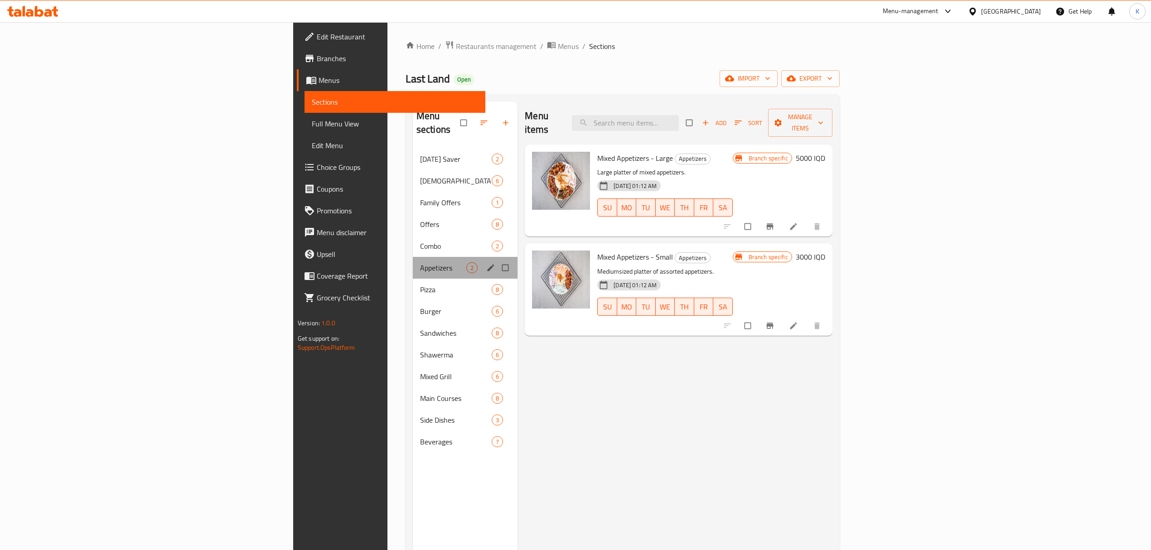
click at [413, 263] on div "Appetizers 2" at bounding box center [465, 268] width 105 height 22
